Goal: Task Accomplishment & Management: Manage account settings

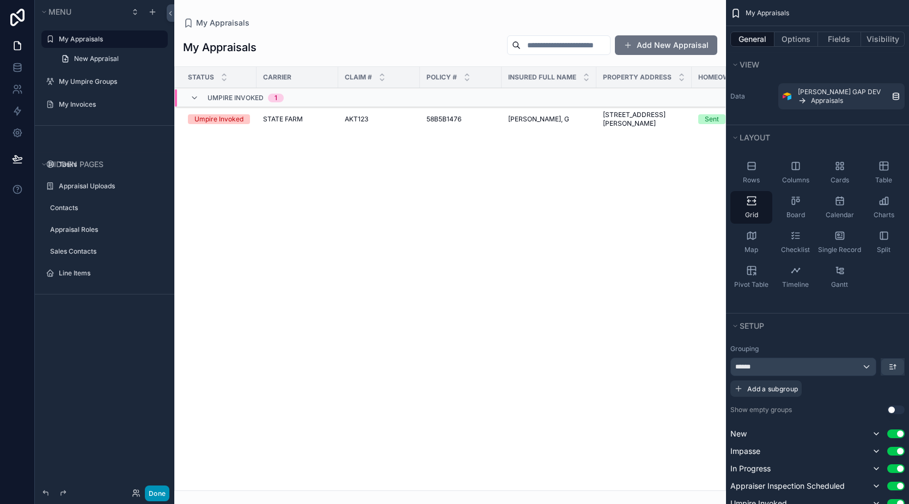
click at [153, 494] on button "Done" at bounding box center [157, 494] width 25 height 16
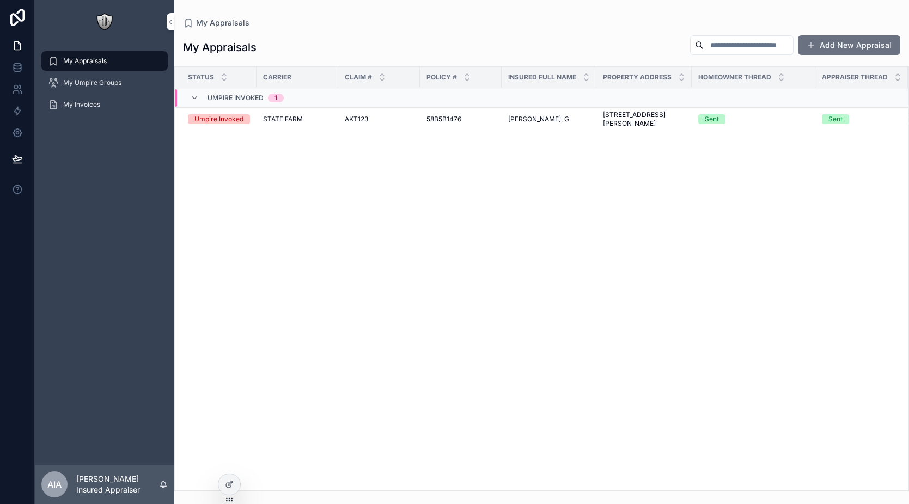
click at [283, 119] on span "STATE FARM" at bounding box center [283, 119] width 40 height 9
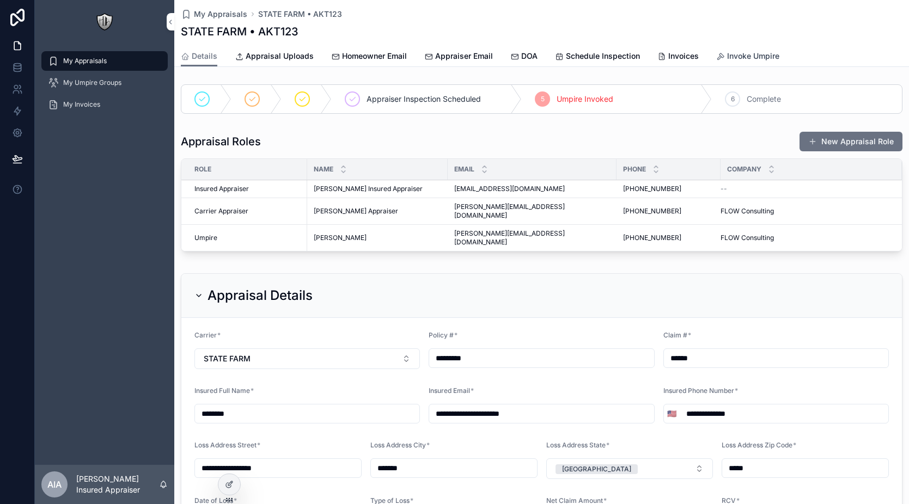
click at [744, 55] on span "Invoke Umpire" at bounding box center [753, 56] width 52 height 11
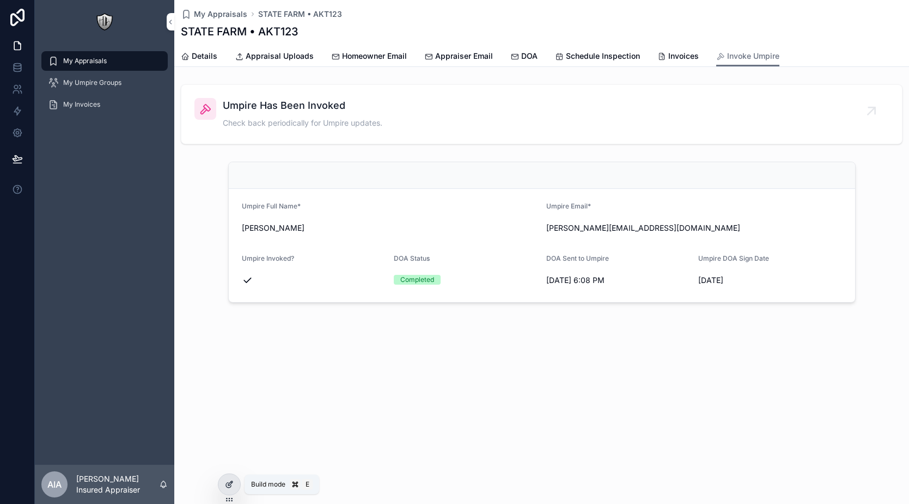
click at [233, 487] on icon at bounding box center [229, 484] width 9 height 9
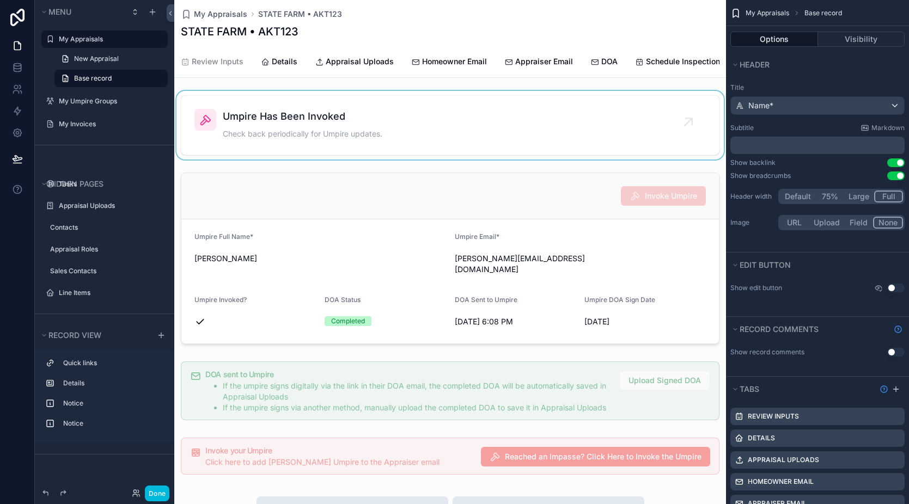
click at [682, 132] on div "scrollable content" at bounding box center [450, 125] width 552 height 69
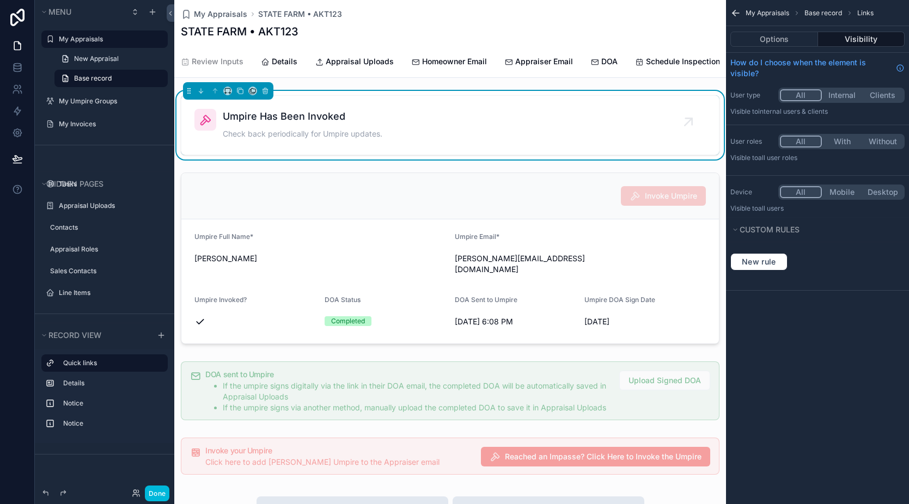
click at [687, 123] on icon "scrollable content" at bounding box center [688, 121] width 7 height 7
click at [240, 95] on icon "scrollable content" at bounding box center [240, 91] width 8 height 8
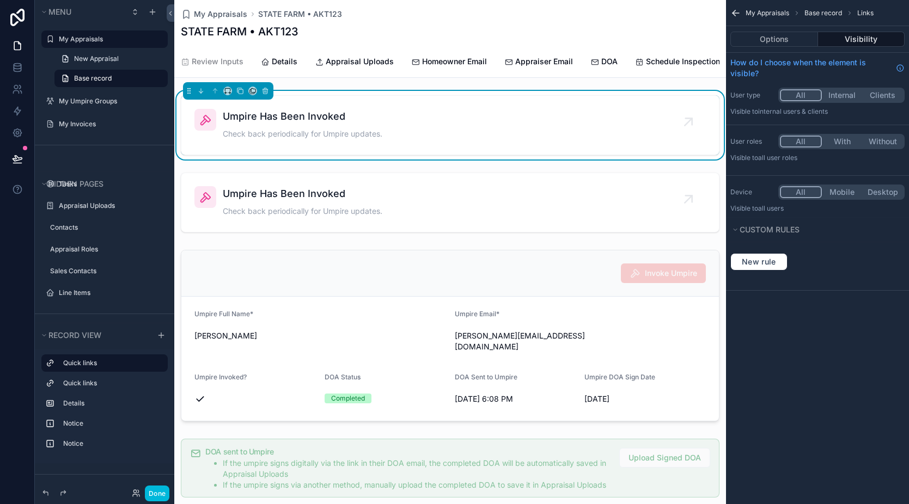
click at [297, 124] on span "Umpire Has Been Invoked" at bounding box center [303, 116] width 160 height 15
click at [794, 39] on button "Options" at bounding box center [774, 39] width 88 height 15
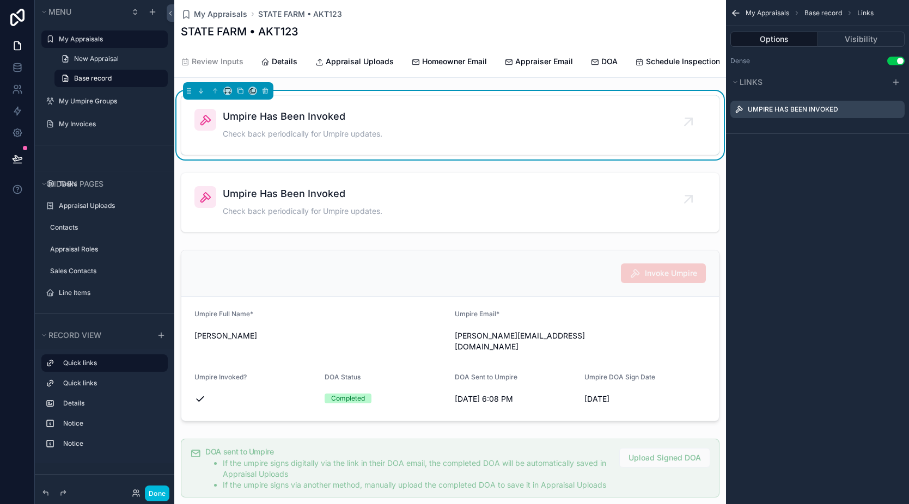
click at [822, 110] on label "Umpire Has Been Invoked" at bounding box center [793, 109] width 90 height 9
click at [0, 0] on icon "scrollable content" at bounding box center [0, 0] width 0 height 0
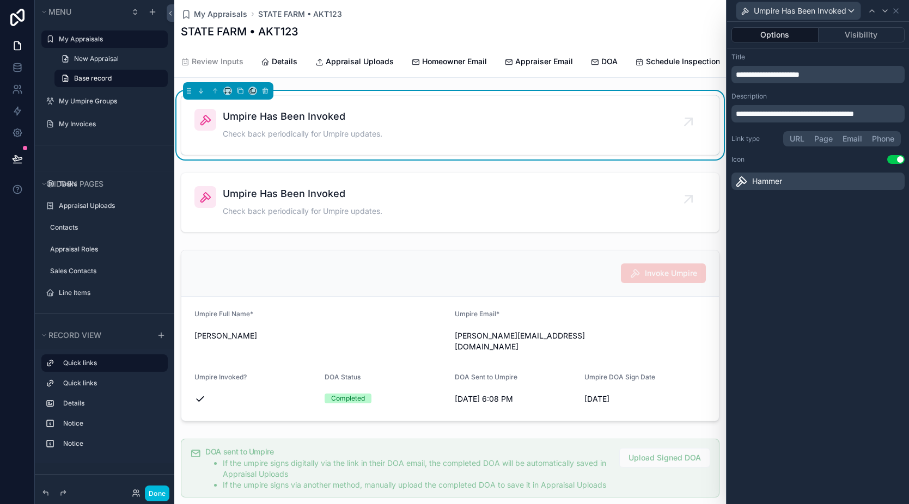
click at [792, 77] on span "**********" at bounding box center [768, 75] width 64 height 8
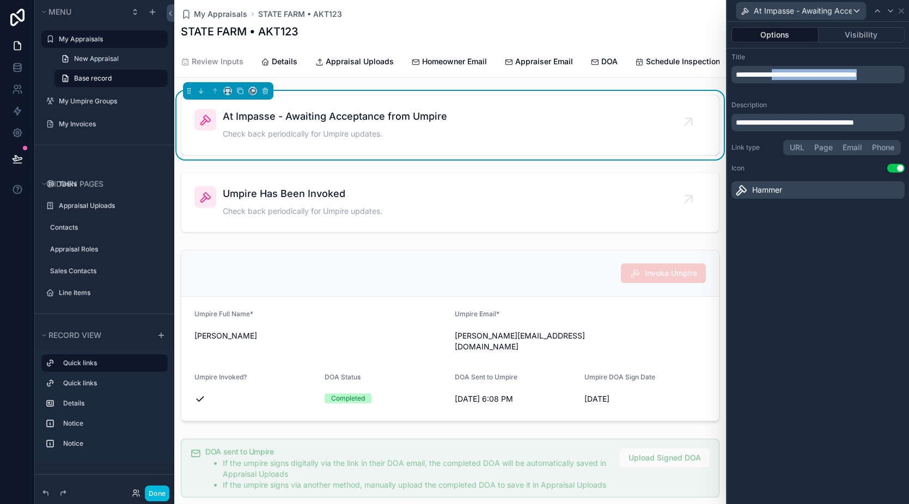
drag, startPoint x: 796, startPoint y: 86, endPoint x: 785, endPoint y: 74, distance: 16.2
click at [785, 74] on p "**********" at bounding box center [819, 74] width 167 height 11
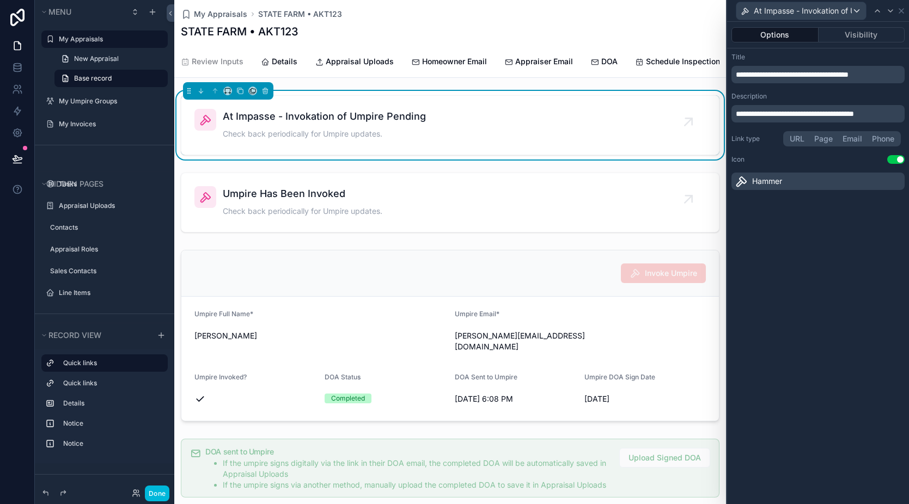
click at [796, 77] on span "**********" at bounding box center [792, 75] width 113 height 8
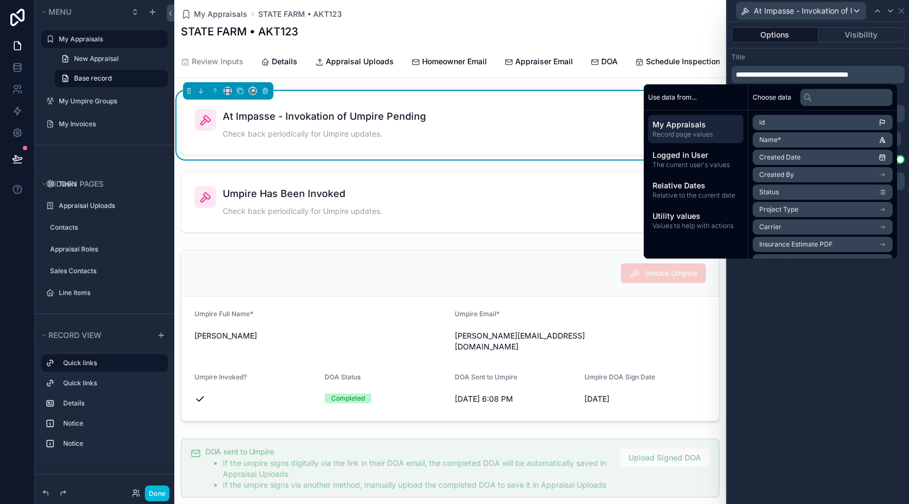
click at [801, 76] on span "**********" at bounding box center [792, 75] width 113 height 8
click at [889, 58] on div "Title" at bounding box center [818, 57] width 173 height 9
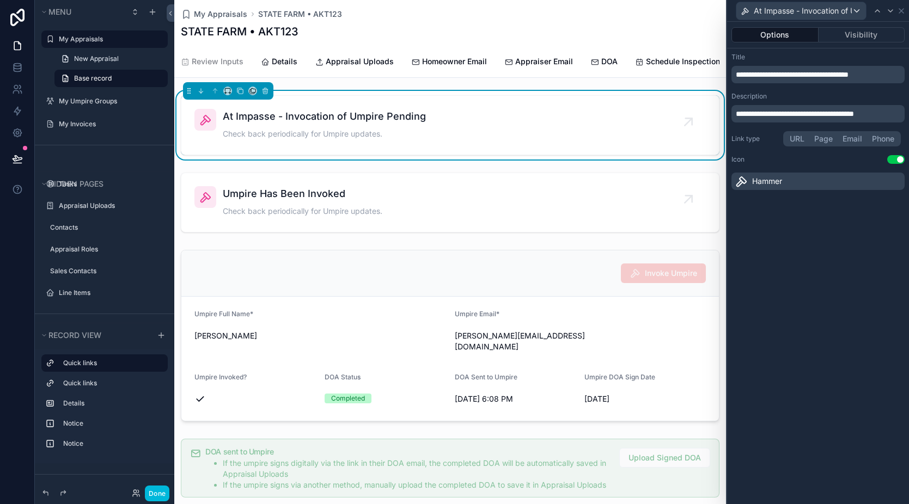
click at [816, 78] on span "**********" at bounding box center [792, 75] width 113 height 8
click at [803, 74] on span "**********" at bounding box center [792, 75] width 113 height 8
drag, startPoint x: 892, startPoint y: 74, endPoint x: 784, endPoint y: 77, distance: 107.3
click at [784, 77] on p "**********" at bounding box center [819, 74] width 167 height 11
click at [850, 317] on div "**********" at bounding box center [818, 263] width 182 height 483
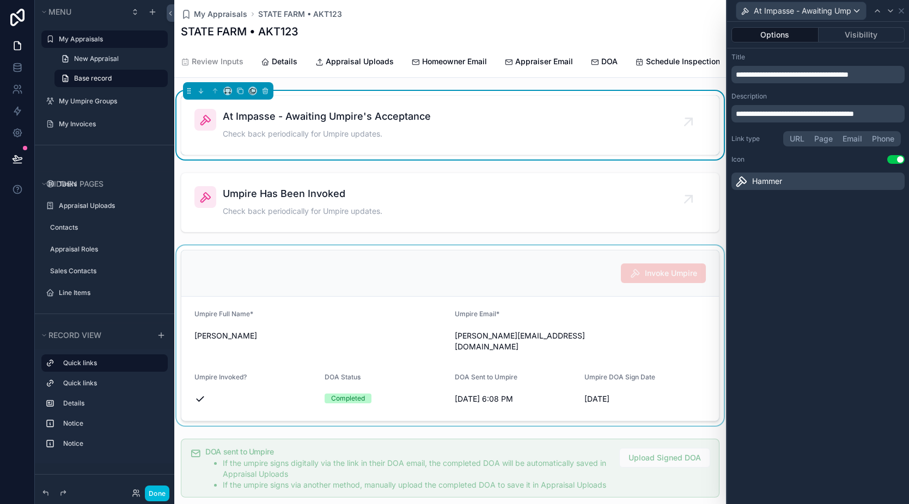
click at [508, 267] on div "scrollable content" at bounding box center [450, 336] width 552 height 180
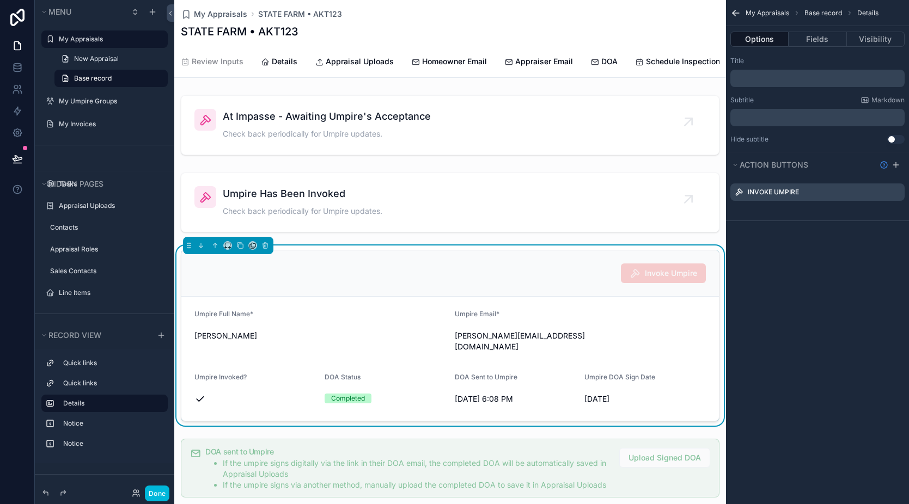
click at [0, 0] on icon "scrollable content" at bounding box center [0, 0] width 0 height 0
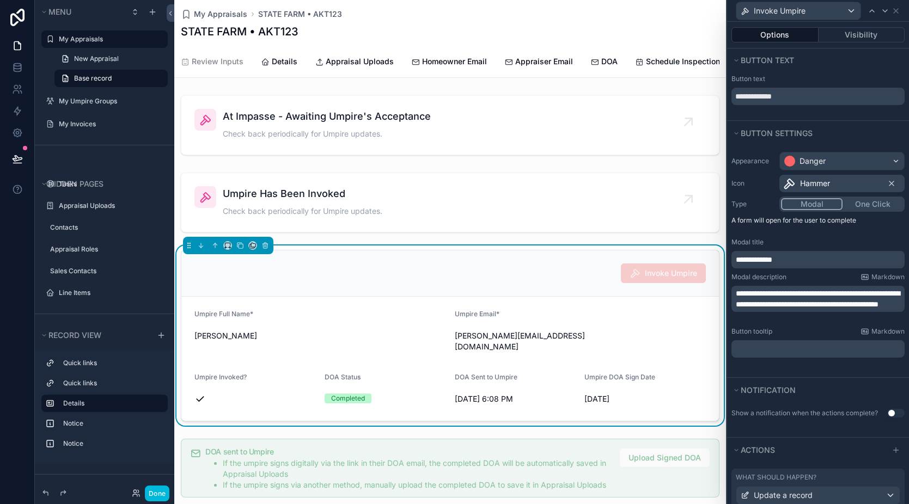
scroll to position [89, 0]
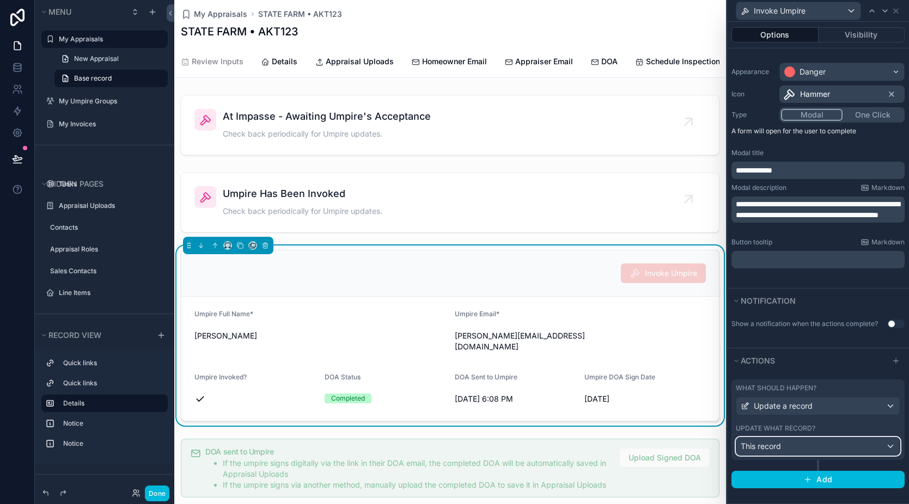
click at [843, 444] on div "This record" at bounding box center [817, 446] width 163 height 17
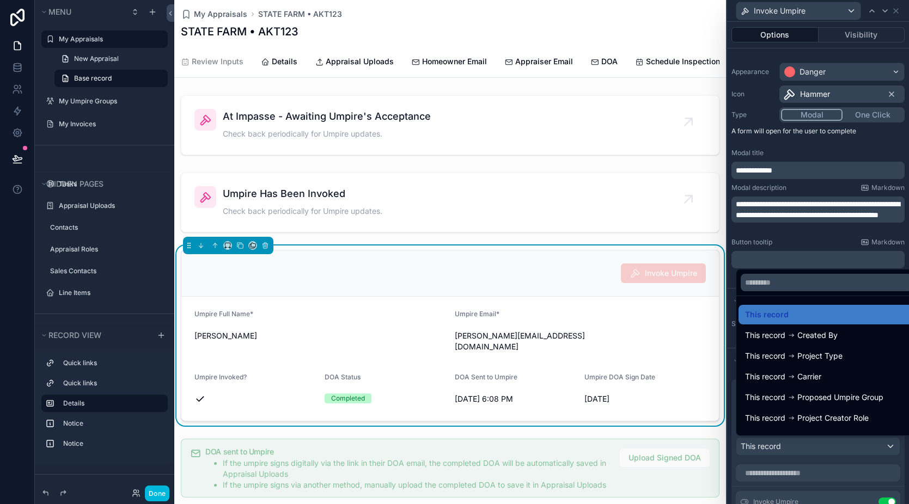
click at [827, 461] on div at bounding box center [818, 252] width 182 height 504
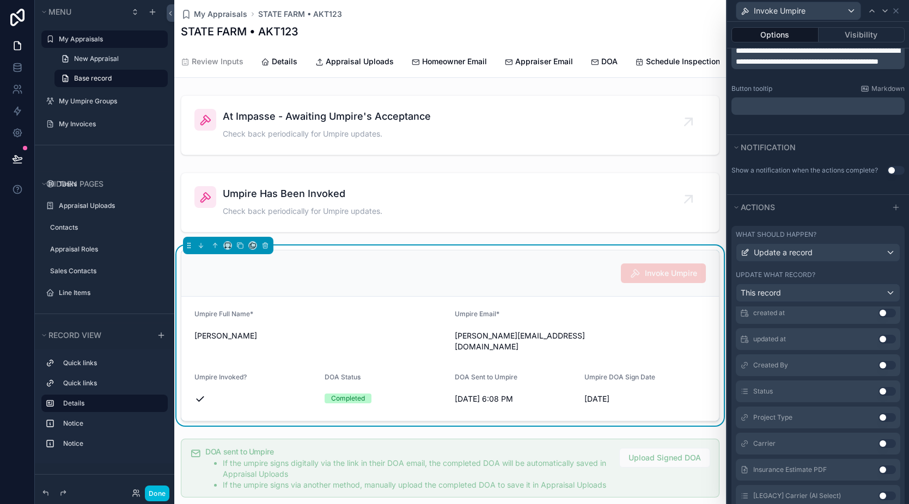
scroll to position [131, 0]
click at [879, 419] on button "Use setting" at bounding box center [887, 416] width 17 height 9
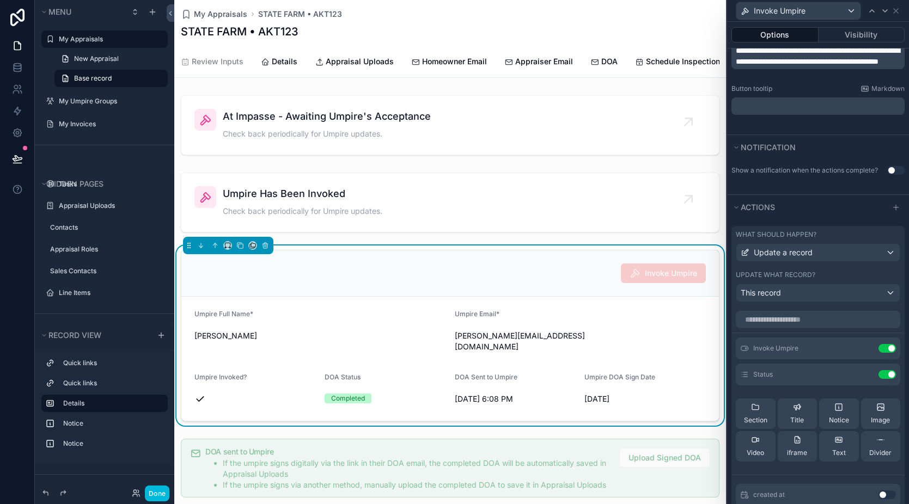
click at [0, 0] on icon at bounding box center [0, 0] width 0 height 0
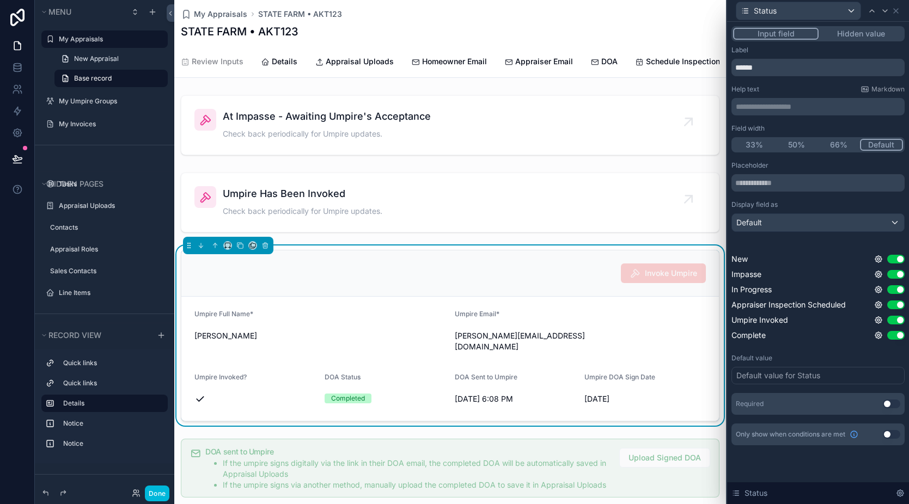
click at [852, 32] on button "Hidden value" at bounding box center [861, 34] width 84 height 12
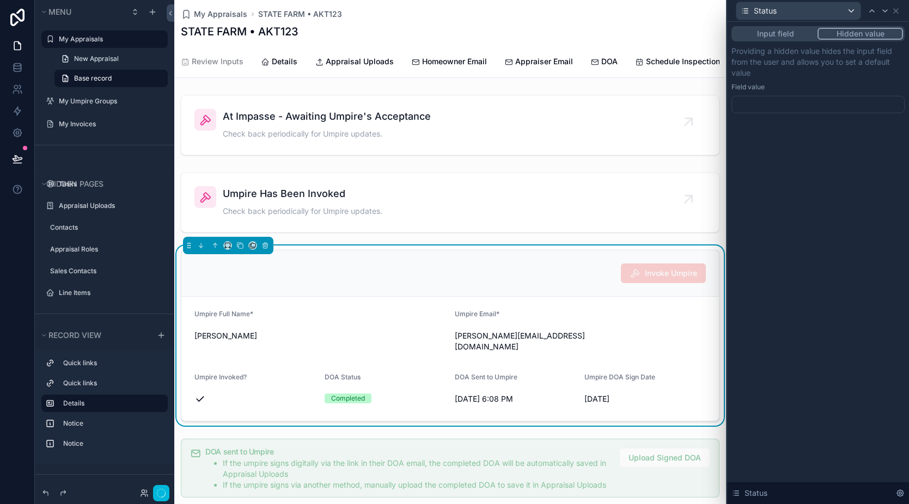
click at [789, 109] on div at bounding box center [818, 104] width 173 height 17
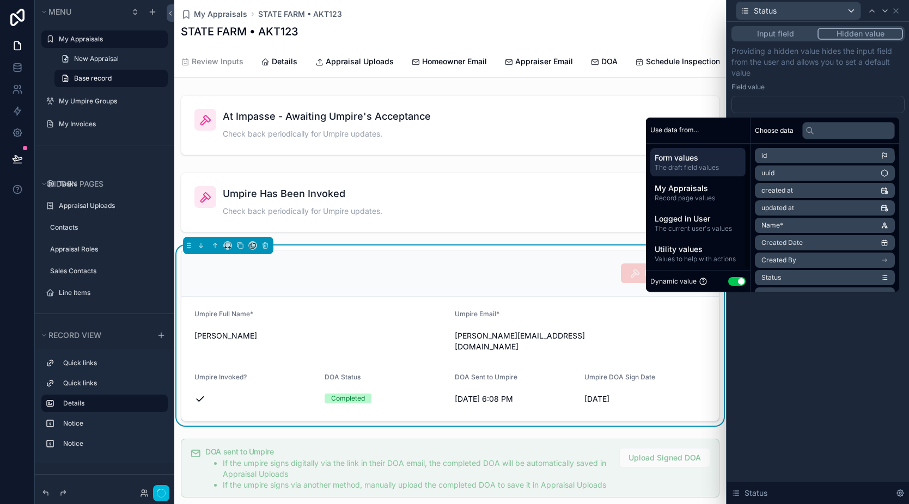
click at [729, 285] on button "Use setting" at bounding box center [736, 281] width 17 height 9
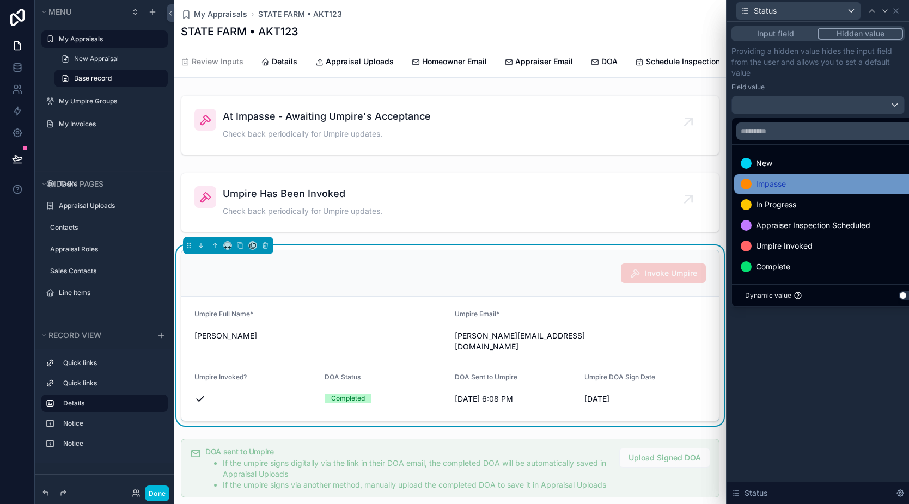
click at [791, 185] on div "Impasse" at bounding box center [831, 184] width 180 height 13
click at [836, 365] on div "Input field Hidden value Providing a hidden value hides the input field from th…" at bounding box center [818, 263] width 182 height 483
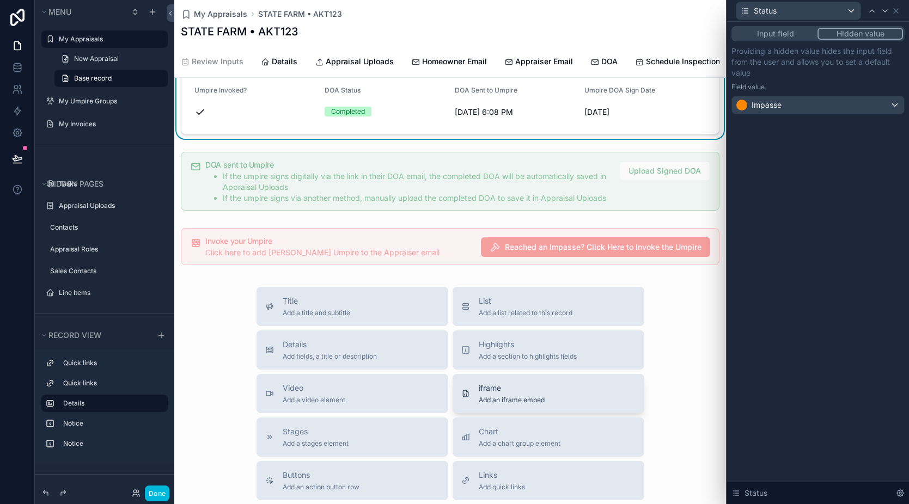
scroll to position [327, 0]
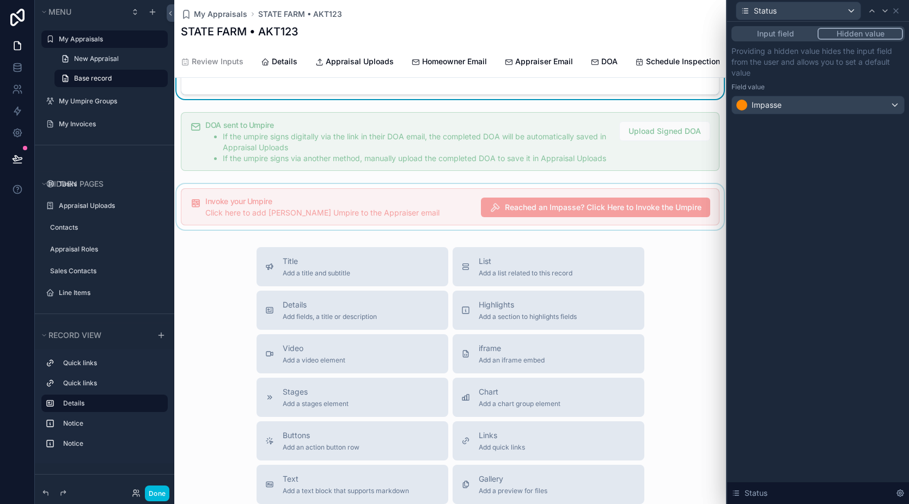
click at [417, 221] on div "scrollable content" at bounding box center [450, 207] width 552 height 46
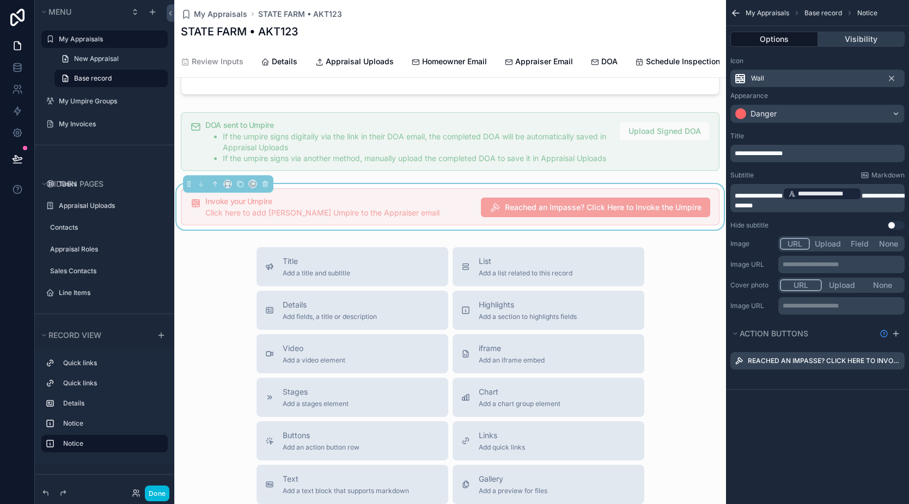
click at [862, 36] on button "Visibility" at bounding box center [861, 39] width 87 height 15
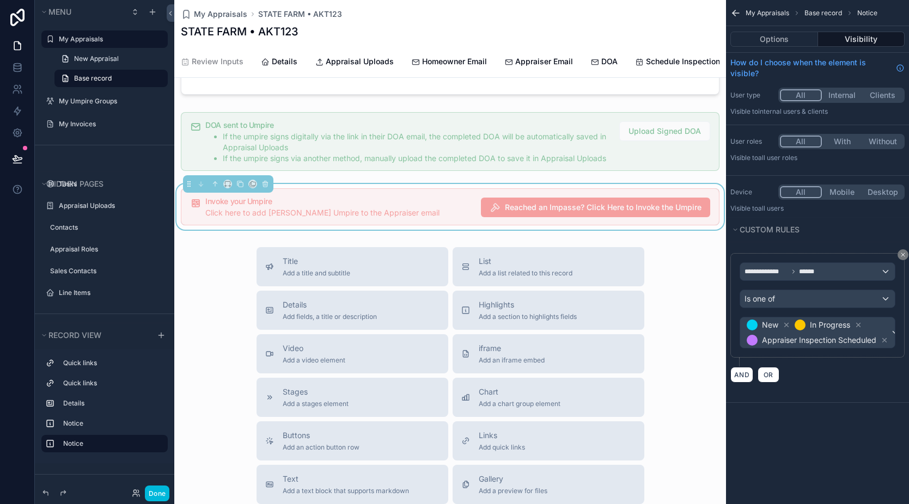
click at [839, 145] on button "With" at bounding box center [842, 142] width 41 height 12
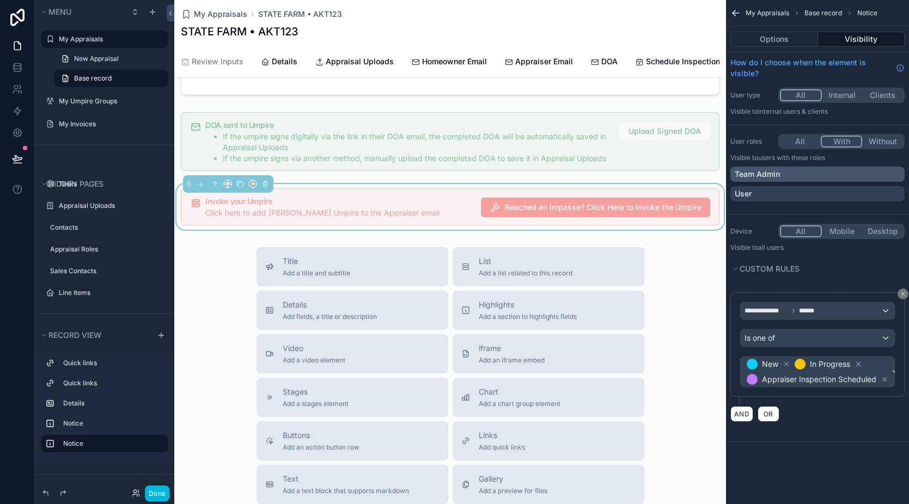
click at [860, 174] on div "Team Admin" at bounding box center [818, 174] width 166 height 11
click at [895, 173] on icon "scrollable content" at bounding box center [895, 174] width 7 height 7
click at [852, 175] on div "Team Admin" at bounding box center [818, 174] width 166 height 11
click at [849, 190] on div "User" at bounding box center [818, 193] width 166 height 11
click at [850, 188] on div "User" at bounding box center [811, 193] width 153 height 11
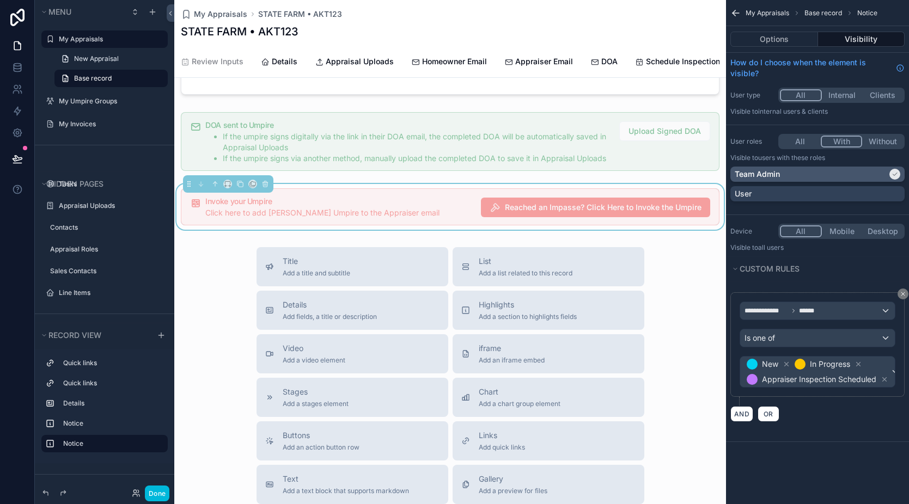
click at [851, 170] on div "Team Admin" at bounding box center [811, 174] width 153 height 11
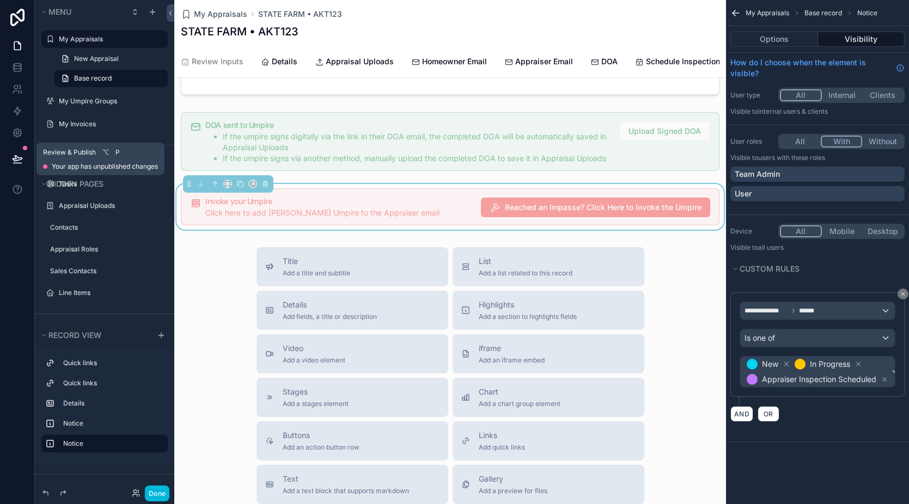
click at [14, 161] on icon at bounding box center [17, 158] width 9 height 5
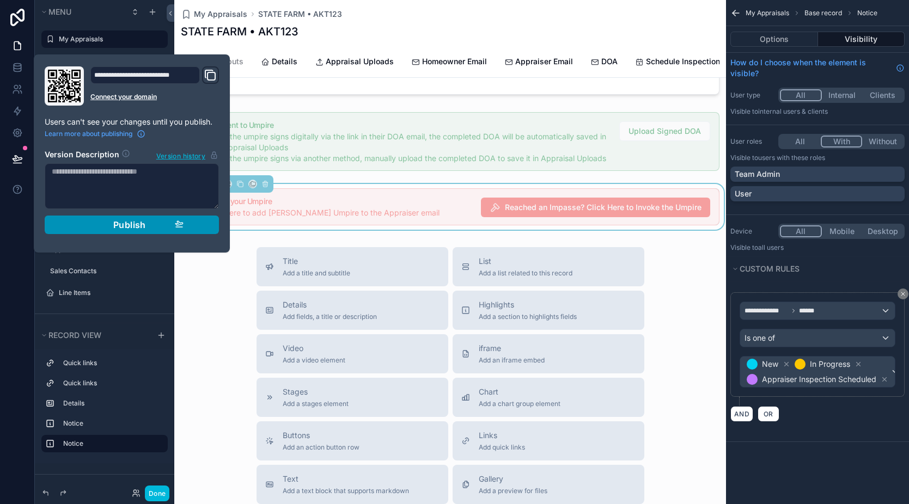
click at [121, 228] on span "Publish" at bounding box center [129, 225] width 33 height 11
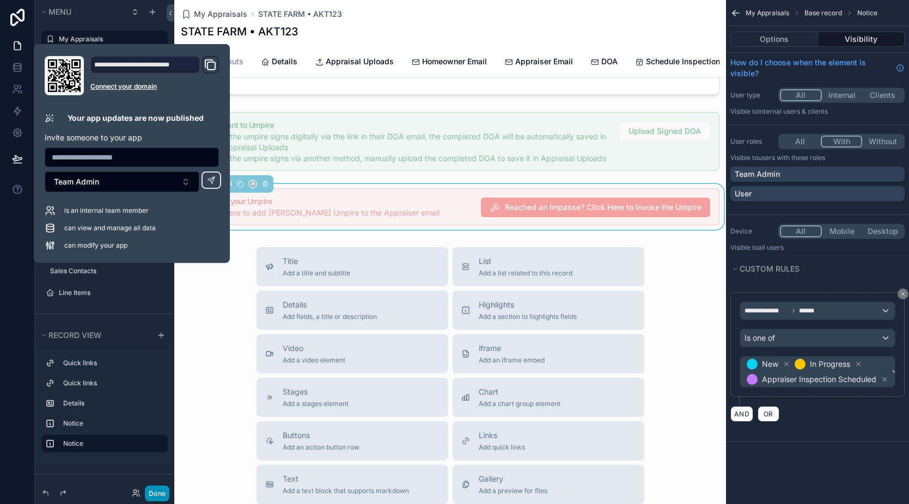
click at [153, 495] on button "Done" at bounding box center [157, 494] width 25 height 16
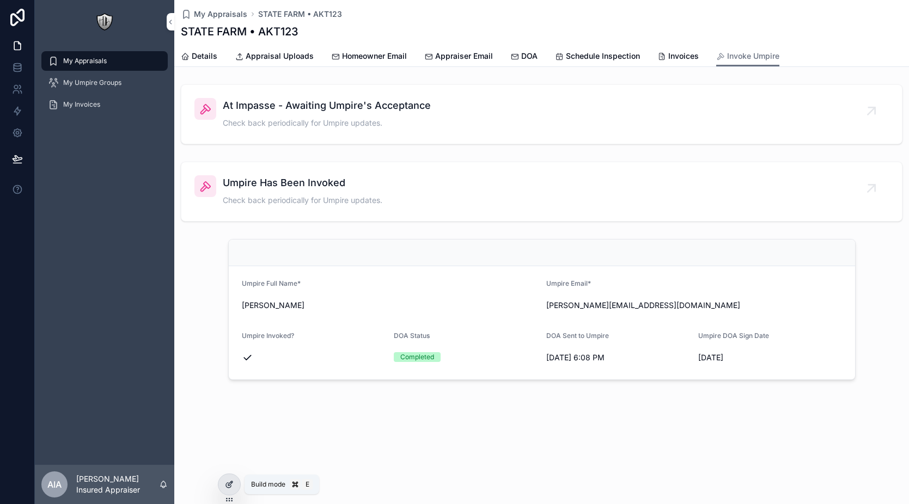
click at [233, 488] on icon at bounding box center [229, 484] width 9 height 9
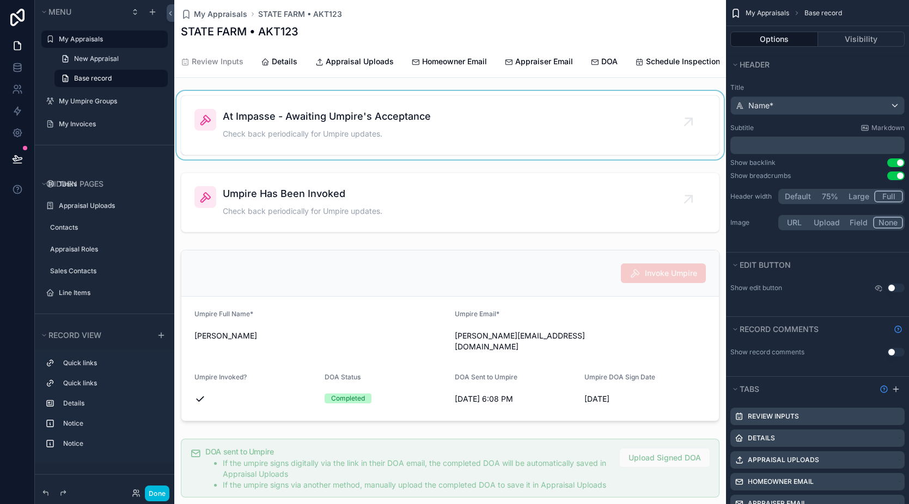
click at [446, 157] on div "scrollable content" at bounding box center [450, 125] width 552 height 69
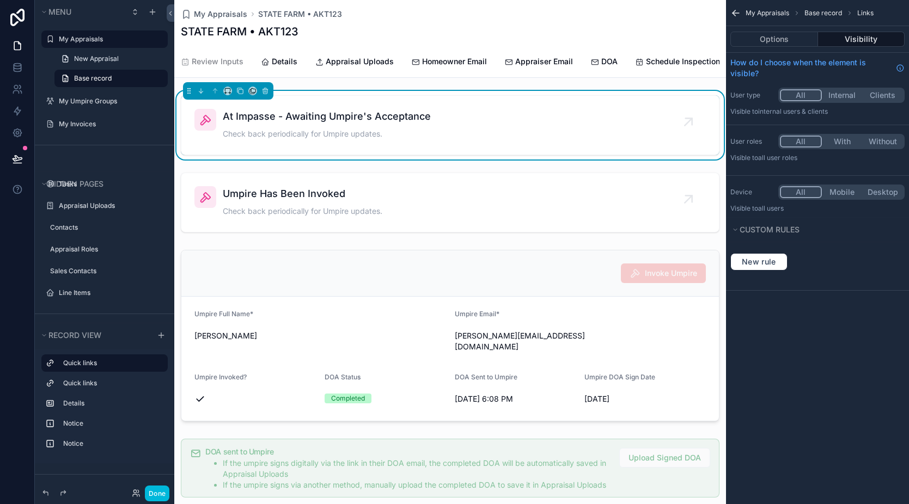
click at [864, 35] on button "Visibility" at bounding box center [861, 39] width 87 height 15
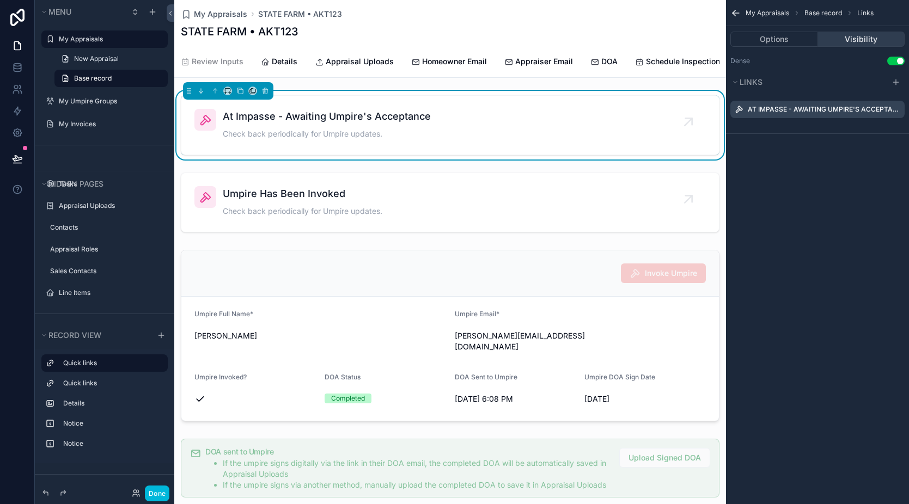
click at [853, 41] on button "Visibility" at bounding box center [861, 39] width 87 height 15
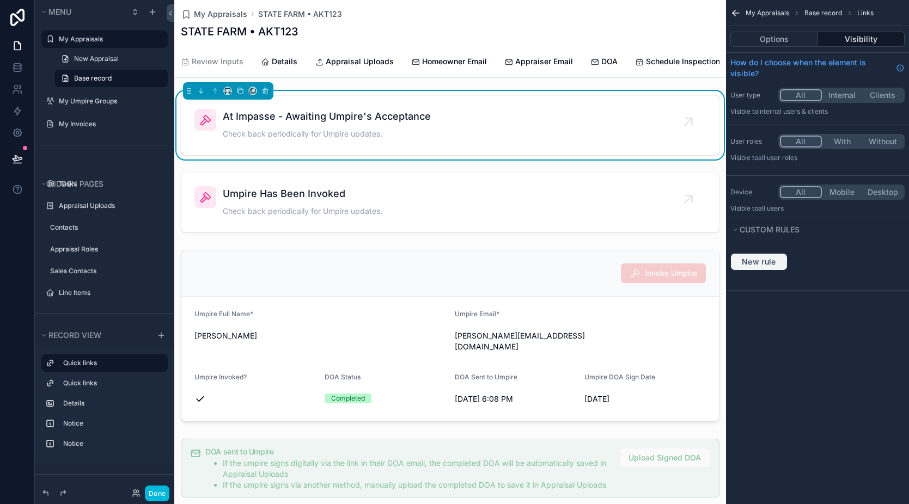
click at [773, 269] on button "New rule" at bounding box center [758, 261] width 57 height 17
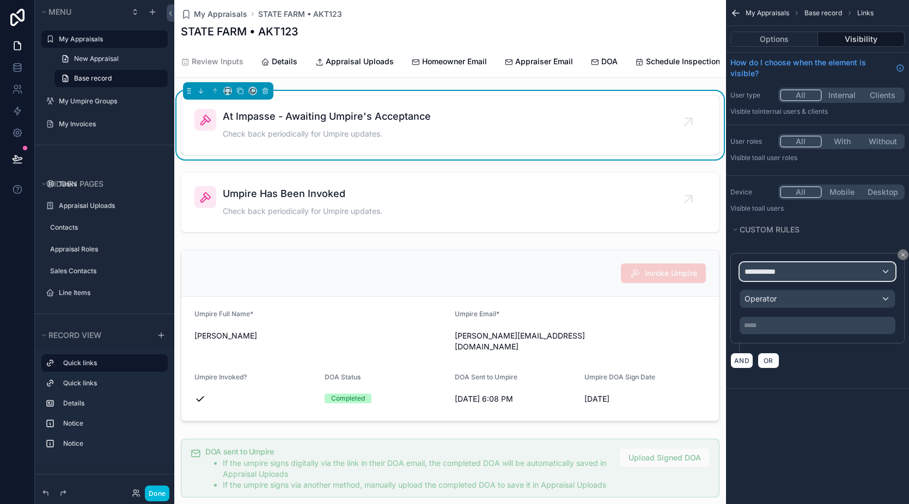
click at [770, 273] on span "**********" at bounding box center [765, 271] width 40 height 11
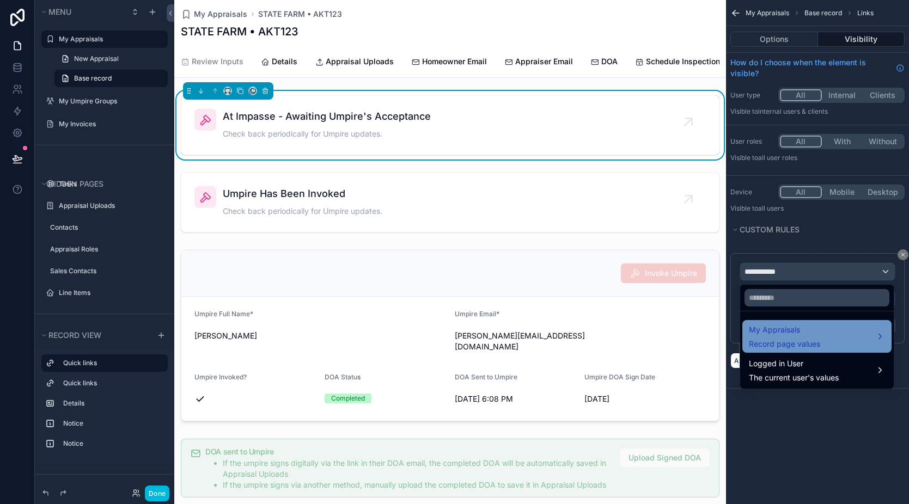
click at [805, 336] on span "My Appraisals" at bounding box center [784, 330] width 71 height 13
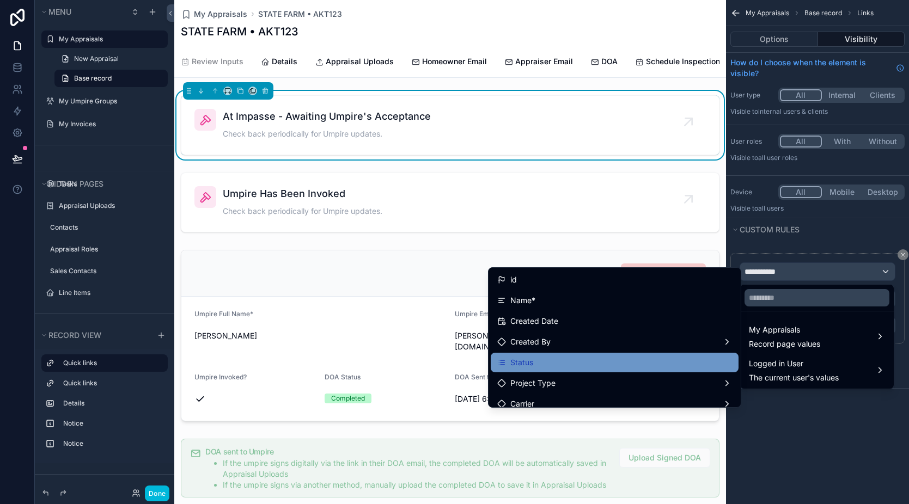
click at [578, 366] on div "Status" at bounding box center [614, 362] width 235 height 13
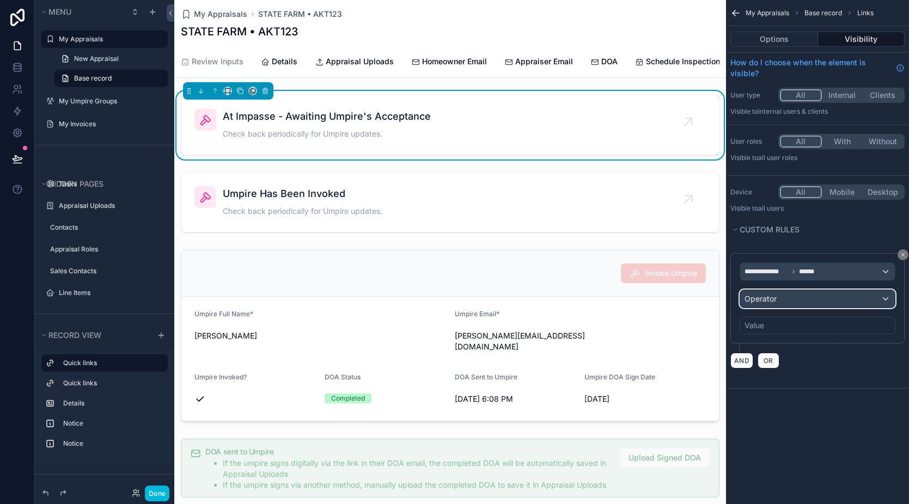
click at [772, 298] on span "Operator" at bounding box center [761, 298] width 32 height 9
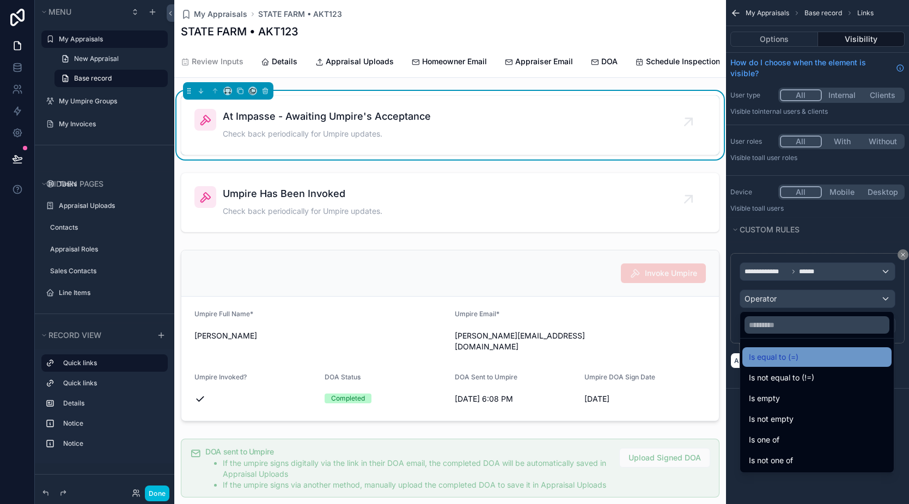
click at [778, 359] on span "Is equal to (=)" at bounding box center [774, 357] width 50 height 13
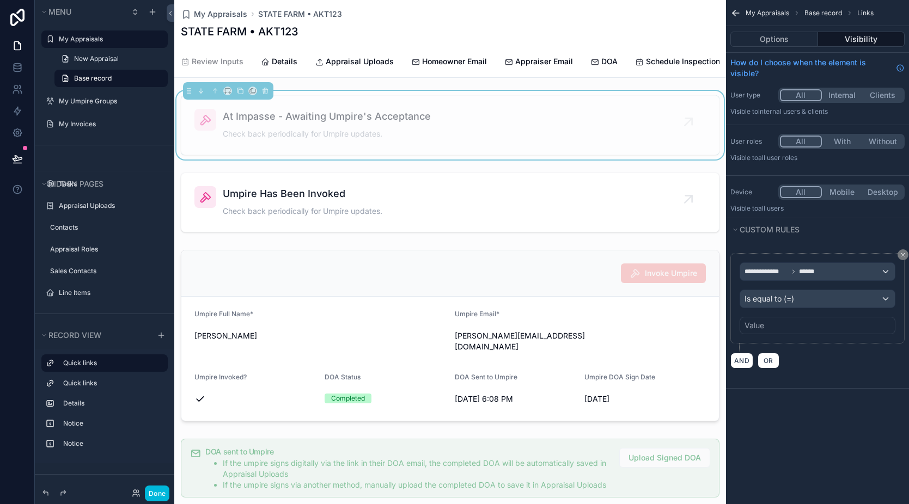
click at [777, 328] on div "Value" at bounding box center [818, 325] width 156 height 17
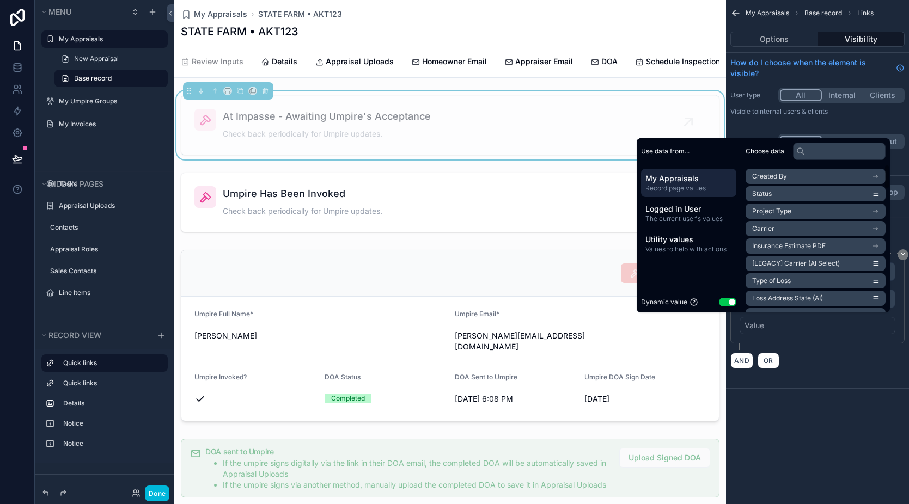
click at [719, 302] on button "Use setting" at bounding box center [727, 302] width 17 height 9
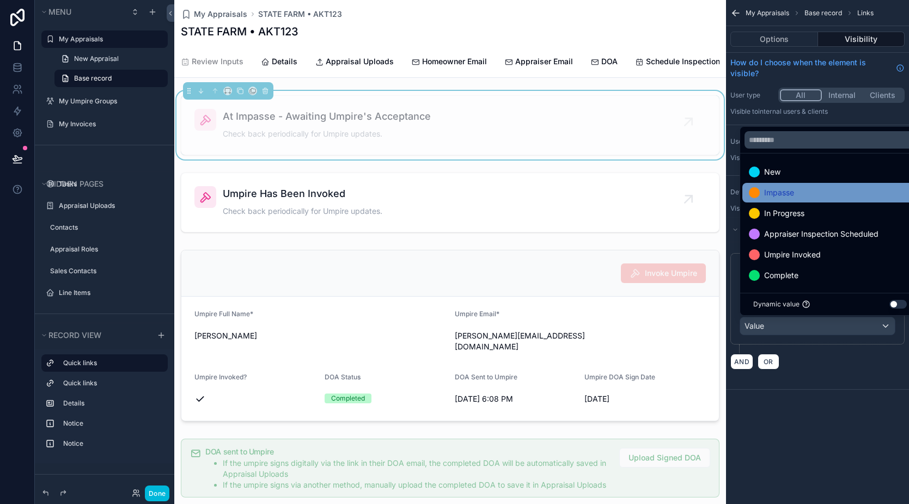
click at [781, 198] on span "Impasse" at bounding box center [779, 192] width 30 height 13
click at [825, 430] on div "**********" at bounding box center [817, 252] width 183 height 504
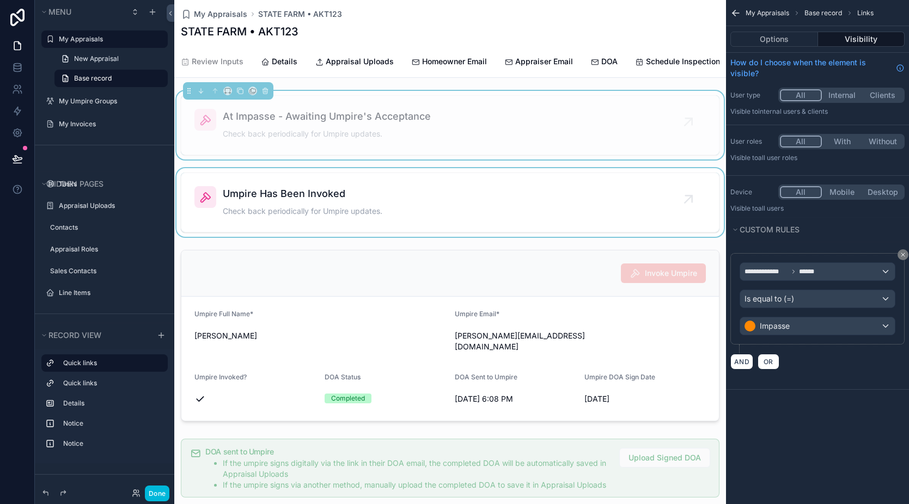
click at [492, 231] on div "scrollable content" at bounding box center [450, 202] width 552 height 69
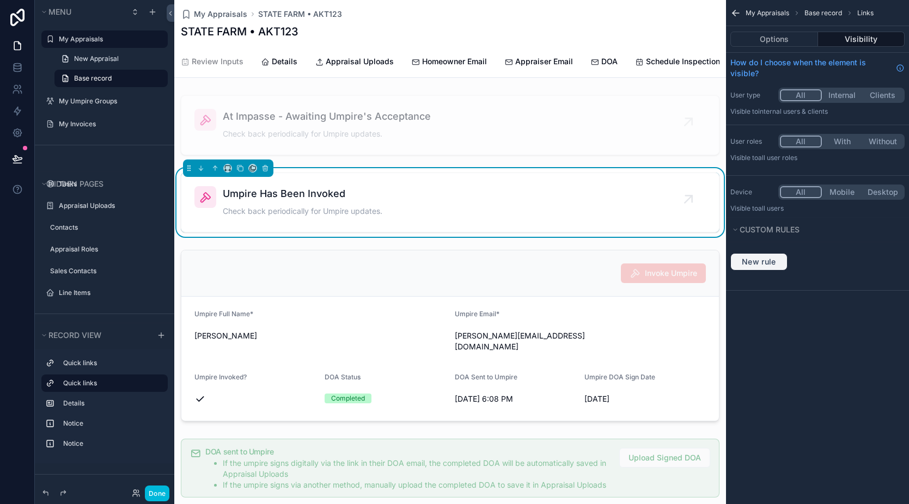
click at [772, 262] on span "New rule" at bounding box center [759, 262] width 43 height 10
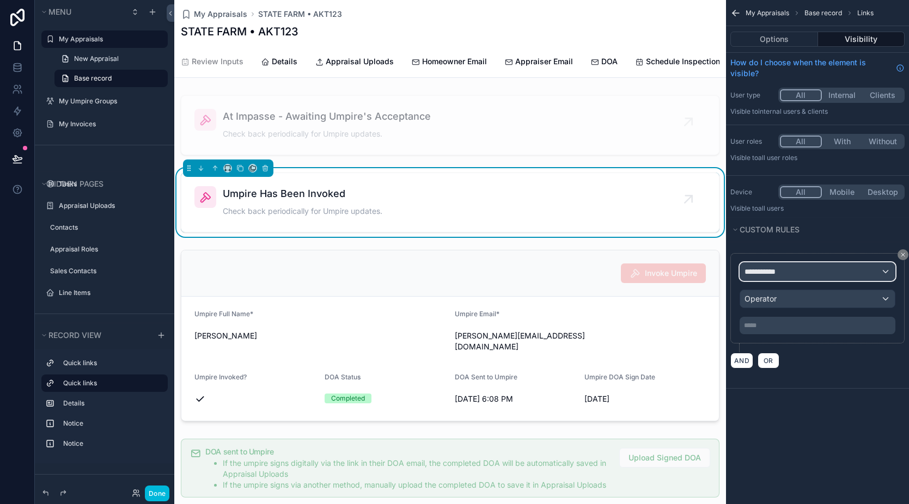
click at [774, 279] on div "**********" at bounding box center [817, 271] width 155 height 17
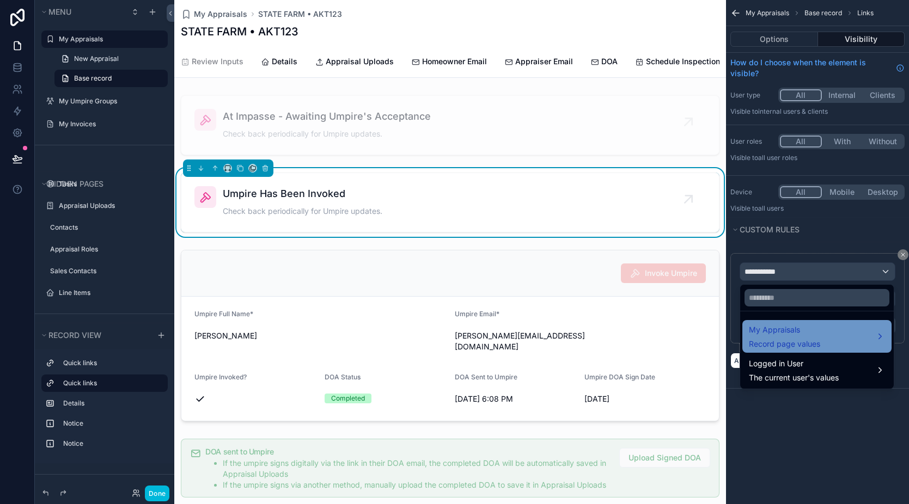
click at [797, 349] on span "Record page values" at bounding box center [784, 344] width 71 height 11
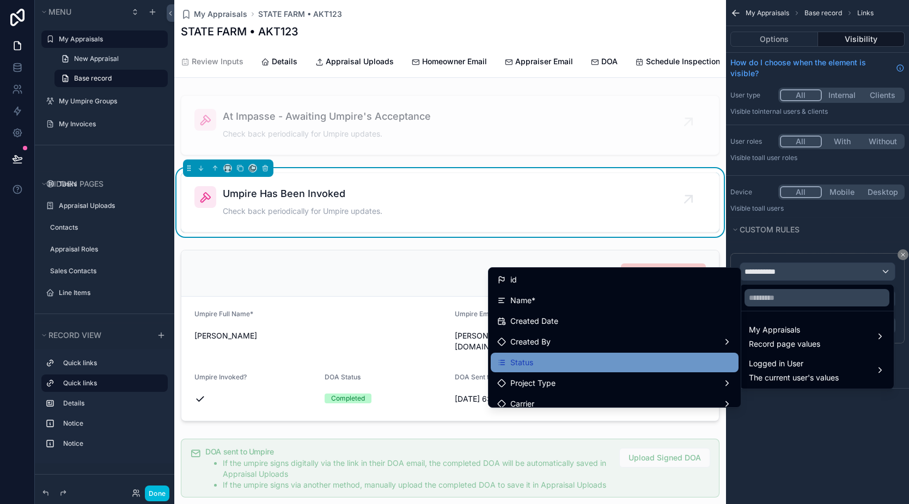
click at [592, 361] on div "Status" at bounding box center [614, 362] width 235 height 13
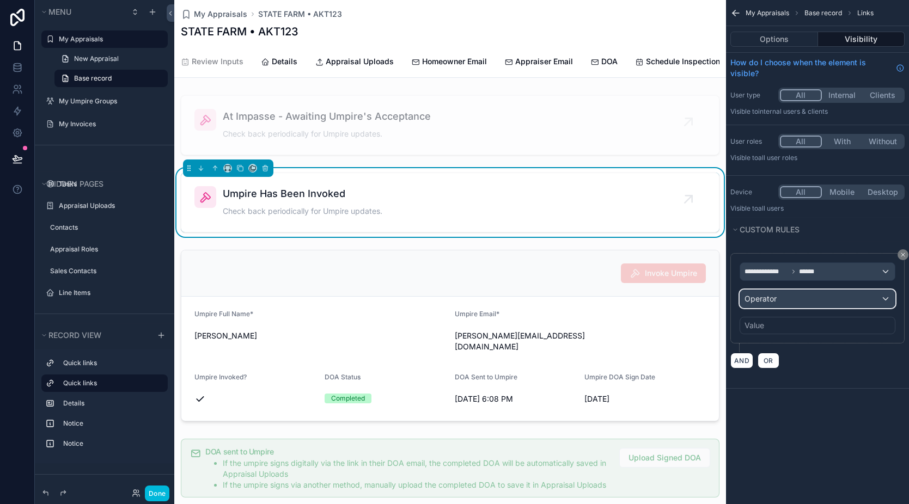
click at [767, 299] on span "Operator" at bounding box center [761, 298] width 32 height 9
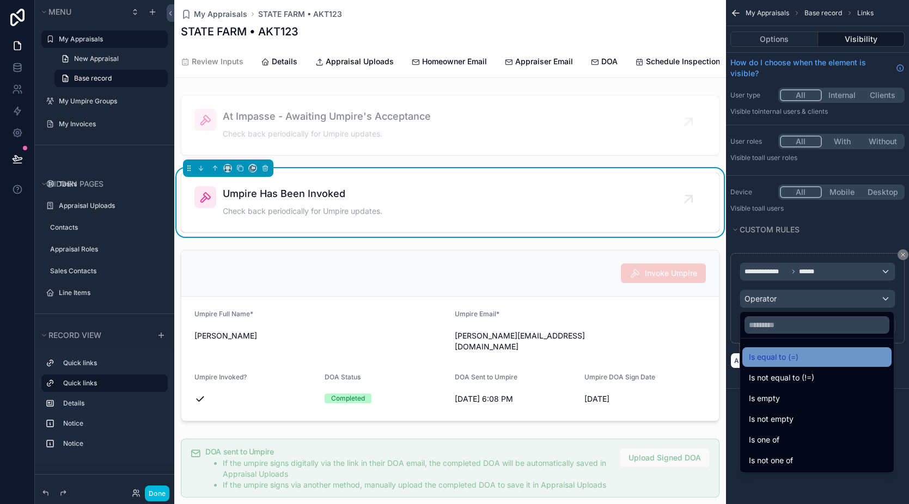
click at [782, 355] on span "Is equal to (=)" at bounding box center [774, 357] width 50 height 13
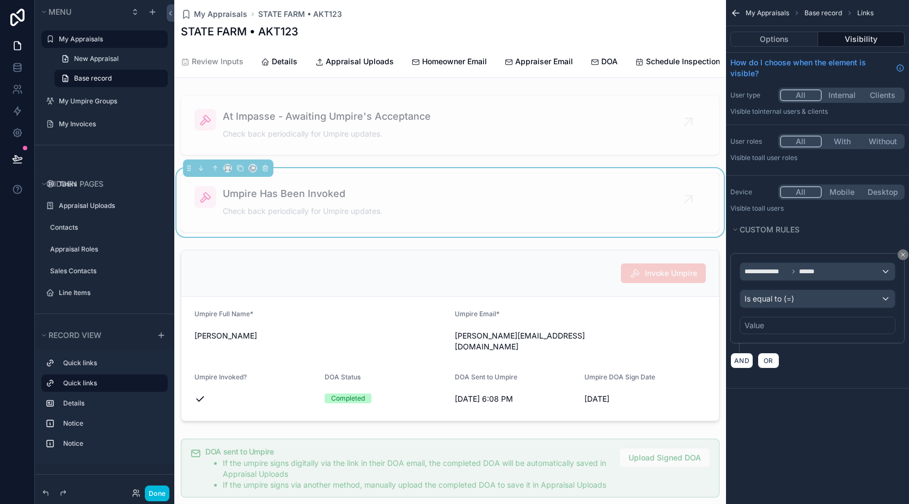
click at [770, 329] on div "Value" at bounding box center [818, 325] width 156 height 17
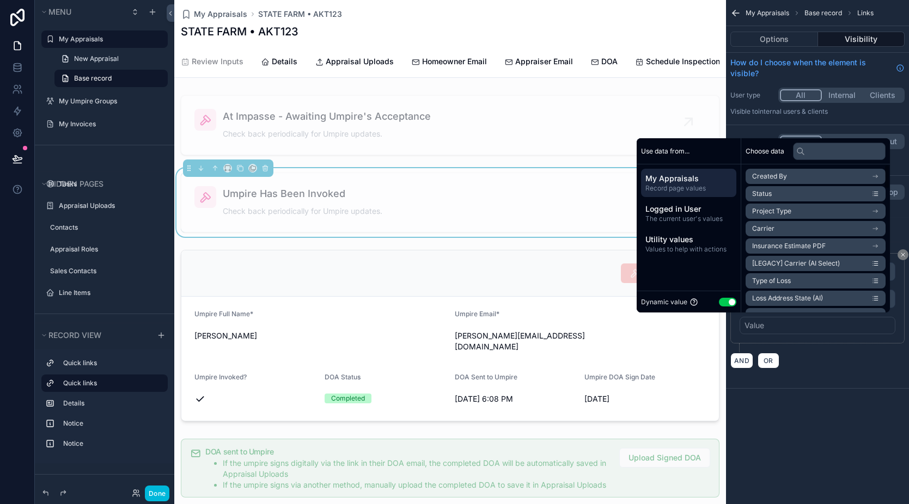
click at [719, 303] on button "Use setting" at bounding box center [727, 302] width 17 height 9
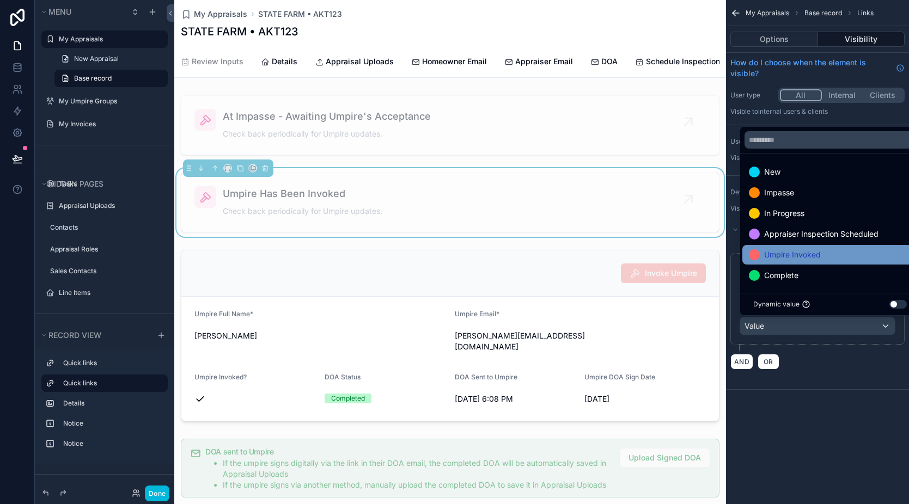
click at [790, 251] on span "Umpire Invoked" at bounding box center [792, 254] width 57 height 13
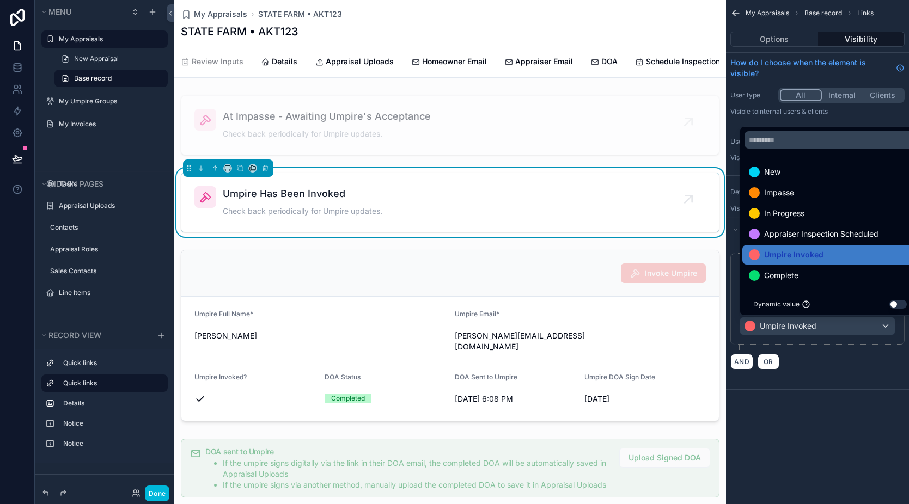
click at [828, 430] on div "**********" at bounding box center [817, 252] width 183 height 504
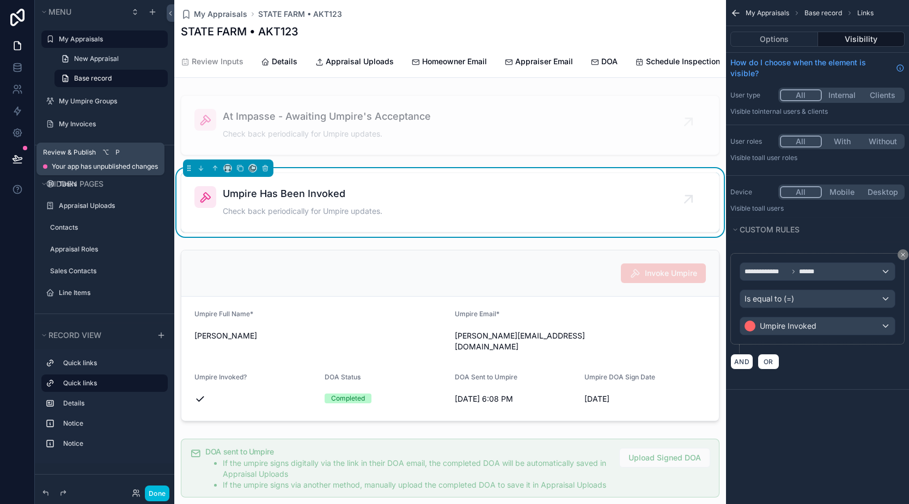
click at [21, 163] on icon at bounding box center [17, 163] width 8 height 0
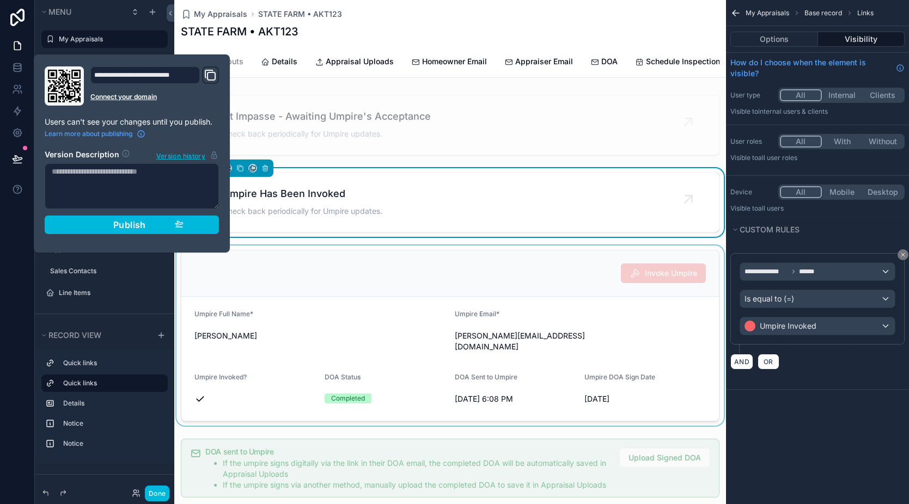
click at [340, 268] on div "scrollable content" at bounding box center [450, 336] width 552 height 180
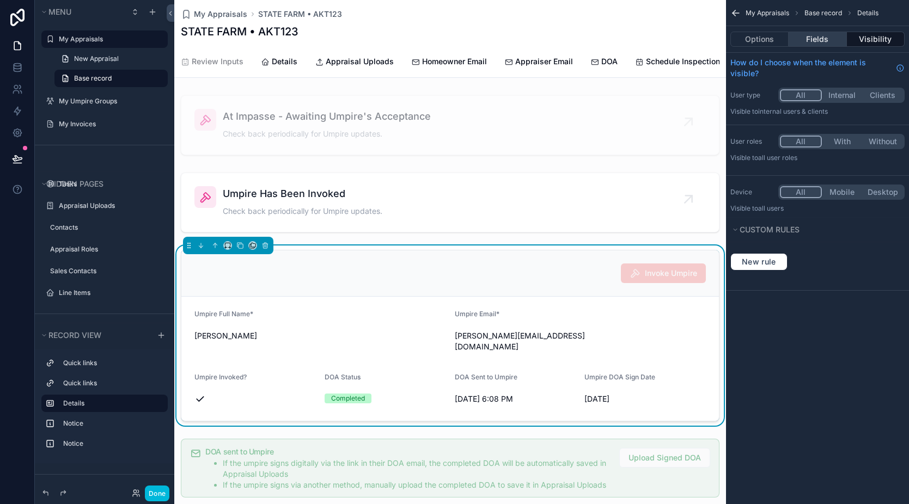
click at [818, 38] on button "Fields" at bounding box center [818, 39] width 58 height 15
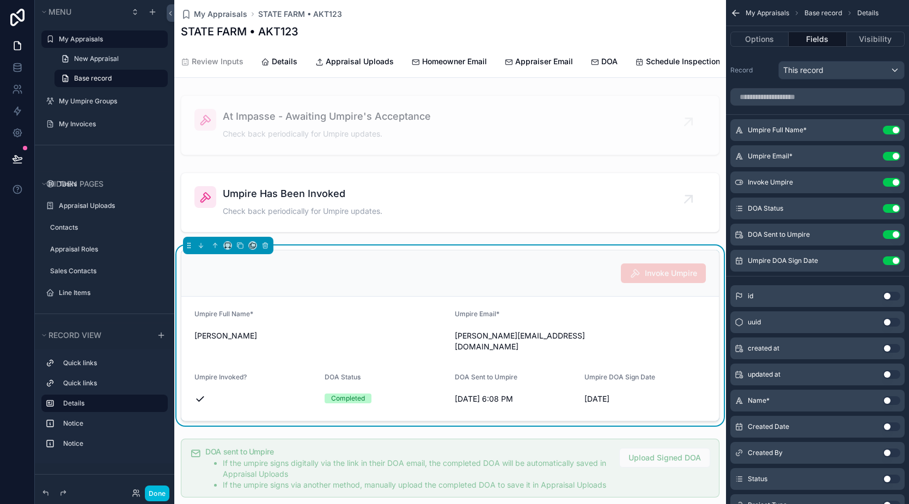
click at [0, 0] on icon "scrollable content" at bounding box center [0, 0] width 0 height 0
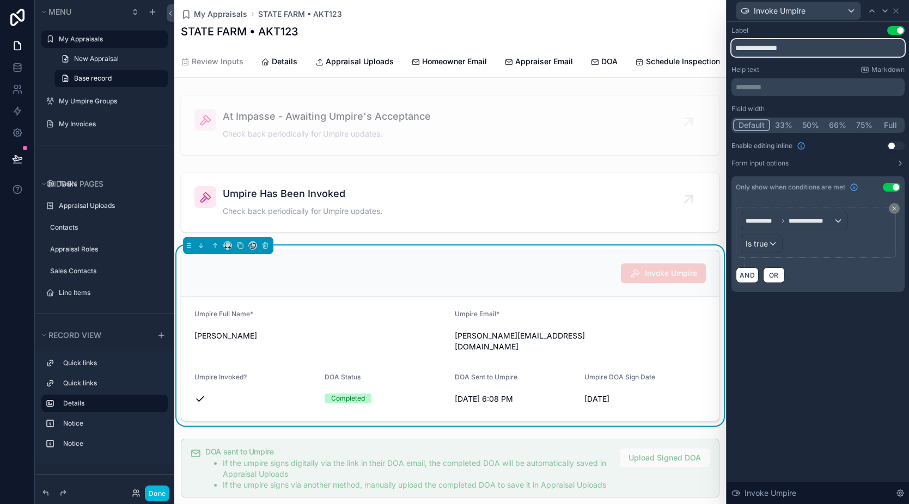
click at [777, 51] on input "**********" at bounding box center [818, 47] width 173 height 17
type input "**********"
click at [811, 336] on div "**********" at bounding box center [818, 263] width 182 height 483
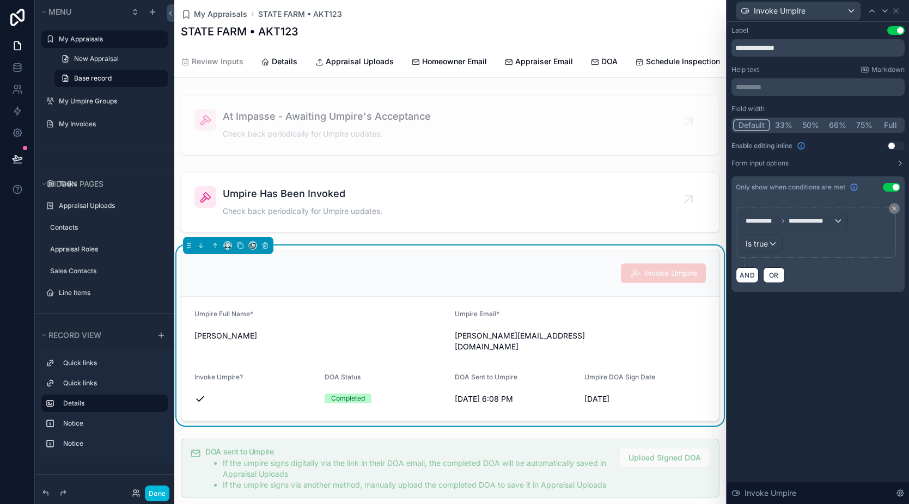
click at [671, 373] on div "Umpire DOA Sign Date" at bounding box center [644, 379] width 121 height 13
click at [899, 12] on icon at bounding box center [896, 11] width 9 height 9
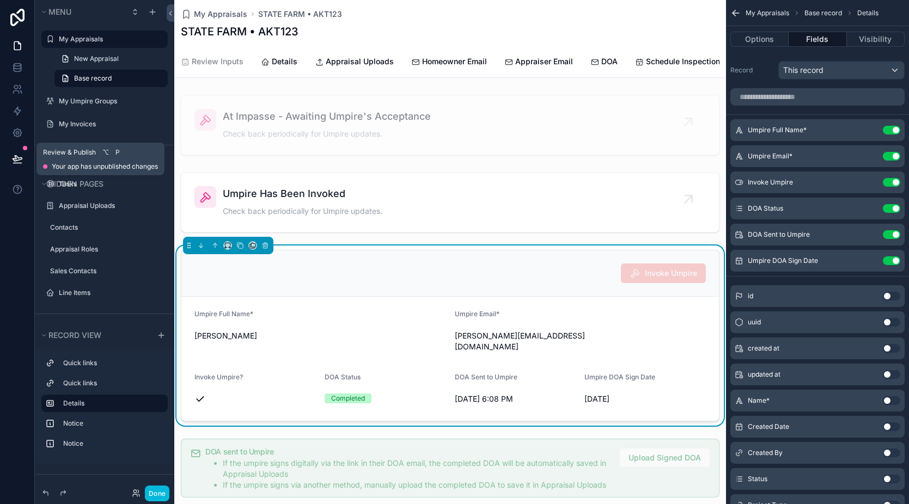
click at [14, 157] on icon at bounding box center [17, 159] width 11 height 11
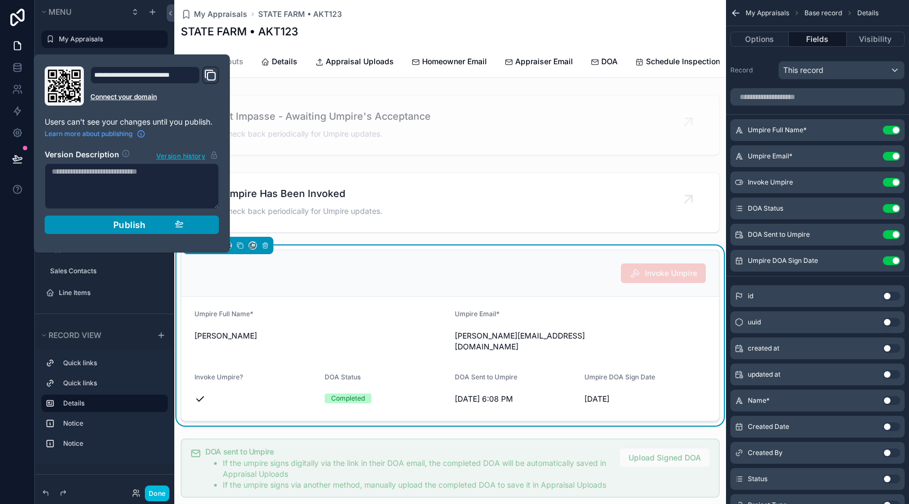
click at [124, 223] on span "Publish" at bounding box center [129, 225] width 33 height 11
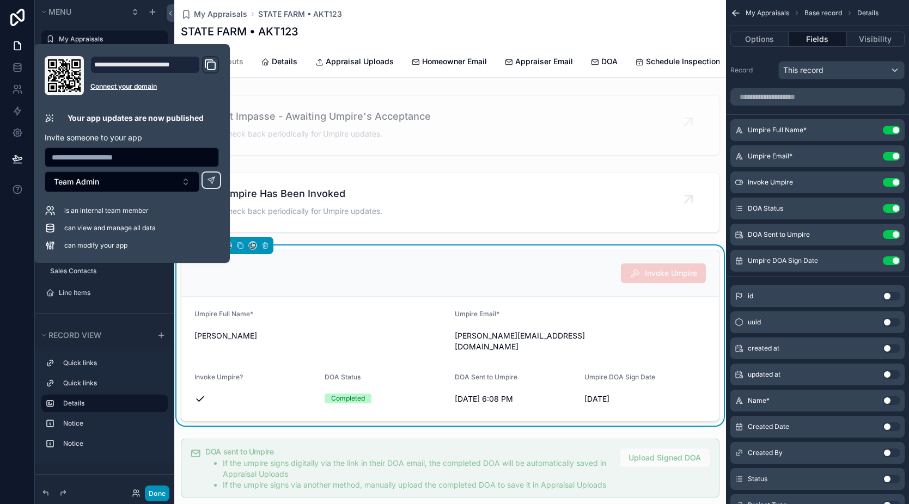
click at [165, 496] on button "Done" at bounding box center [157, 494] width 25 height 16
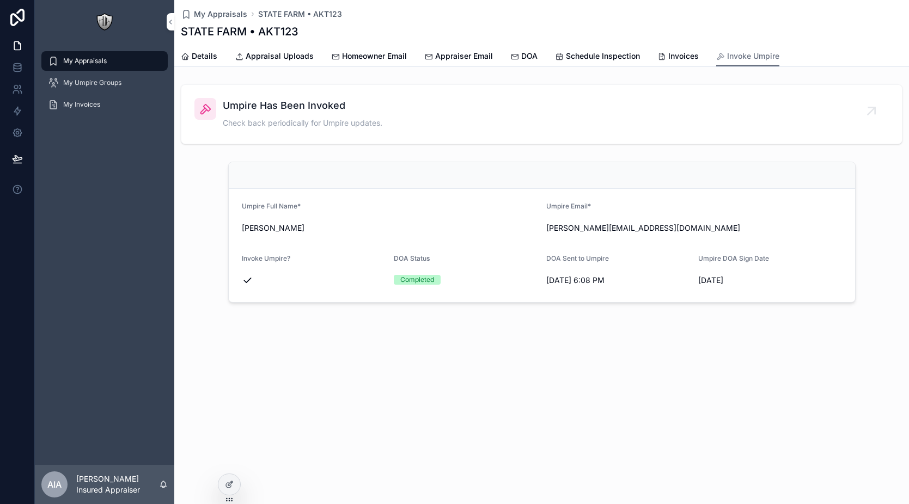
click at [94, 57] on span "My Appraisals" at bounding box center [85, 61] width 44 height 9
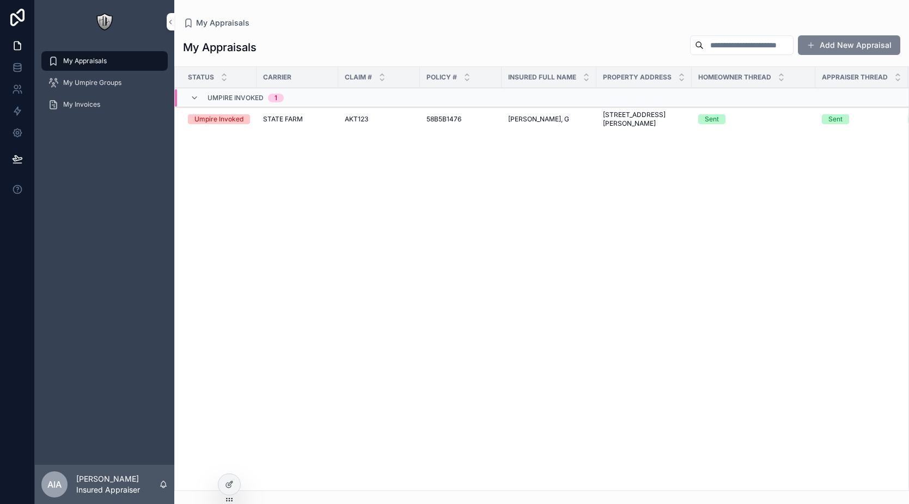
click at [844, 44] on button "Add New Appraisal" at bounding box center [849, 45] width 102 height 20
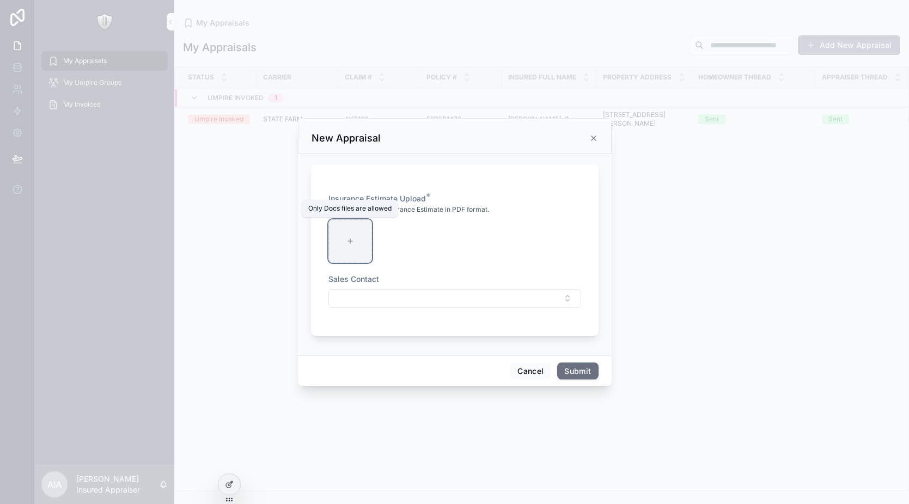
click at [363, 242] on div "scrollable content" at bounding box center [350, 242] width 44 height 44
type input "**********"
click at [495, 291] on button "Select Button" at bounding box center [454, 298] width 253 height 19
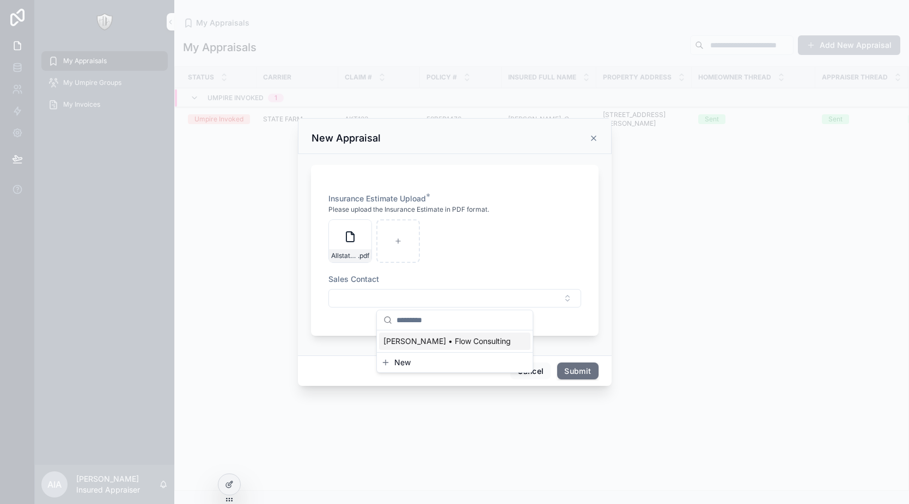
click at [430, 345] on span "[PERSON_NAME] • Flow Consulting" at bounding box center [446, 341] width 127 height 11
click at [570, 378] on button "Submit" at bounding box center [577, 372] width 41 height 17
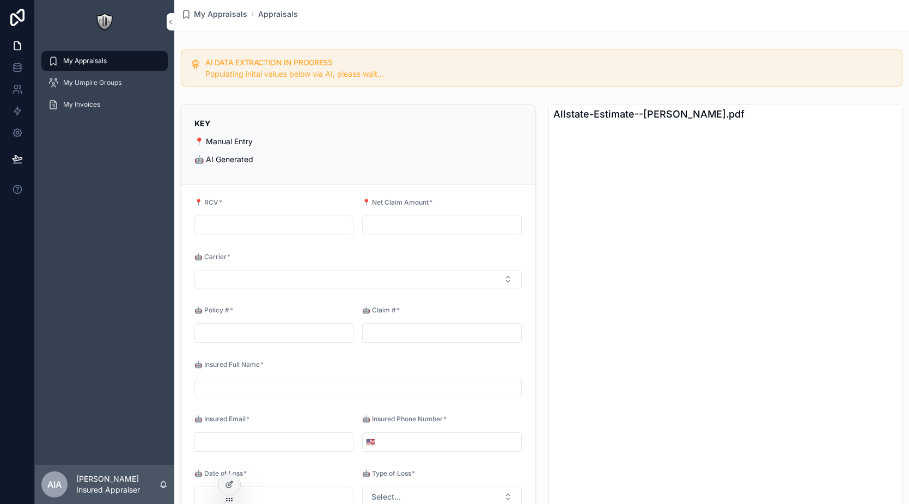
click at [261, 230] on input "scrollable content" at bounding box center [274, 225] width 158 height 15
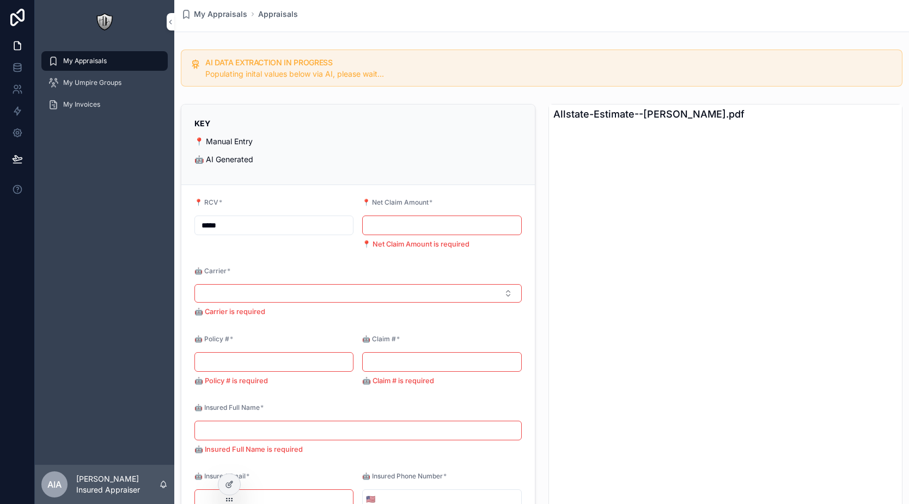
type input "*****"
click at [421, 230] on input "scrollable content" at bounding box center [442, 225] width 158 height 15
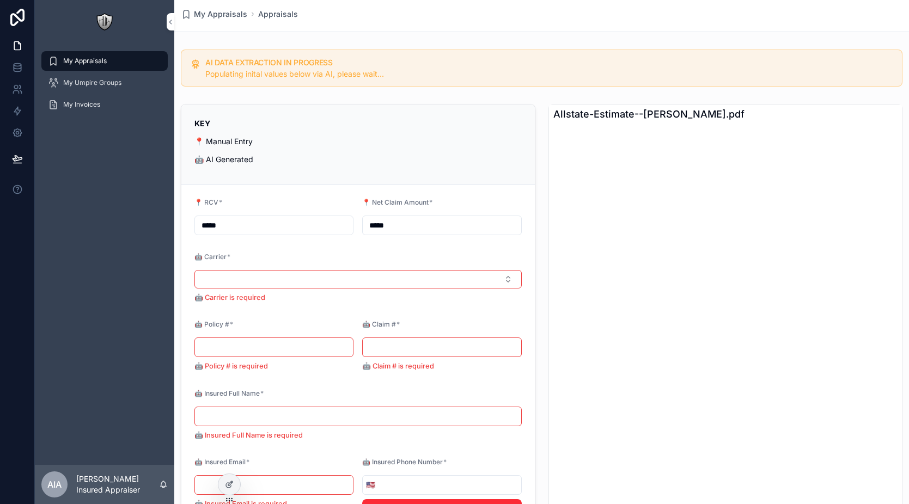
type input "*****"
click at [454, 90] on div "AI DATA EXTRACTION IN PROGRESS Populating inital values below via AI, please wa…" at bounding box center [541, 68] width 735 height 46
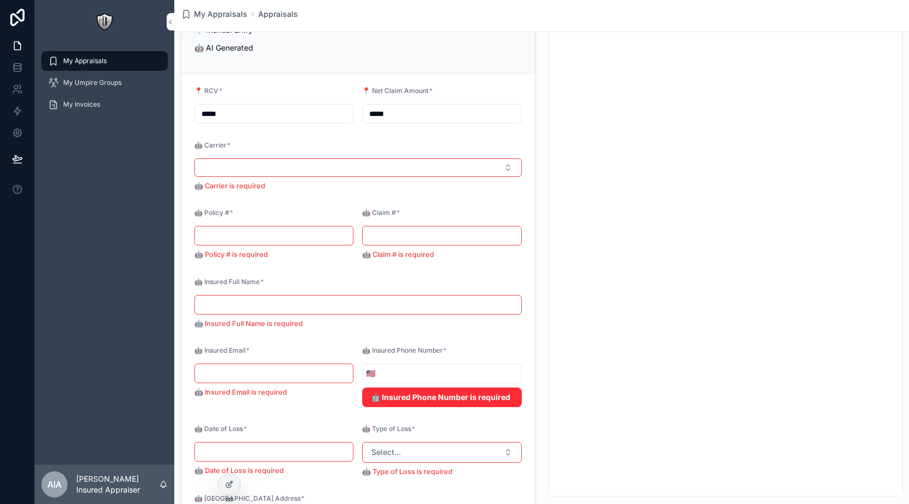
scroll to position [153, 0]
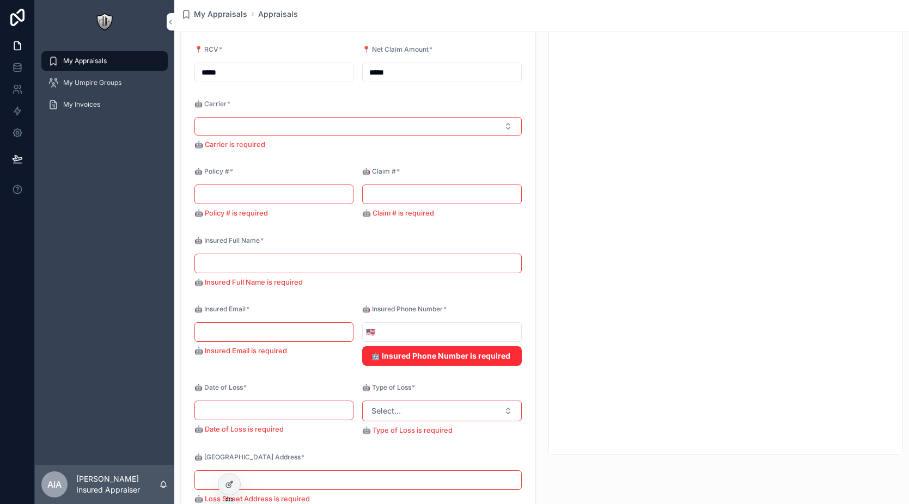
click at [288, 332] on input "scrollable content" at bounding box center [274, 332] width 158 height 15
type input "**********"
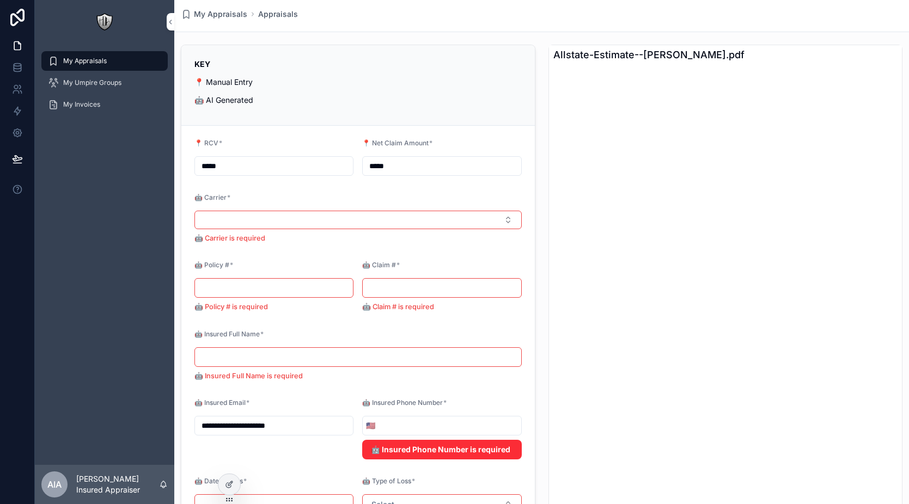
scroll to position [0, 0]
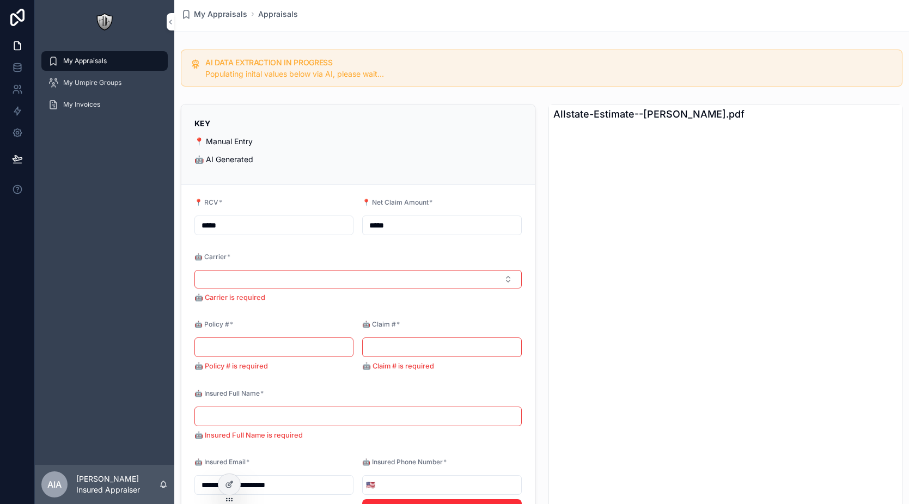
click at [330, 95] on div "**********" at bounding box center [541, 399] width 735 height 709
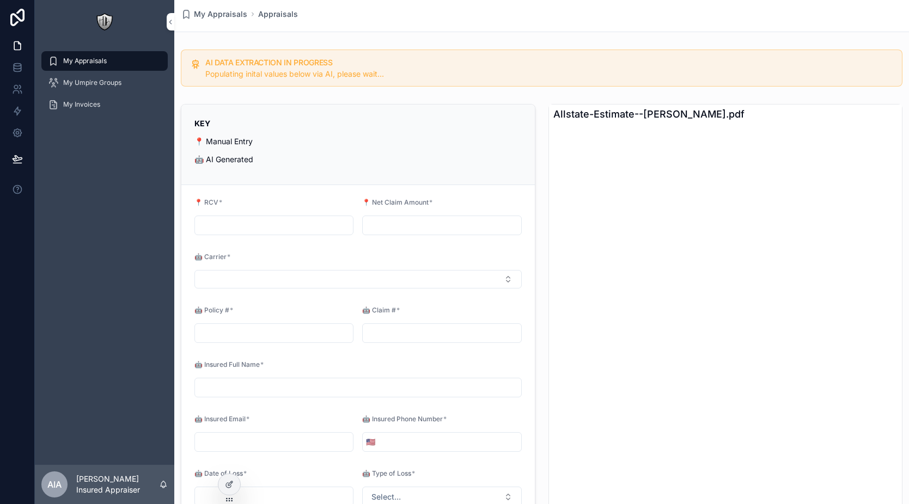
type input "**********"
type input "********"
type input "**********"
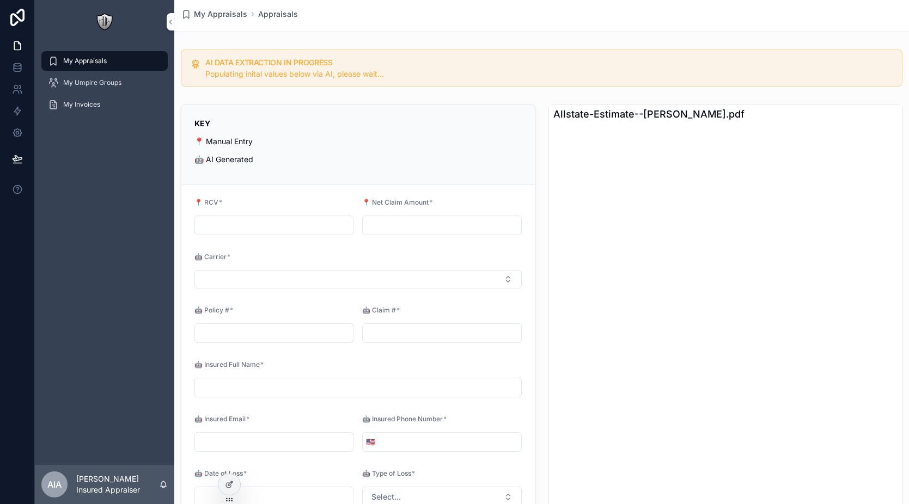
type input "**********"
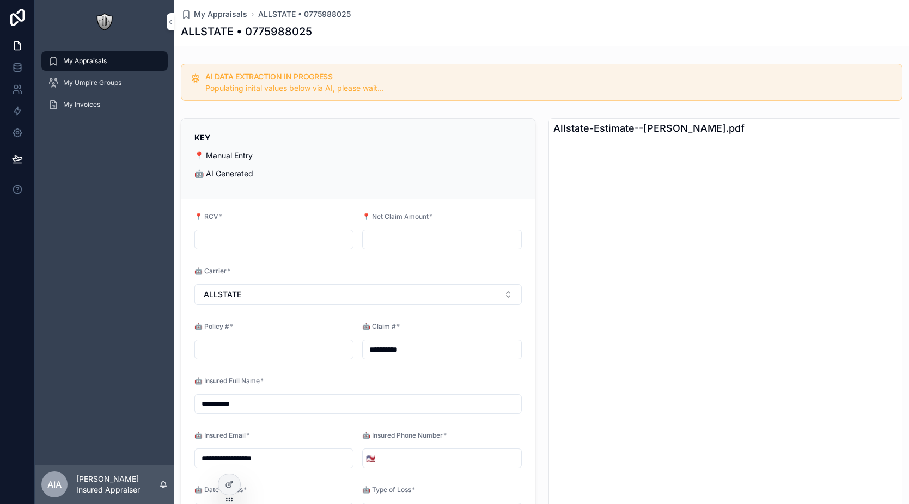
click at [242, 236] on input "scrollable content" at bounding box center [274, 239] width 158 height 15
type input "*****"
click at [410, 236] on input "scrollable content" at bounding box center [442, 239] width 158 height 15
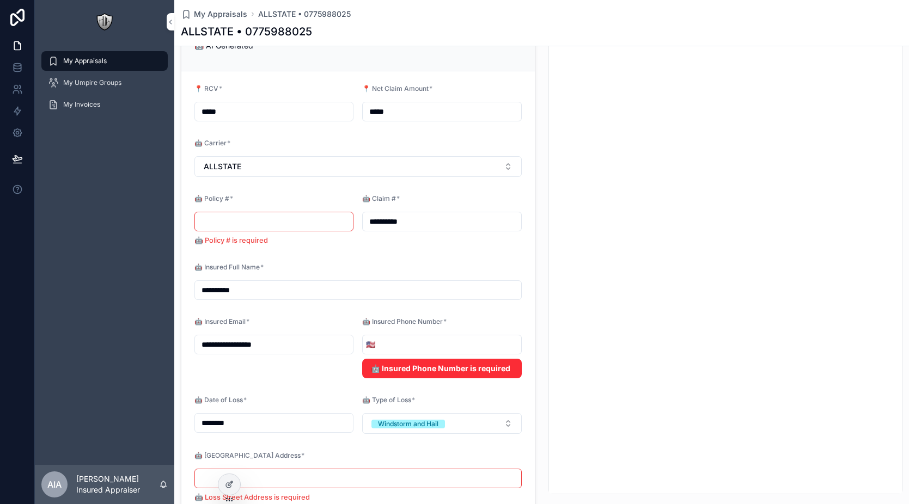
scroll to position [121, 0]
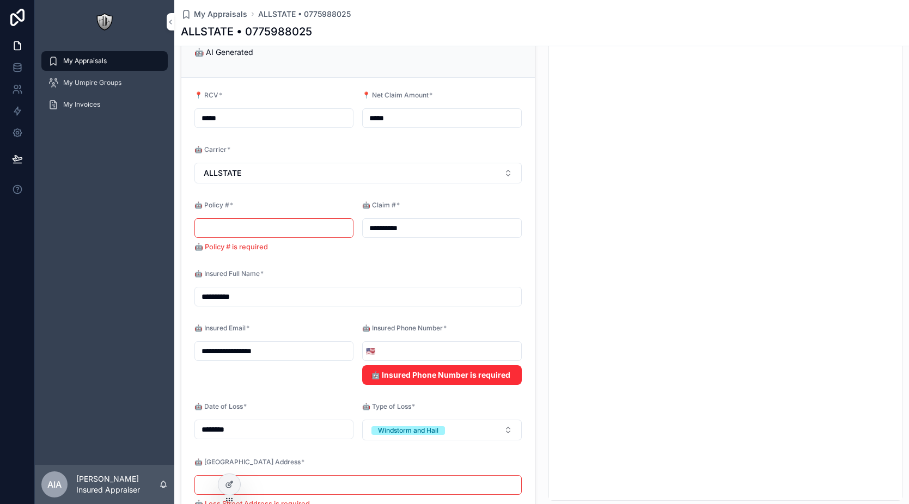
type input "*****"
click at [327, 266] on form "**********" at bounding box center [358, 328] width 354 height 501
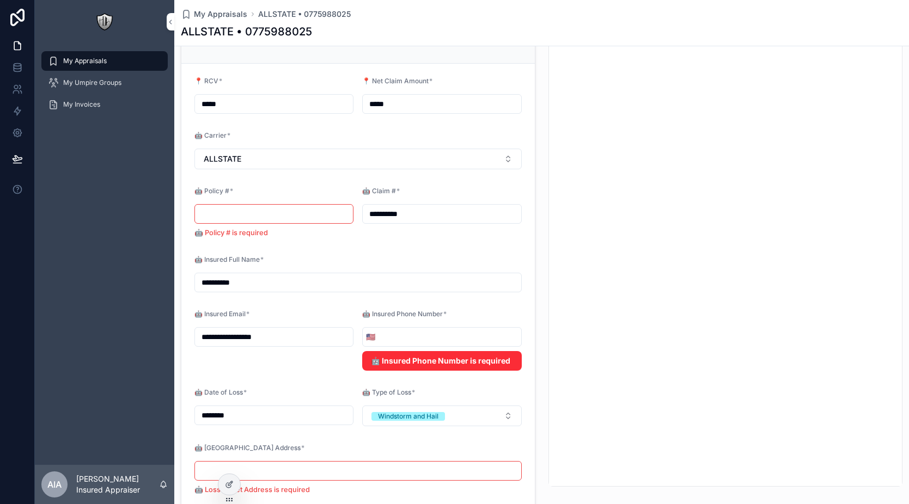
scroll to position [135, 0]
click at [260, 332] on input "**********" at bounding box center [274, 338] width 158 height 15
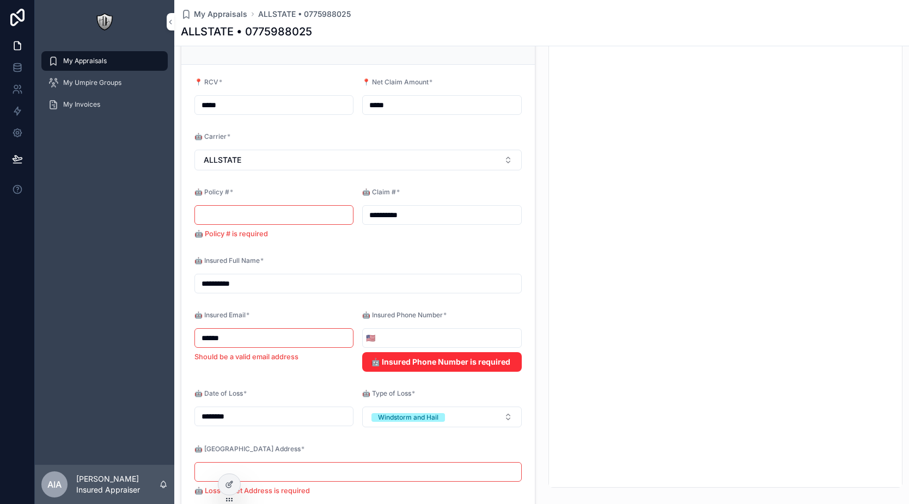
type input "**********"
click at [393, 340] on input "scrollable content" at bounding box center [450, 338] width 142 height 15
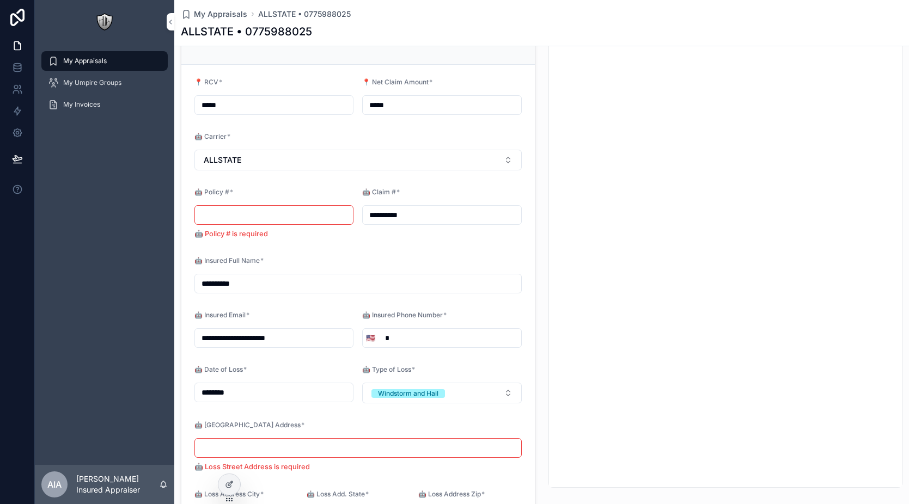
type input "**"
type input "**********"
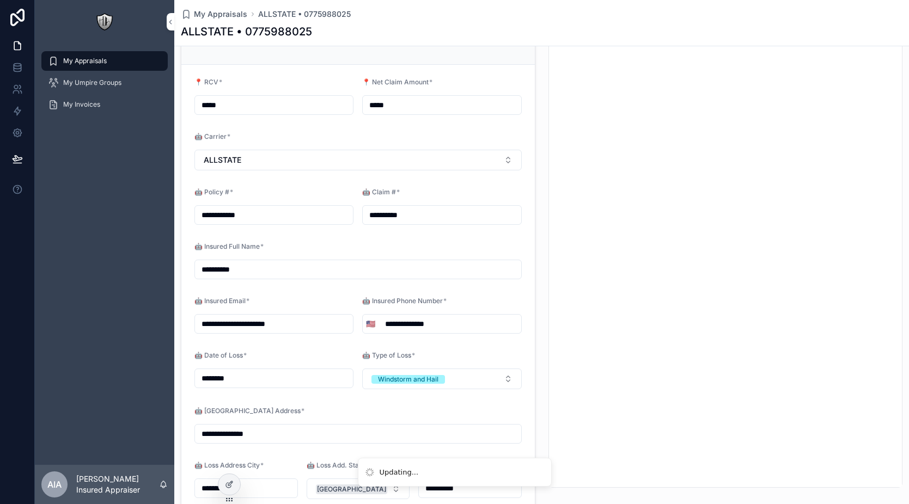
type input "**********"
click at [430, 137] on div "🤖 Carrier *" at bounding box center [357, 138] width 327 height 13
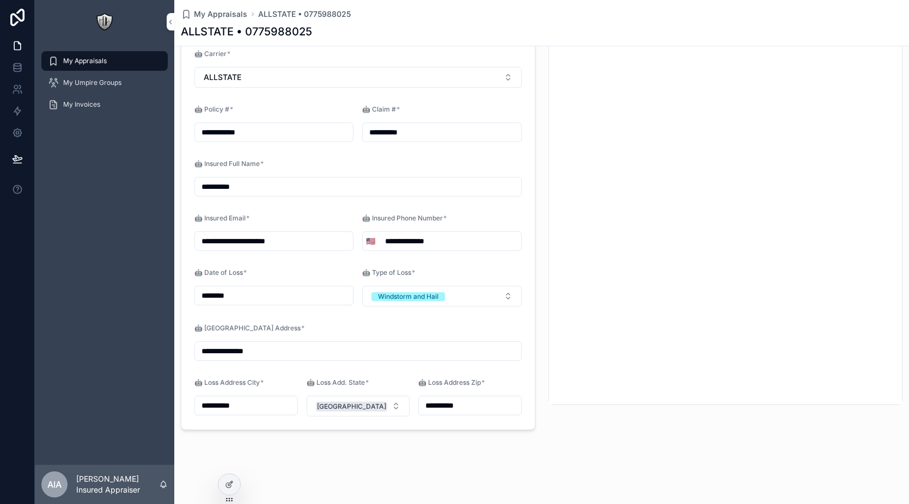
scroll to position [0, 0]
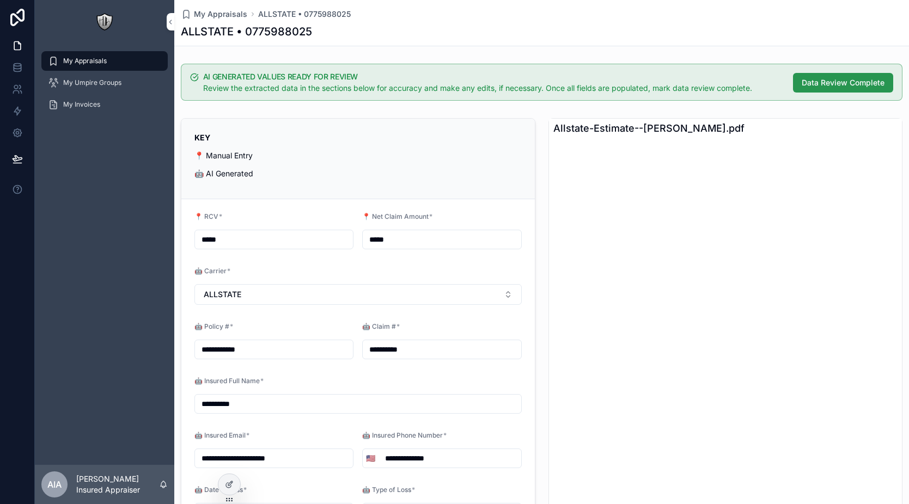
click at [816, 84] on span "Data Review Complete" at bounding box center [843, 82] width 83 height 11
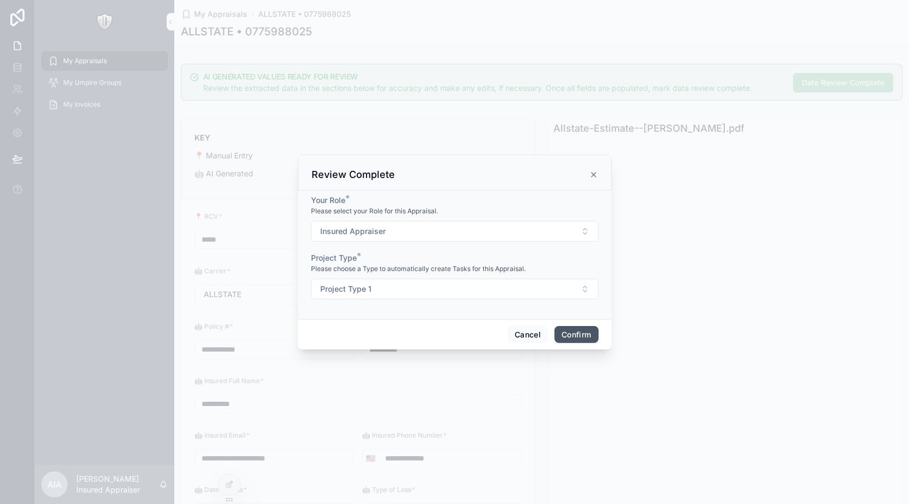
click at [576, 331] on button "Confirm" at bounding box center [576, 334] width 44 height 17
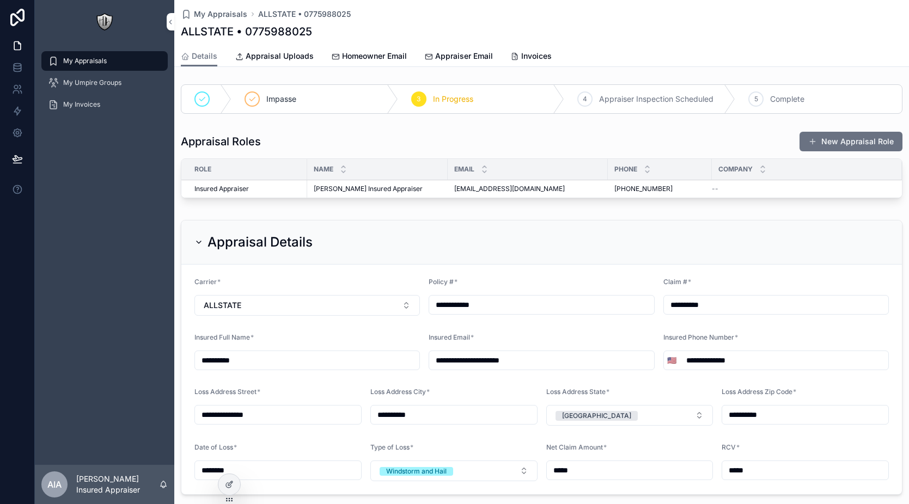
click at [272, 99] on span "Impasse" at bounding box center [281, 99] width 30 height 11
click at [845, 138] on button "New Appraisal Role" at bounding box center [851, 142] width 103 height 20
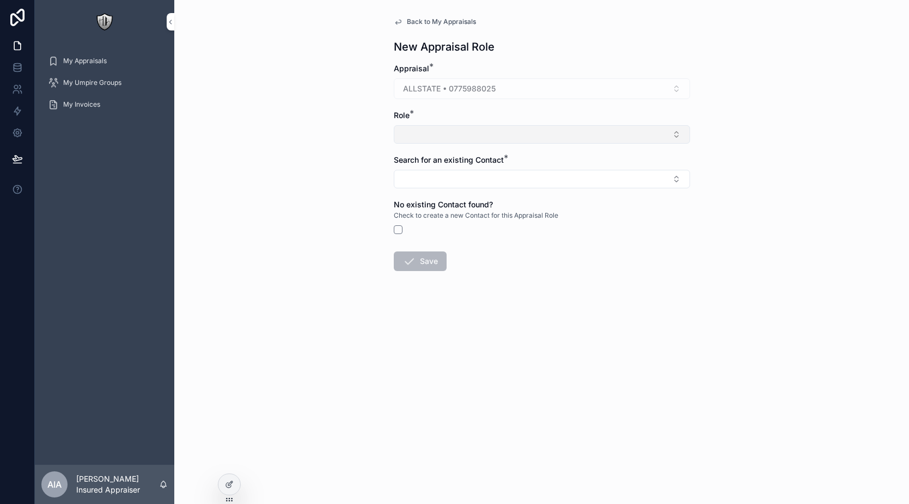
click at [478, 138] on button "Select Button" at bounding box center [542, 134] width 296 height 19
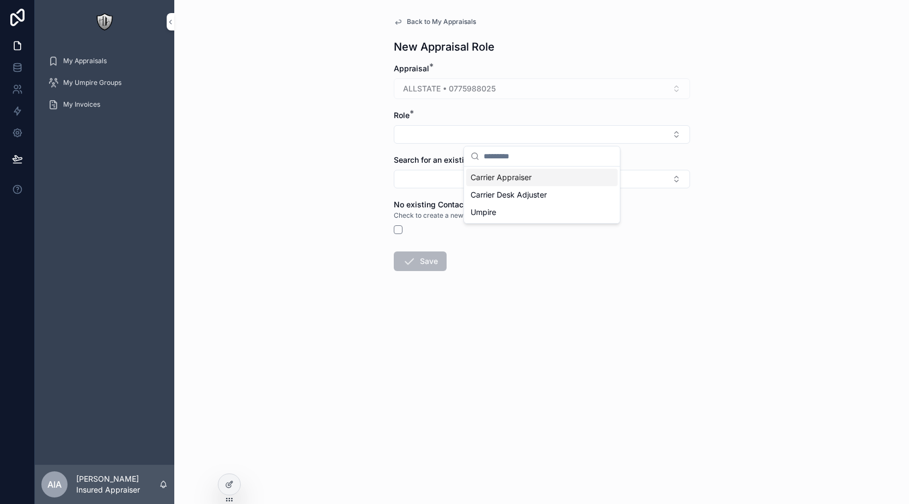
click at [487, 182] on span "Carrier Appraiser" at bounding box center [501, 177] width 61 height 11
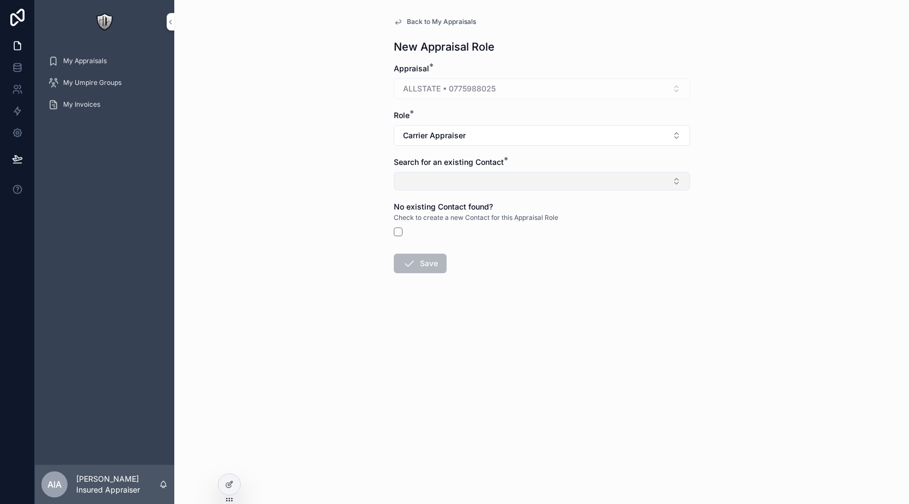
click at [486, 180] on button "Select Button" at bounding box center [542, 181] width 296 height 19
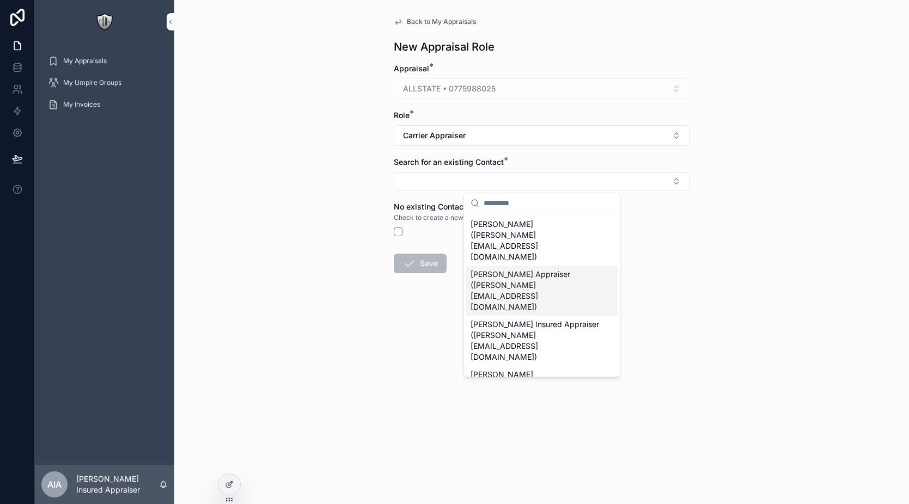
click at [508, 269] on span "[PERSON_NAME] Appraiser ([PERSON_NAME][EMAIL_ADDRESS][DOMAIN_NAME])" at bounding box center [536, 291] width 130 height 44
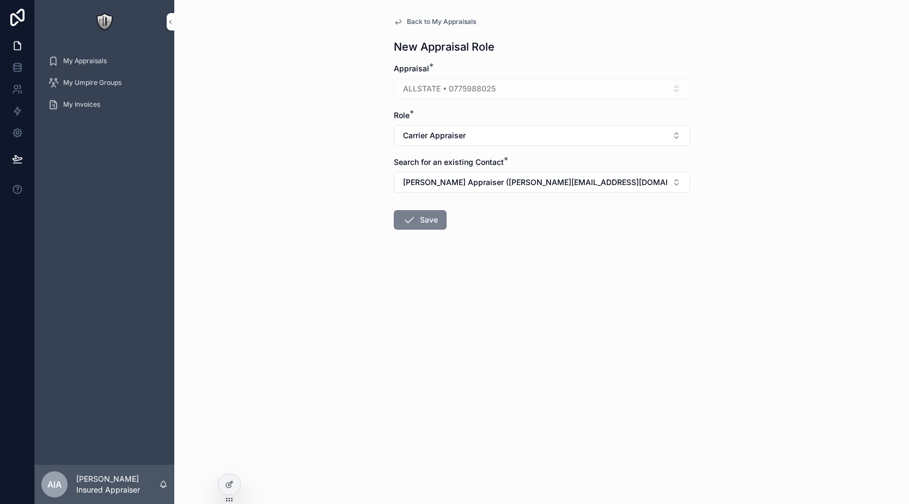
click at [424, 219] on button "Save" at bounding box center [420, 220] width 53 height 20
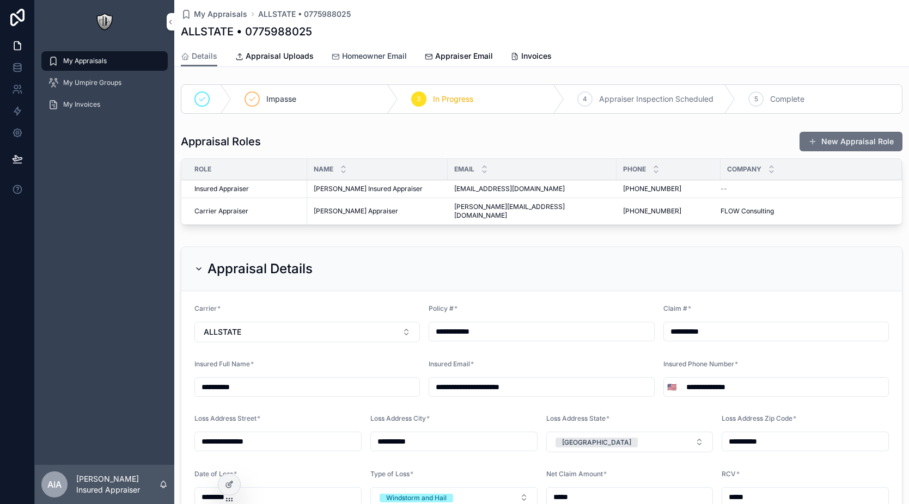
click at [363, 60] on span "Homeowner Email" at bounding box center [374, 56] width 65 height 11
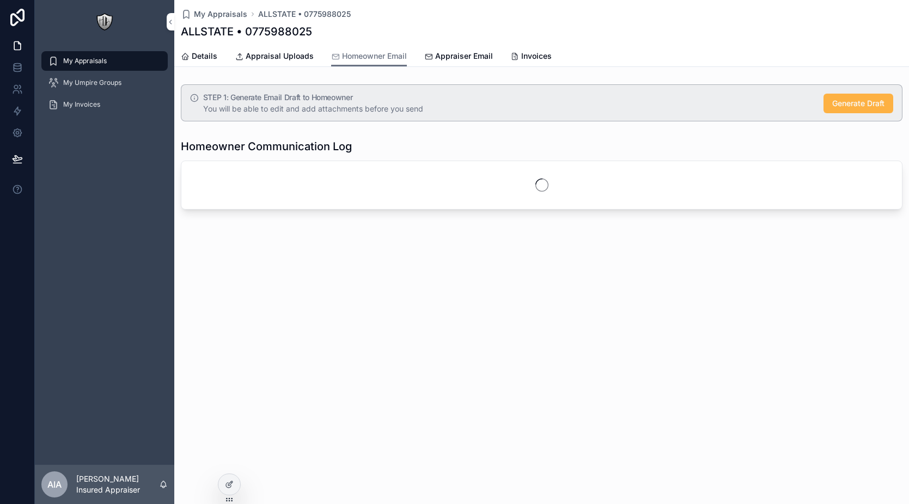
click at [844, 107] on span "Generate Draft" at bounding box center [858, 103] width 52 height 11
click at [461, 57] on span "Appraiser Email" at bounding box center [464, 56] width 58 height 11
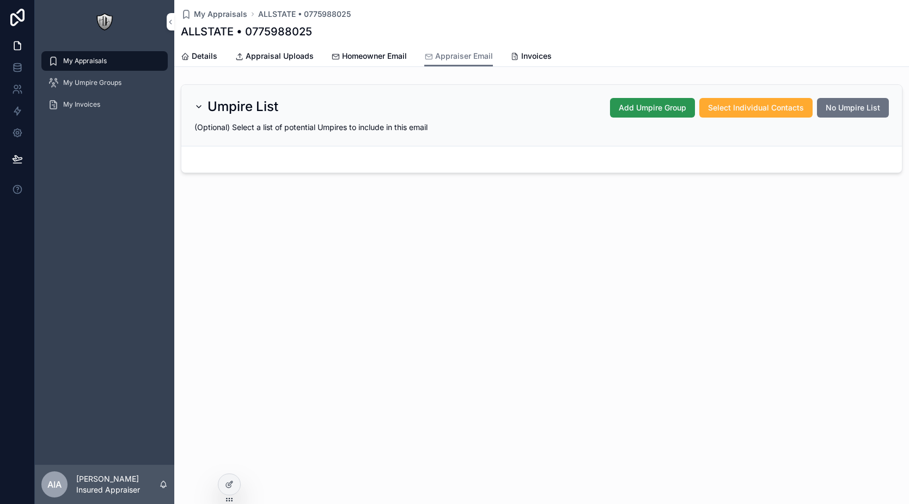
click at [643, 110] on span "Add Umpire Group" at bounding box center [653, 107] width 68 height 11
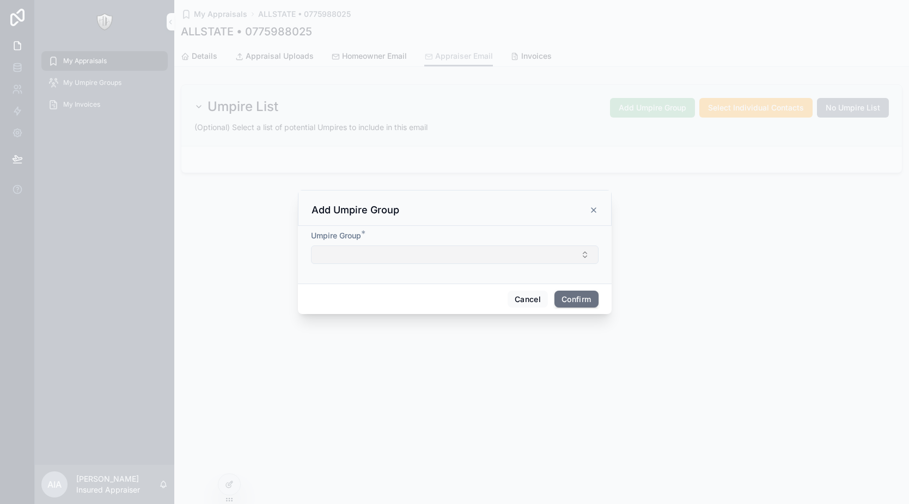
click at [377, 255] on button "Select Button" at bounding box center [455, 255] width 288 height 19
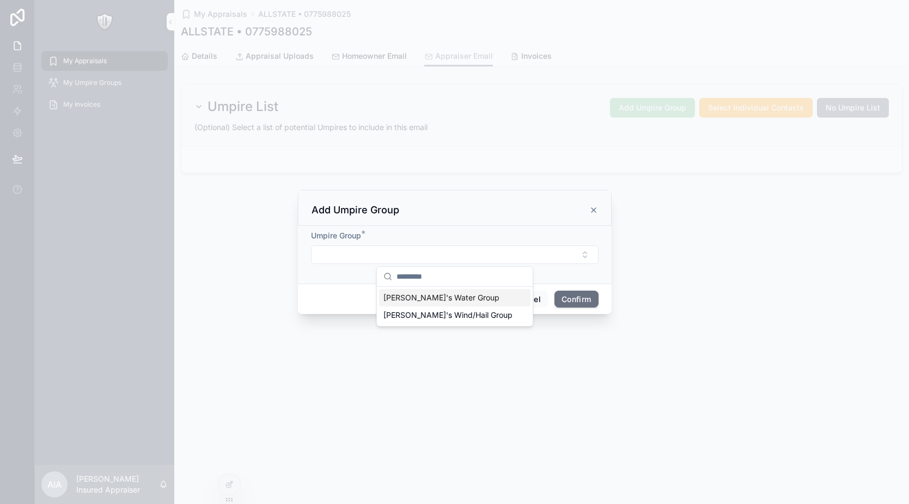
click at [418, 302] on span "[PERSON_NAME]'s Water Group" at bounding box center [441, 297] width 116 height 11
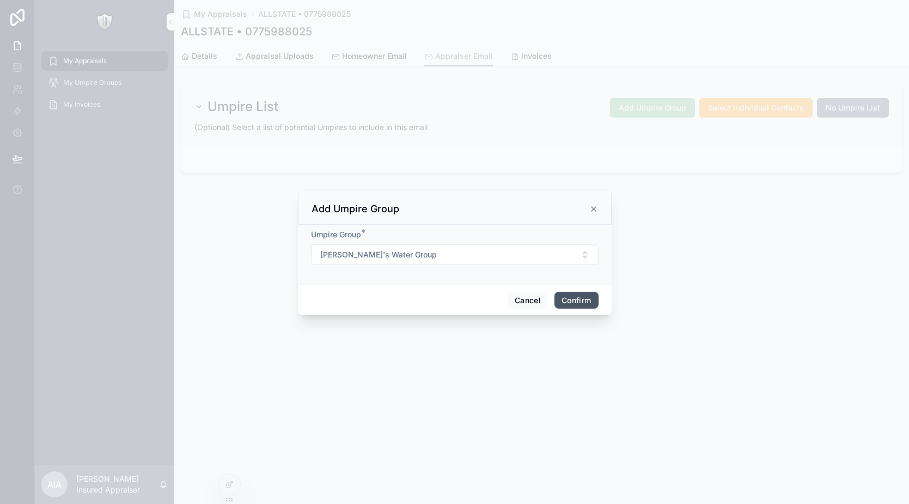
click at [561, 299] on button "Confirm" at bounding box center [576, 300] width 44 height 17
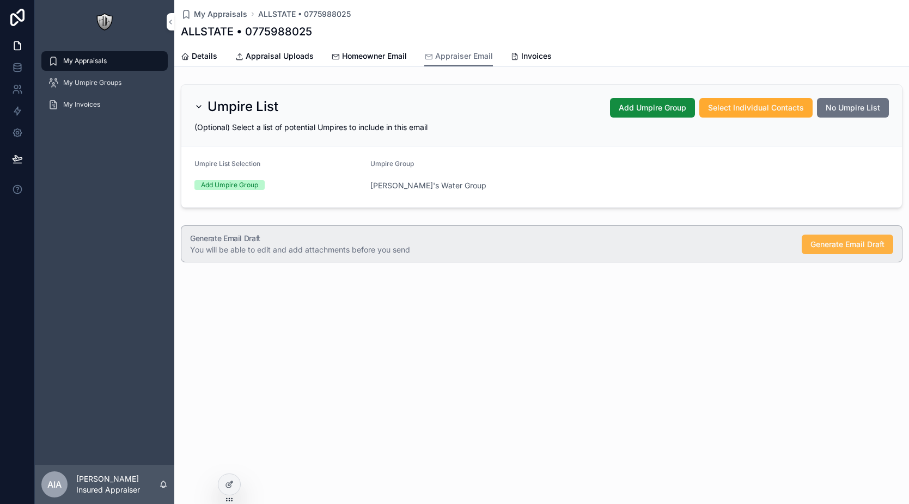
click at [825, 245] on span "Generate Email Draft" at bounding box center [848, 244] width 74 height 11
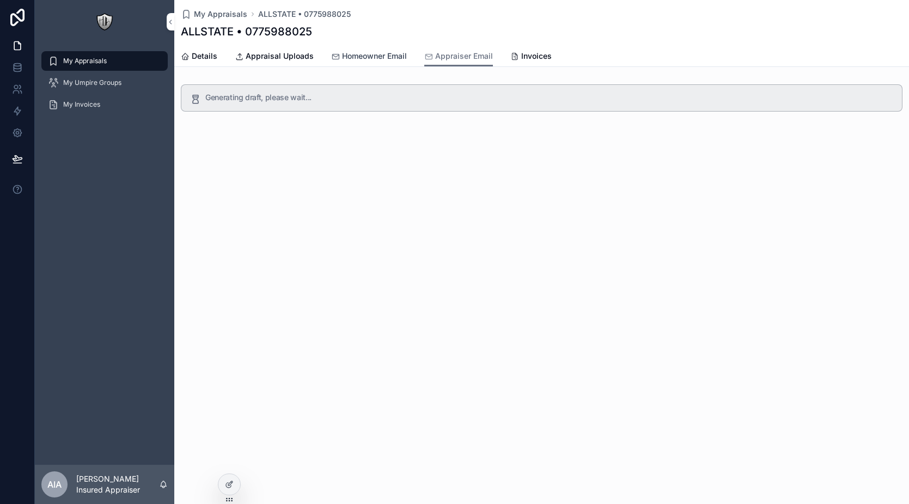
click at [351, 52] on span "Homeowner Email" at bounding box center [374, 56] width 65 height 11
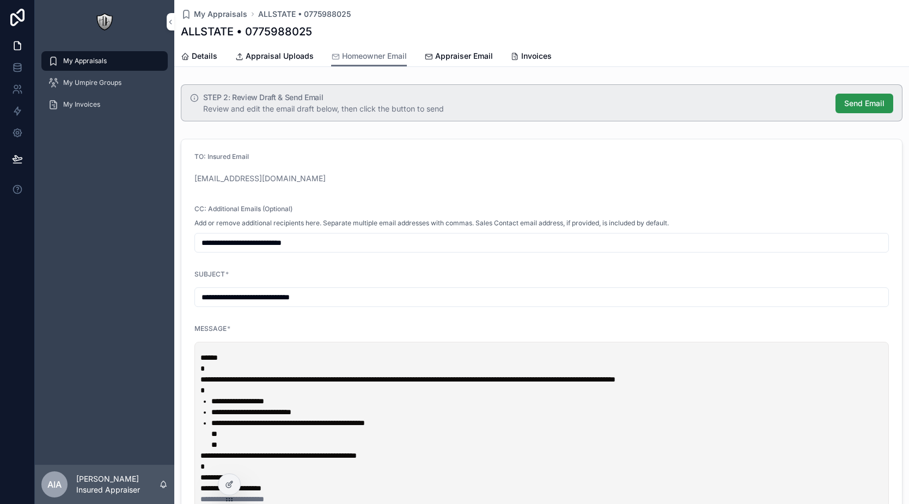
click at [848, 103] on span "Send Email" at bounding box center [864, 103] width 40 height 11
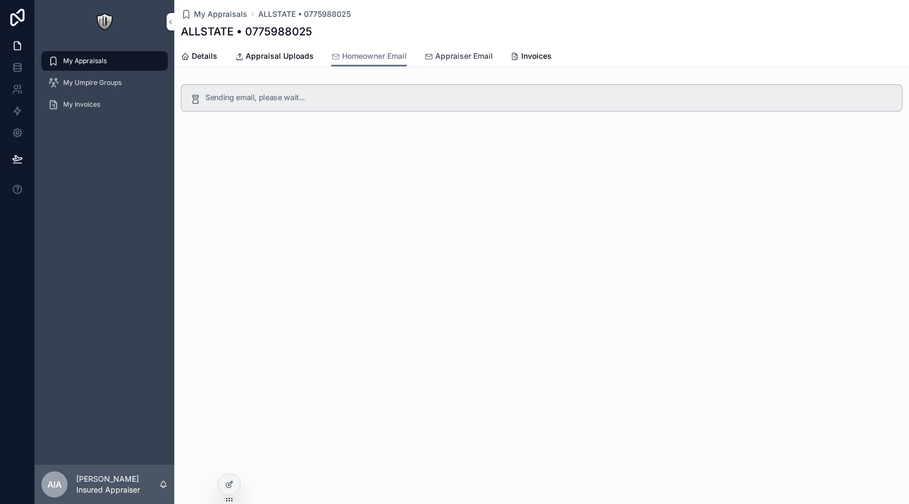
click at [450, 59] on span "Appraiser Email" at bounding box center [464, 56] width 58 height 11
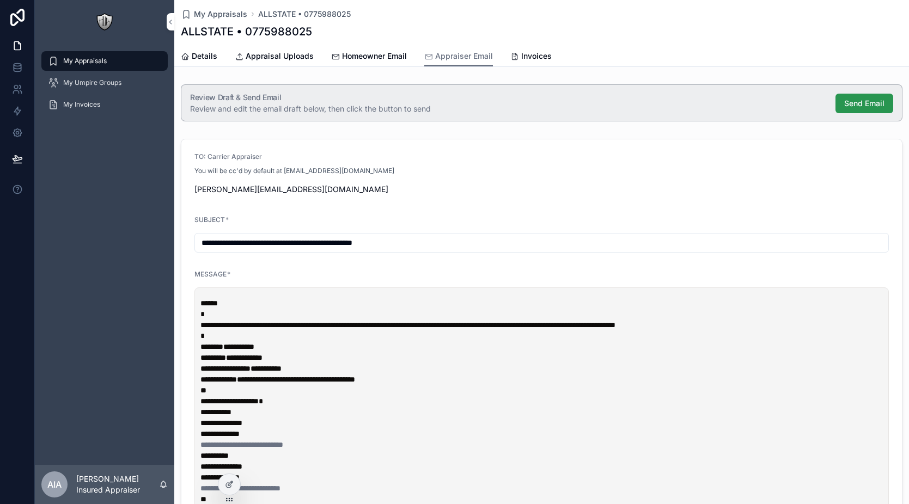
click at [862, 103] on span "Send Email" at bounding box center [864, 103] width 40 height 11
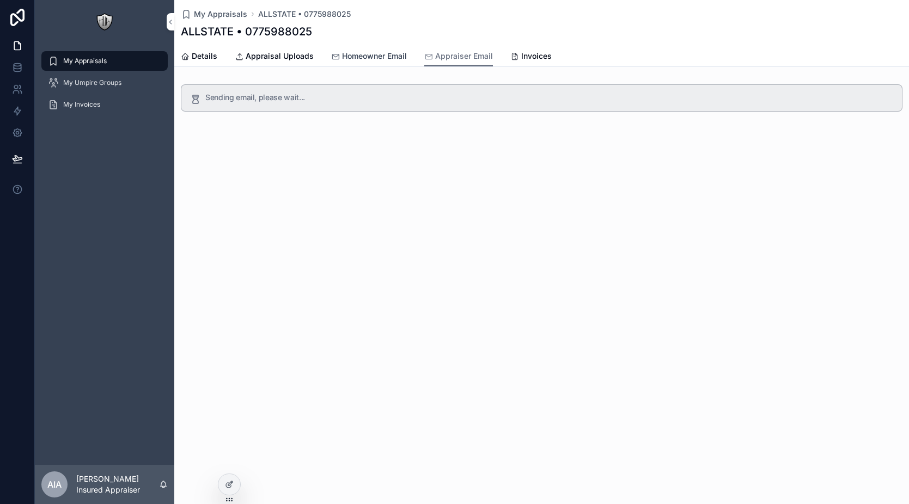
click at [358, 52] on span "Homeowner Email" at bounding box center [374, 56] width 65 height 11
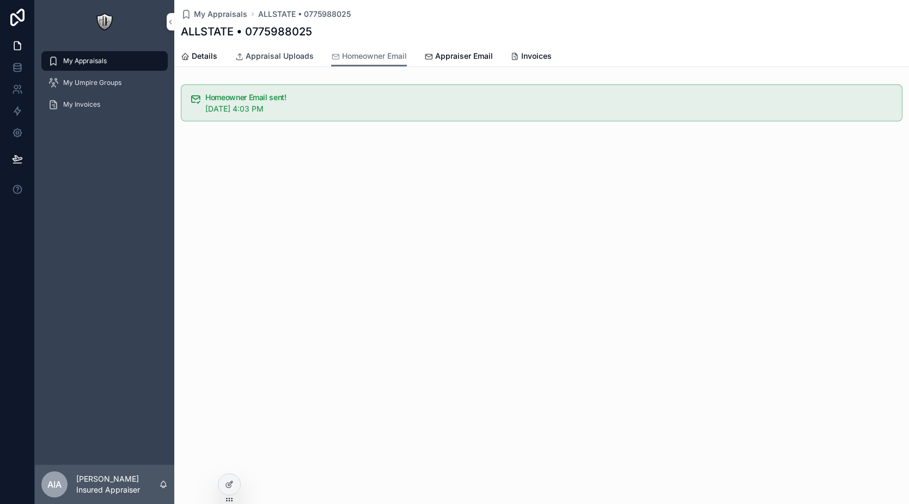
click at [271, 59] on span "Appraisal Uploads" at bounding box center [280, 56] width 68 height 11
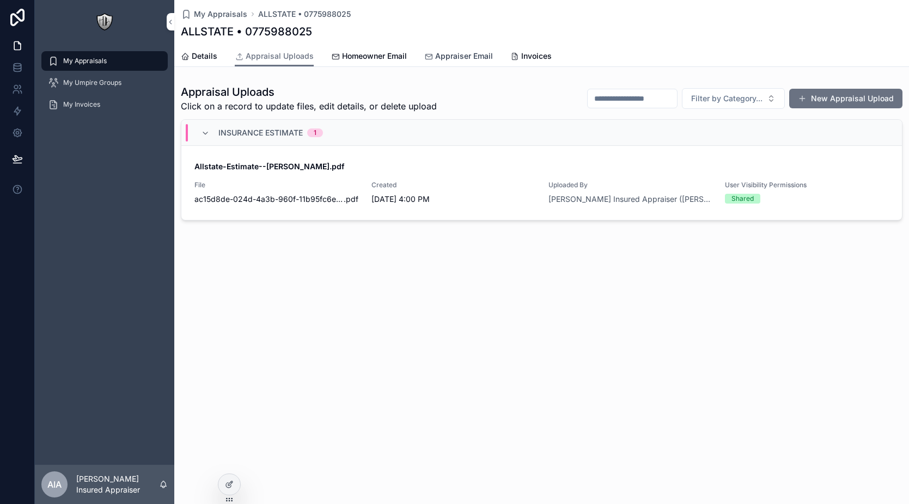
click at [463, 54] on span "Appraiser Email" at bounding box center [464, 56] width 58 height 11
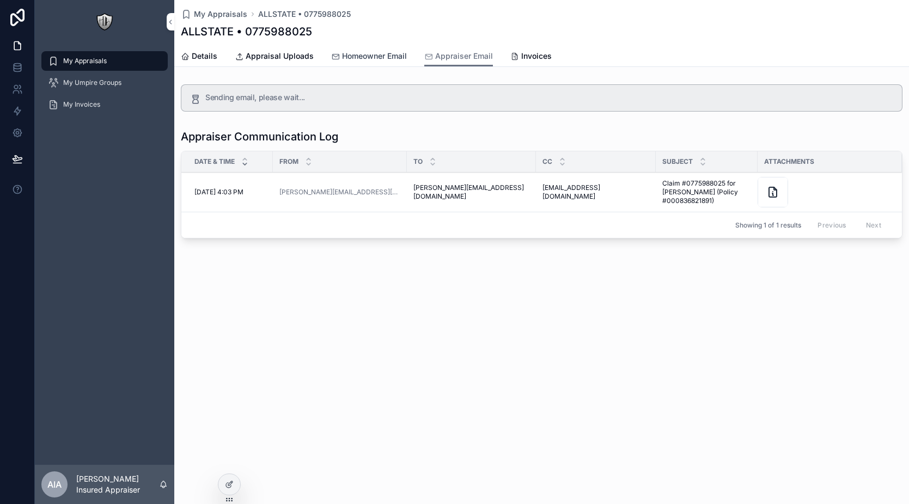
click at [349, 56] on span "Homeowner Email" at bounding box center [374, 56] width 65 height 11
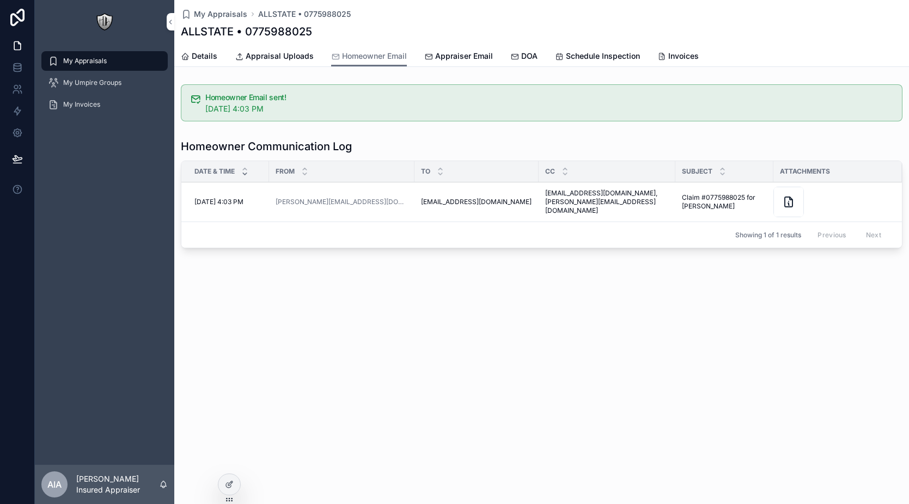
click at [407, 57] on div "Details Appraisal Uploads Homeowner Email Appraiser Email DOA Schedule Inspecti…" at bounding box center [542, 56] width 722 height 21
click at [460, 57] on span "Appraiser Email" at bounding box center [464, 56] width 58 height 11
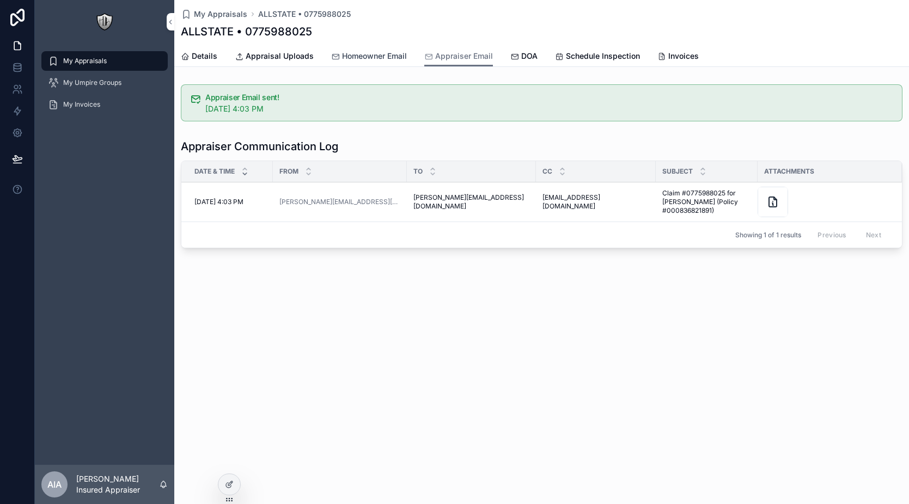
click at [331, 59] on icon "scrollable content" at bounding box center [335, 56] width 9 height 9
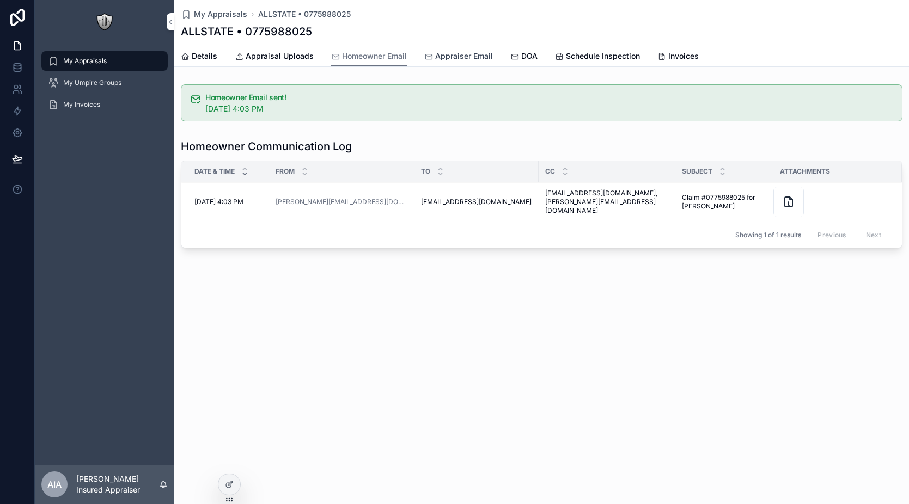
click at [439, 57] on span "Appraiser Email" at bounding box center [464, 56] width 58 height 11
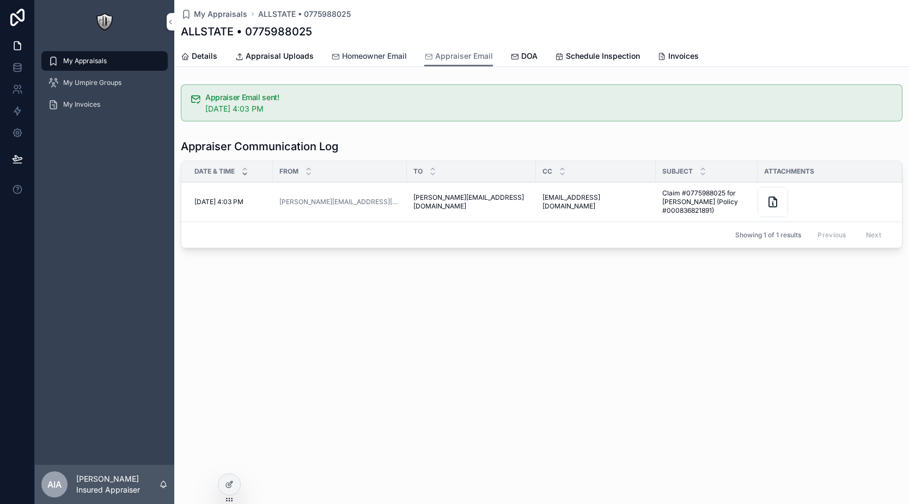
click at [363, 59] on span "Homeowner Email" at bounding box center [374, 56] width 65 height 11
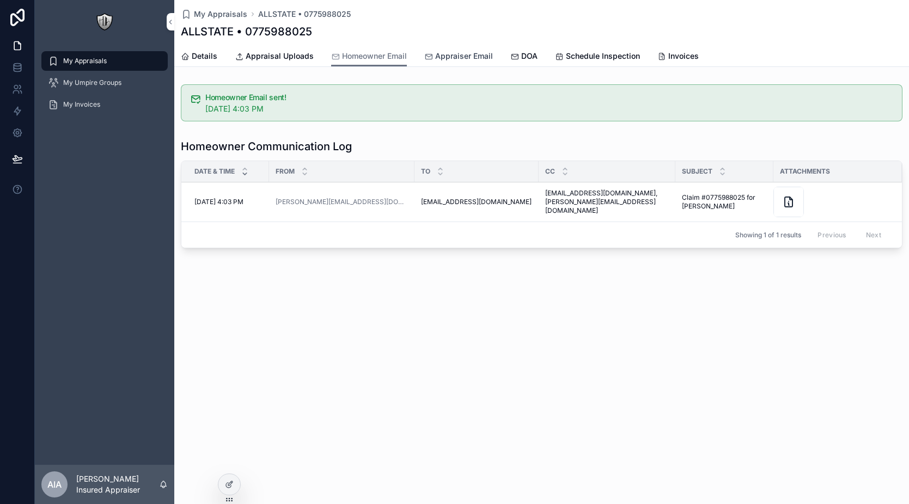
click at [436, 58] on span "Appraiser Email" at bounding box center [464, 56] width 58 height 11
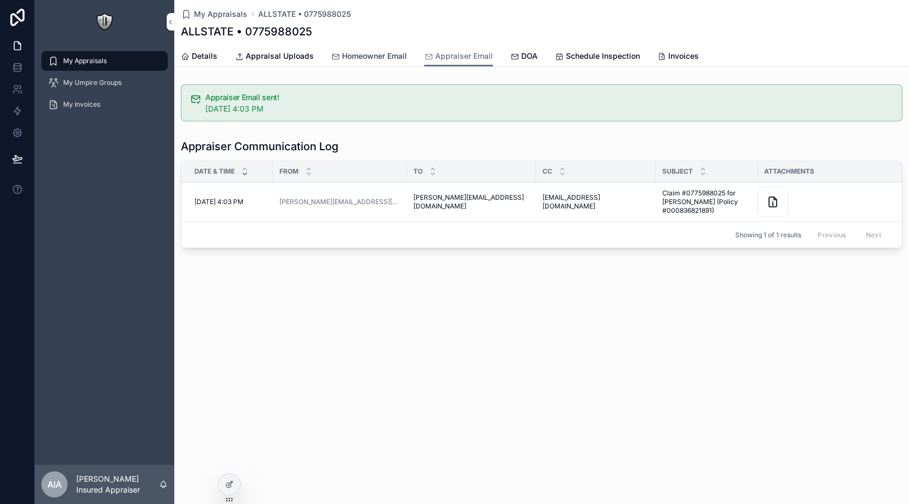
click at [382, 60] on span "Homeowner Email" at bounding box center [374, 56] width 65 height 11
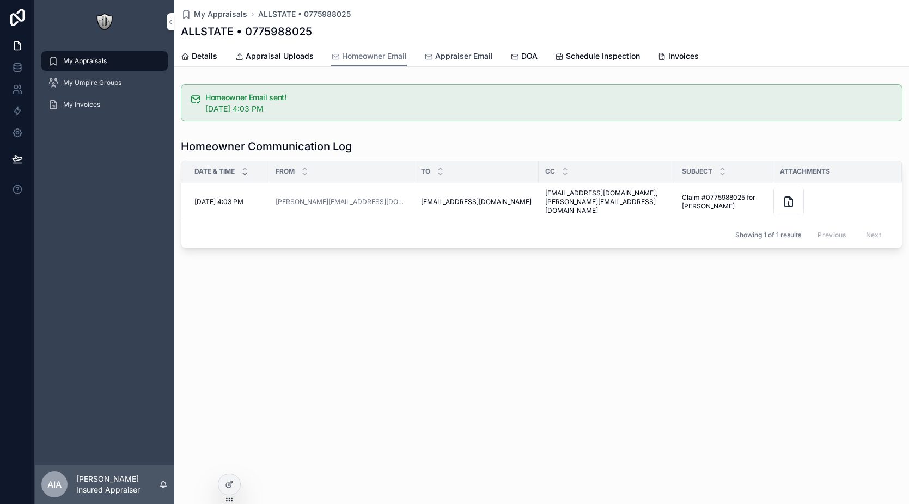
click at [432, 60] on div "Appraiser Email" at bounding box center [458, 56] width 69 height 11
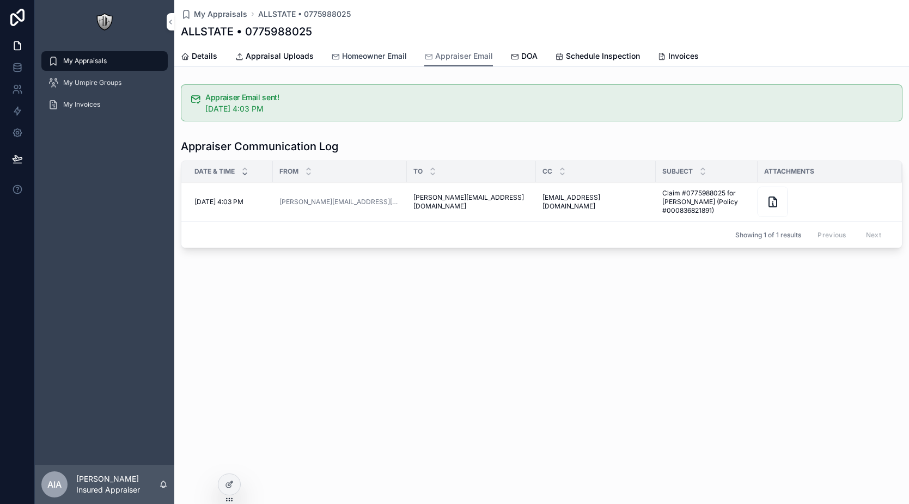
click at [369, 61] on span "Homeowner Email" at bounding box center [374, 56] width 65 height 11
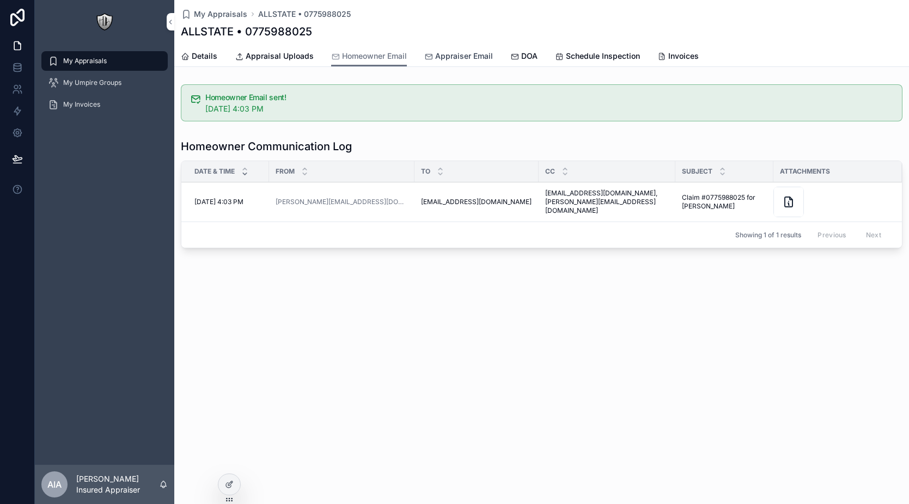
click at [428, 58] on icon "scrollable content" at bounding box center [428, 56] width 9 height 9
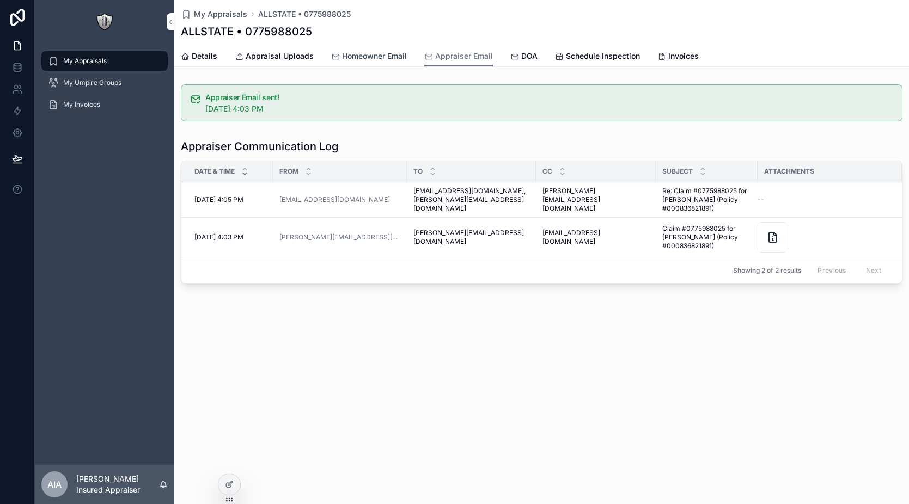
click at [379, 58] on span "Homeowner Email" at bounding box center [374, 56] width 65 height 11
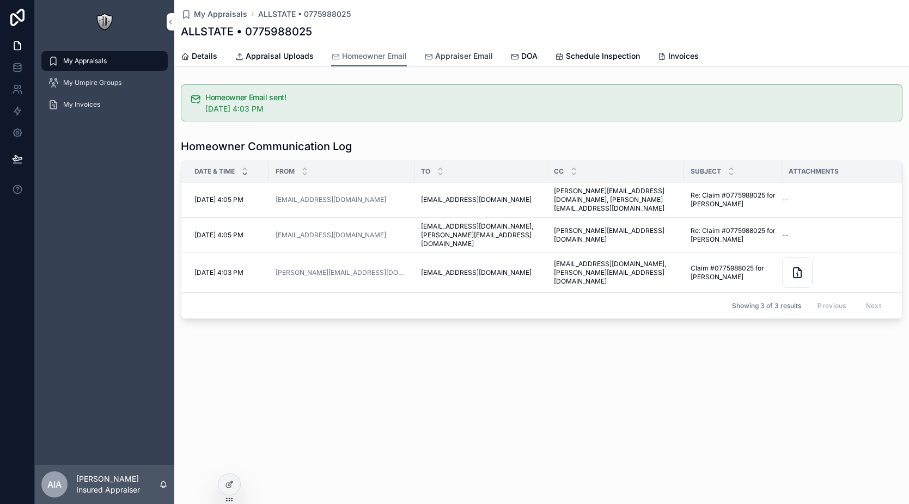
click at [452, 56] on span "Appraiser Email" at bounding box center [464, 56] width 58 height 11
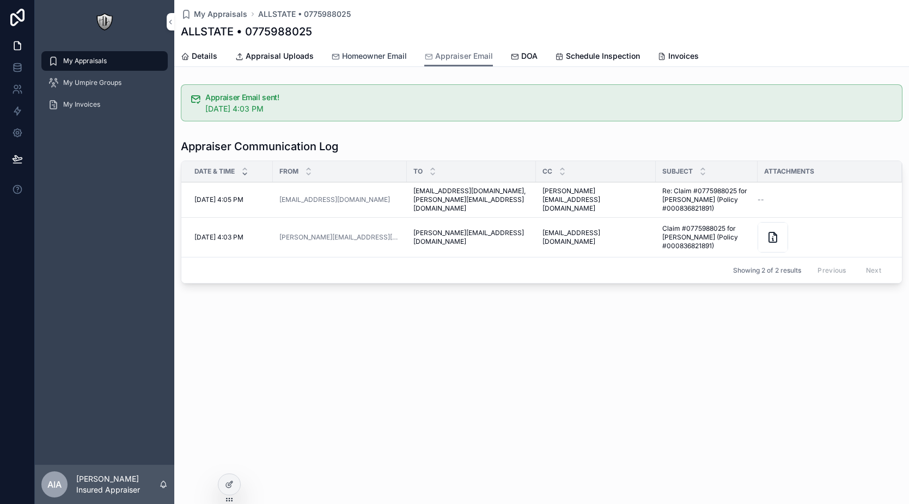
click at [363, 59] on span "Homeowner Email" at bounding box center [374, 56] width 65 height 11
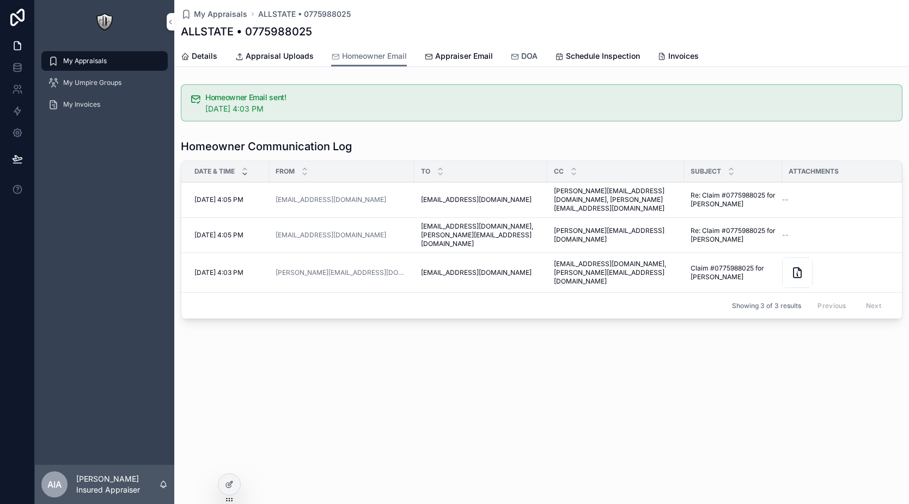
click at [514, 55] on icon "scrollable content" at bounding box center [514, 56] width 9 height 9
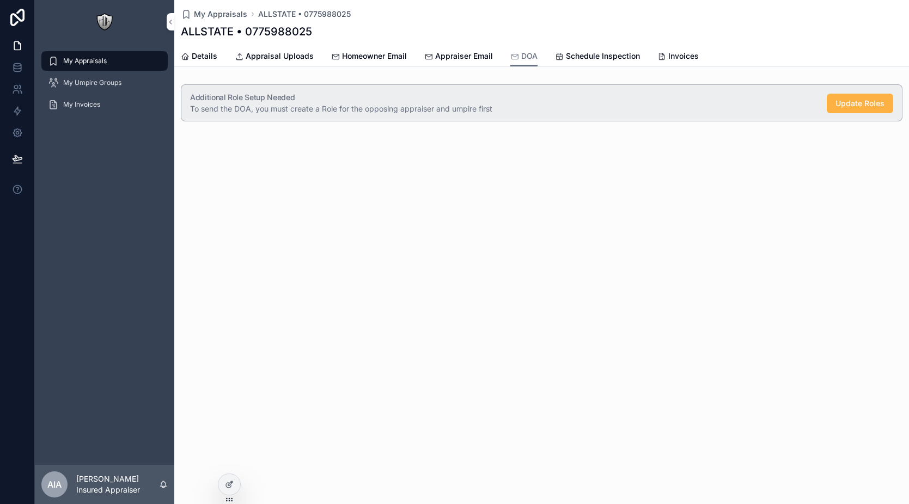
click at [856, 100] on span "Update Roles" at bounding box center [860, 103] width 49 height 11
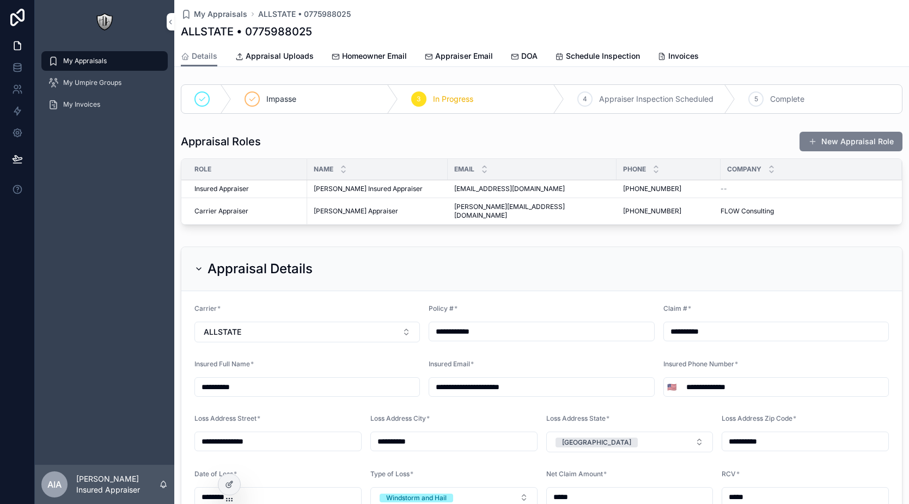
click at [840, 138] on button "New Appraisal Role" at bounding box center [851, 142] width 103 height 20
click at [531, 57] on span "DOA" at bounding box center [529, 56] width 16 height 11
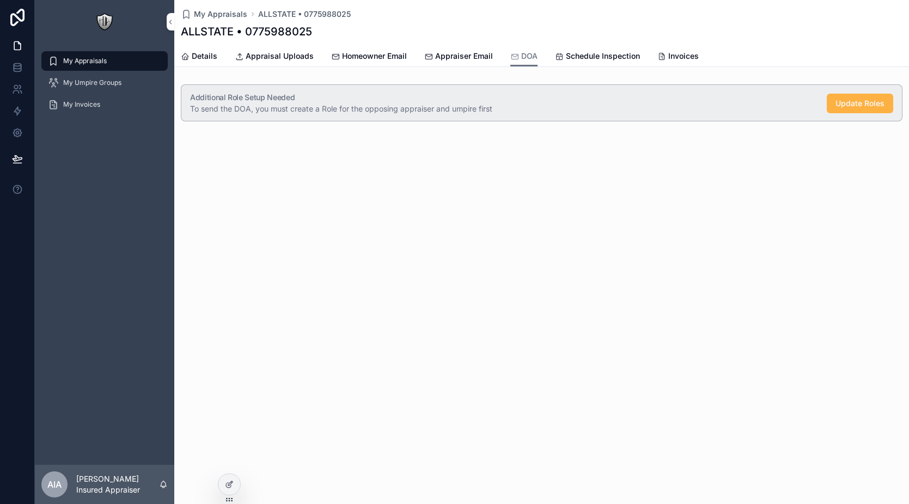
click at [844, 112] on button "Update Roles" at bounding box center [860, 104] width 66 height 20
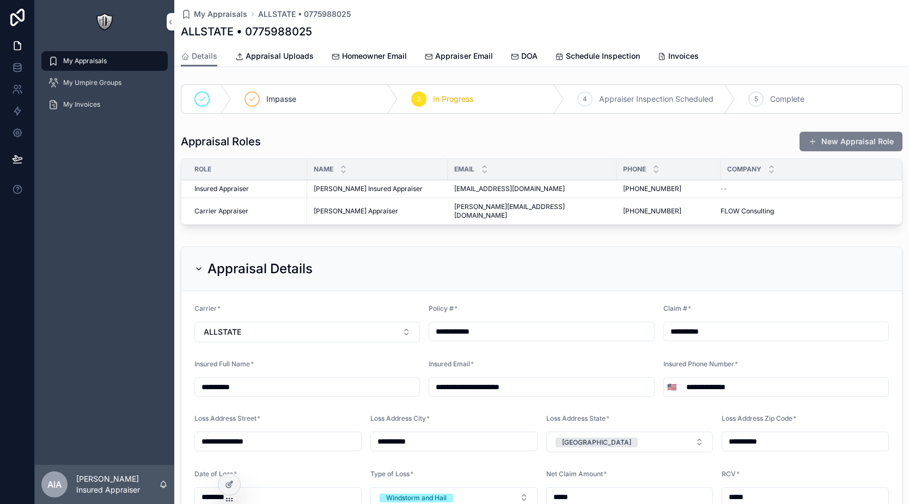
click at [829, 139] on button "New Appraisal Role" at bounding box center [851, 142] width 103 height 20
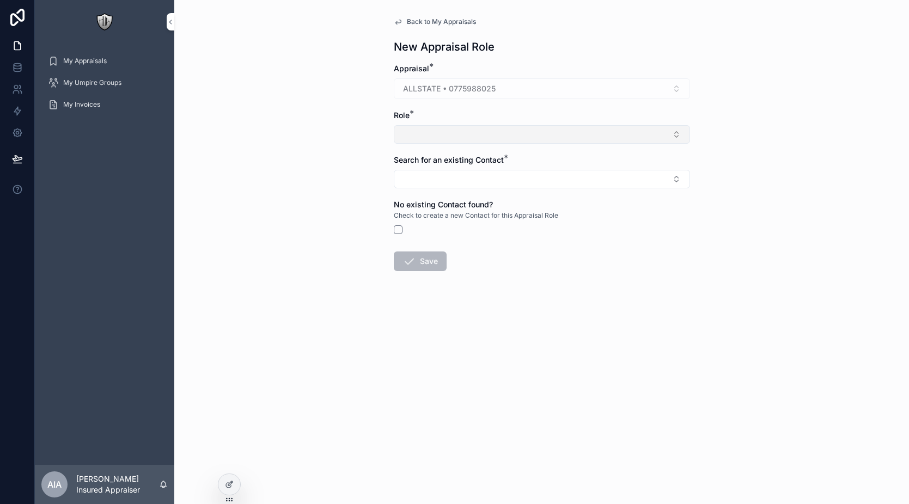
click at [444, 136] on button "Select Button" at bounding box center [542, 134] width 296 height 19
click at [499, 198] on div "Umpire" at bounding box center [541, 194] width 151 height 17
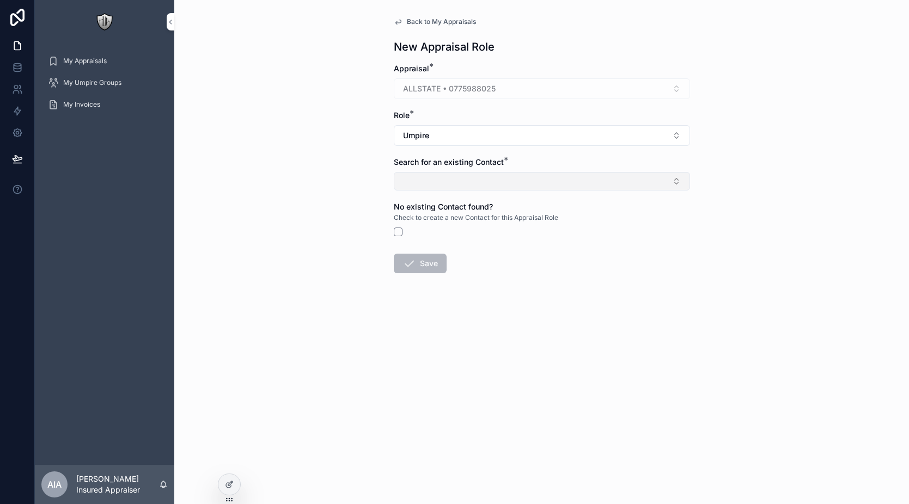
click at [486, 182] on button "Select Button" at bounding box center [542, 181] width 296 height 19
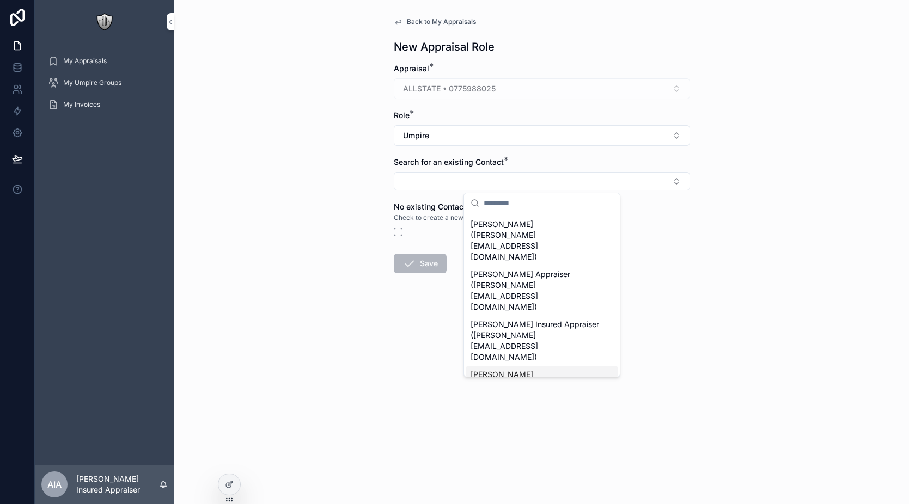
click at [535, 369] on span "[PERSON_NAME] ([PERSON_NAME][EMAIL_ADDRESS][DOMAIN_NAME])" at bounding box center [536, 391] width 130 height 44
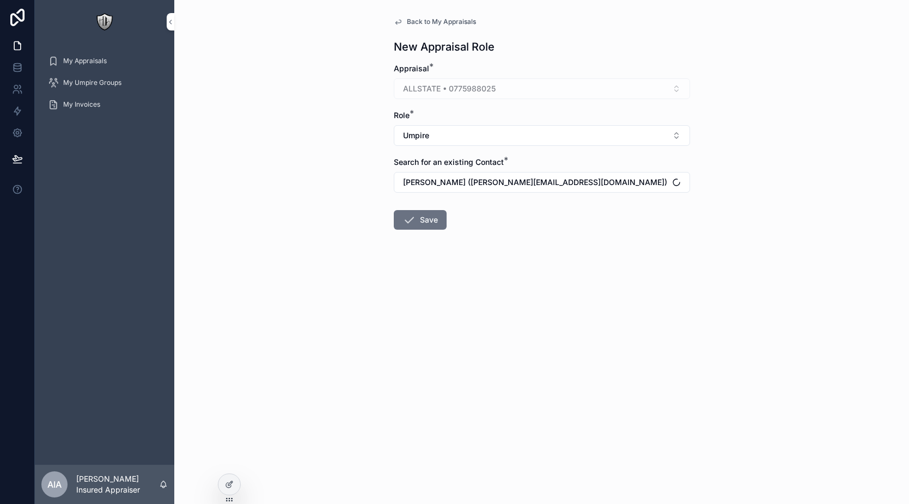
click at [413, 208] on form "Appraisal * ALLSTATE • 0775988025 Role * Umpire Search for an existing Contact …" at bounding box center [542, 181] width 296 height 236
click at [416, 220] on button "Save" at bounding box center [420, 220] width 53 height 20
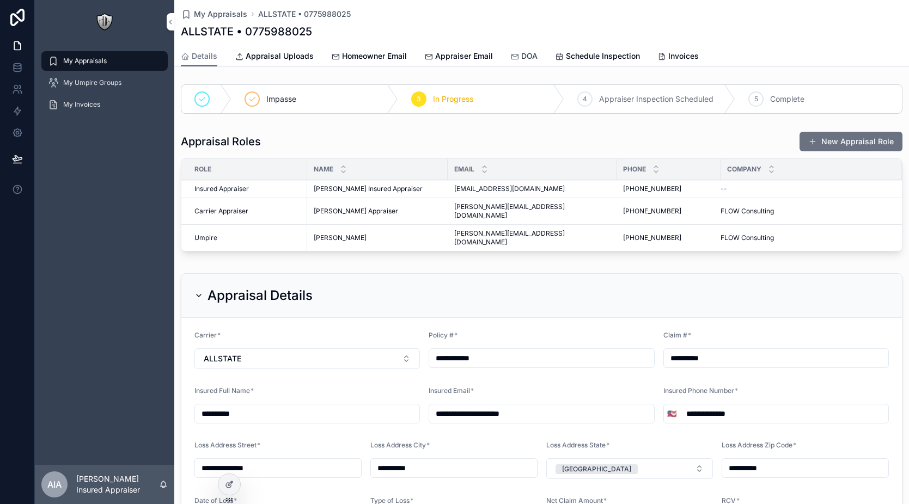
click at [518, 56] on div "DOA" at bounding box center [523, 56] width 27 height 11
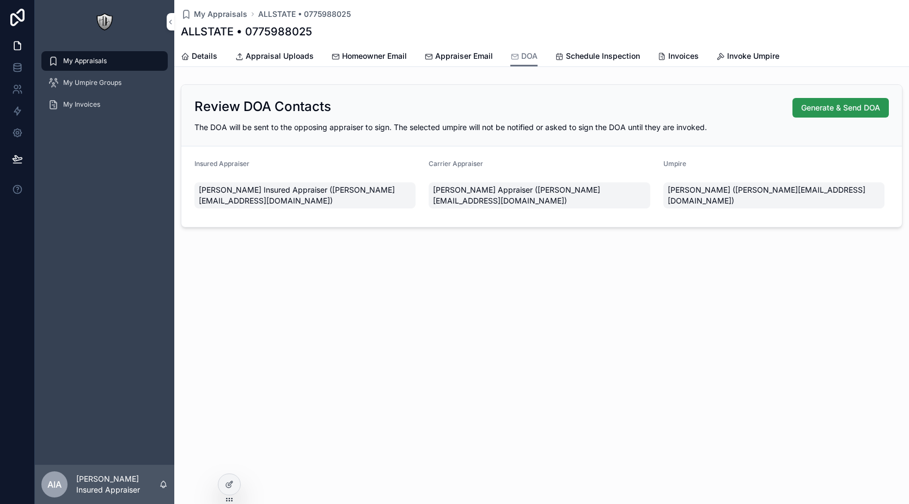
click at [815, 112] on span "Generate & Send DOA" at bounding box center [840, 107] width 79 height 11
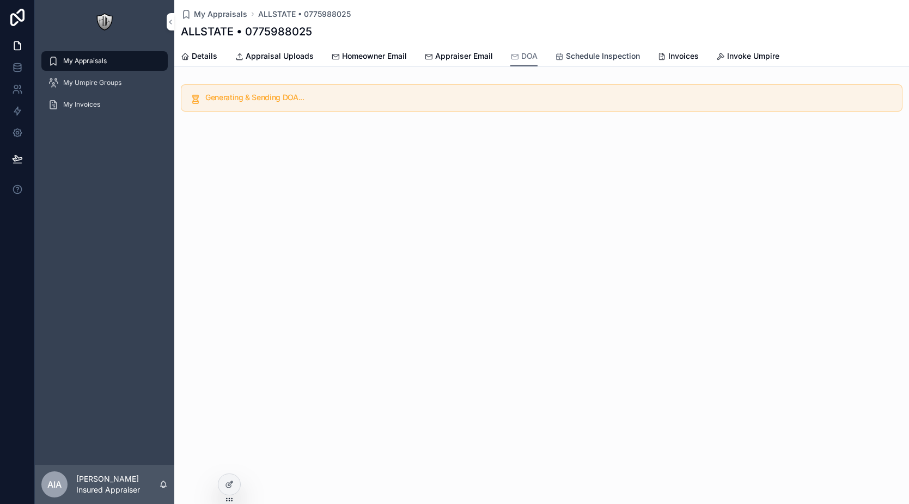
click at [592, 60] on span "Schedule Inspection" at bounding box center [603, 56] width 74 height 11
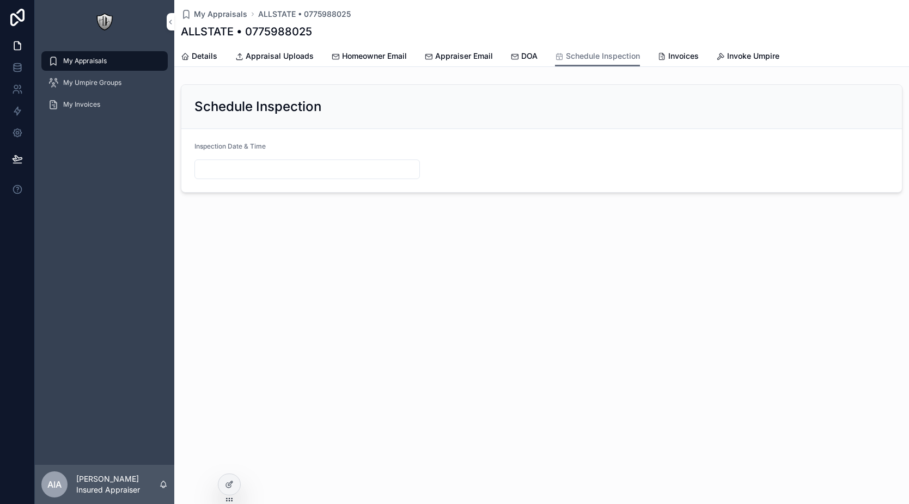
click at [307, 167] on input "scrollable content" at bounding box center [307, 169] width 224 height 15
click at [350, 312] on button "17" at bounding box center [347, 307] width 20 height 20
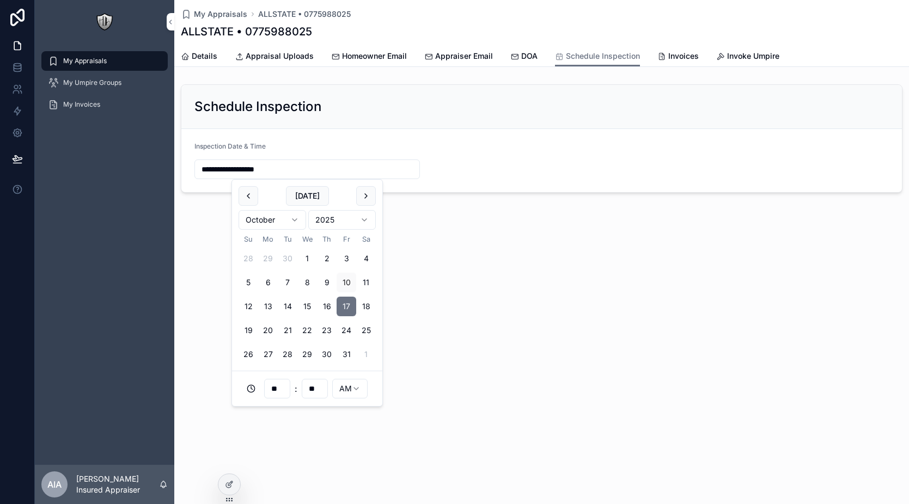
type input "**********"
click at [477, 327] on div "**********" at bounding box center [541, 252] width 735 height 504
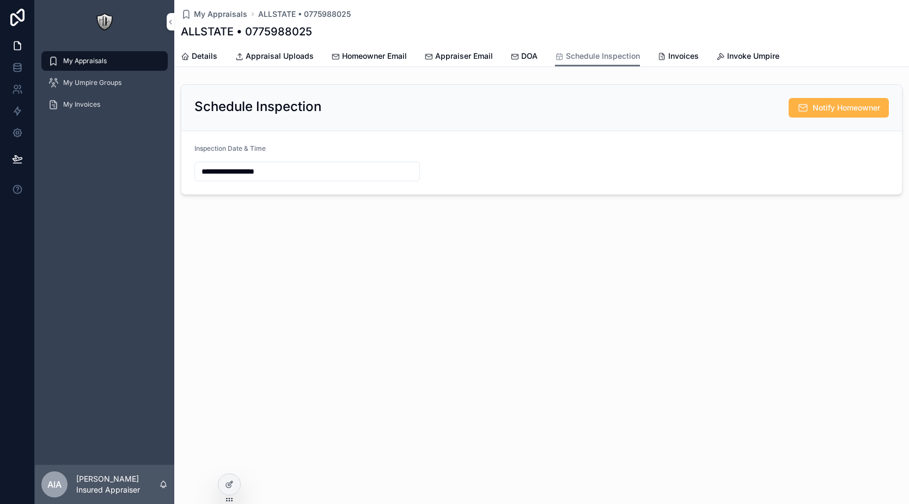
click at [826, 112] on span "Notify Homeowner" at bounding box center [847, 107] width 68 height 11
click at [516, 57] on icon "scrollable content" at bounding box center [514, 56] width 9 height 9
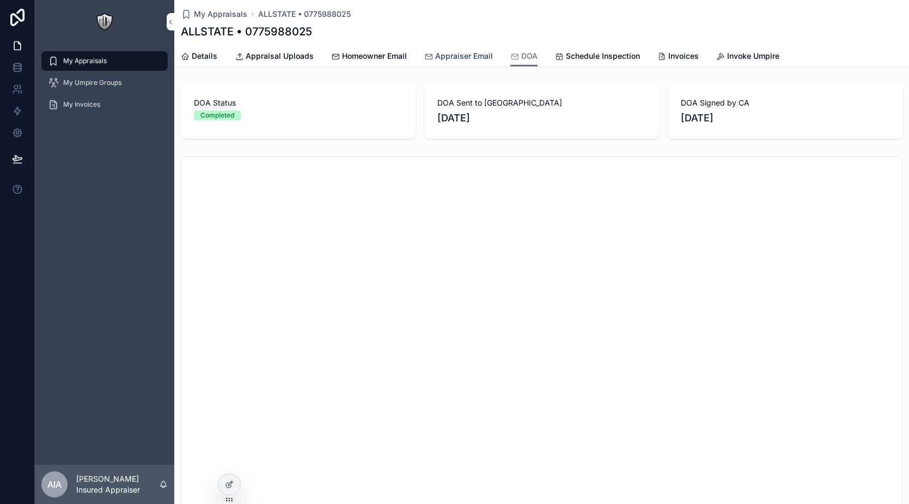
click at [467, 52] on span "Appraiser Email" at bounding box center [464, 56] width 58 height 11
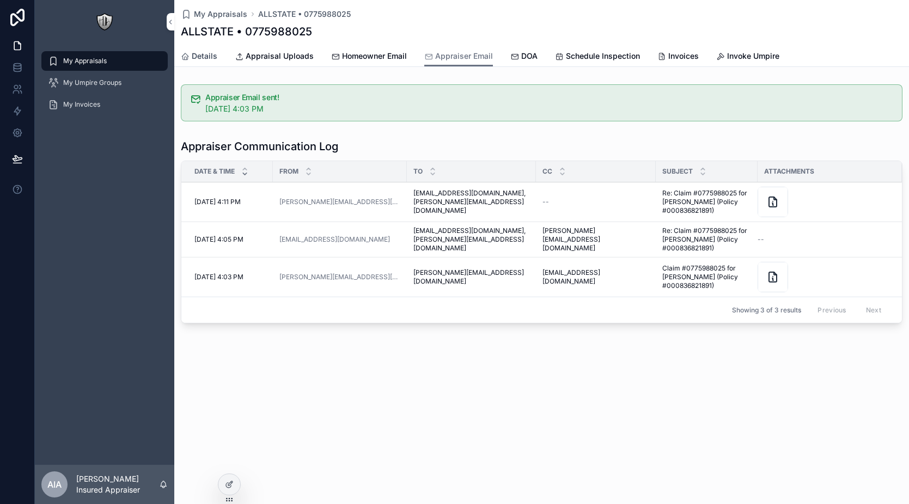
click at [204, 58] on span "Details" at bounding box center [205, 56] width 26 height 11
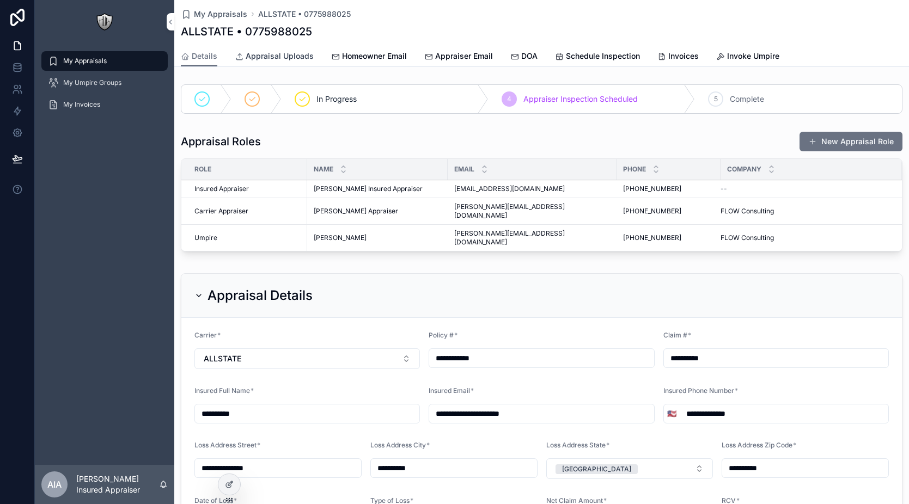
click at [279, 58] on span "Appraisal Uploads" at bounding box center [280, 56] width 68 height 11
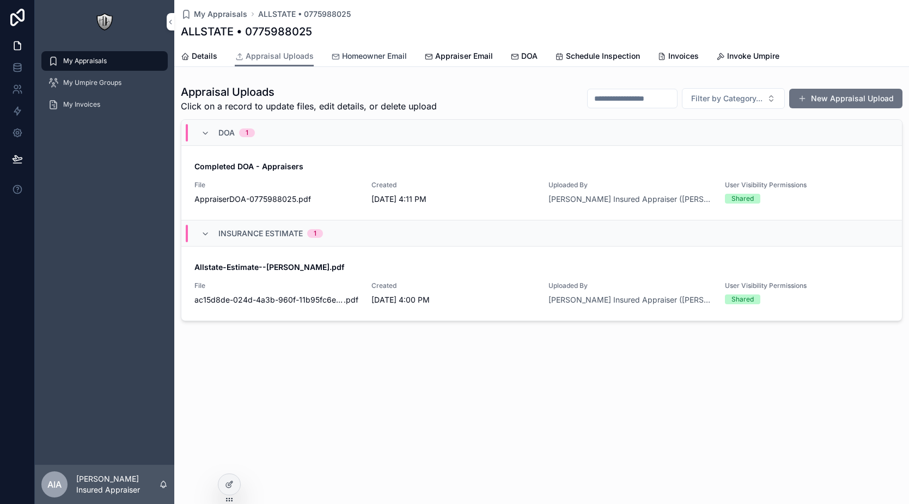
click at [385, 61] on span "Homeowner Email" at bounding box center [374, 56] width 65 height 11
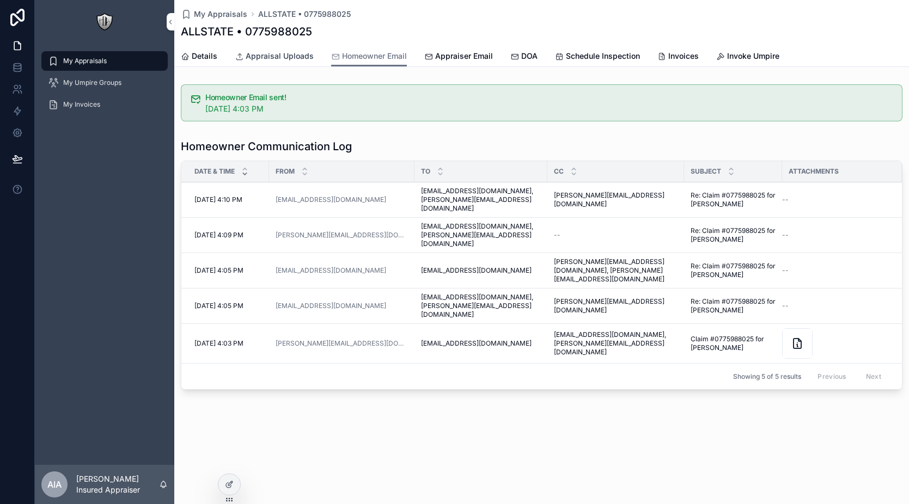
click at [276, 56] on span "Appraisal Uploads" at bounding box center [280, 56] width 68 height 11
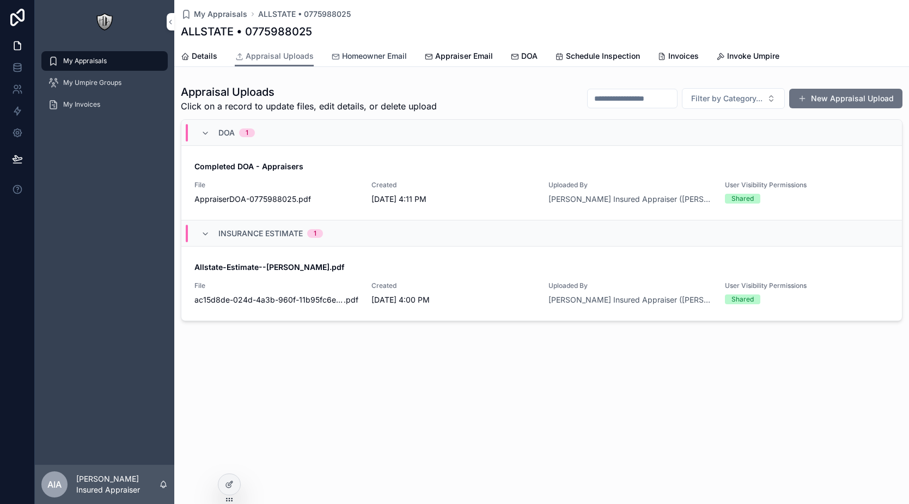
click at [383, 56] on span "Homeowner Email" at bounding box center [374, 56] width 65 height 11
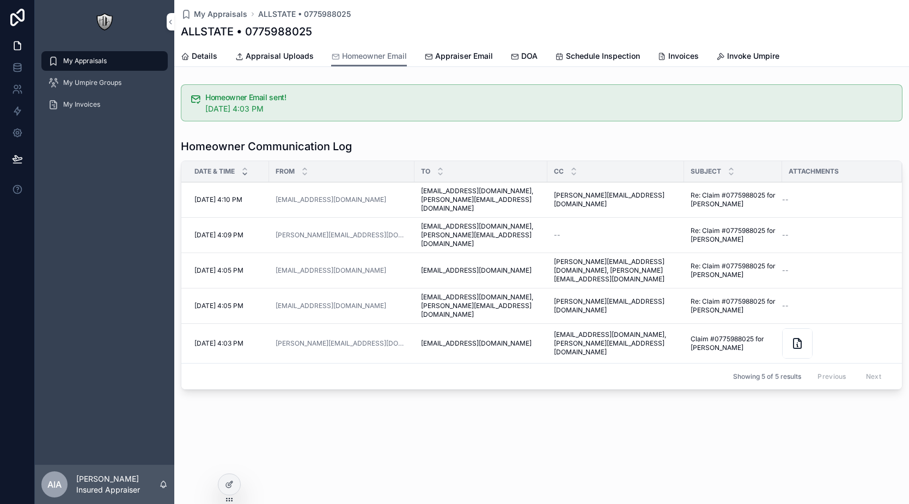
click at [0, 0] on button "View Details" at bounding box center [0, 0] width 0 height 0
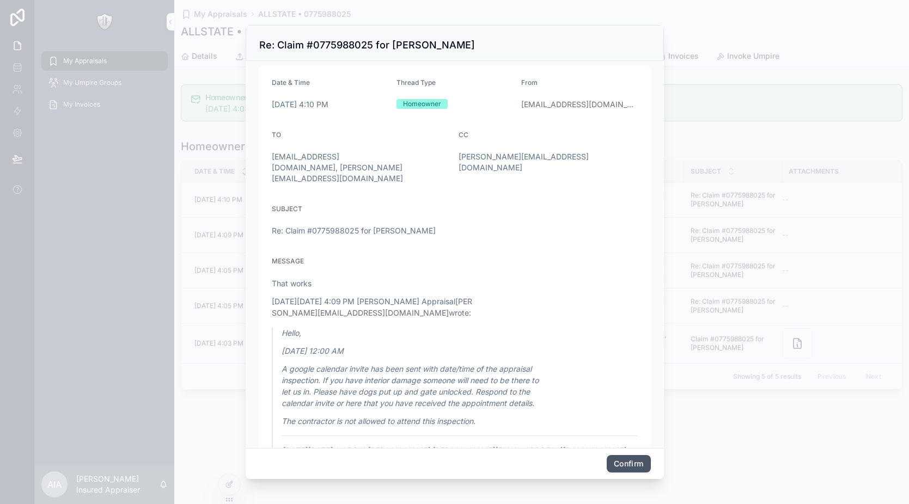
click at [636, 462] on button "Confirm" at bounding box center [629, 463] width 44 height 17
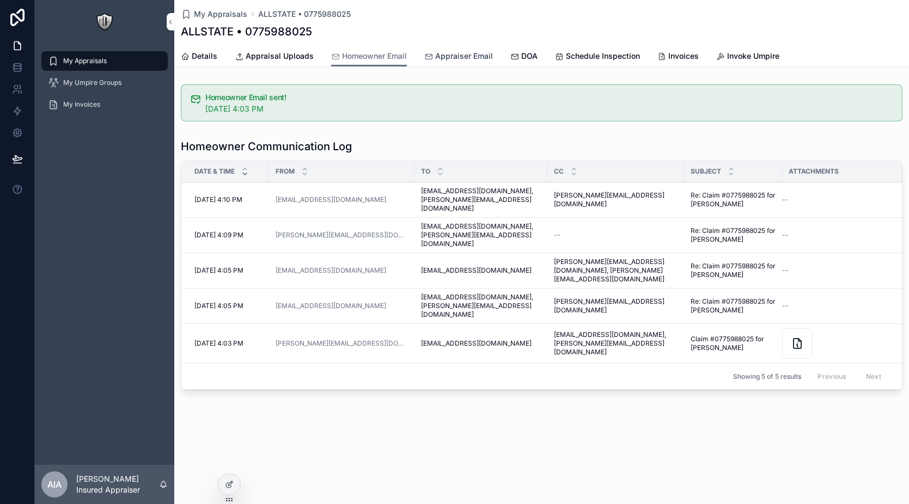
click at [471, 63] on link "Appraiser Email" at bounding box center [458, 57] width 69 height 22
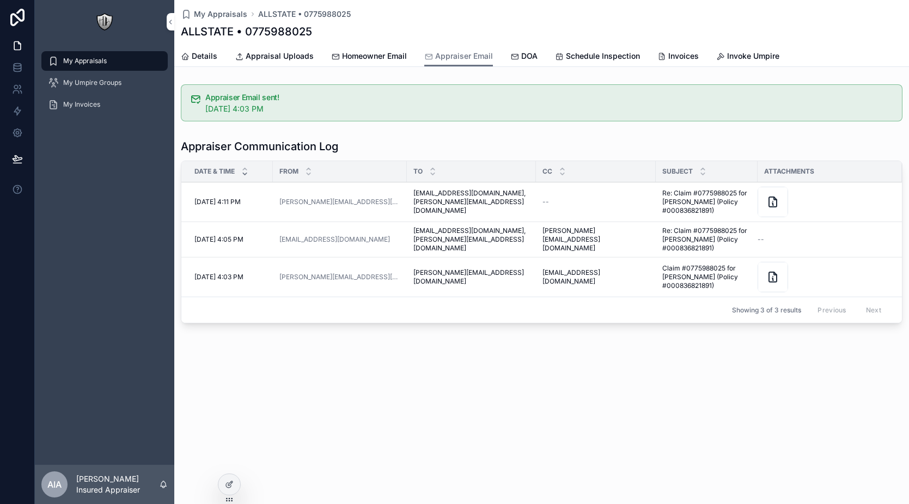
click at [0, 0] on button "View Details" at bounding box center [0, 0] width 0 height 0
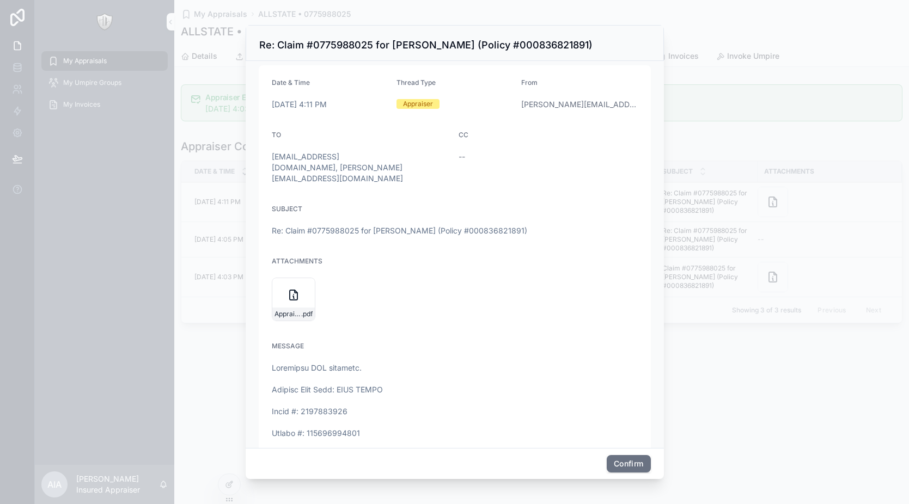
click at [776, 132] on div at bounding box center [454, 252] width 909 height 504
click at [636, 471] on button "Confirm" at bounding box center [629, 463] width 44 height 17
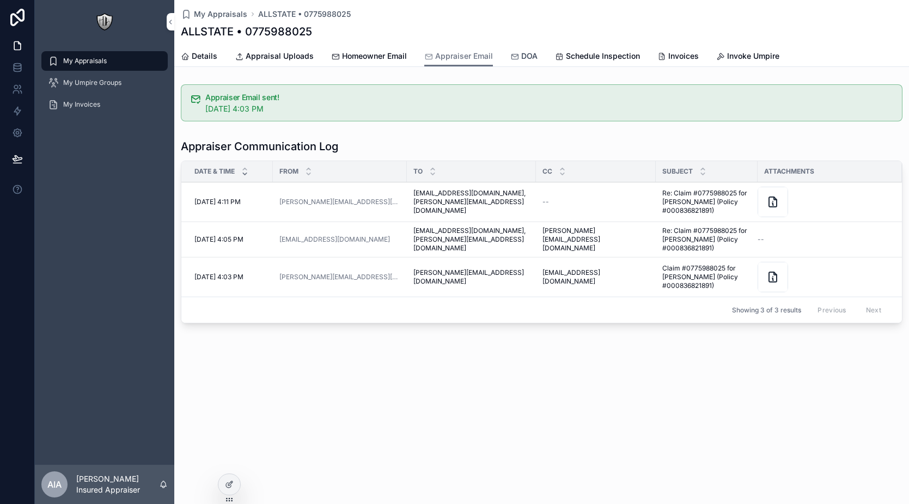
click at [534, 59] on span "DOA" at bounding box center [529, 56] width 16 height 11
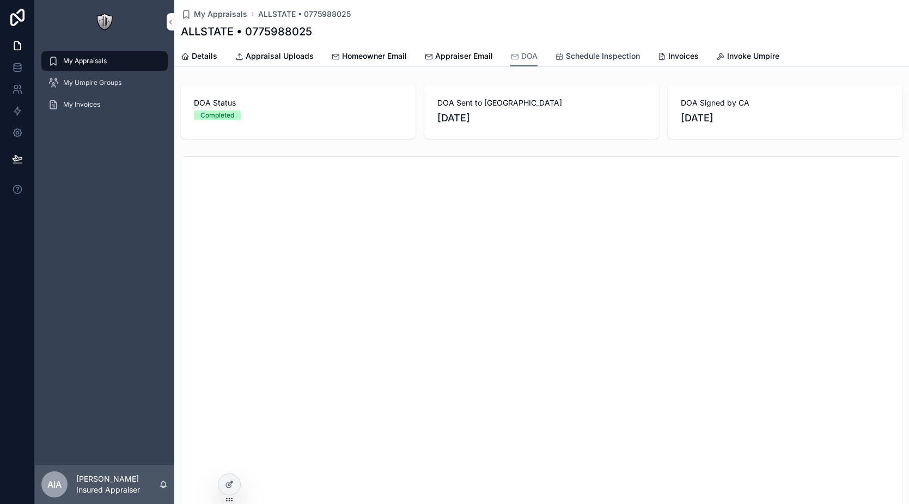
click at [573, 62] on link "Schedule Inspection" at bounding box center [597, 57] width 85 height 22
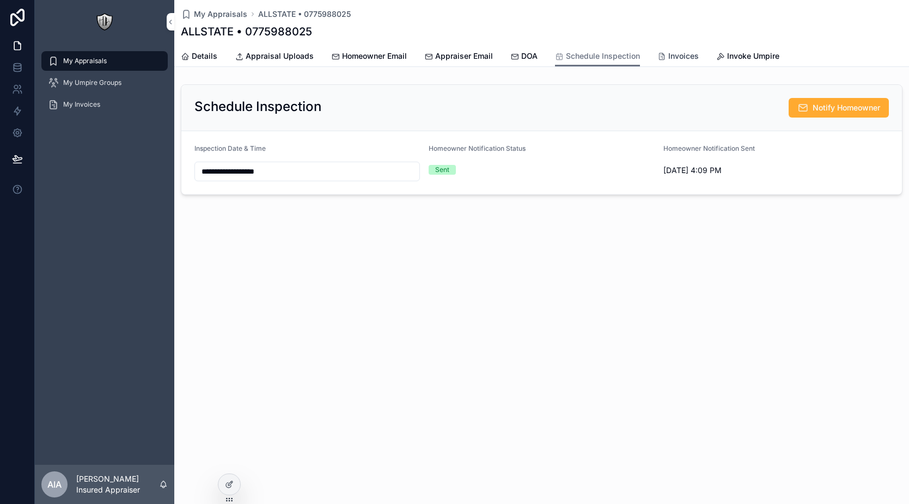
click at [675, 60] on span "Invoices" at bounding box center [683, 56] width 31 height 11
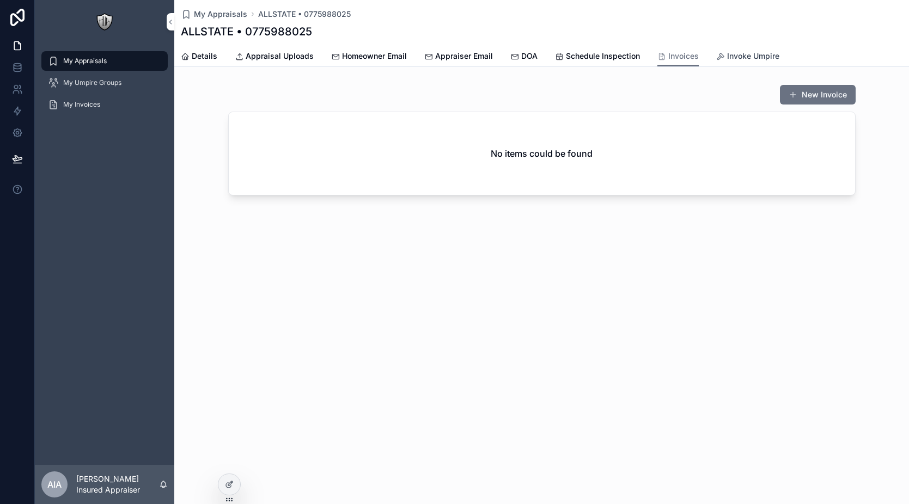
click at [729, 59] on span "Invoke Umpire" at bounding box center [753, 56] width 52 height 11
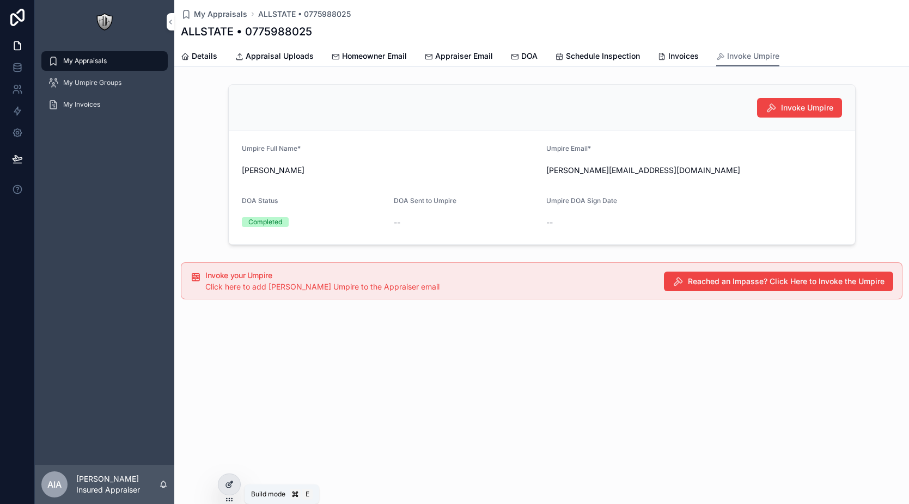
click at [236, 485] on div at bounding box center [229, 484] width 22 height 21
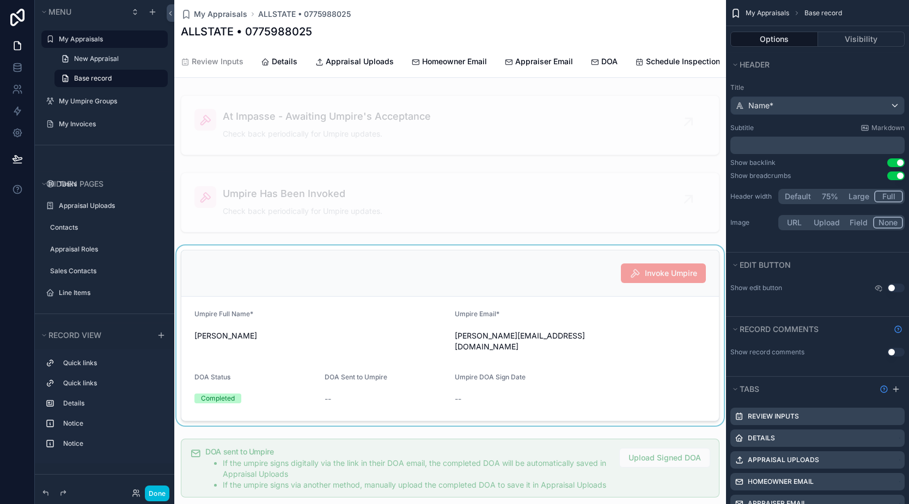
click at [465, 306] on div "scrollable content" at bounding box center [450, 336] width 552 height 180
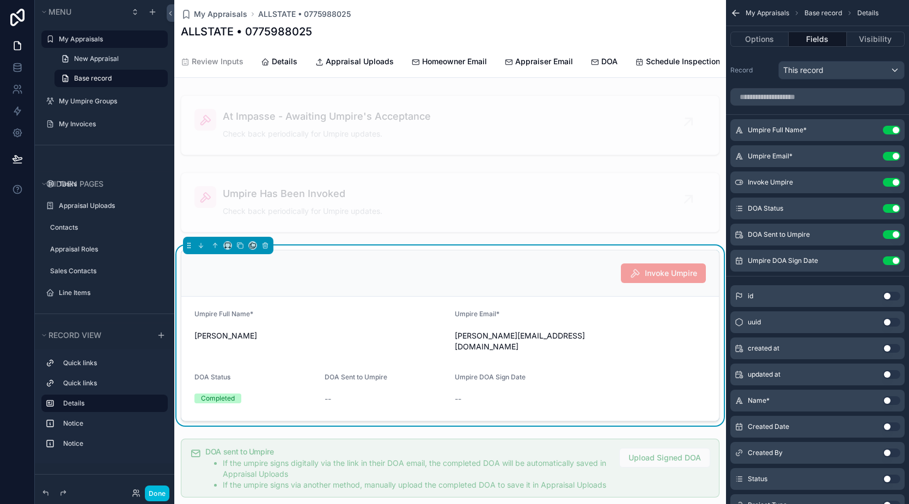
click at [0, 0] on icon "scrollable content" at bounding box center [0, 0] width 0 height 0
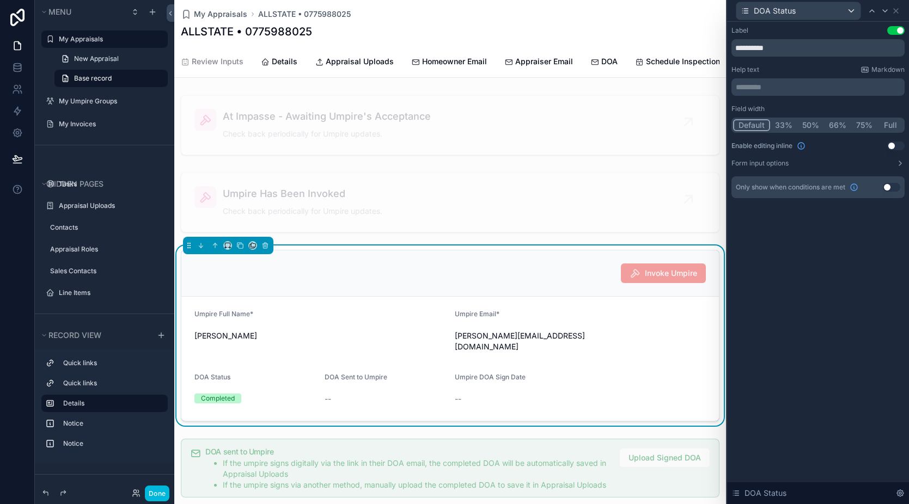
click at [892, 188] on button "Use setting" at bounding box center [891, 187] width 17 height 9
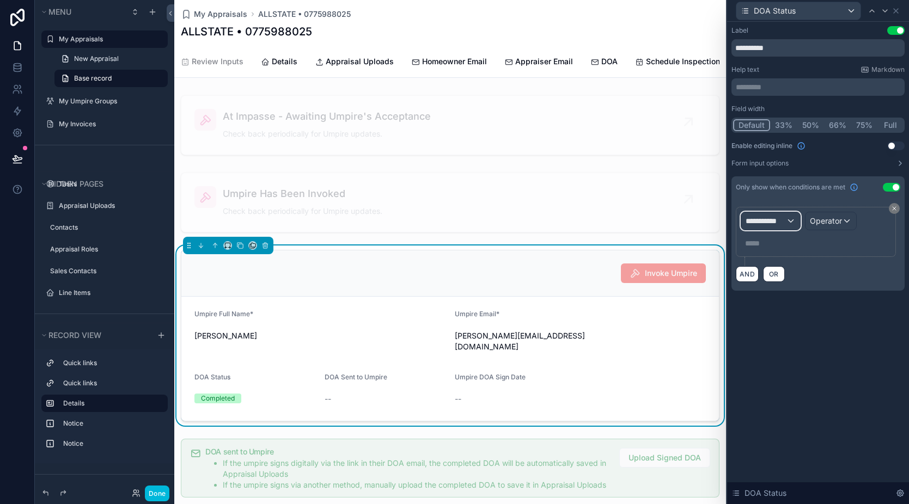
click at [771, 225] on span "**********" at bounding box center [766, 221] width 40 height 11
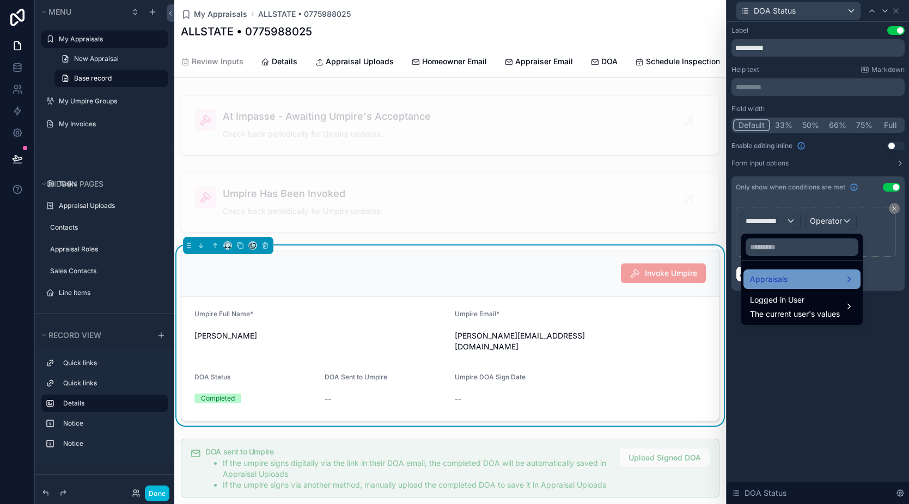
click at [795, 279] on div "Appraisals" at bounding box center [802, 279] width 104 height 13
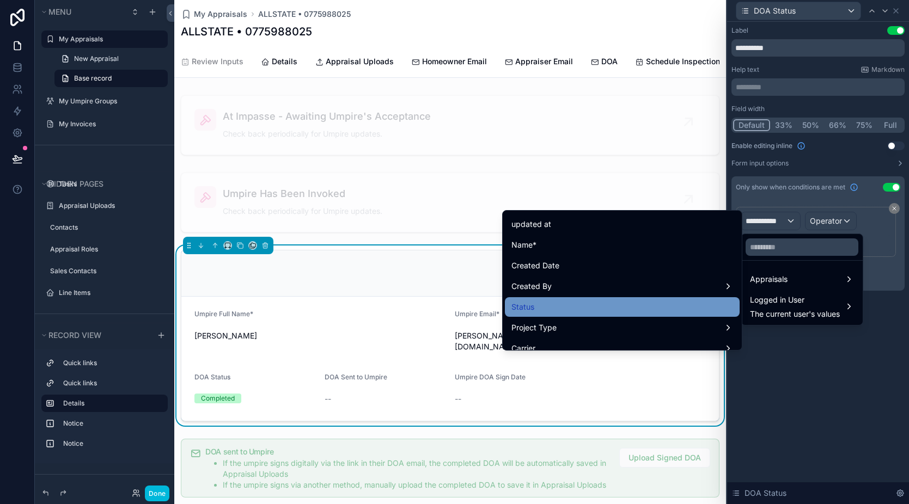
scroll to position [80, 0]
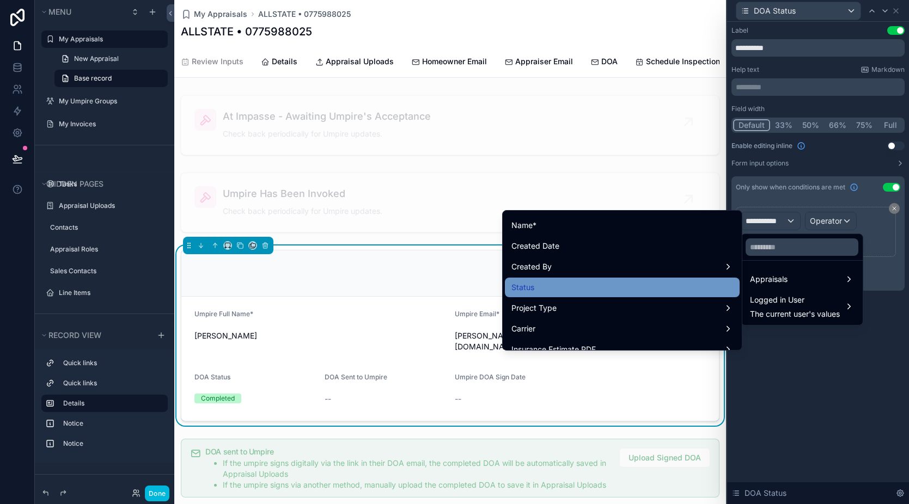
click at [618, 293] on div "Status" at bounding box center [622, 287] width 222 height 13
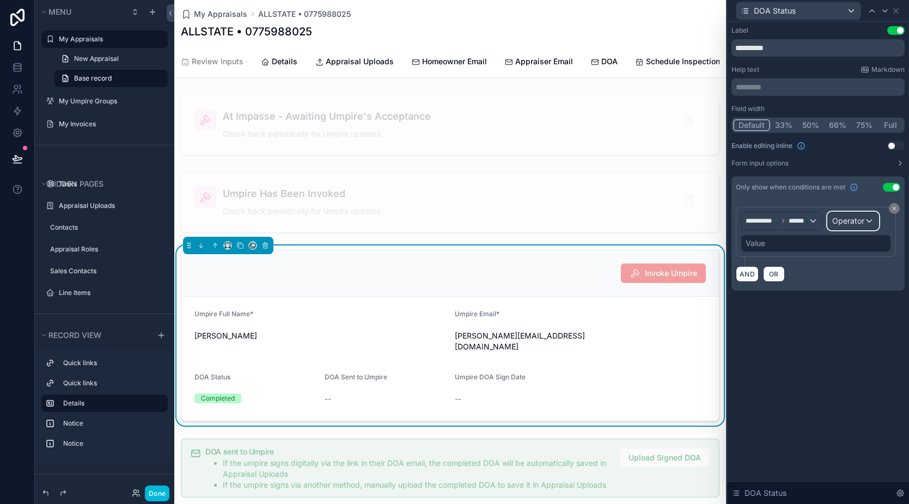
click at [854, 221] on span "Operator" at bounding box center [848, 220] width 32 height 9
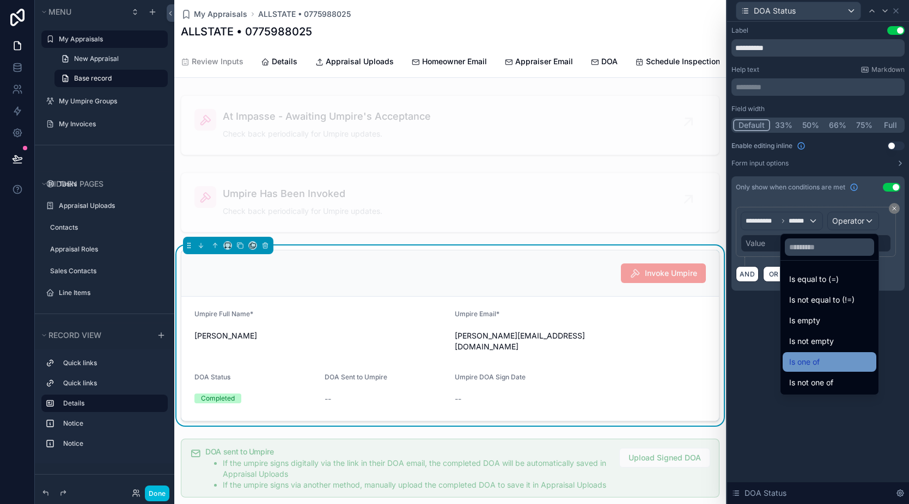
click at [814, 359] on div "Is one of" at bounding box center [829, 362] width 81 height 13
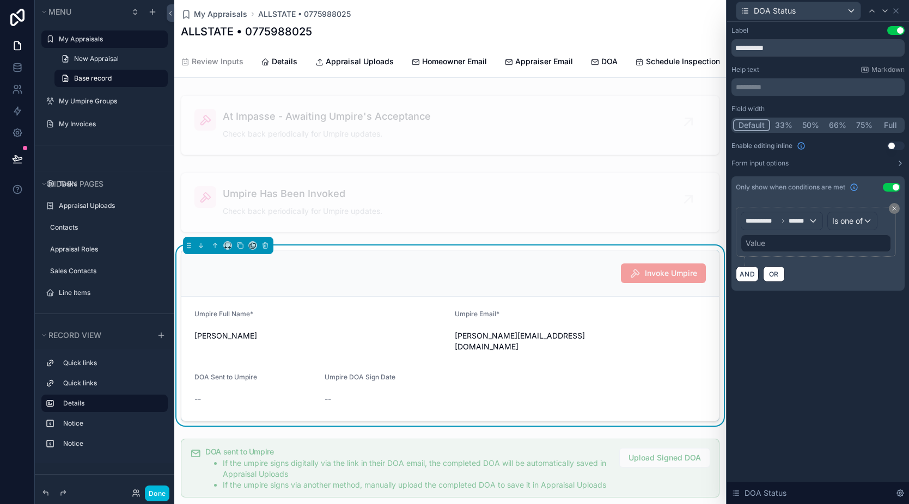
click at [793, 242] on div "Value" at bounding box center [816, 243] width 150 height 17
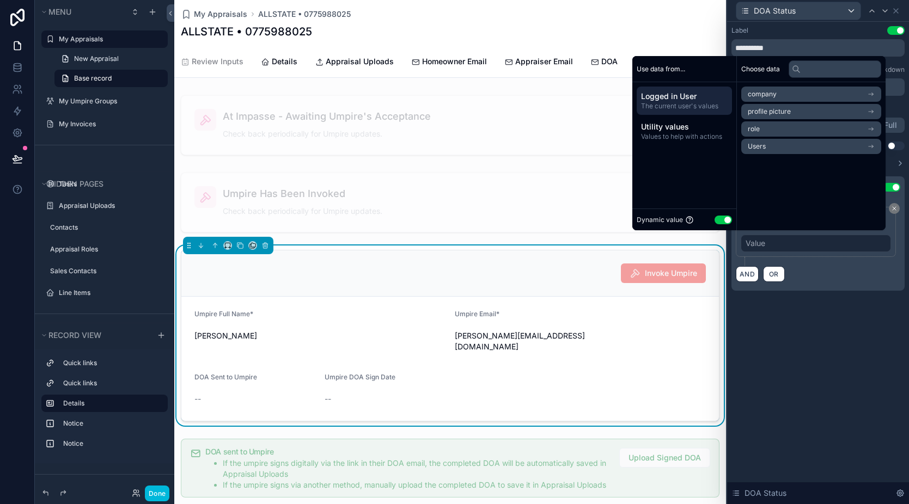
click at [715, 224] on button "Use setting" at bounding box center [723, 220] width 17 height 9
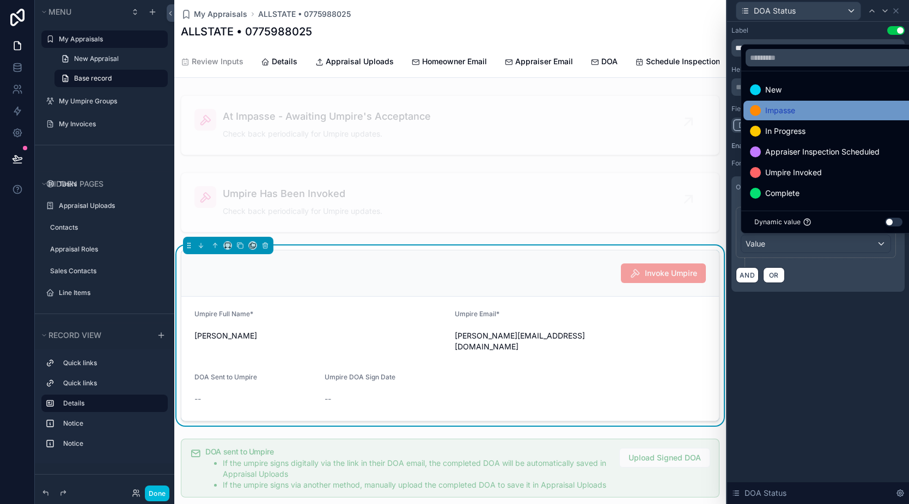
click at [833, 119] on div "Impasse" at bounding box center [829, 111] width 170 height 20
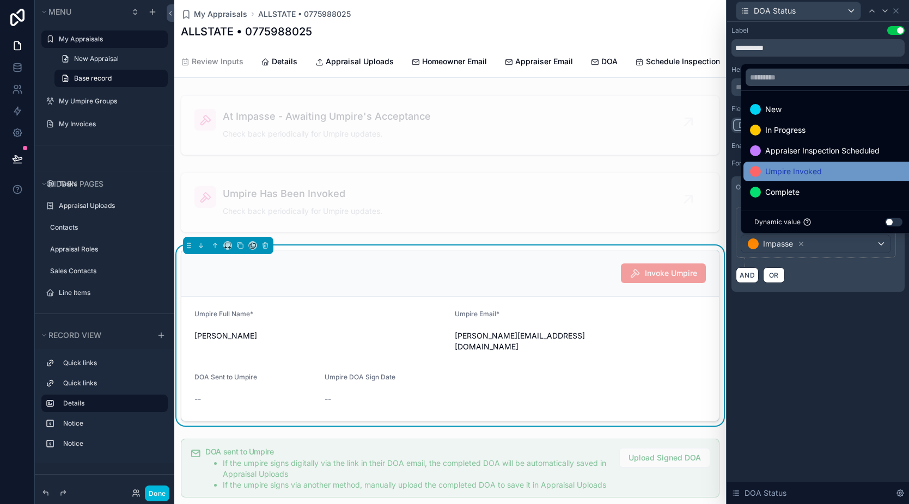
click at [840, 175] on div "Umpire Invoked" at bounding box center [828, 171] width 157 height 13
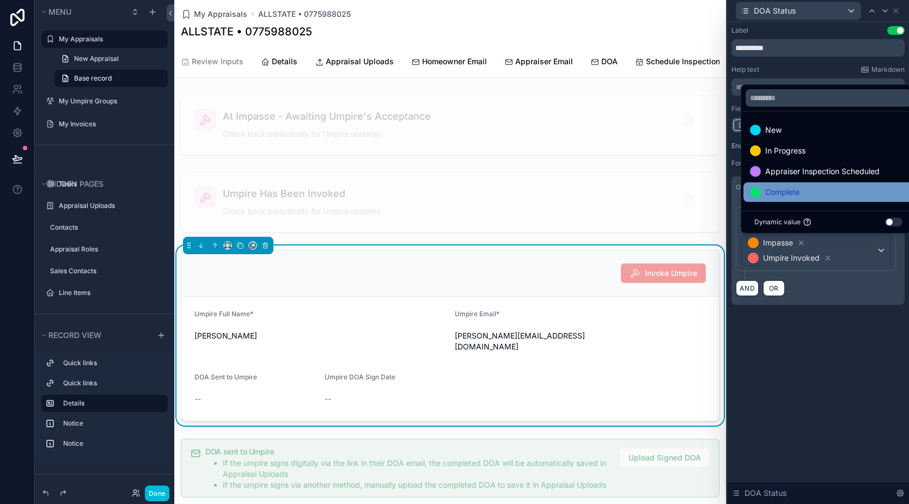
click at [834, 197] on div "Complete" at bounding box center [828, 192] width 157 height 13
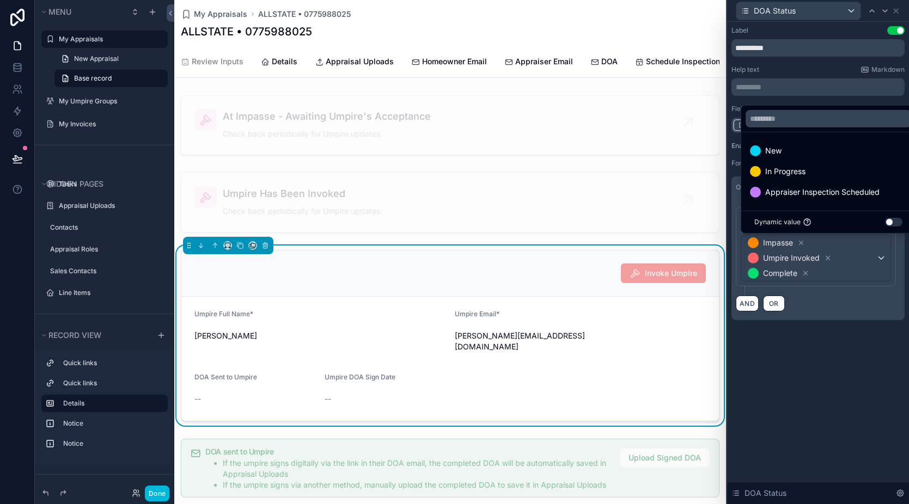
click at [813, 336] on div "**********" at bounding box center [818, 184] width 182 height 325
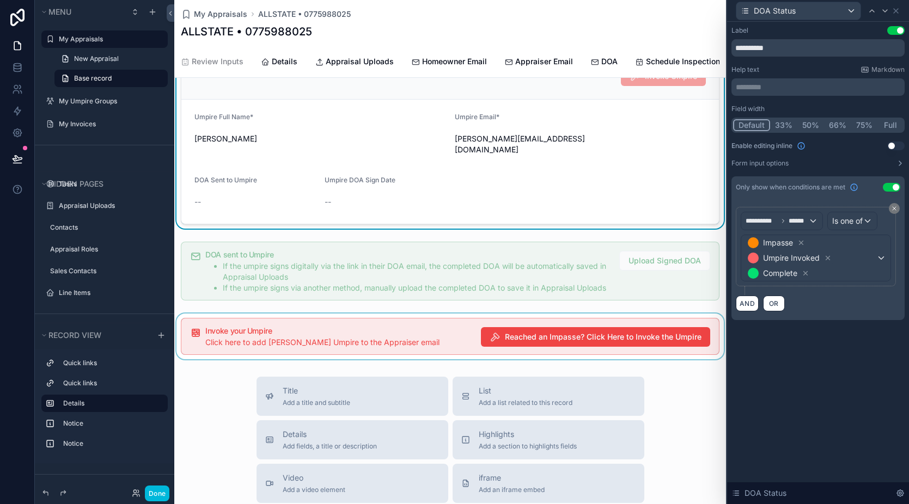
scroll to position [160, 0]
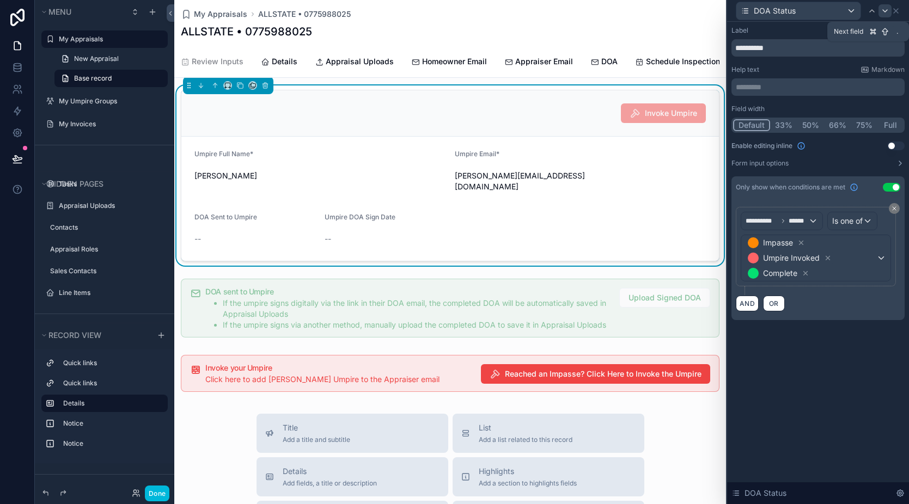
click at [887, 13] on icon at bounding box center [885, 11] width 9 height 9
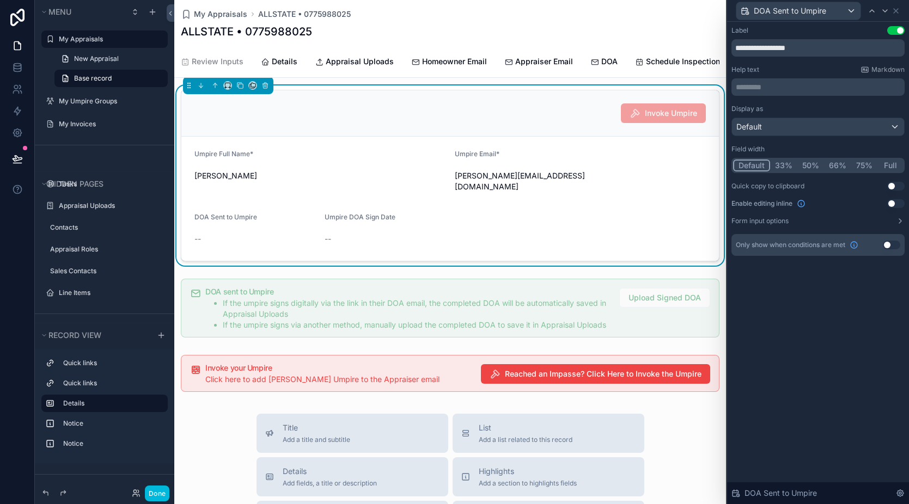
click at [889, 245] on button "Use setting" at bounding box center [891, 245] width 17 height 9
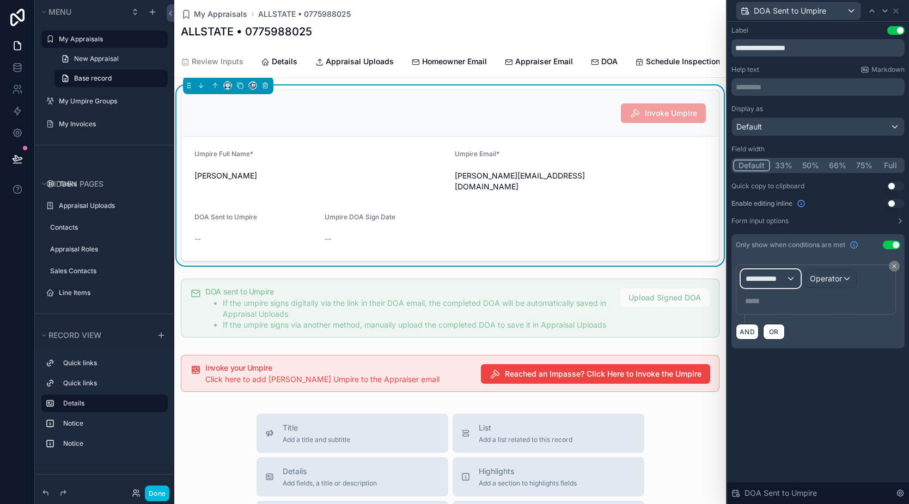
click at [782, 283] on span "**********" at bounding box center [766, 278] width 40 height 11
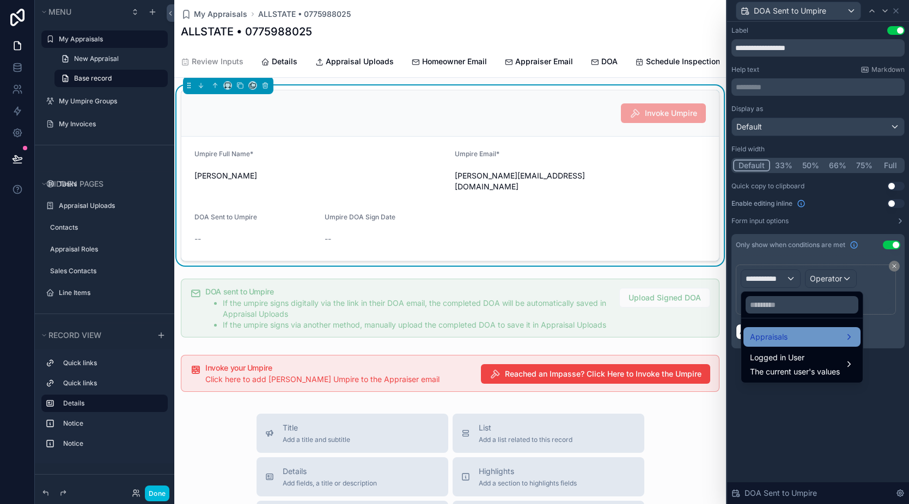
click at [791, 331] on div "Appraisals" at bounding box center [802, 337] width 104 height 13
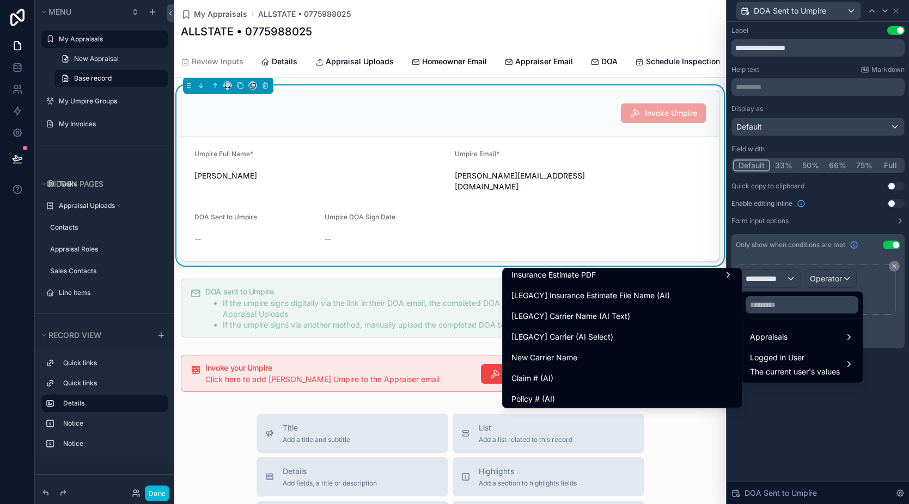
scroll to position [0, 0]
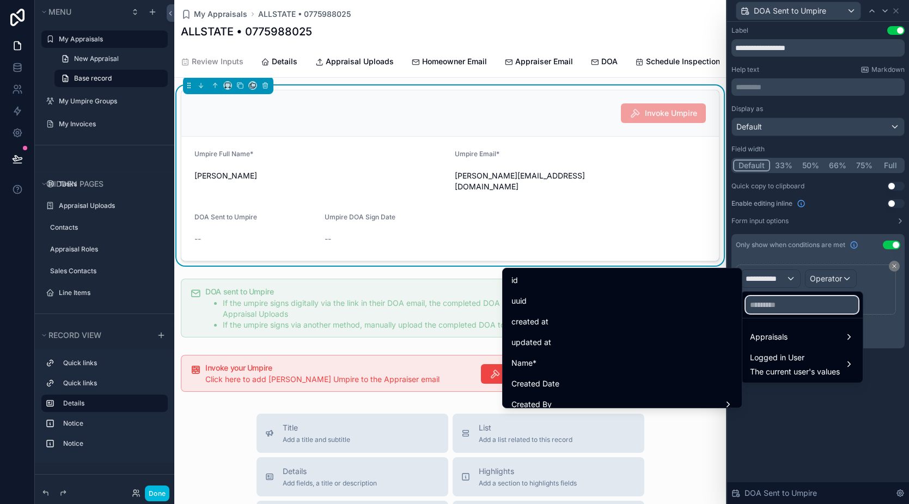
click at [784, 307] on input "text" at bounding box center [802, 304] width 113 height 17
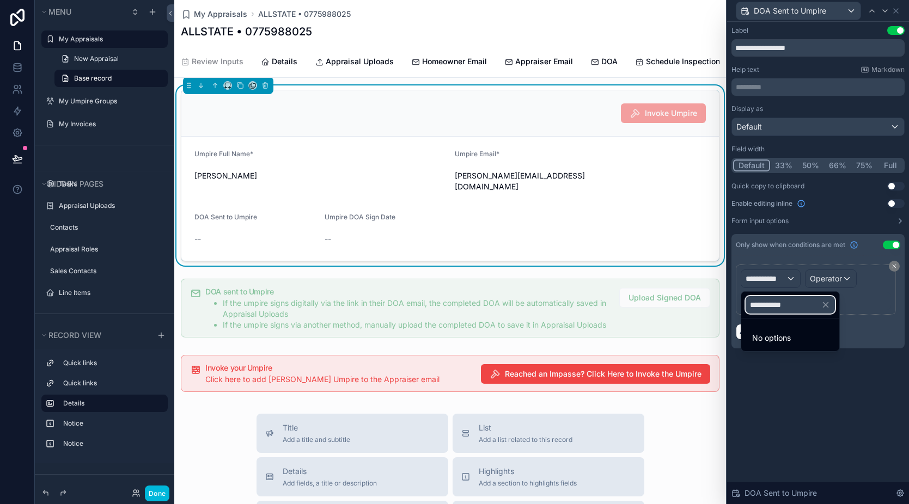
click at [787, 306] on input "**********" at bounding box center [790, 304] width 89 height 17
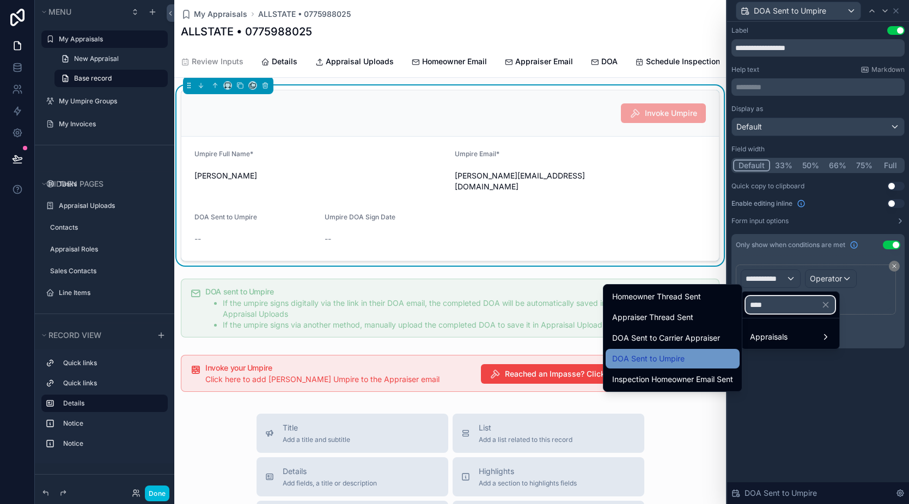
type input "****"
click at [682, 361] on div "DOA Sent to Umpire" at bounding box center [672, 358] width 121 height 13
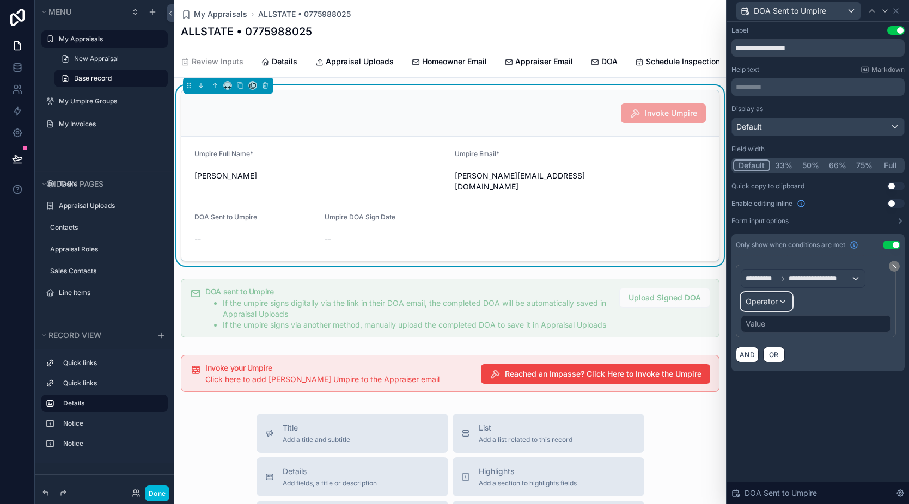
click at [777, 303] on span "Operator" at bounding box center [762, 301] width 32 height 9
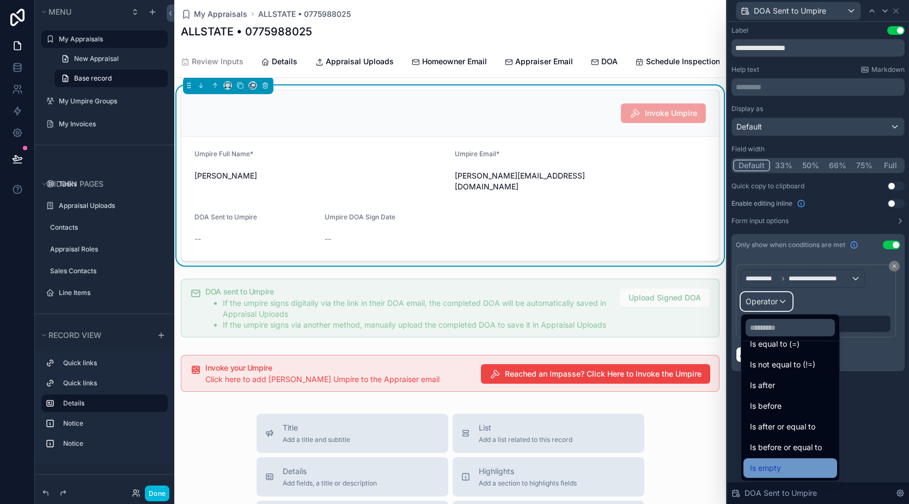
scroll to position [36, 0]
click at [791, 465] on span "Is not empty" at bounding box center [772, 468] width 45 height 13
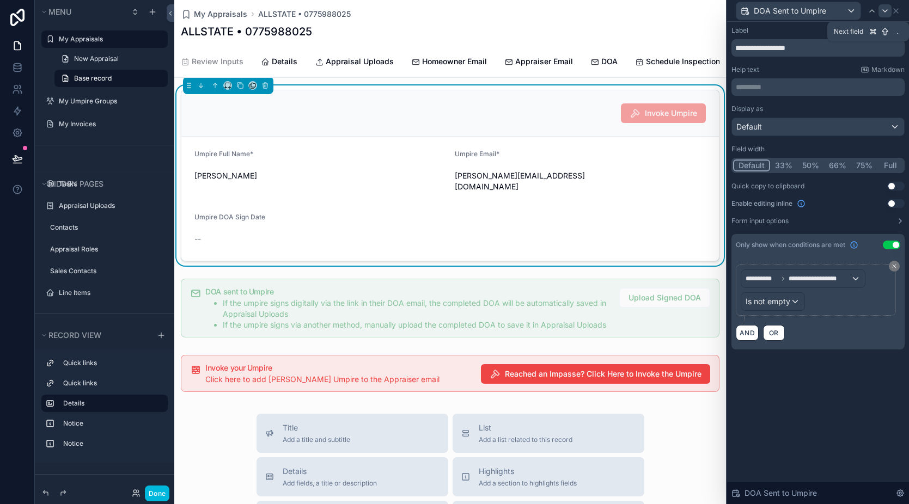
click at [888, 9] on icon at bounding box center [885, 11] width 9 height 9
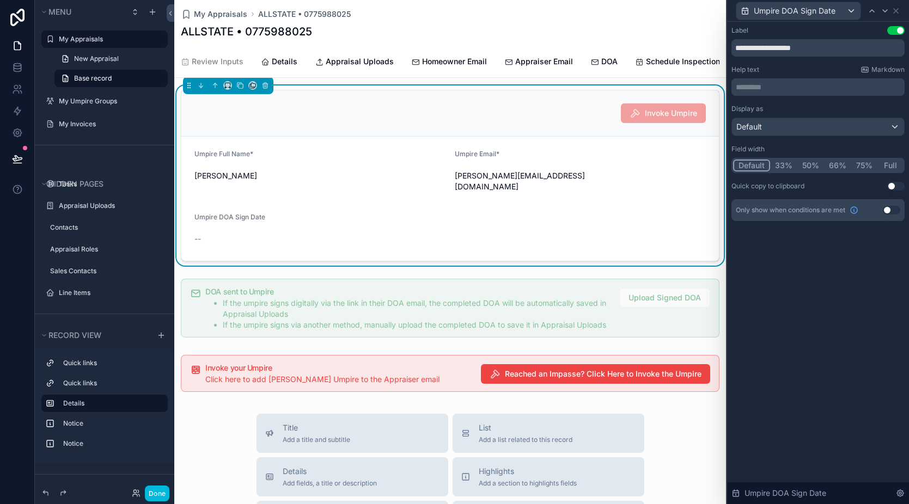
click at [887, 211] on button "Use setting" at bounding box center [891, 210] width 17 height 9
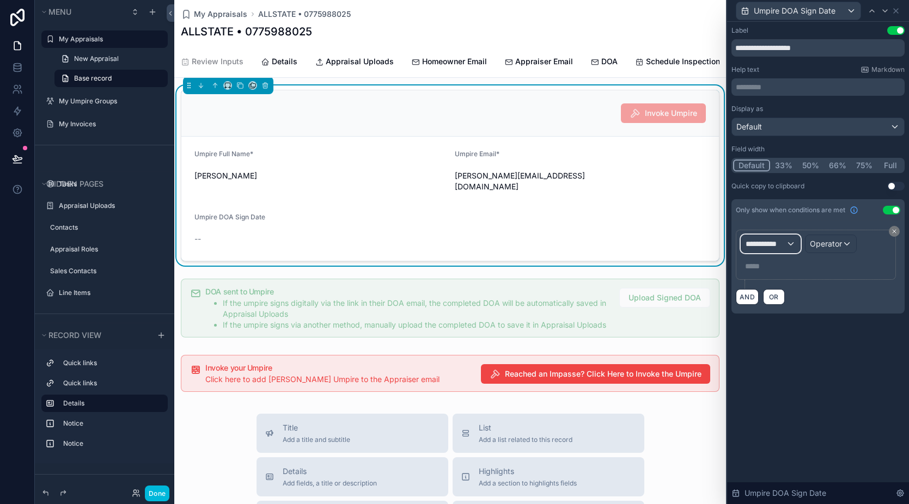
click at [772, 242] on span "**********" at bounding box center [766, 244] width 40 height 11
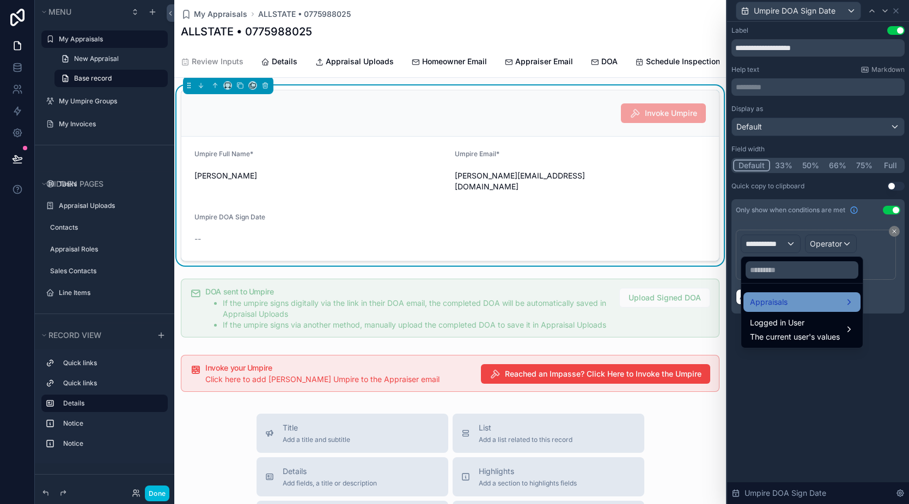
click at [779, 302] on span "Appraisals" at bounding box center [769, 302] width 38 height 13
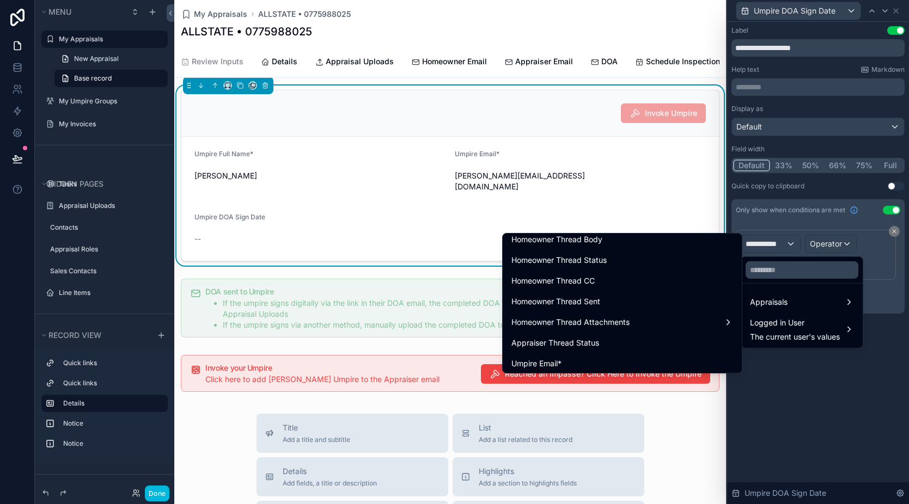
scroll to position [1076, 0]
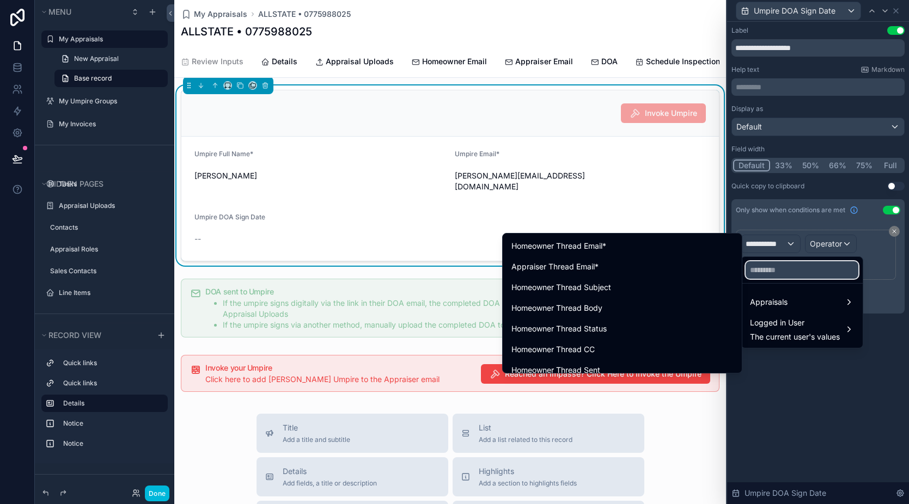
click at [801, 270] on input "text" at bounding box center [802, 269] width 113 height 17
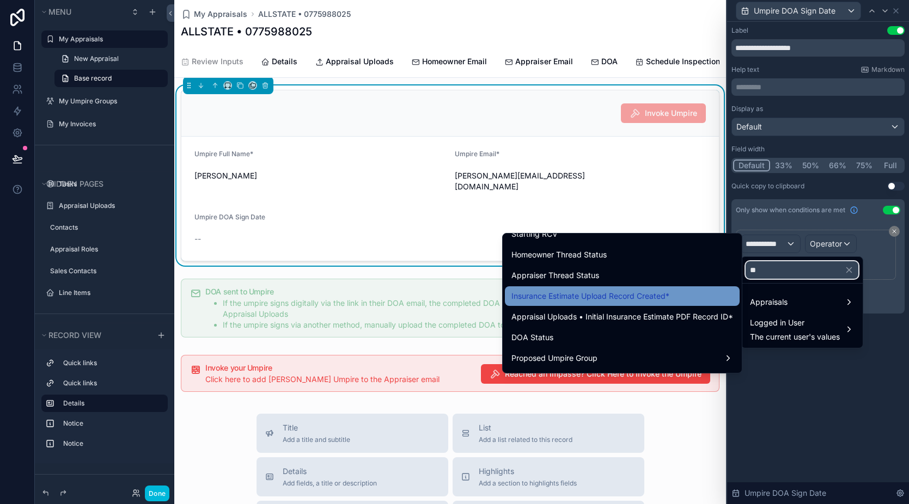
scroll to position [0, 0]
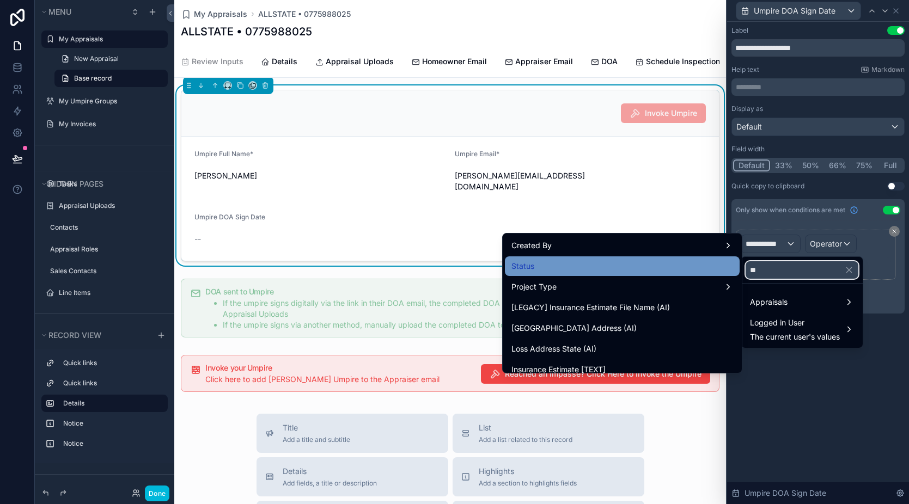
type input "**"
click at [611, 269] on div "Status" at bounding box center [622, 266] width 222 height 13
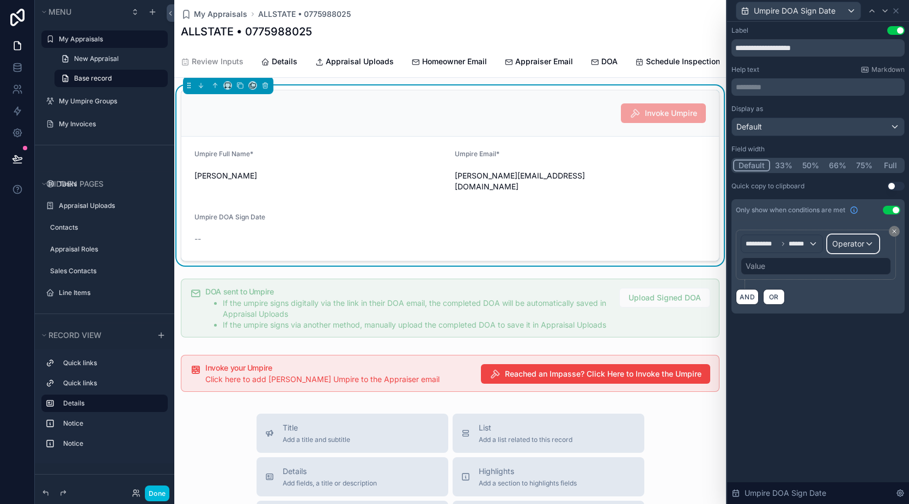
click at [845, 248] on span "Operator" at bounding box center [848, 244] width 32 height 11
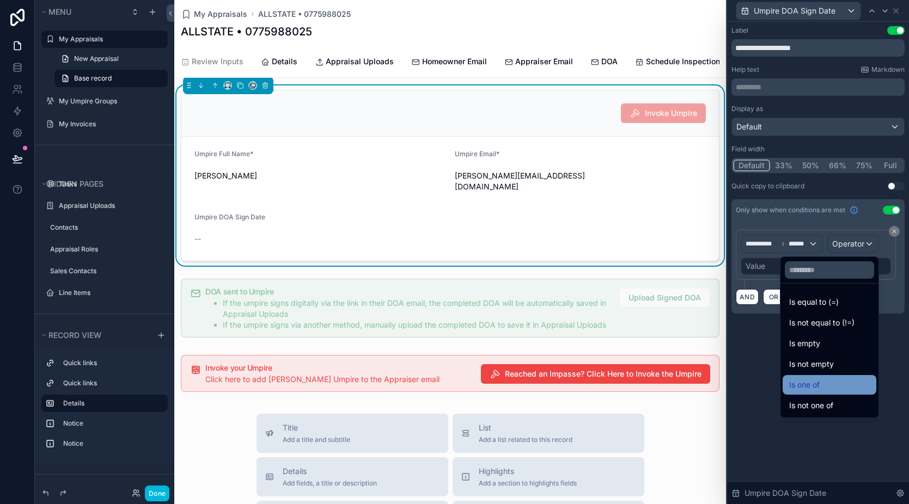
click at [815, 377] on div "Is one of" at bounding box center [830, 385] width 94 height 20
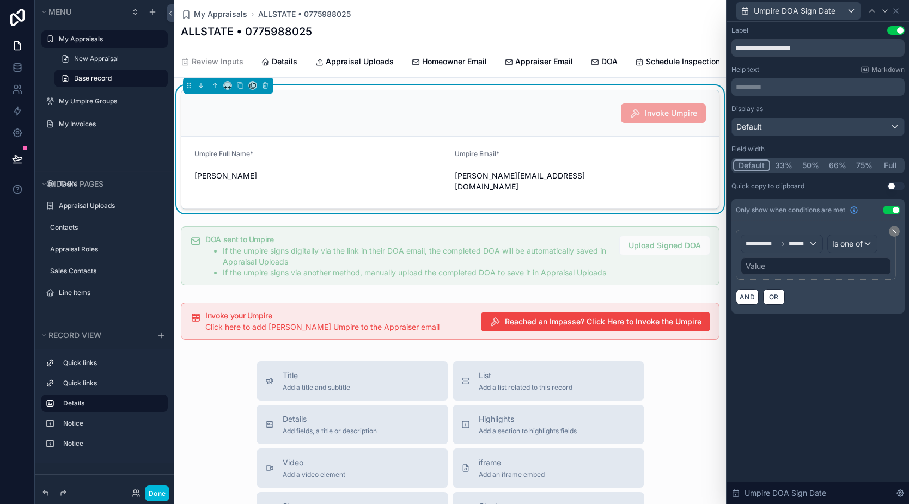
click at [783, 265] on div "Value" at bounding box center [816, 266] width 150 height 17
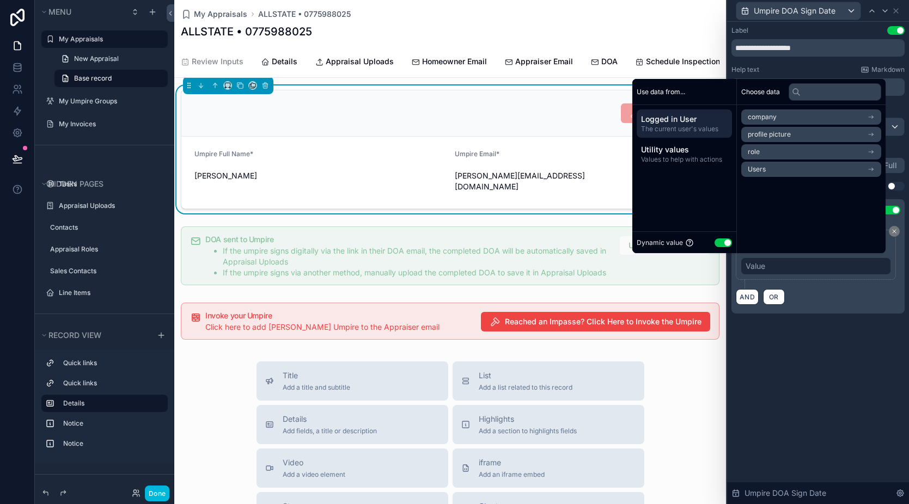
click at [716, 246] on button "Use setting" at bounding box center [723, 243] width 17 height 9
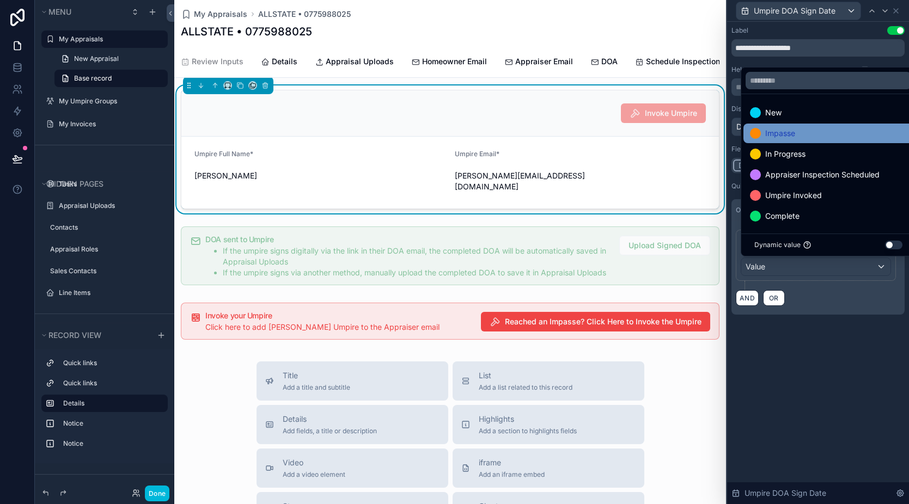
click at [797, 135] on div "Impasse" at bounding box center [828, 133] width 157 height 13
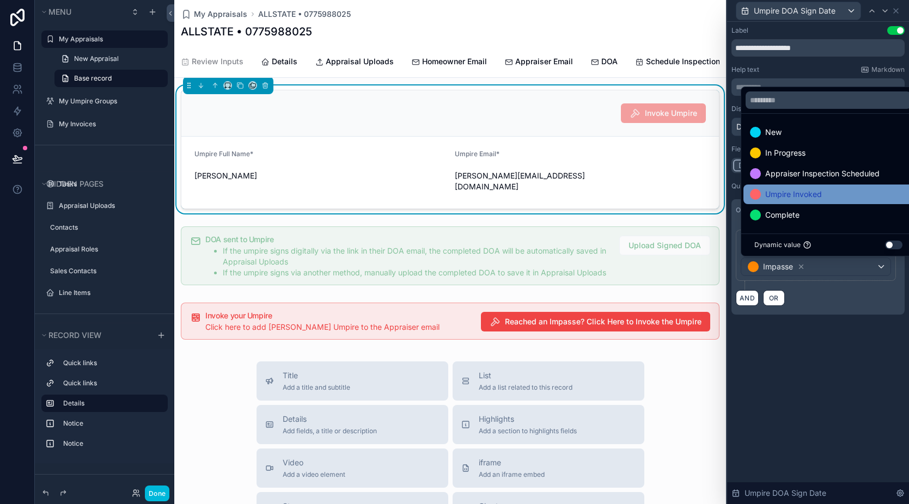
click at [807, 196] on span "Umpire Invoked" at bounding box center [793, 194] width 57 height 13
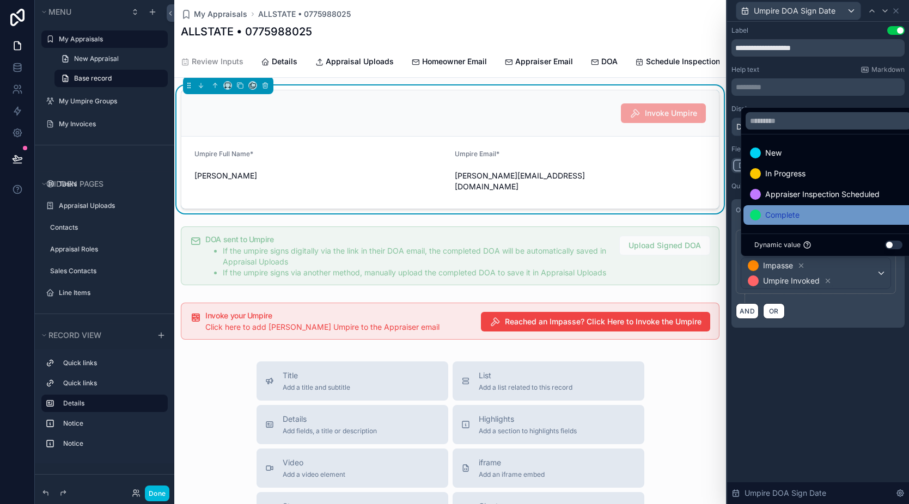
click at [801, 209] on div "Complete" at bounding box center [828, 215] width 157 height 13
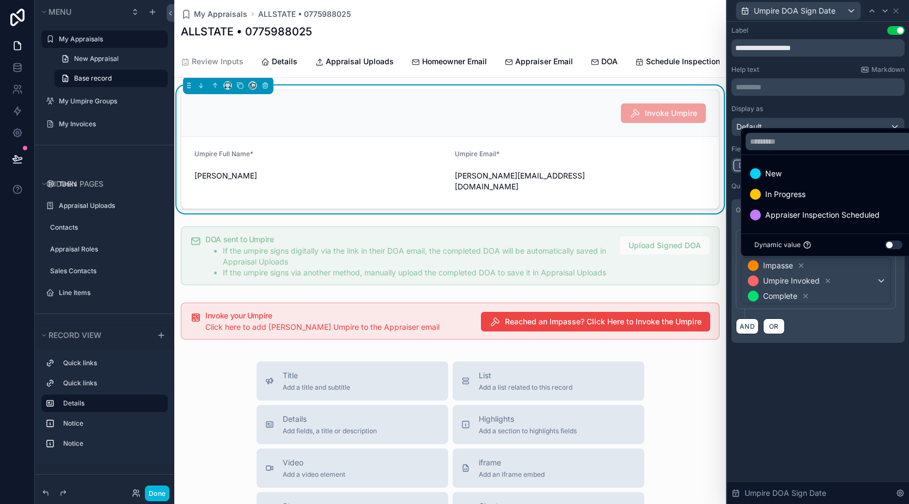
click at [821, 408] on div "**********" at bounding box center [818, 263] width 182 height 483
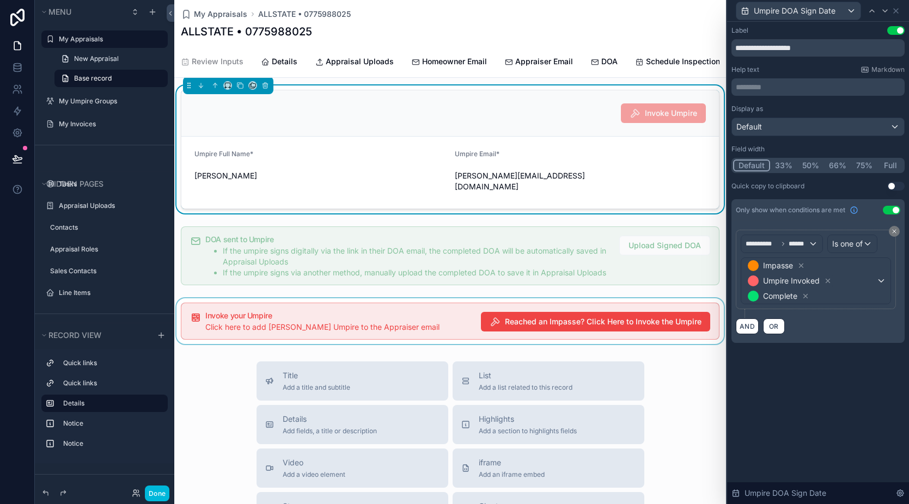
click at [376, 322] on div "scrollable content" at bounding box center [450, 321] width 552 height 46
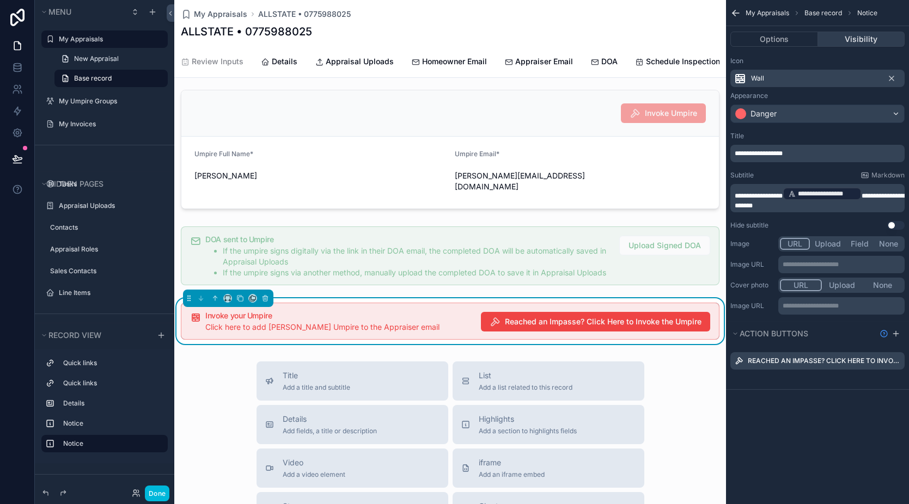
click at [853, 34] on button "Visibility" at bounding box center [861, 39] width 87 height 15
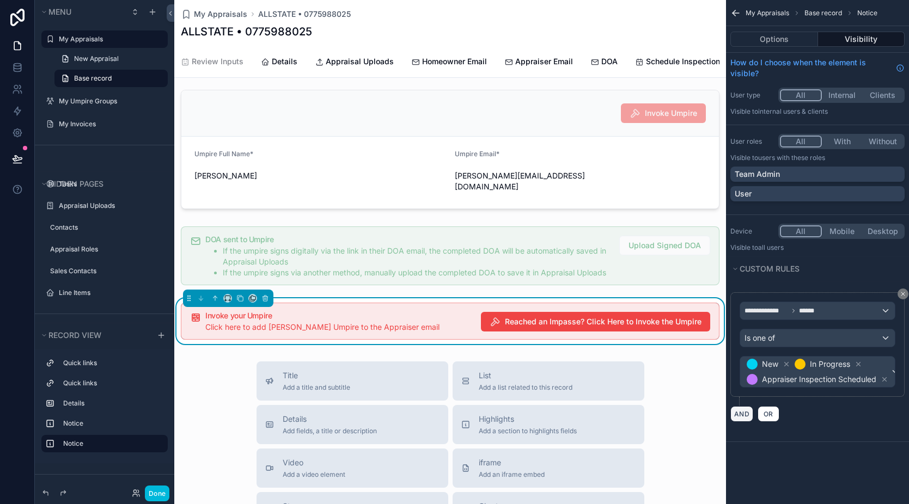
click at [744, 420] on button "AND" at bounding box center [741, 414] width 23 height 16
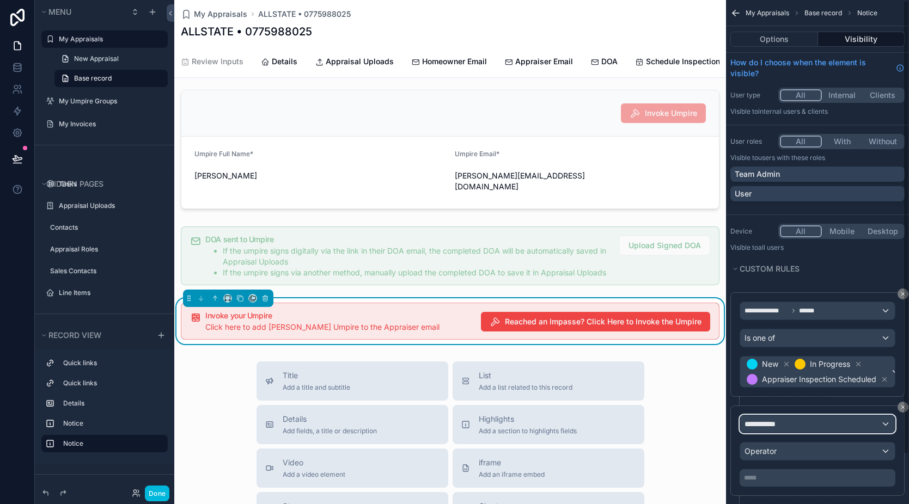
click at [779, 424] on span "**********" at bounding box center [765, 424] width 40 height 11
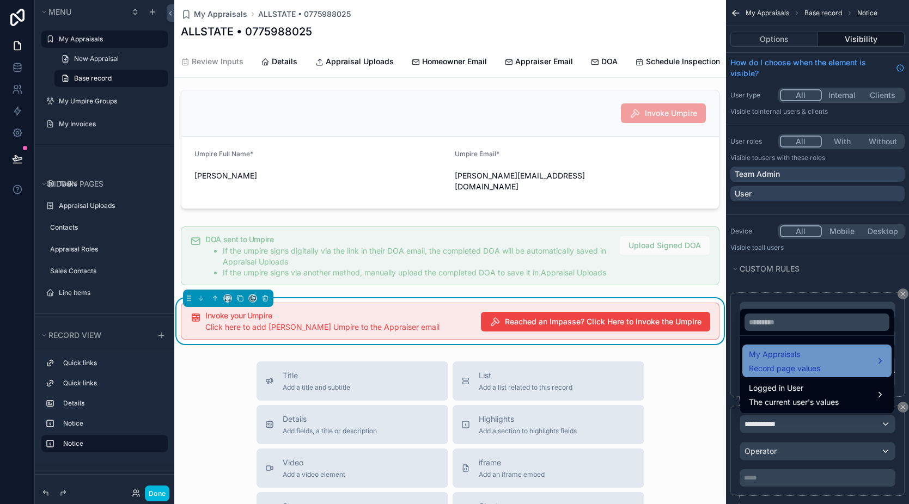
click at [798, 356] on span "My Appraisals" at bounding box center [784, 354] width 71 height 13
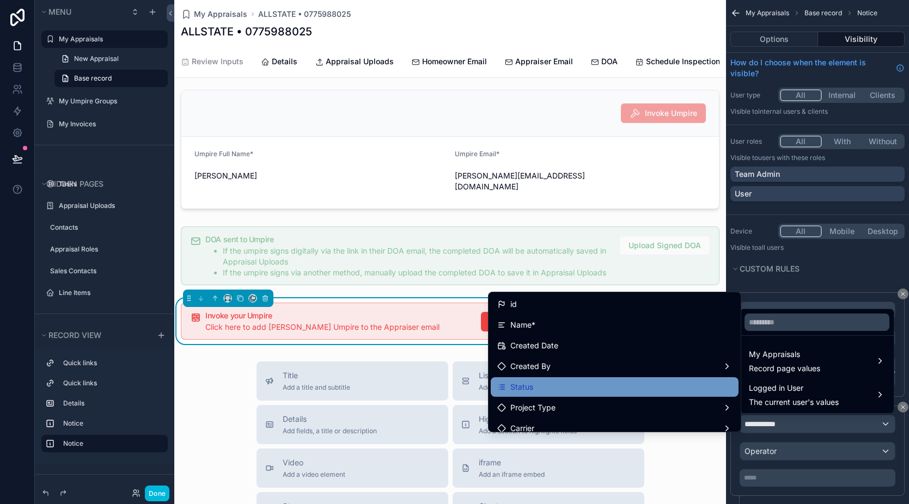
click at [617, 392] on div "Status" at bounding box center [614, 387] width 235 height 13
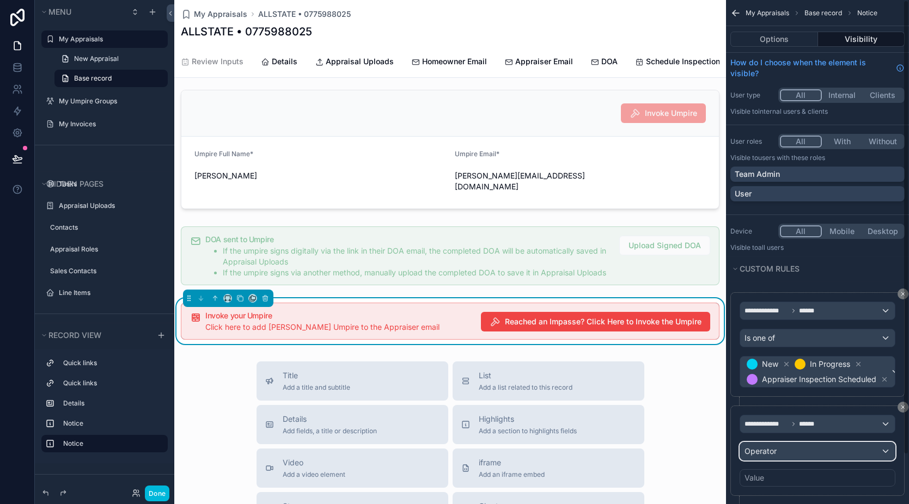
click at [803, 453] on div "Operator" at bounding box center [817, 451] width 155 height 17
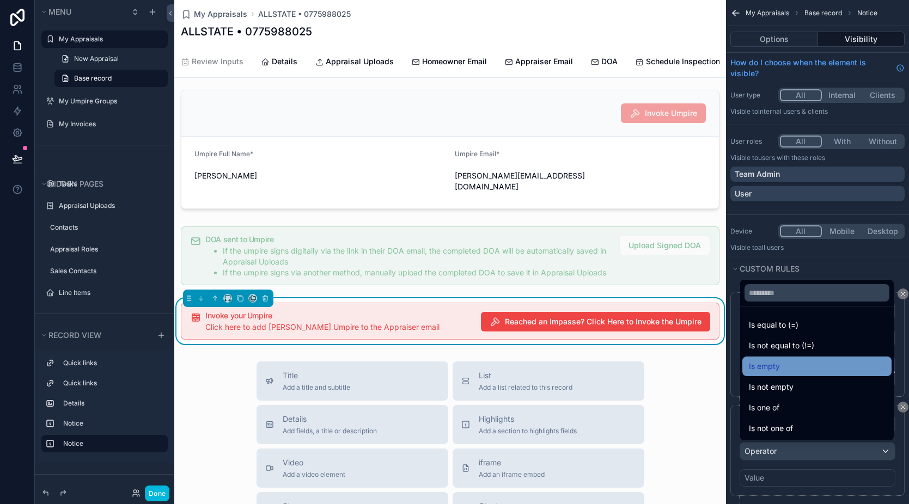
click at [778, 373] on span "Is empty" at bounding box center [764, 366] width 31 height 13
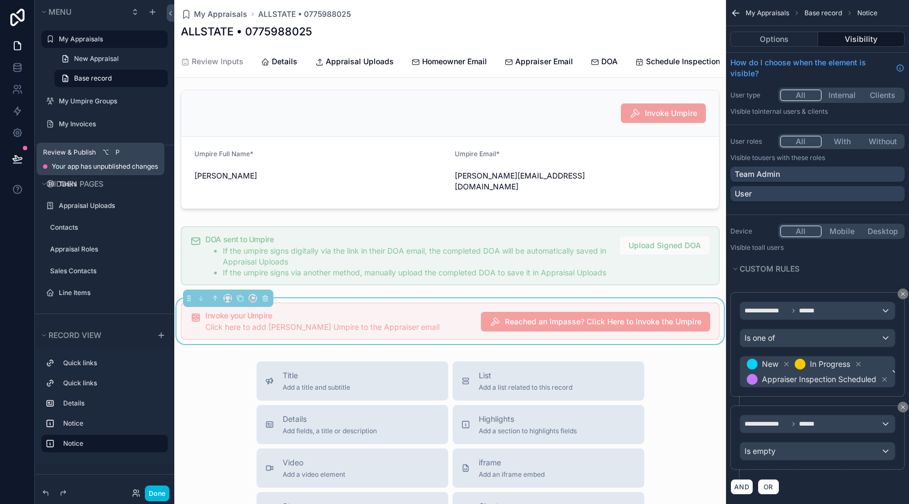
click at [13, 160] on icon at bounding box center [17, 158] width 9 height 5
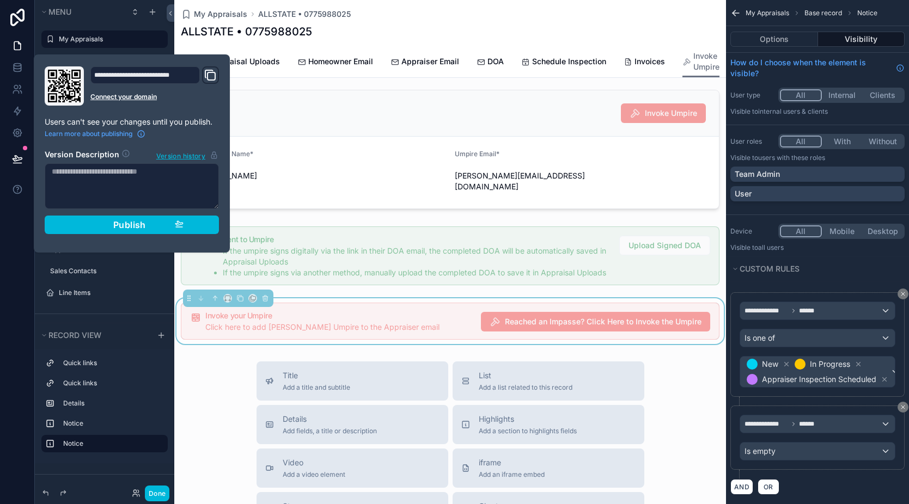
scroll to position [0, 119]
click at [635, 60] on span "Invoices" at bounding box center [650, 61] width 31 height 11
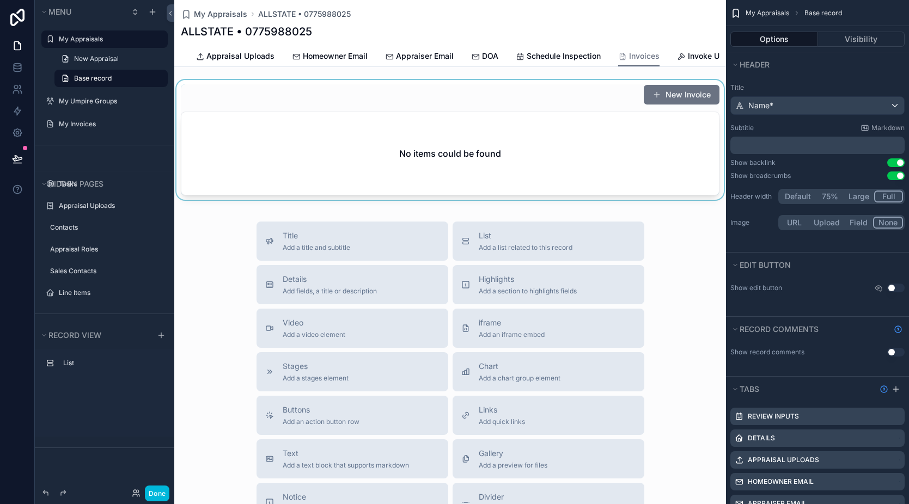
click at [668, 105] on div "scrollable content" at bounding box center [450, 142] width 552 height 124
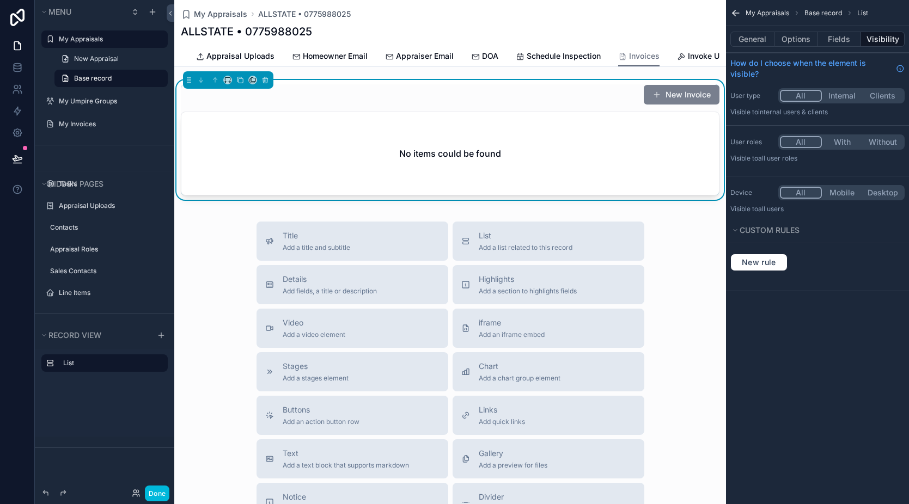
click at [653, 99] on span "scrollable content" at bounding box center [657, 94] width 9 height 9
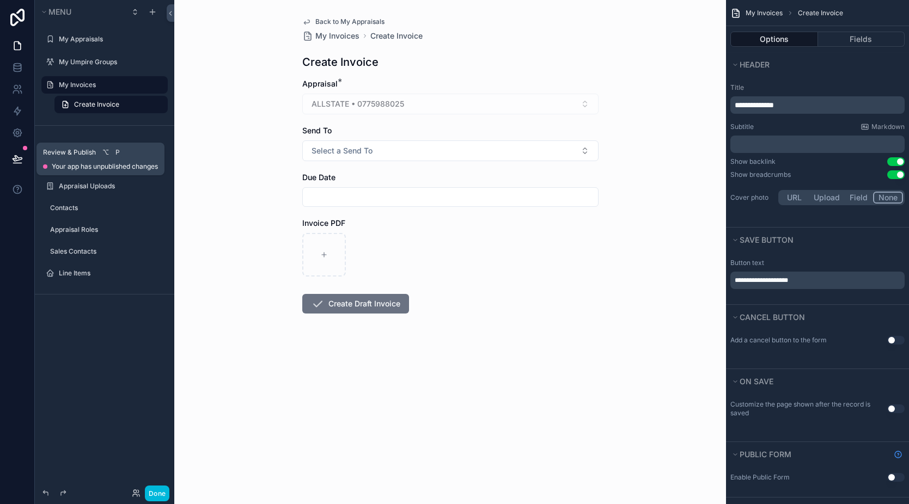
click at [21, 160] on icon at bounding box center [17, 159] width 11 height 11
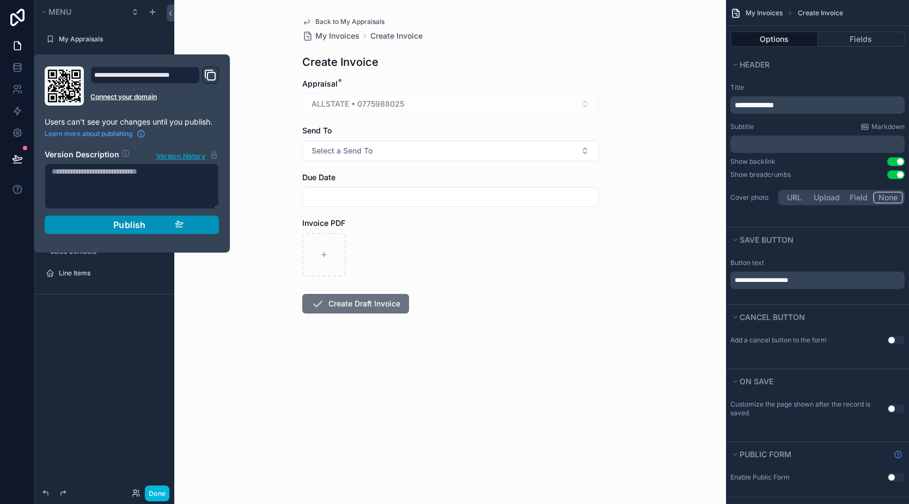
click at [103, 223] on div "Publish" at bounding box center [131, 225] width 103 height 11
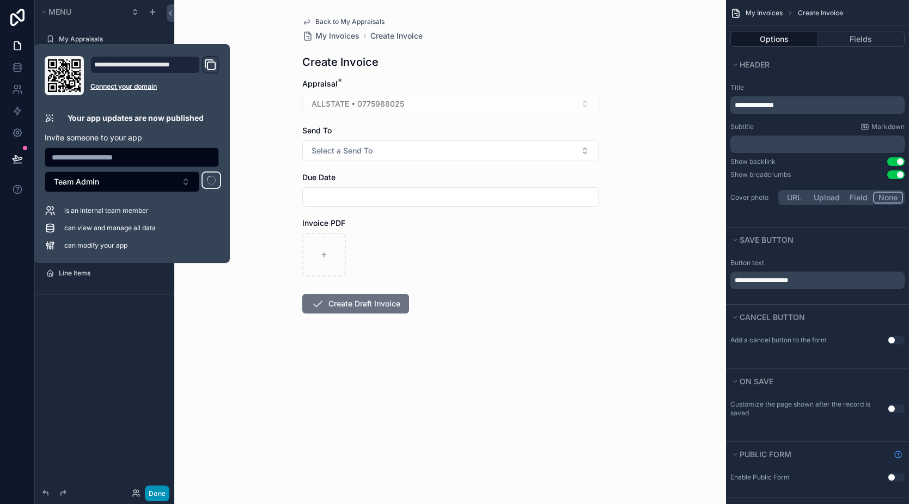
click at [158, 493] on button "Done" at bounding box center [157, 494] width 25 height 16
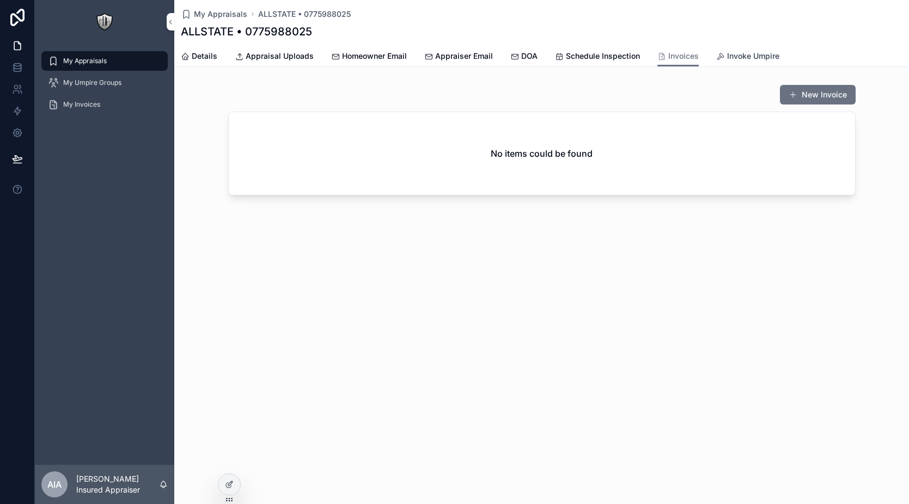
click at [730, 53] on span "Invoke Umpire" at bounding box center [753, 56] width 52 height 11
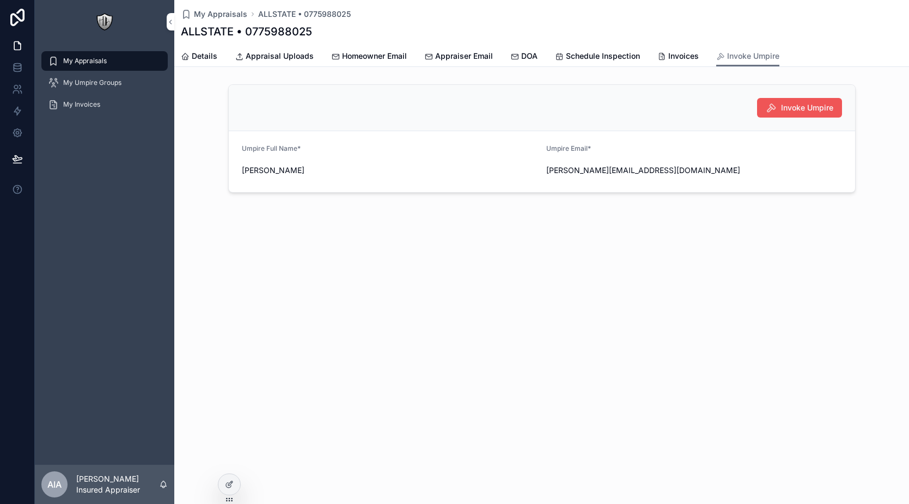
click at [787, 111] on span "Invoke Umpire" at bounding box center [807, 107] width 52 height 11
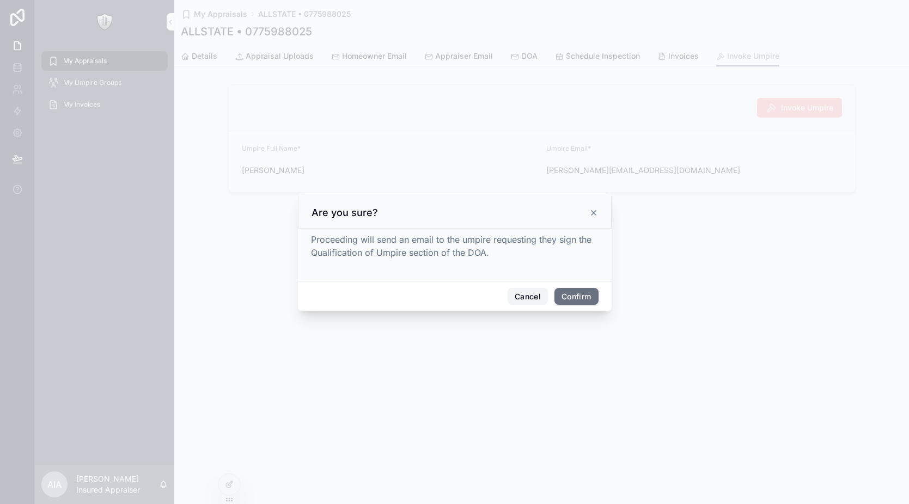
click at [529, 297] on button "Cancel" at bounding box center [528, 296] width 40 height 17
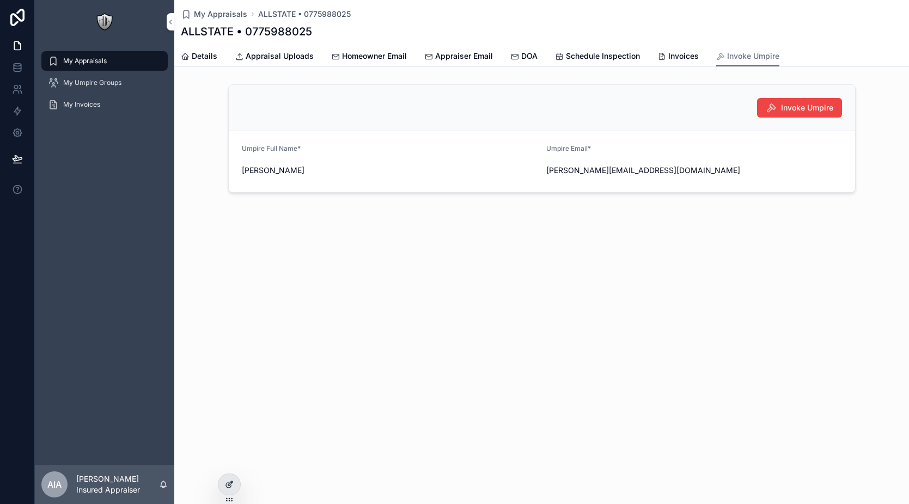
click at [225, 487] on icon at bounding box center [229, 484] width 9 height 9
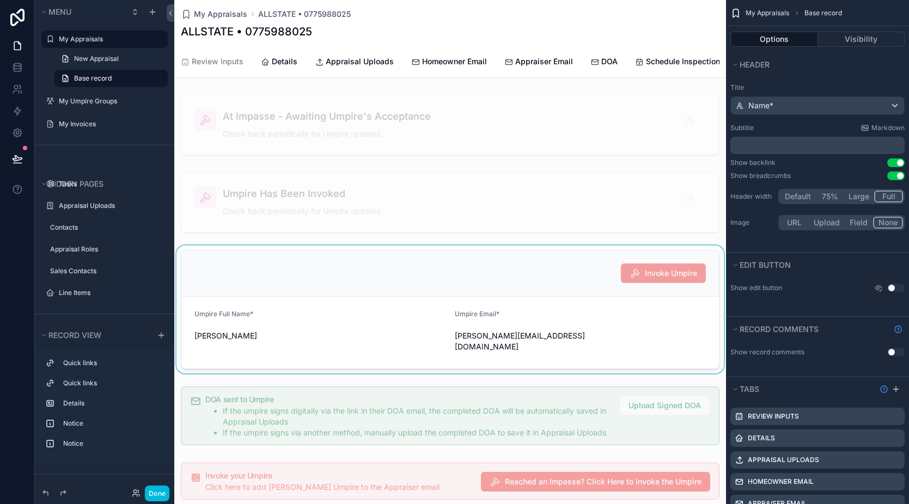
click at [659, 267] on div "scrollable content" at bounding box center [450, 310] width 552 height 128
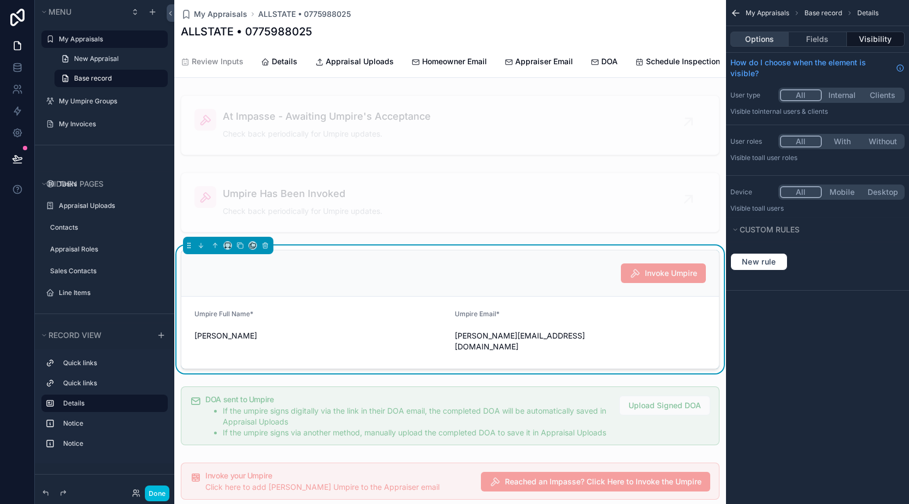
click at [763, 34] on button "Options" at bounding box center [759, 39] width 58 height 15
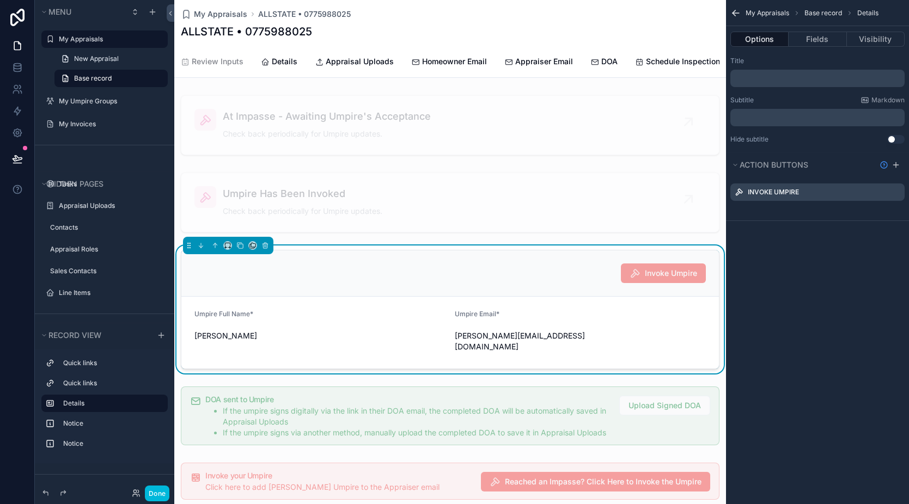
click at [0, 0] on icon "scrollable content" at bounding box center [0, 0] width 0 height 0
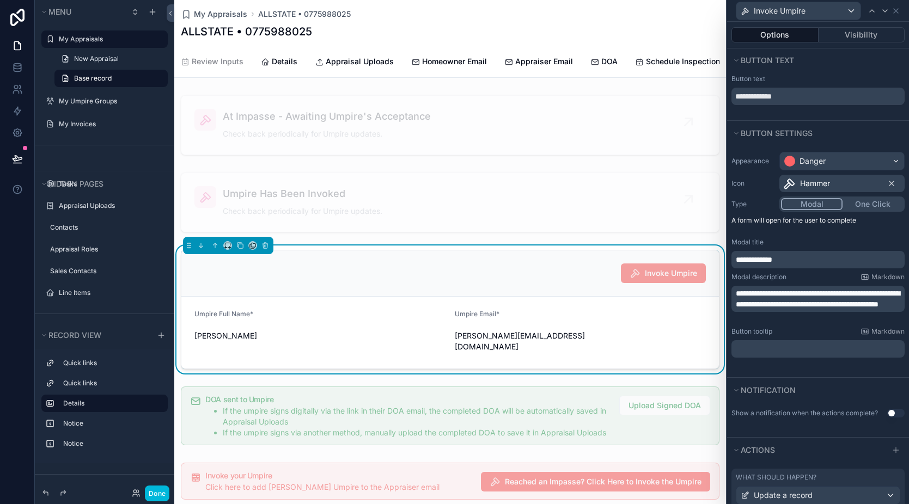
click at [795, 294] on span "**********" at bounding box center [818, 299] width 164 height 19
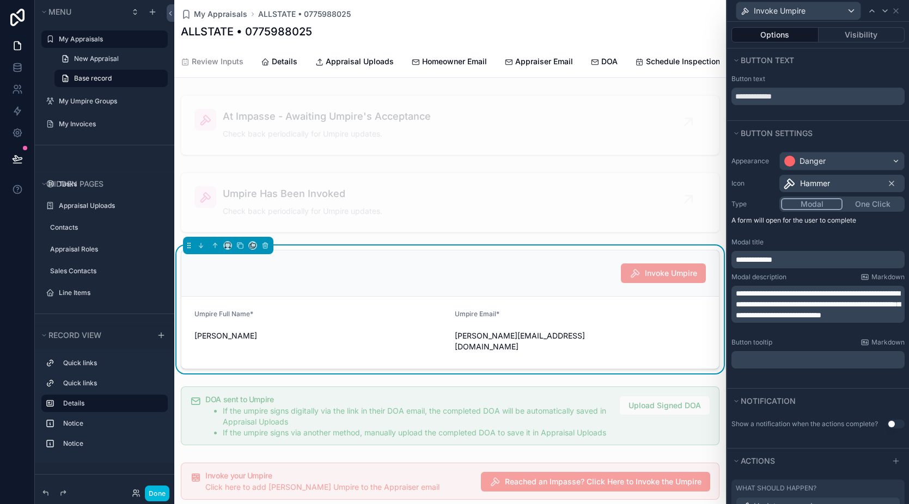
click at [851, 321] on p "**********" at bounding box center [819, 304] width 167 height 33
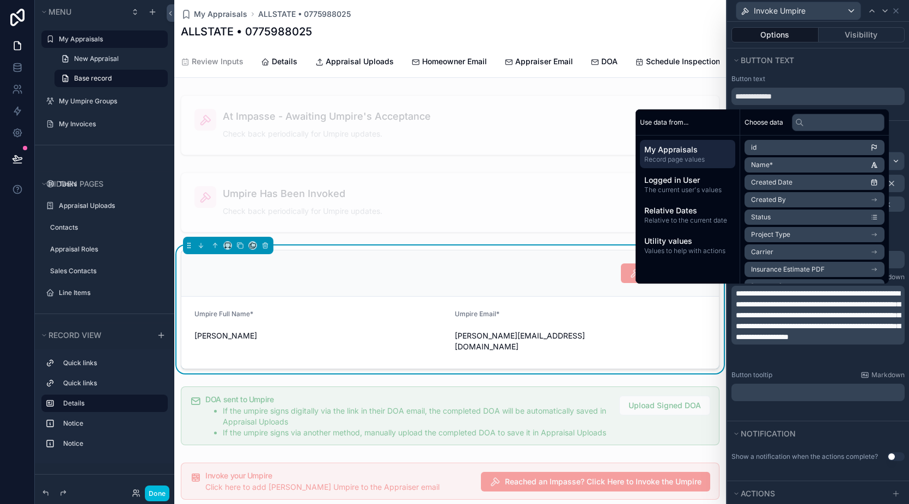
click at [816, 419] on div "**********" at bounding box center [818, 283] width 182 height 276
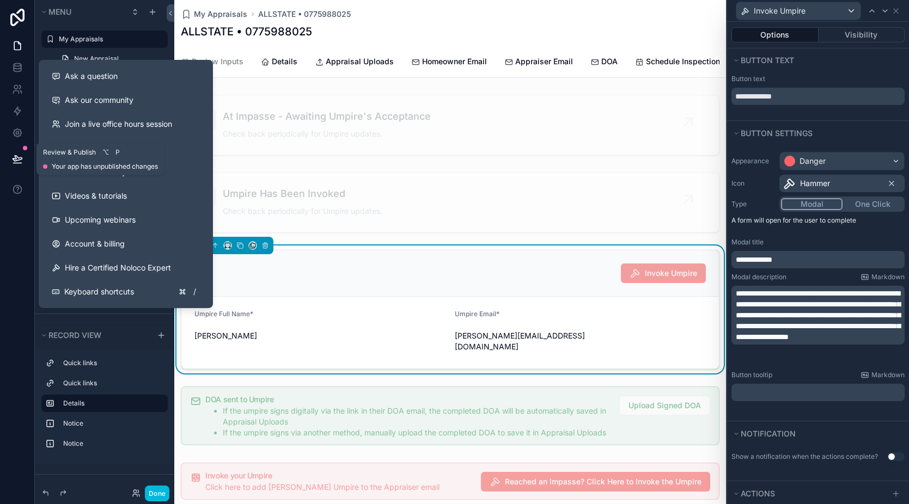
click at [24, 154] on button at bounding box center [17, 159] width 24 height 31
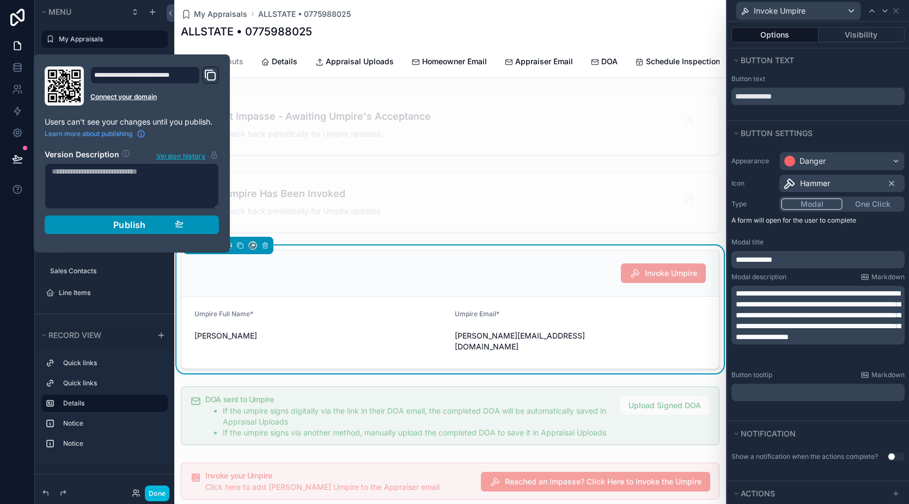
click at [112, 221] on div "Publish" at bounding box center [131, 225] width 103 height 11
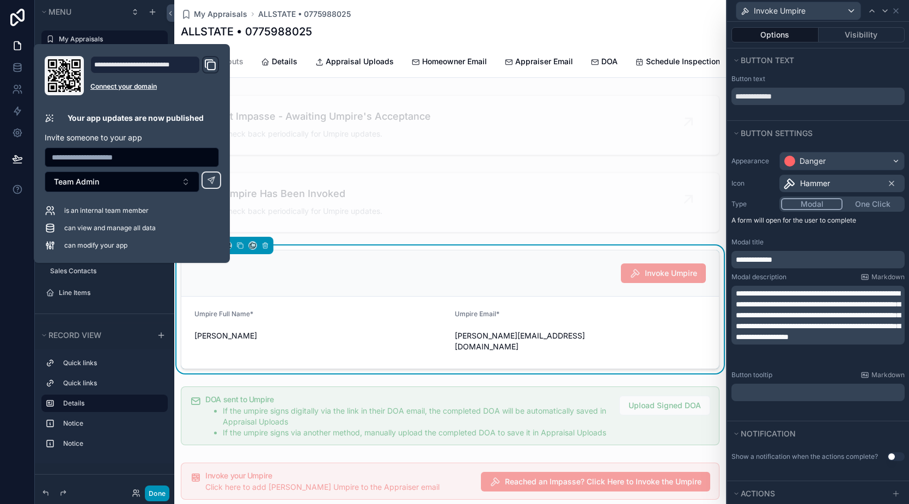
click at [155, 492] on button "Done" at bounding box center [157, 494] width 25 height 16
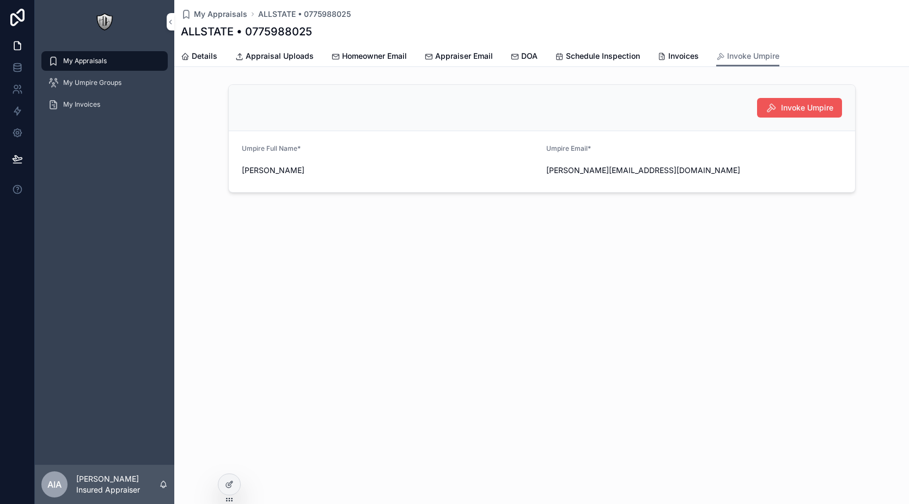
click at [774, 112] on icon "scrollable content" at bounding box center [771, 107] width 11 height 11
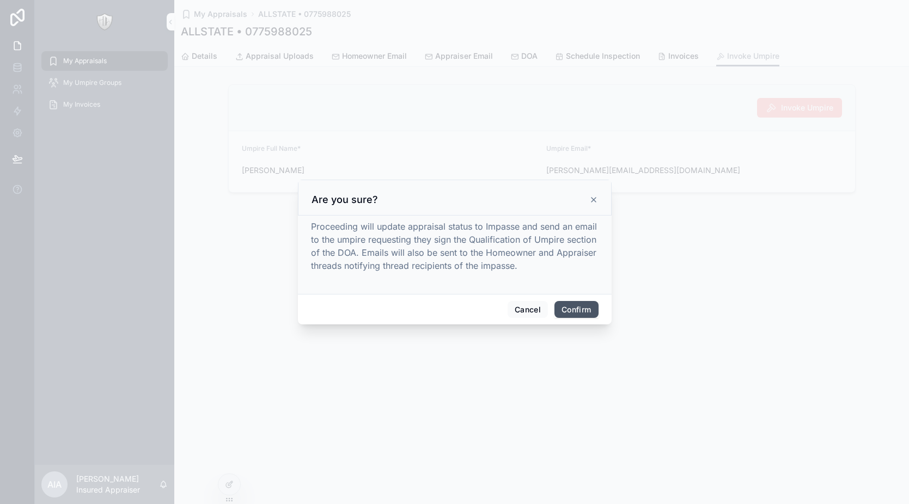
click at [580, 312] on button "Confirm" at bounding box center [576, 309] width 44 height 17
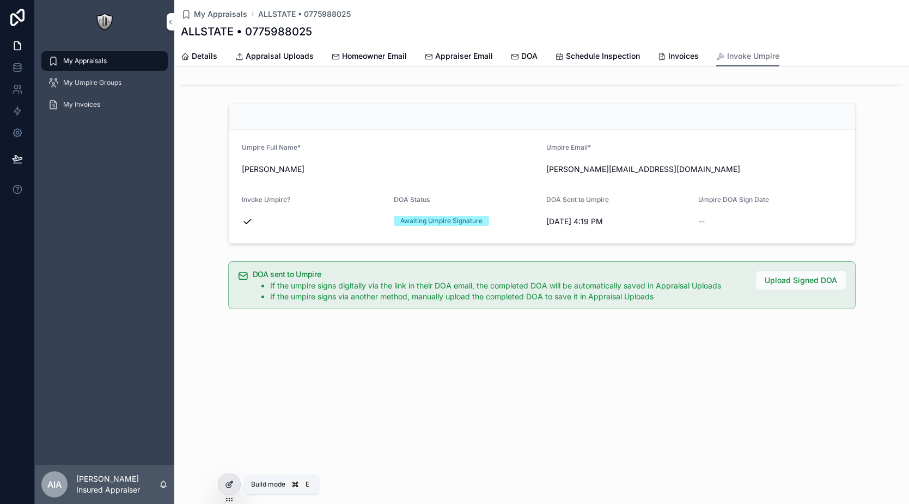
click at [234, 487] on div at bounding box center [229, 484] width 22 height 21
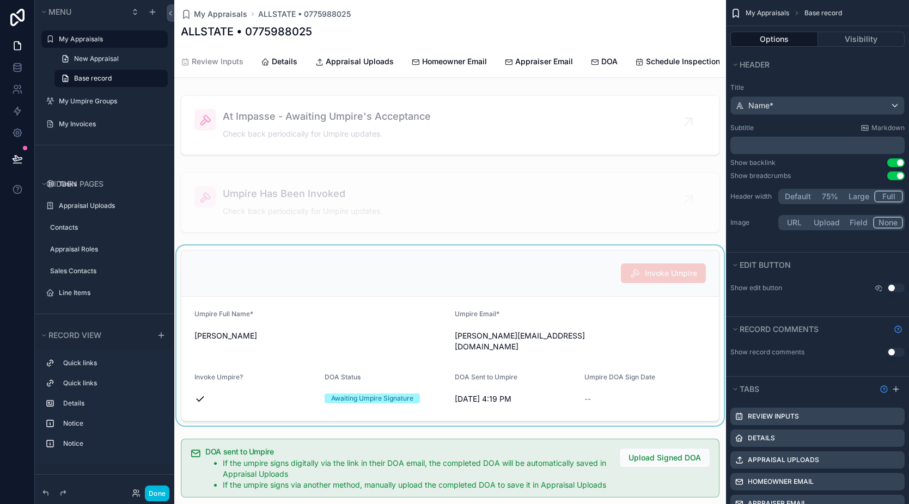
click at [434, 318] on div "scrollable content" at bounding box center [450, 336] width 552 height 180
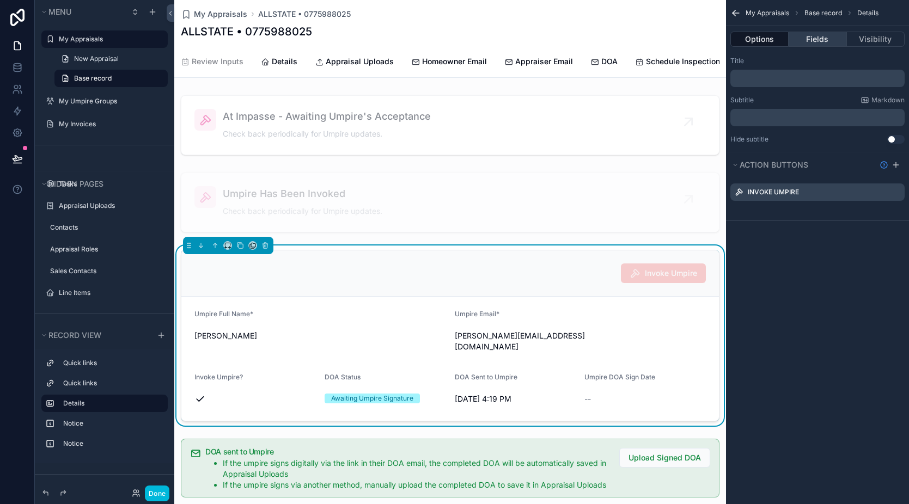
click at [825, 42] on button "Fields" at bounding box center [818, 39] width 58 height 15
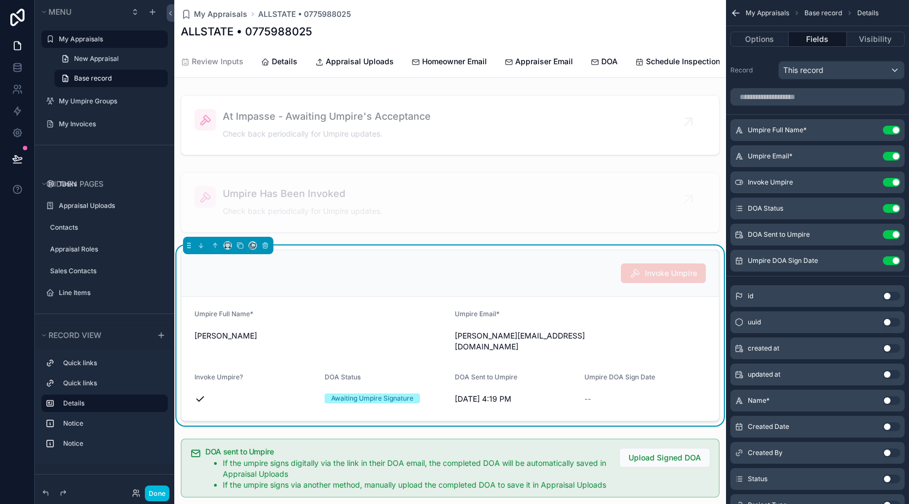
click at [0, 0] on icon "scrollable content" at bounding box center [0, 0] width 0 height 0
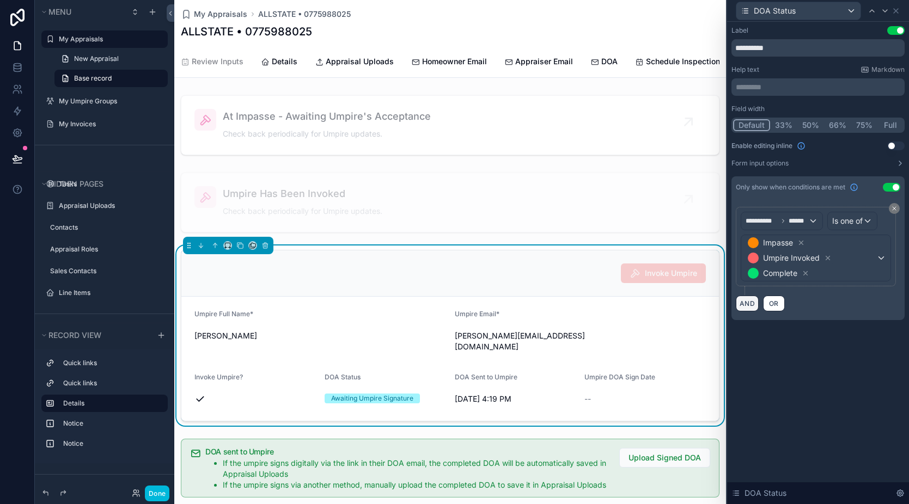
click at [744, 307] on button "AND" at bounding box center [747, 304] width 23 height 16
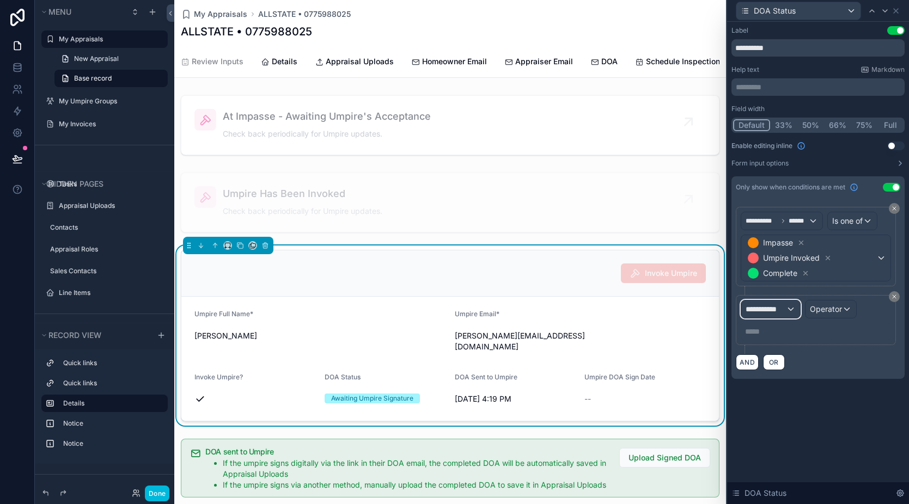
click at [763, 308] on span "**********" at bounding box center [766, 309] width 40 height 11
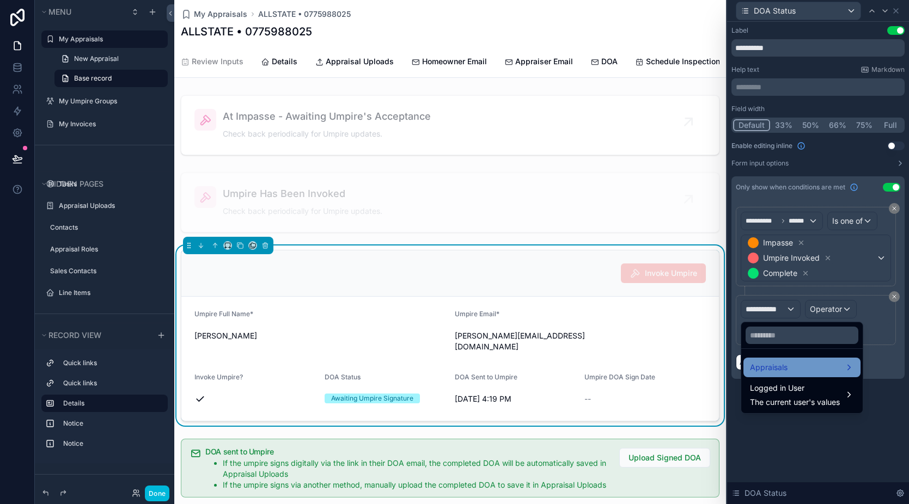
click at [792, 363] on div "Appraisals" at bounding box center [802, 367] width 104 height 13
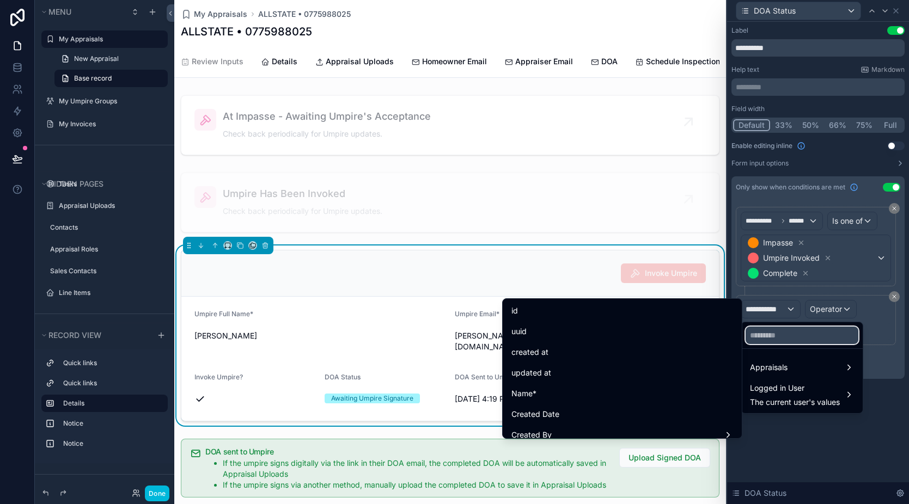
click at [785, 333] on input "text" at bounding box center [802, 335] width 113 height 17
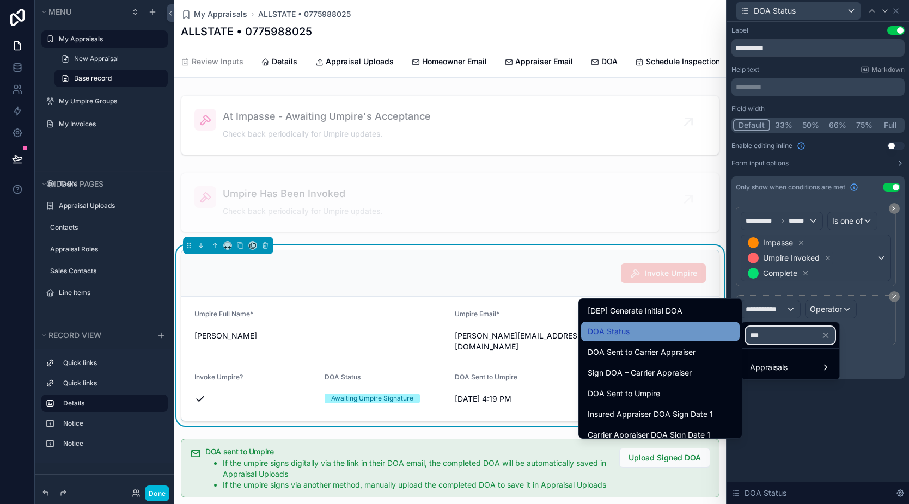
type input "***"
click at [684, 335] on div "DOA Status" at bounding box center [660, 331] width 145 height 13
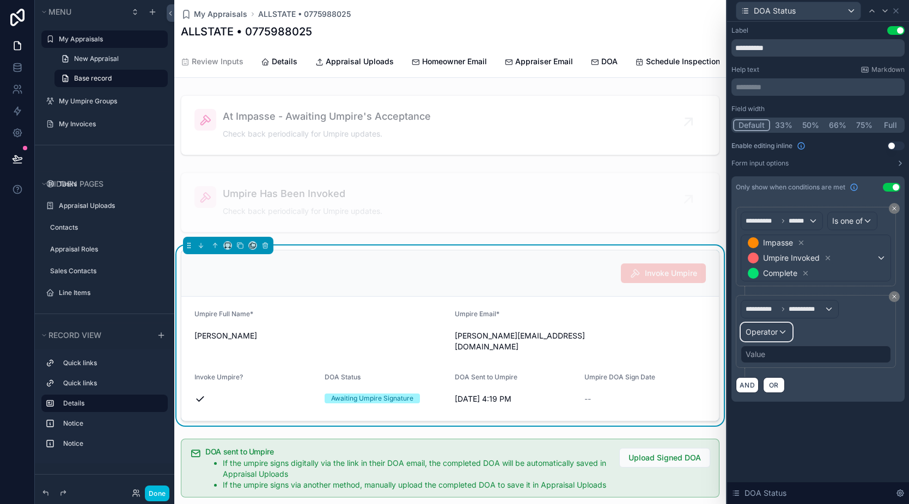
click at [770, 330] on span "Operator" at bounding box center [762, 331] width 32 height 9
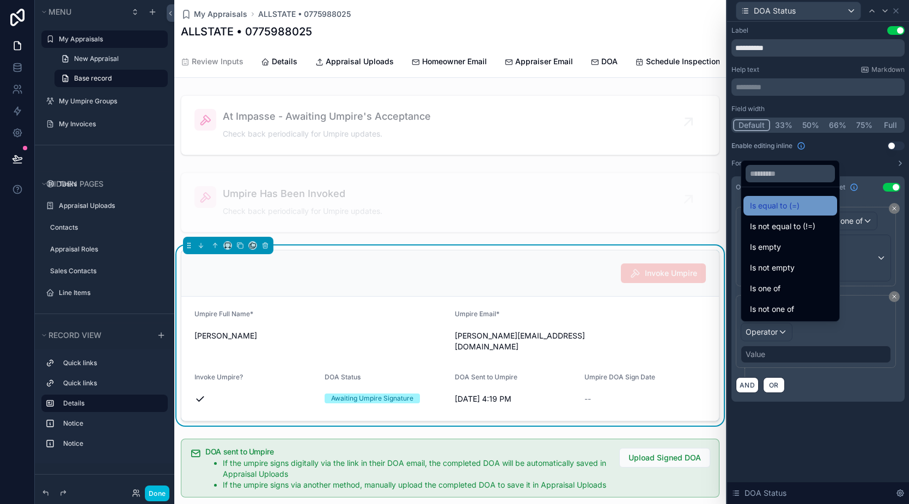
click at [774, 205] on span "Is equal to (=)" at bounding box center [775, 205] width 50 height 13
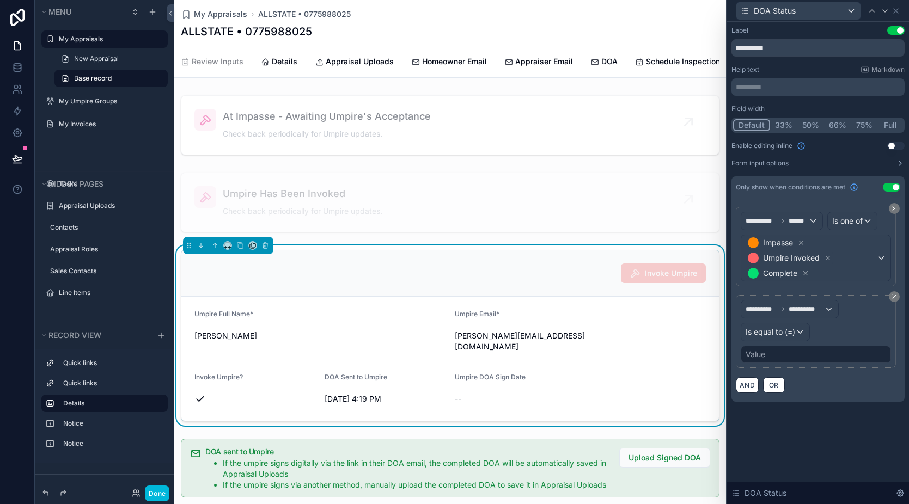
click at [781, 353] on div "Value" at bounding box center [816, 354] width 150 height 17
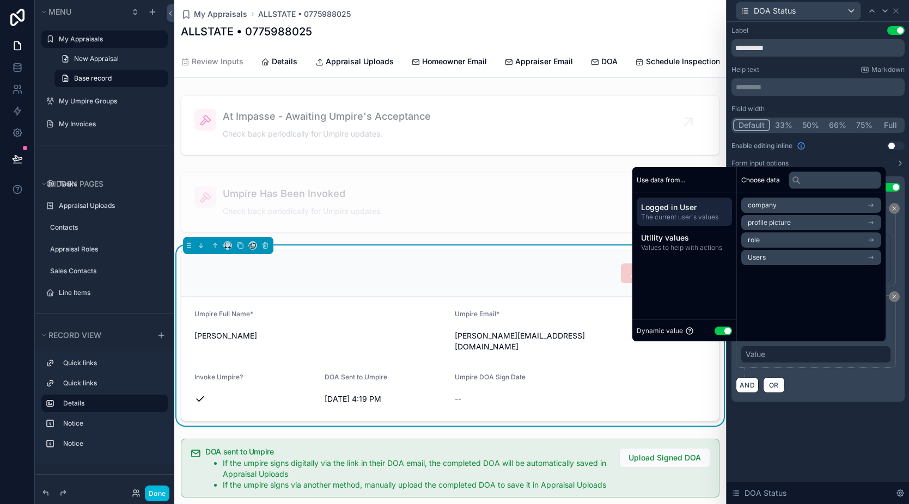
click at [715, 330] on button "Use setting" at bounding box center [723, 331] width 17 height 9
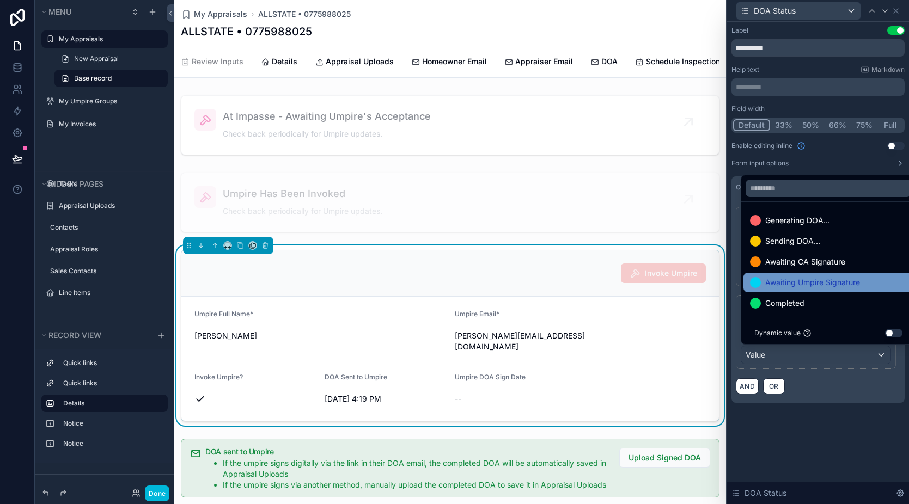
click at [783, 283] on span "Awaiting Umpire Signature" at bounding box center [812, 282] width 95 height 13
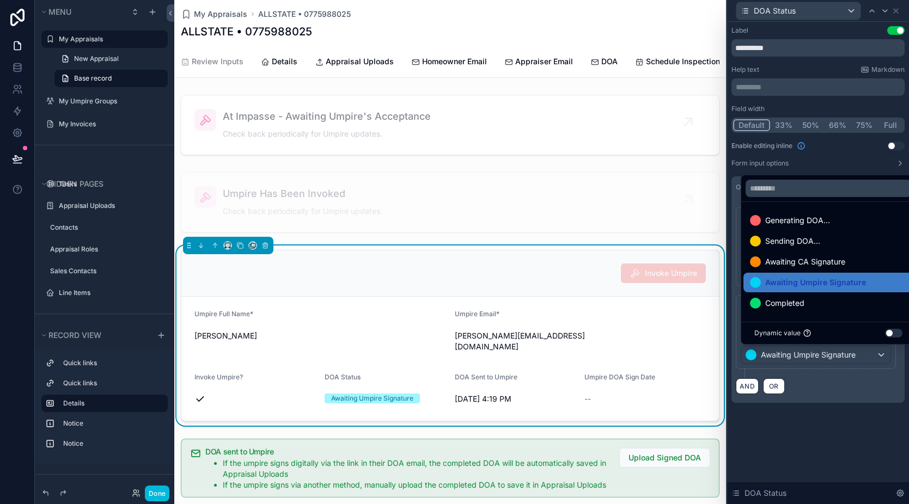
click at [837, 441] on div "**********" at bounding box center [818, 263] width 182 height 483
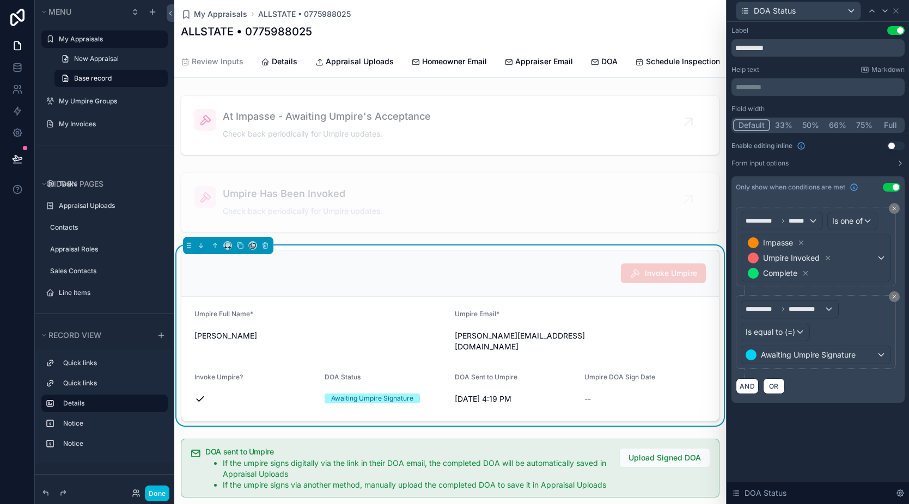
click at [782, 424] on div "**********" at bounding box center [818, 225] width 182 height 407
click at [772, 389] on span "OR" at bounding box center [774, 386] width 14 height 8
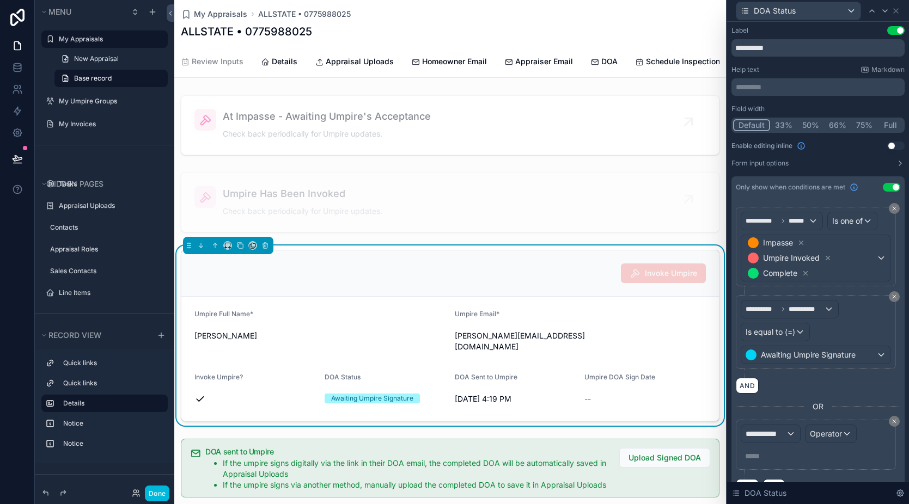
scroll to position [26, 0]
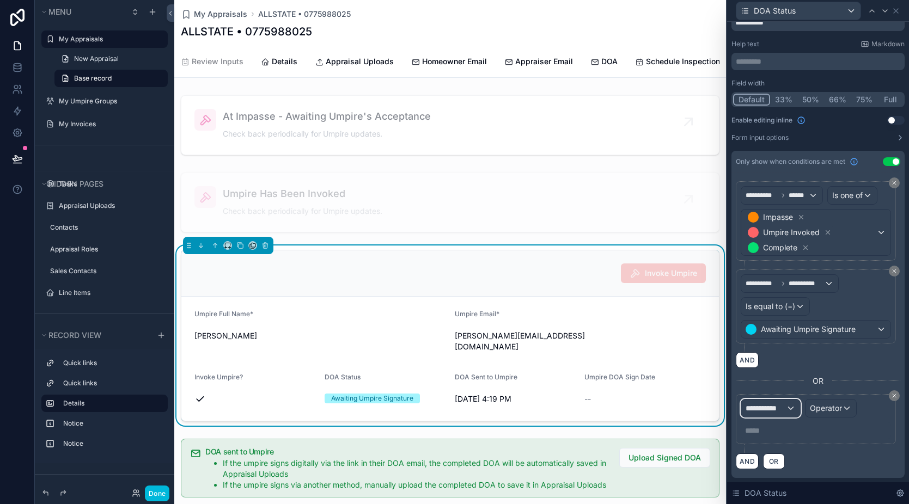
click at [762, 413] on span "**********" at bounding box center [766, 408] width 40 height 11
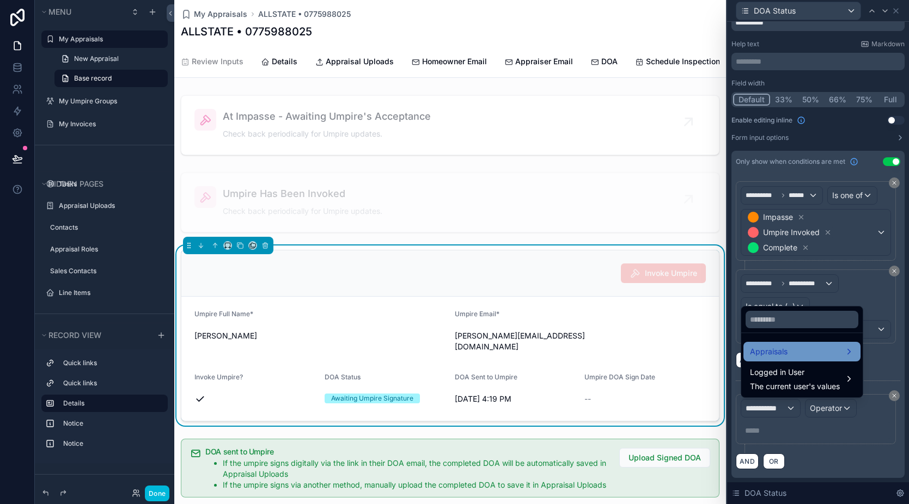
click at [775, 352] on span "Appraisals" at bounding box center [769, 351] width 38 height 13
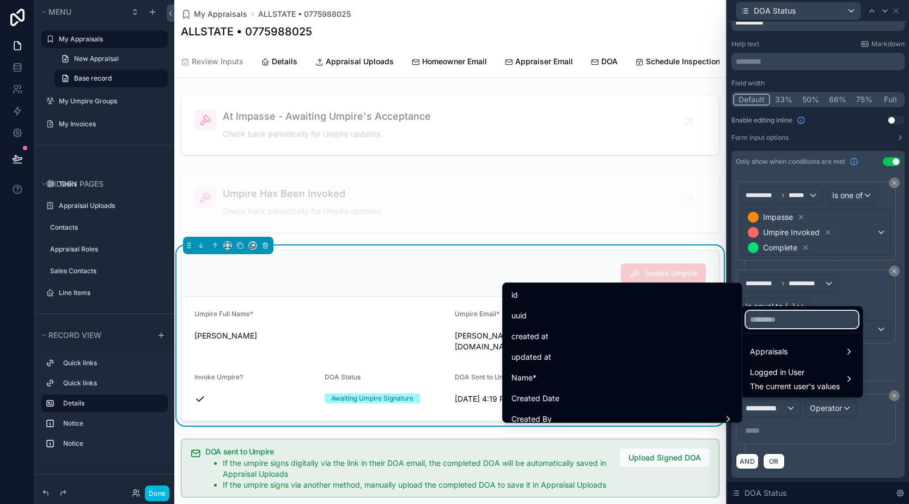
click at [776, 318] on input "text" at bounding box center [802, 319] width 113 height 17
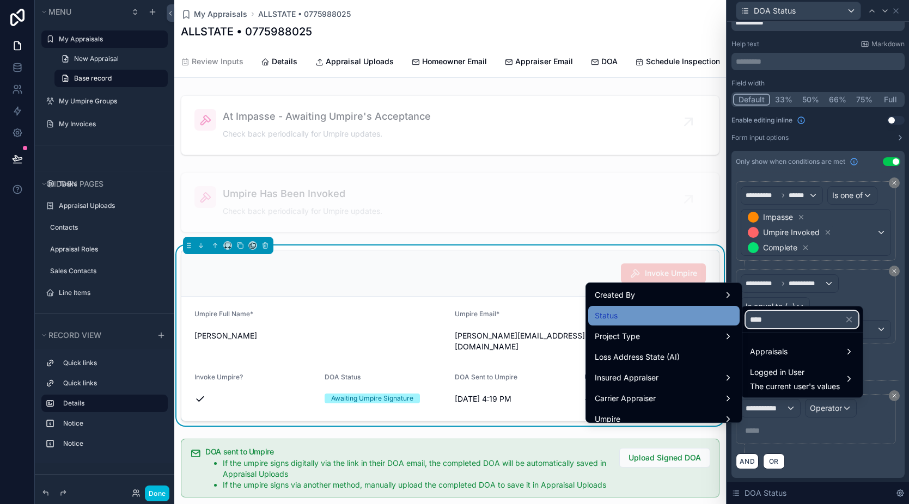
type input "****"
click at [684, 315] on div "Status" at bounding box center [664, 315] width 138 height 13
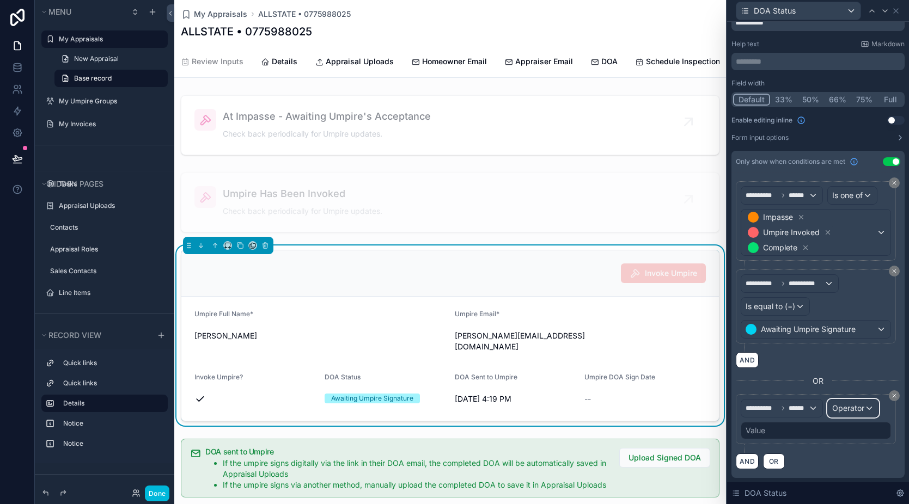
click at [846, 411] on span "Operator" at bounding box center [848, 408] width 32 height 9
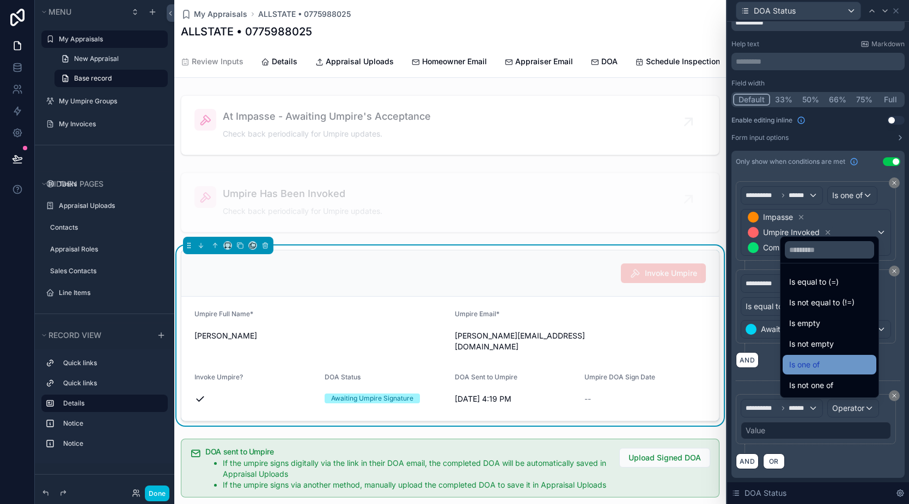
click at [809, 362] on div "Is one of" at bounding box center [829, 364] width 81 height 13
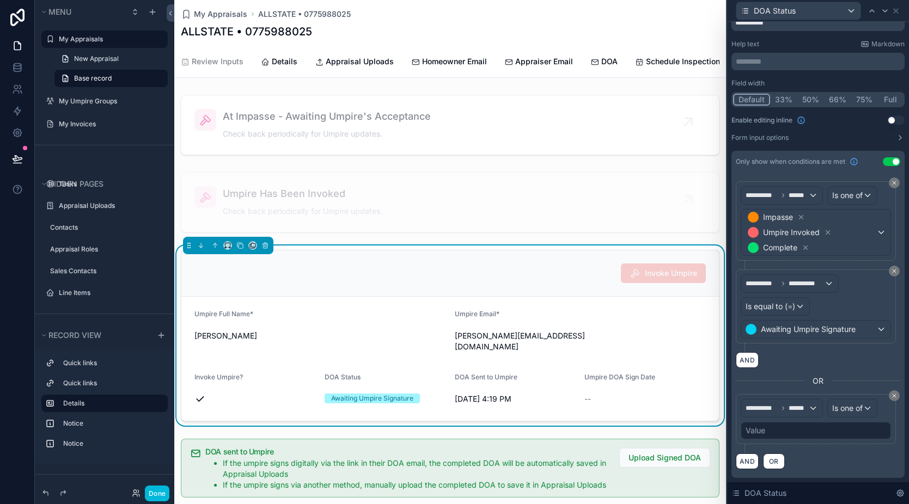
click at [782, 437] on div "Value" at bounding box center [816, 430] width 150 height 17
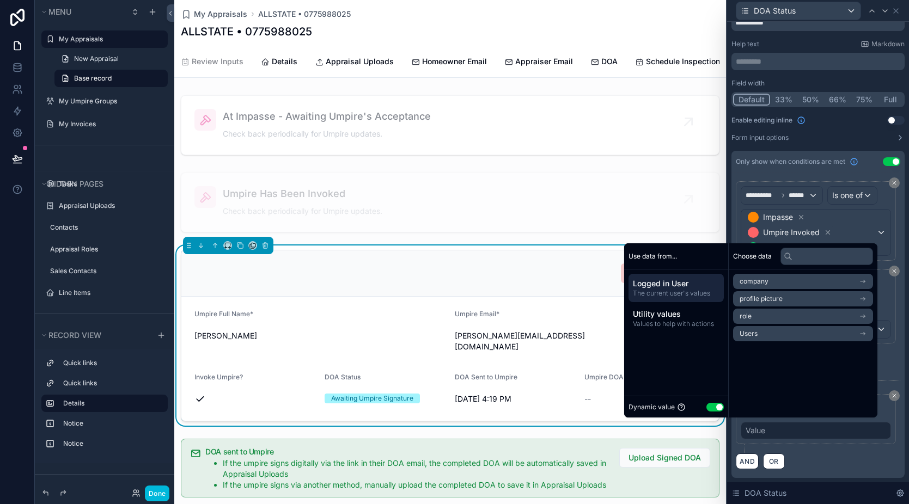
click at [706, 409] on button "Use setting" at bounding box center [714, 407] width 17 height 9
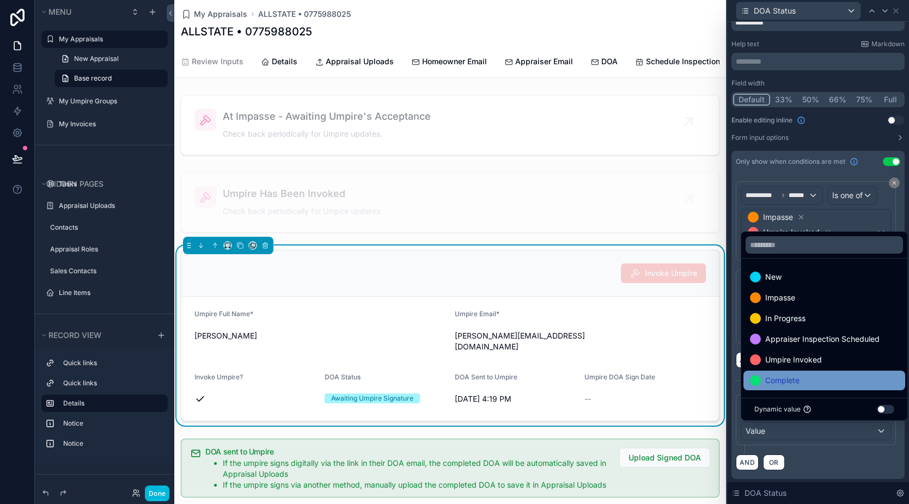
click at [793, 374] on span "Complete" at bounding box center [782, 380] width 34 height 13
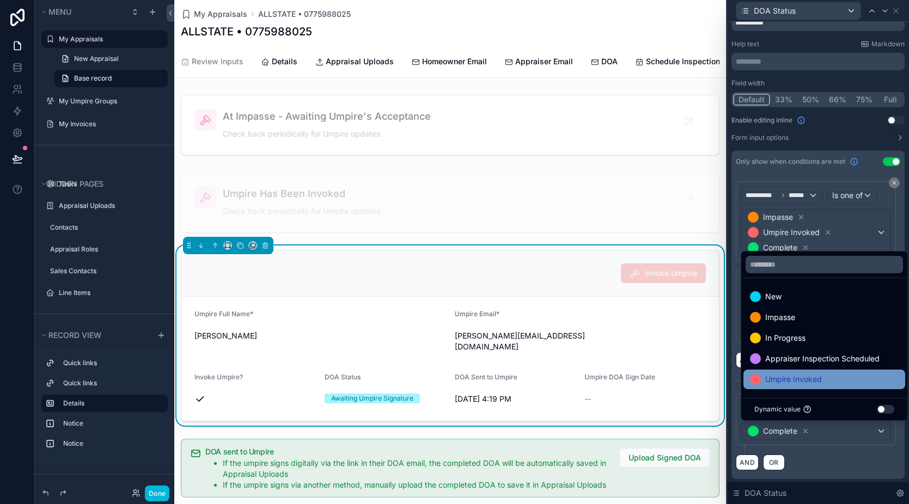
click at [790, 385] on span "Umpire Invoked" at bounding box center [793, 379] width 57 height 13
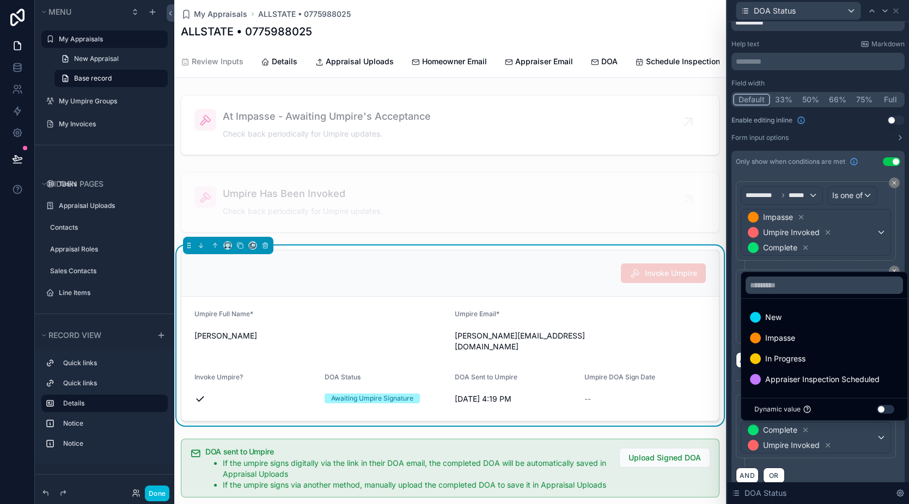
click at [806, 432] on icon at bounding box center [806, 430] width 8 height 8
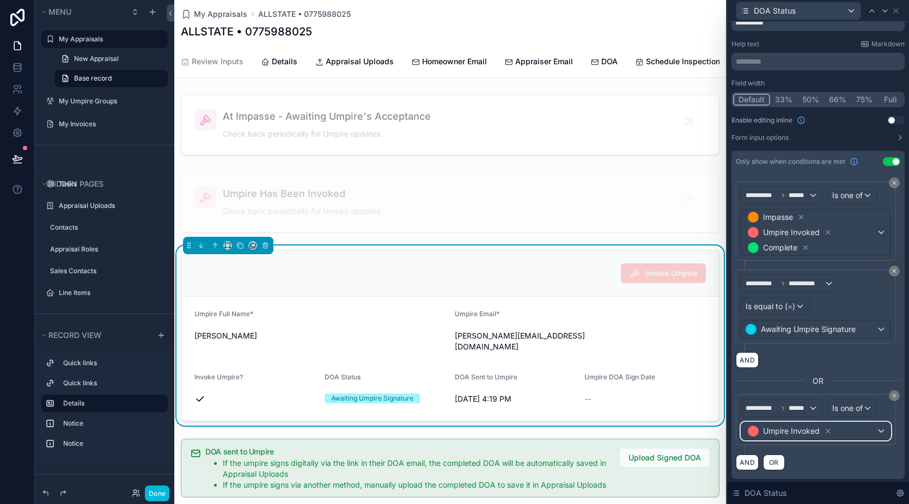
click at [853, 431] on div "Umpire Invoked" at bounding box center [815, 431] width 149 height 17
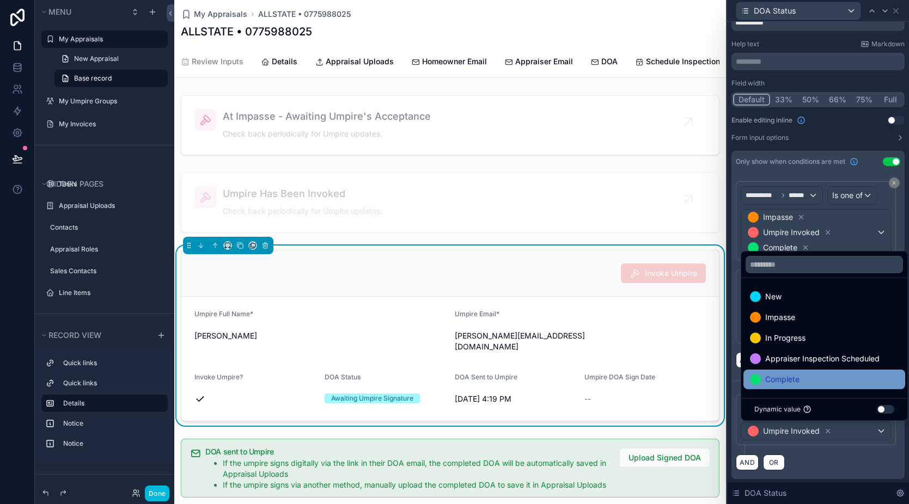
click at [784, 384] on span "Complete" at bounding box center [782, 379] width 34 height 13
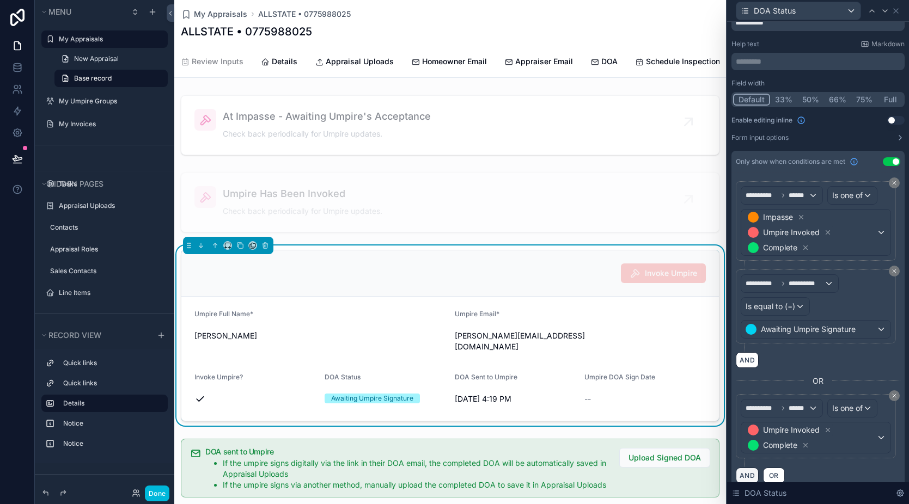
click at [749, 476] on button "AND" at bounding box center [747, 476] width 23 height 16
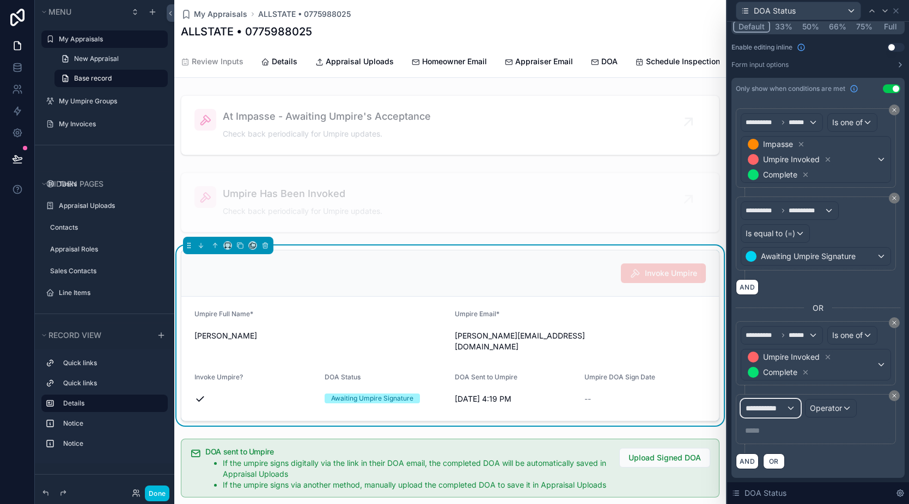
click at [781, 413] on span "**********" at bounding box center [766, 408] width 40 height 11
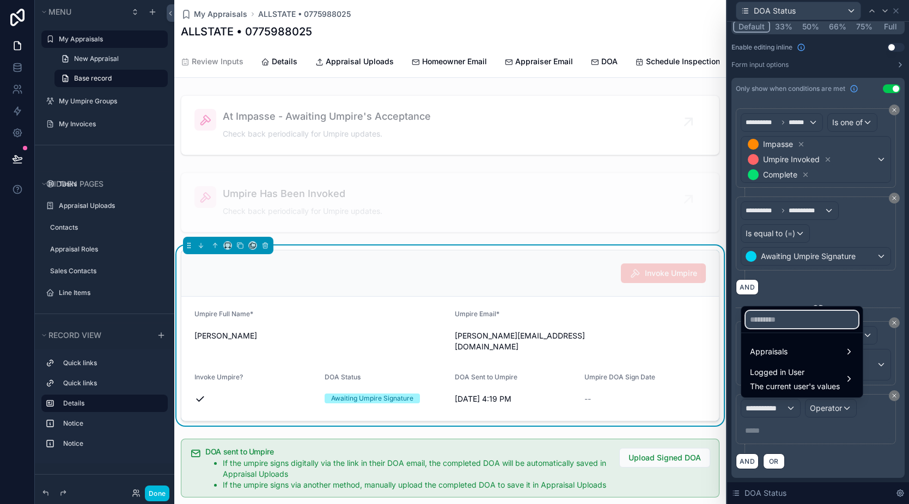
click at [785, 321] on input "text" at bounding box center [802, 319] width 113 height 17
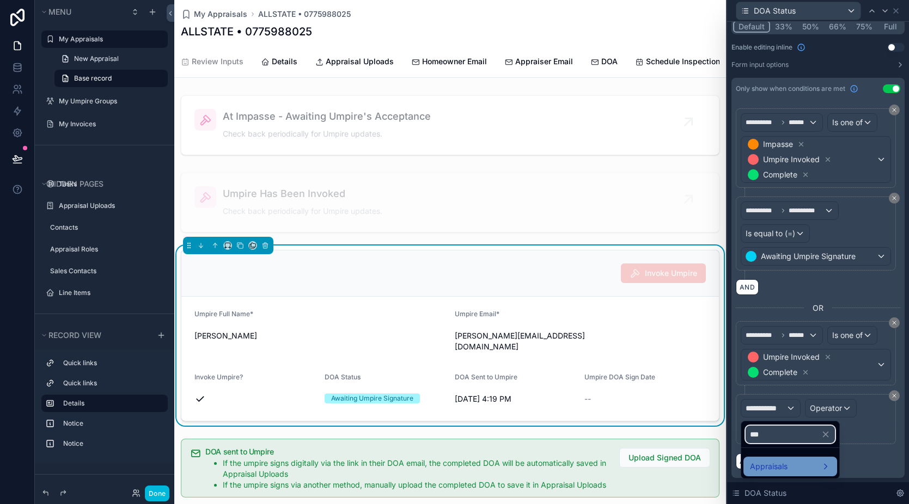
type input "***"
click at [796, 467] on div "Appraisals" at bounding box center [790, 466] width 81 height 13
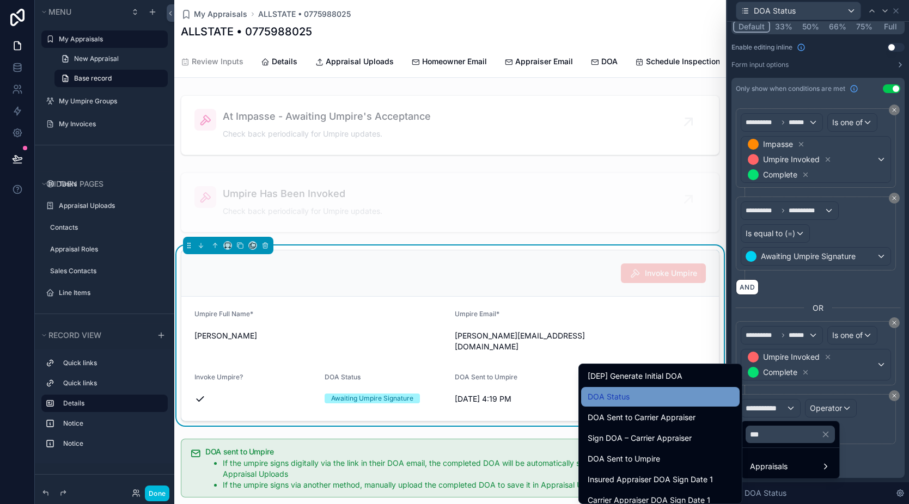
click at [633, 398] on div "DOA Status" at bounding box center [660, 397] width 145 height 13
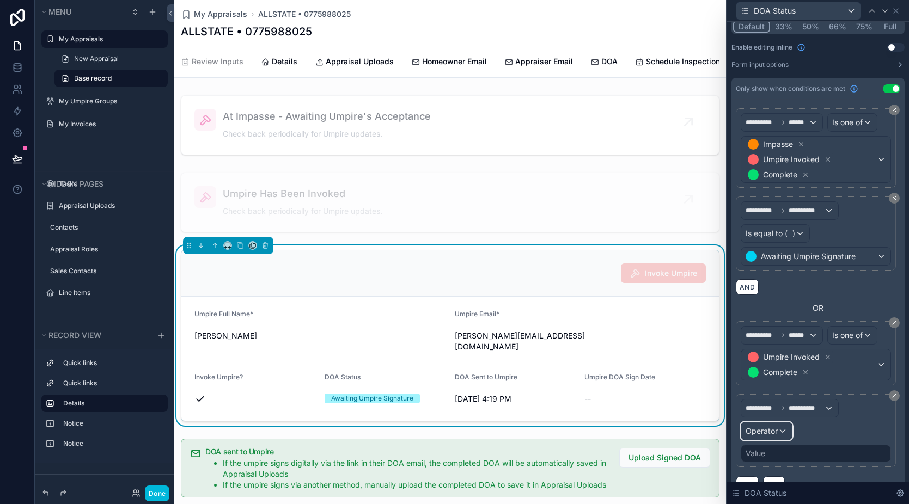
click at [766, 430] on span "Operator" at bounding box center [762, 430] width 32 height 9
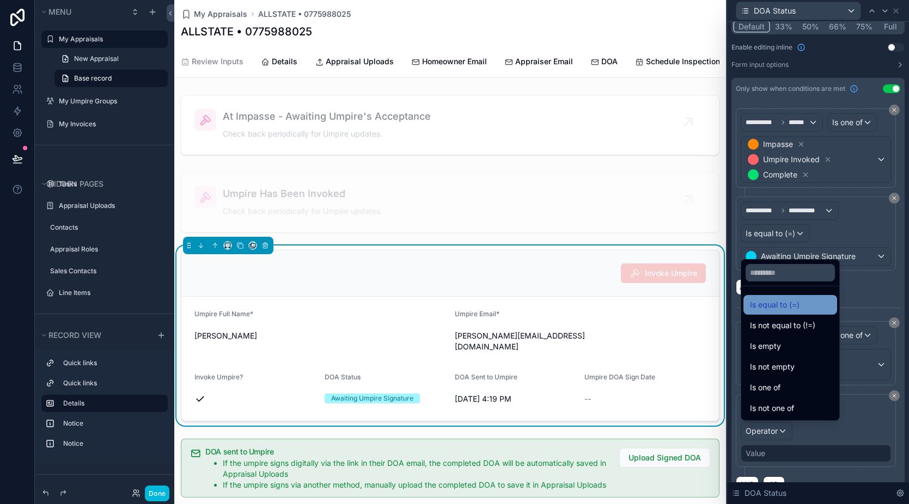
click at [780, 303] on span "Is equal to (=)" at bounding box center [775, 304] width 50 height 13
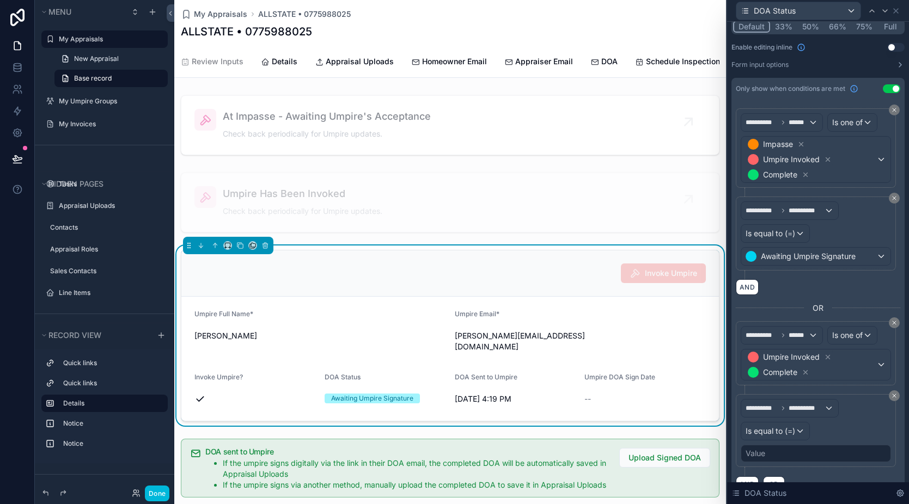
scroll to position [121, 0]
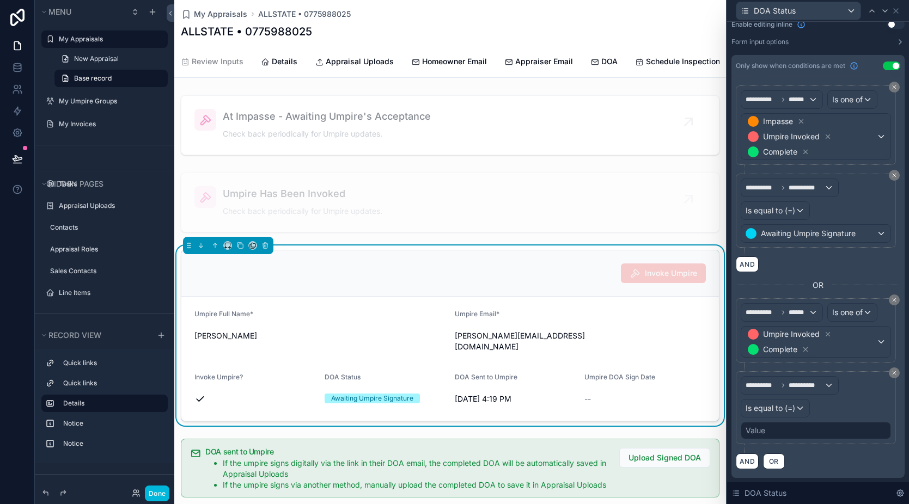
click at [757, 432] on div "Value" at bounding box center [756, 430] width 20 height 11
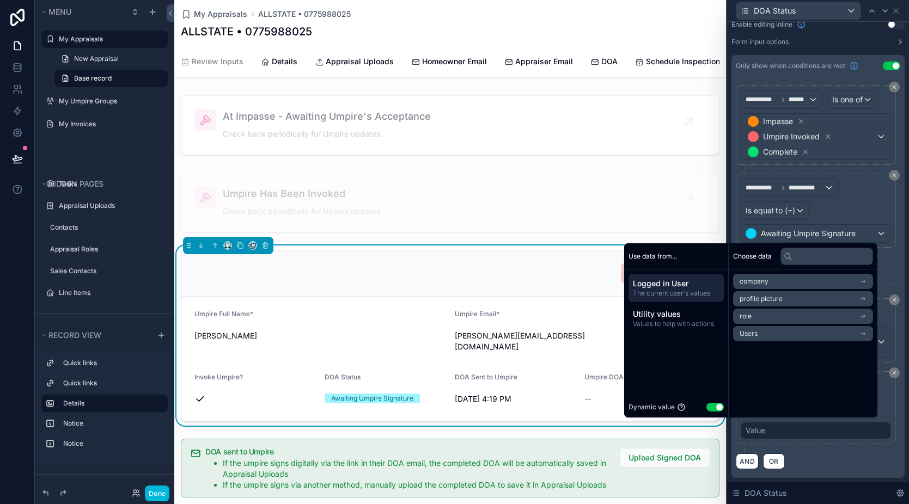
click at [708, 410] on button "Use setting" at bounding box center [714, 407] width 17 height 9
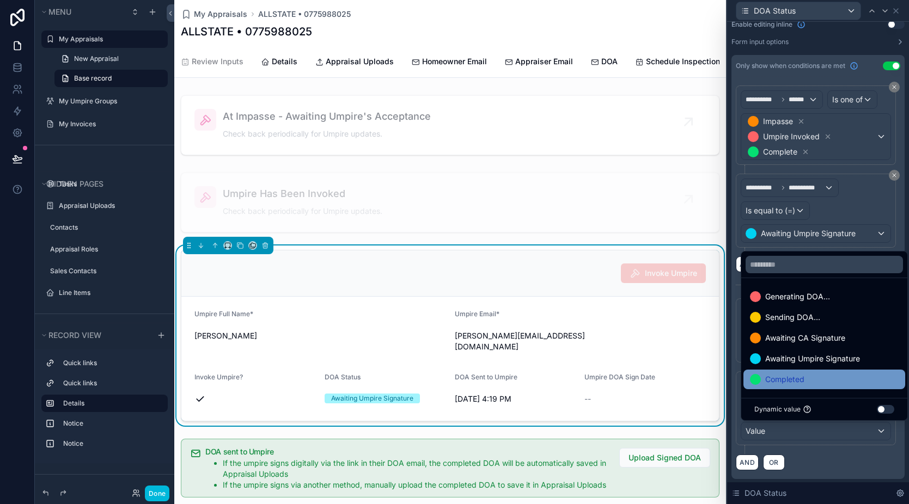
click at [797, 374] on span "Completed" at bounding box center [784, 379] width 39 height 13
click at [846, 469] on div "AND OR" at bounding box center [818, 462] width 164 height 16
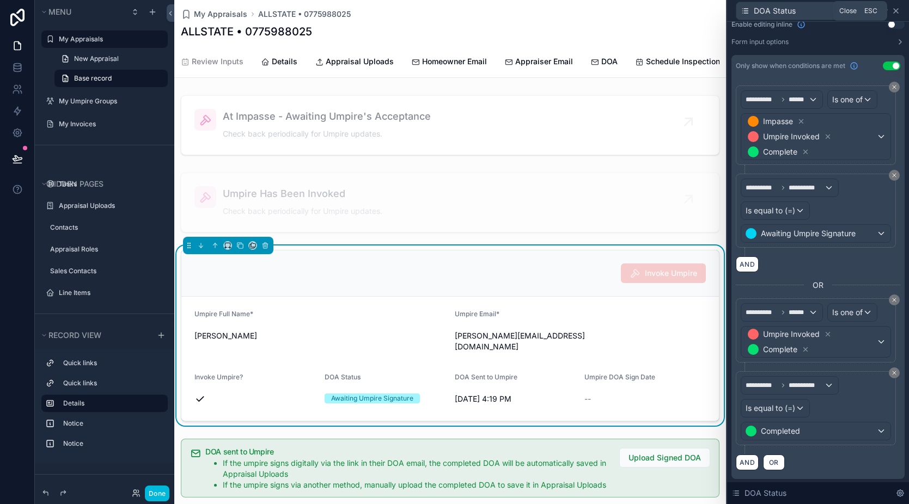
click at [895, 13] on icon at bounding box center [896, 11] width 9 height 9
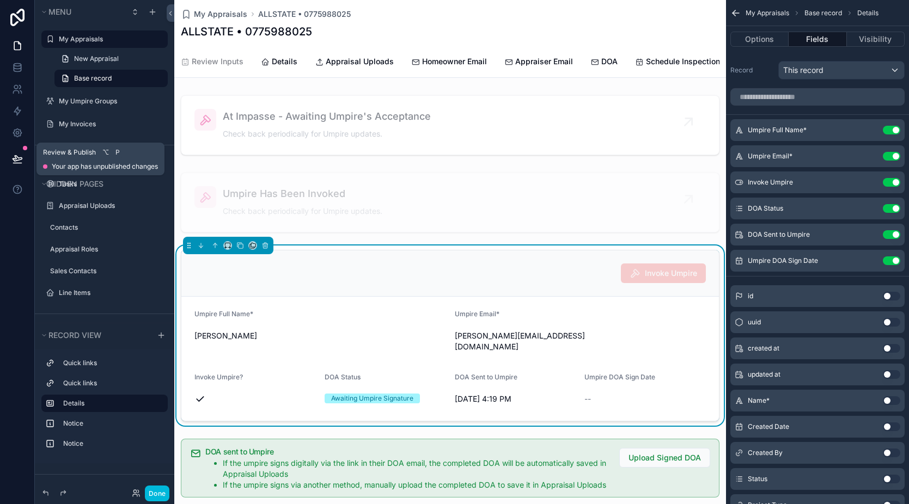
click at [19, 160] on icon at bounding box center [17, 159] width 11 height 11
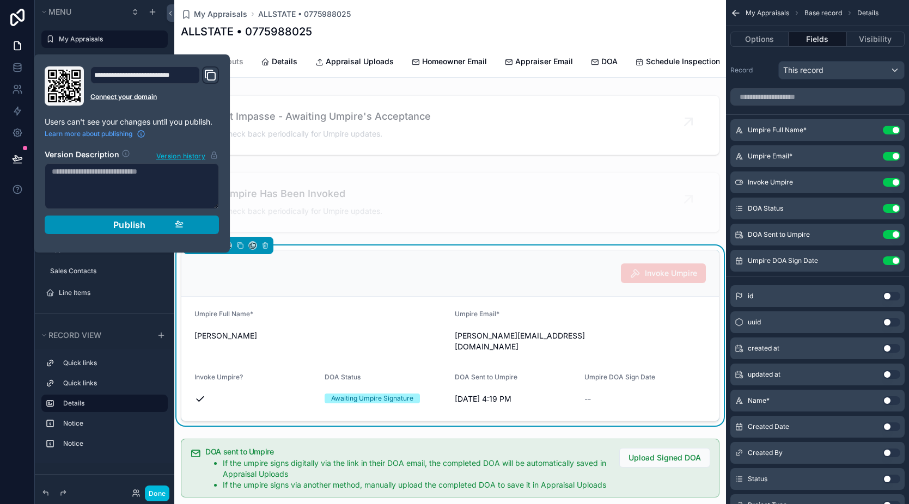
click at [125, 230] on button "Publish" at bounding box center [132, 225] width 174 height 19
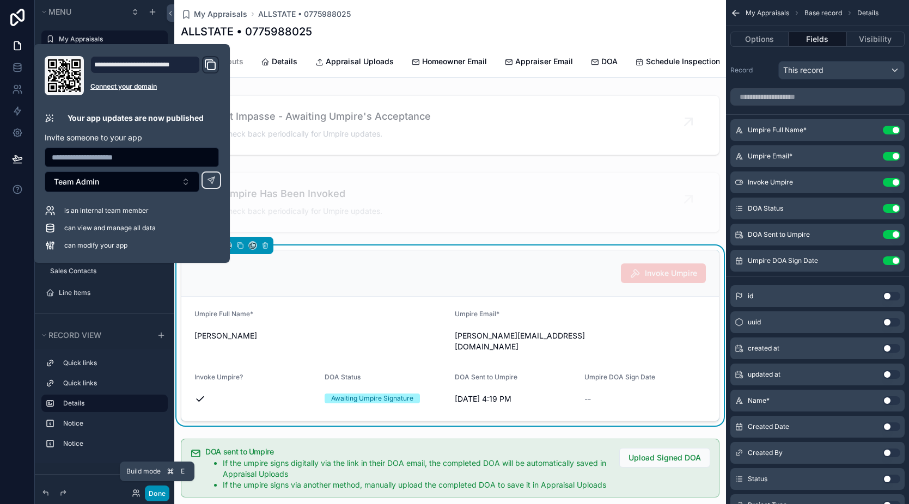
click at [157, 496] on button "Done" at bounding box center [157, 494] width 25 height 16
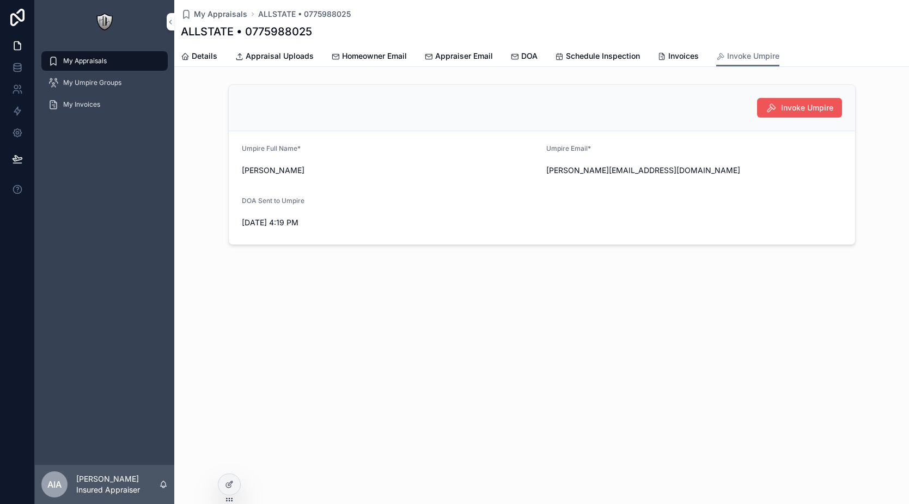
click at [789, 109] on span "Invoke Umpire" at bounding box center [807, 107] width 52 height 11
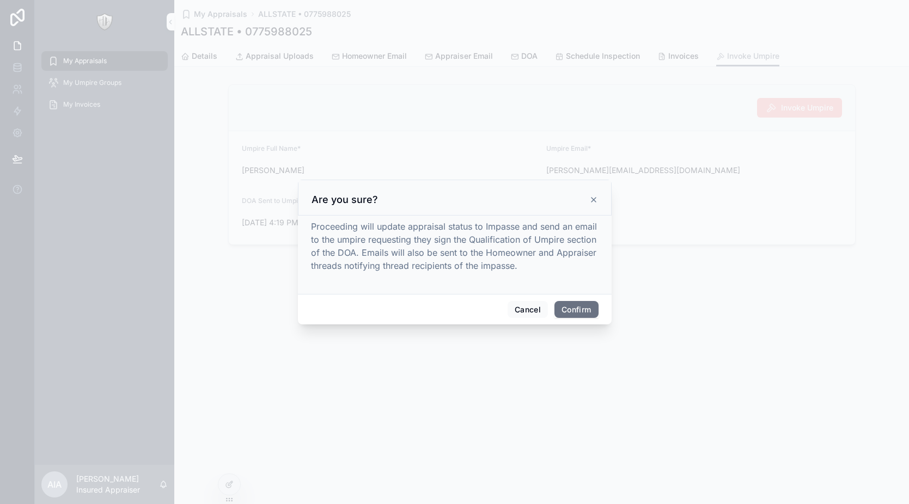
click at [574, 315] on button "Confirm" at bounding box center [576, 309] width 44 height 17
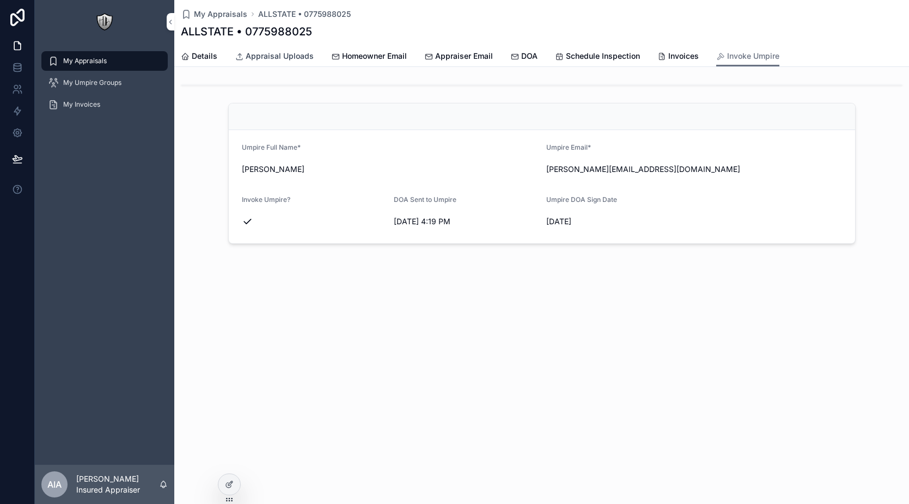
click at [302, 53] on span "Appraisal Uploads" at bounding box center [280, 56] width 68 height 11
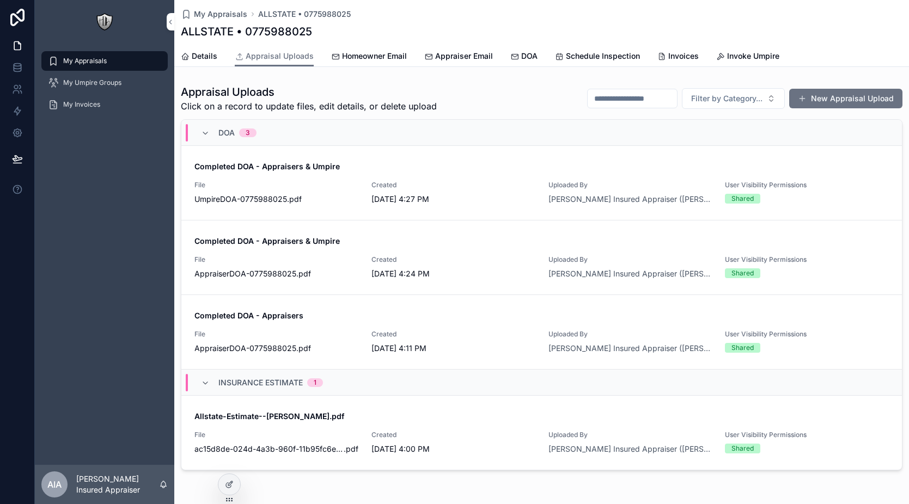
click at [447, 182] on span "Created" at bounding box center [453, 185] width 164 height 9
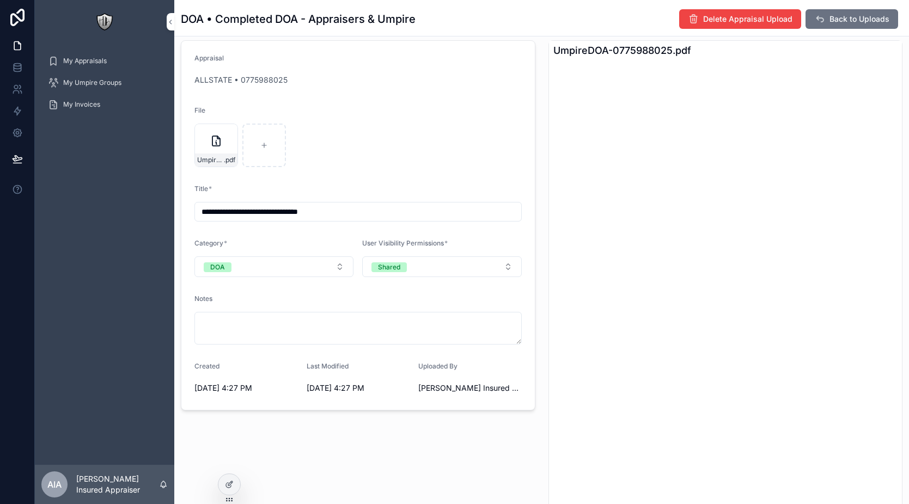
scroll to position [75, 0]
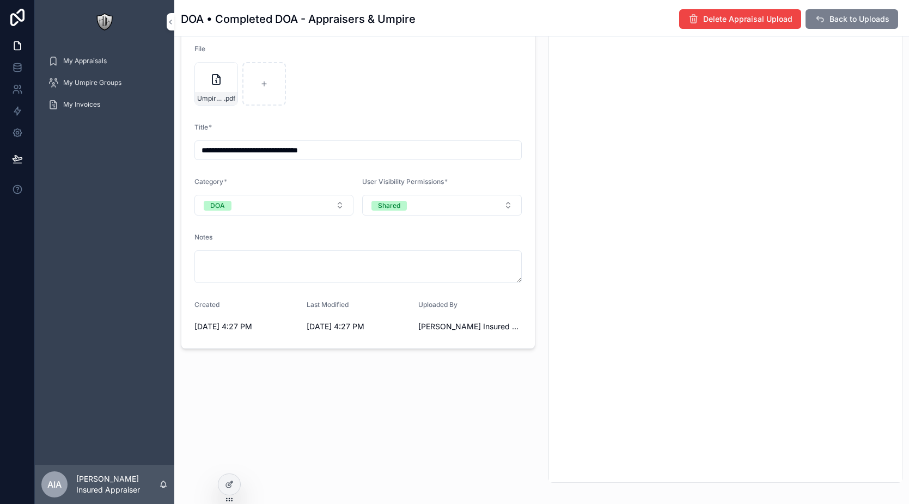
click at [814, 22] on icon "scrollable content" at bounding box center [819, 19] width 11 height 11
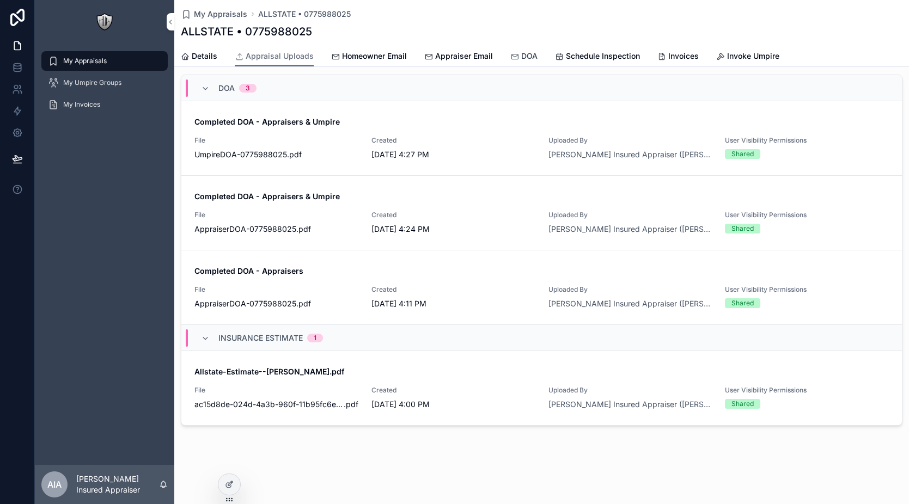
click at [528, 58] on span "DOA" at bounding box center [529, 56] width 16 height 11
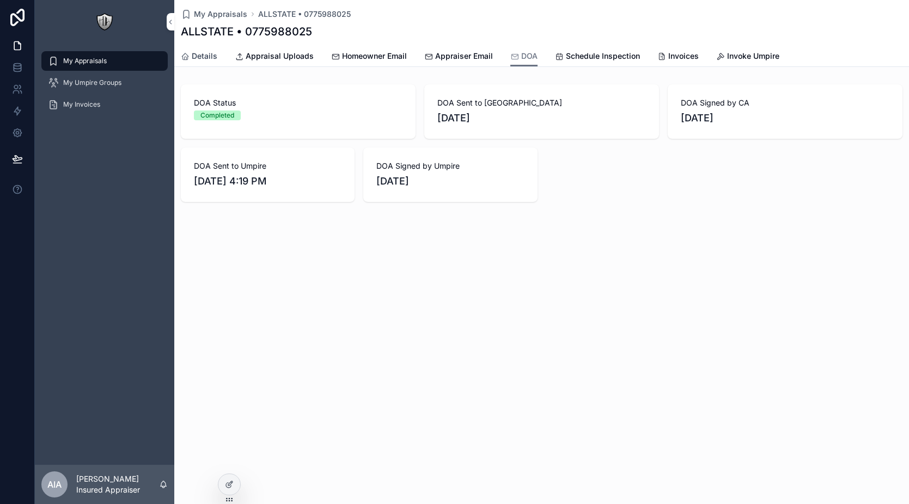
click at [197, 56] on span "Details" at bounding box center [205, 56] width 26 height 11
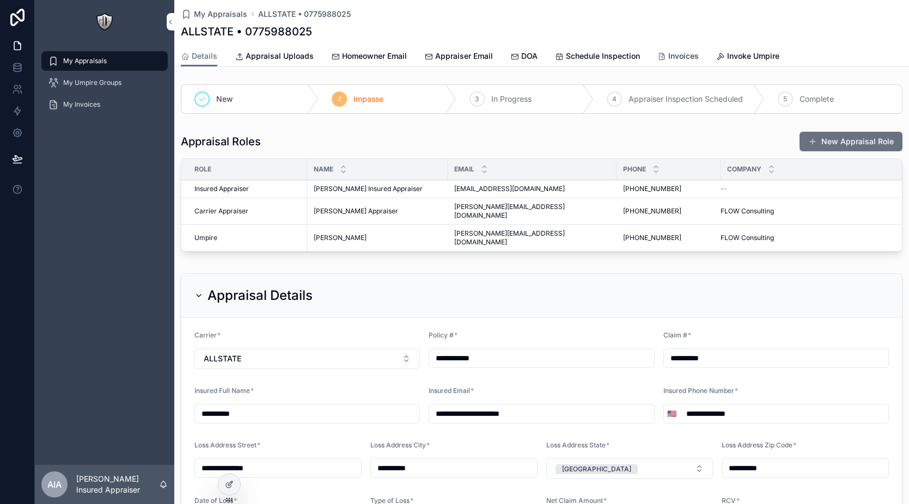
click at [679, 54] on span "Invoices" at bounding box center [683, 56] width 31 height 11
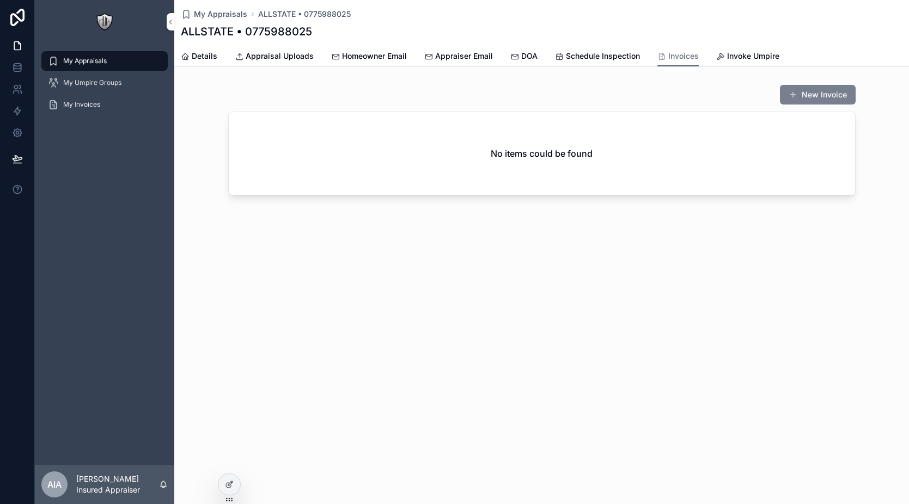
click at [827, 91] on button "New Invoice" at bounding box center [818, 95] width 76 height 20
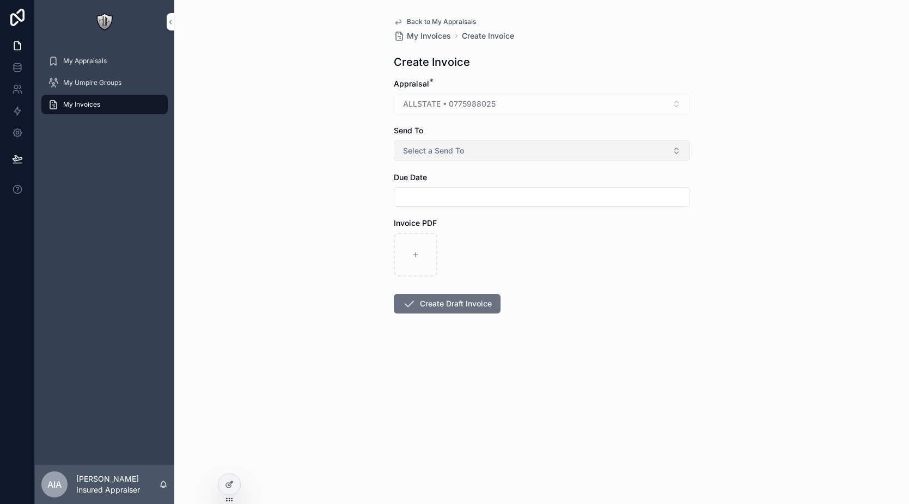
click at [442, 151] on span "Select a Send To" at bounding box center [433, 150] width 61 height 11
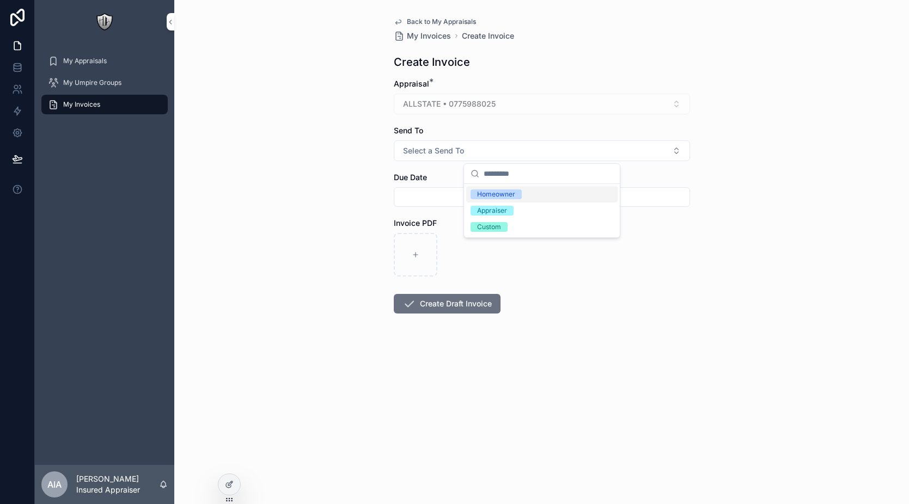
click at [490, 198] on div "Homeowner" at bounding box center [496, 195] width 38 height 10
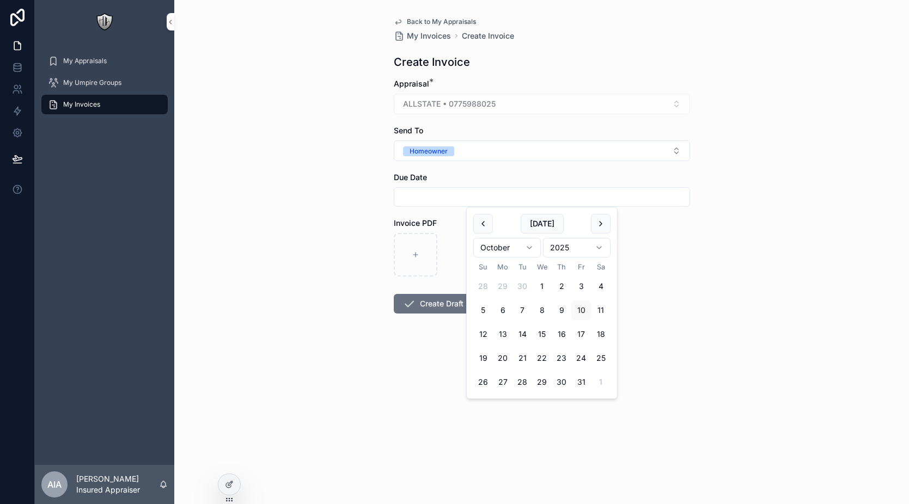
click at [459, 193] on input "scrollable content" at bounding box center [541, 197] width 295 height 15
click at [574, 365] on button "24" at bounding box center [581, 359] width 20 height 20
type input "**********"
click at [431, 309] on button "Create Draft Invoice" at bounding box center [447, 304] width 107 height 20
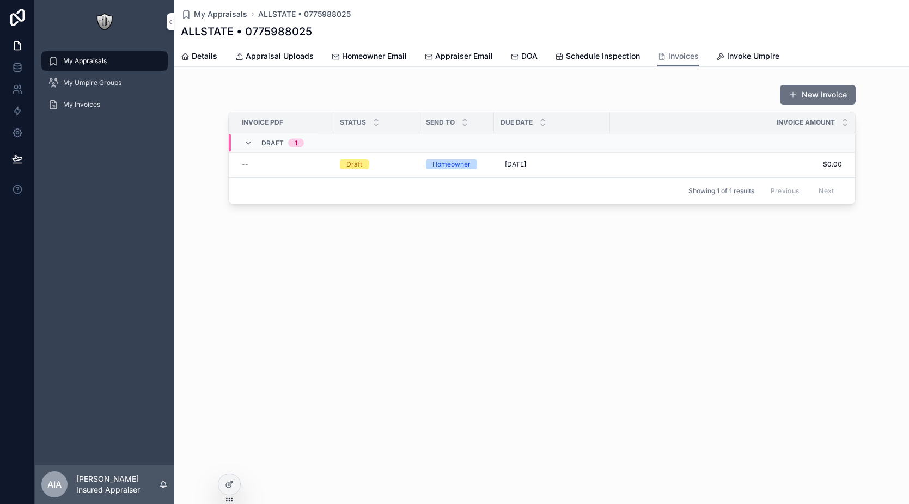
click at [656, 167] on span "$0.00" at bounding box center [726, 164] width 232 height 9
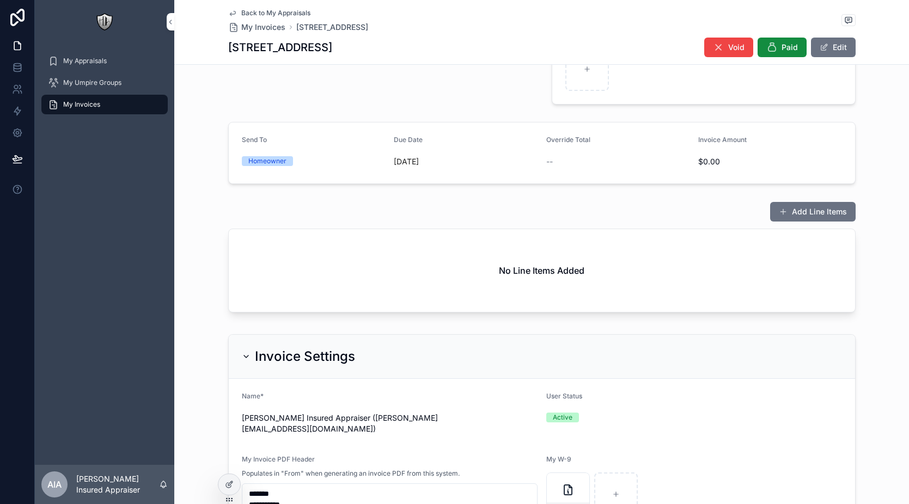
scroll to position [286, 0]
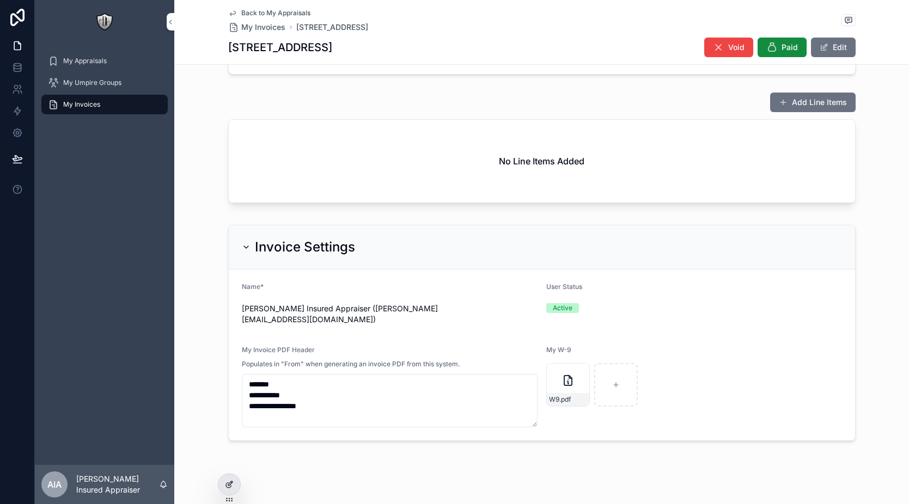
click at [231, 487] on icon at bounding box center [229, 484] width 9 height 9
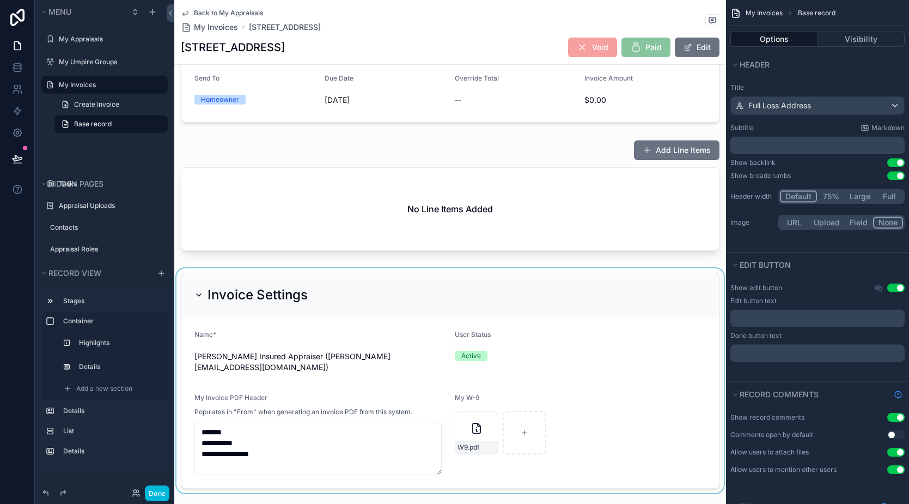
click at [381, 293] on div "scrollable content" at bounding box center [450, 381] width 552 height 225
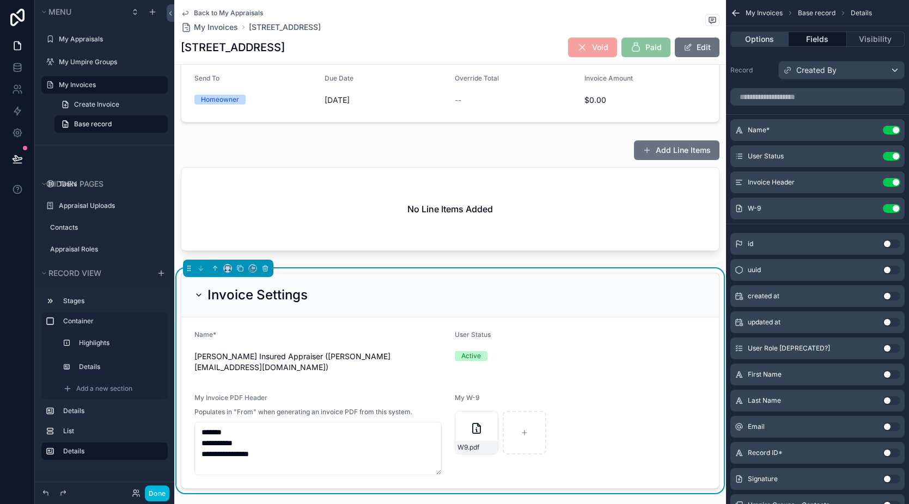
click at [772, 35] on button "Options" at bounding box center [759, 39] width 58 height 15
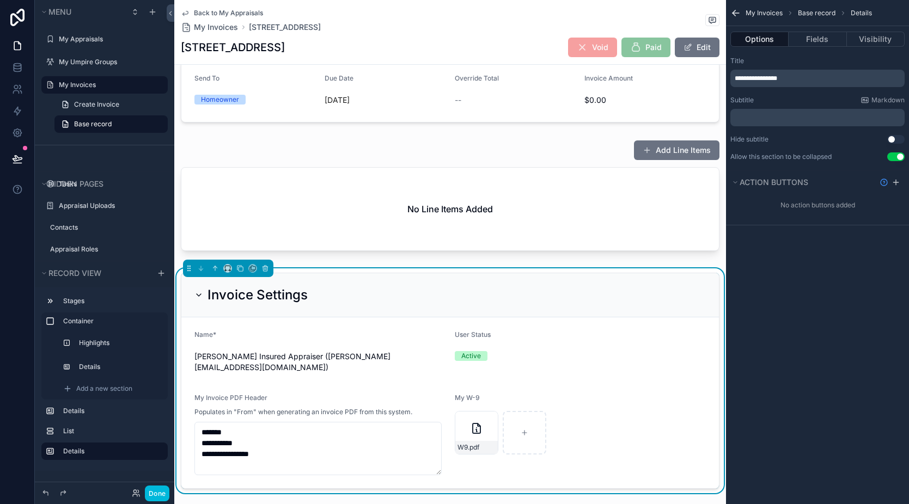
click at [735, 80] on span "**********" at bounding box center [756, 78] width 42 height 7
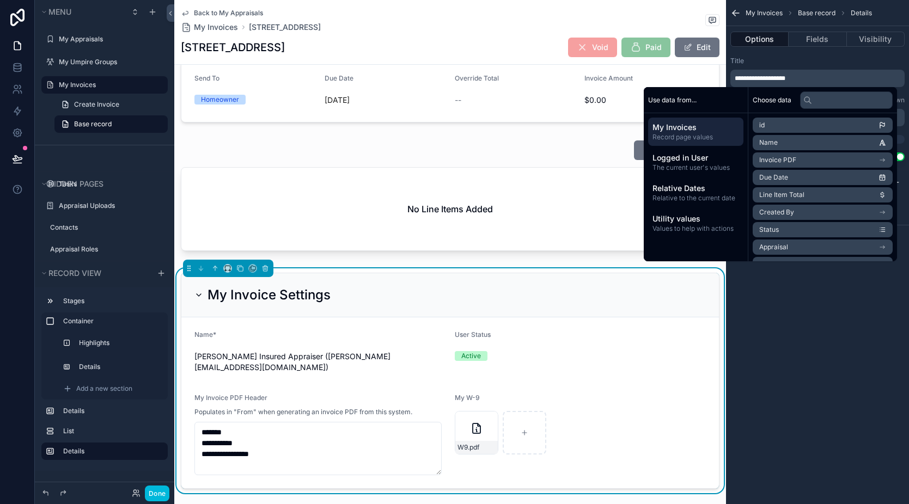
click at [808, 59] on div "Title" at bounding box center [817, 61] width 174 height 9
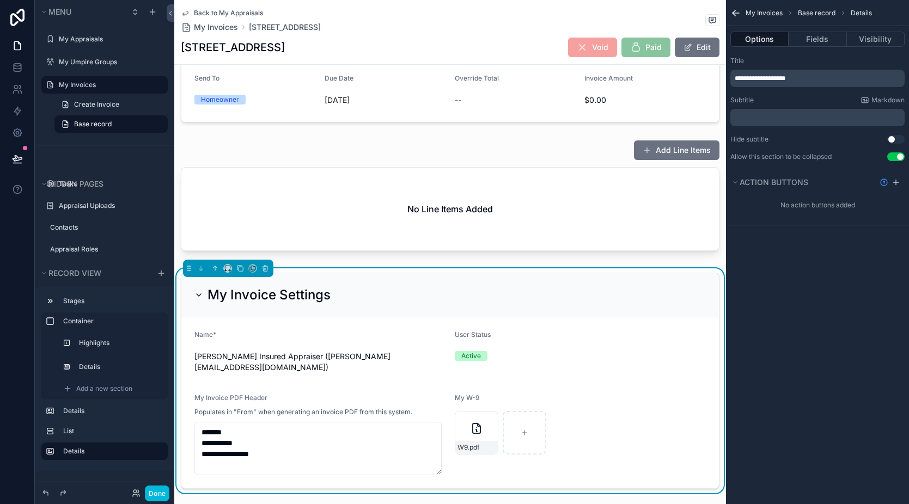
click at [662, 328] on form "**********" at bounding box center [450, 403] width 538 height 171
click at [828, 42] on button "Fields" at bounding box center [818, 39] width 58 height 15
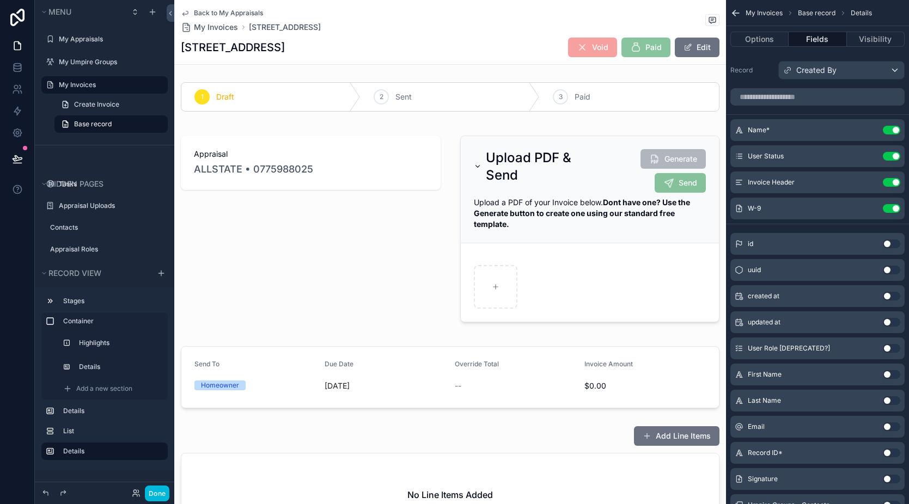
scroll to position [11, 0]
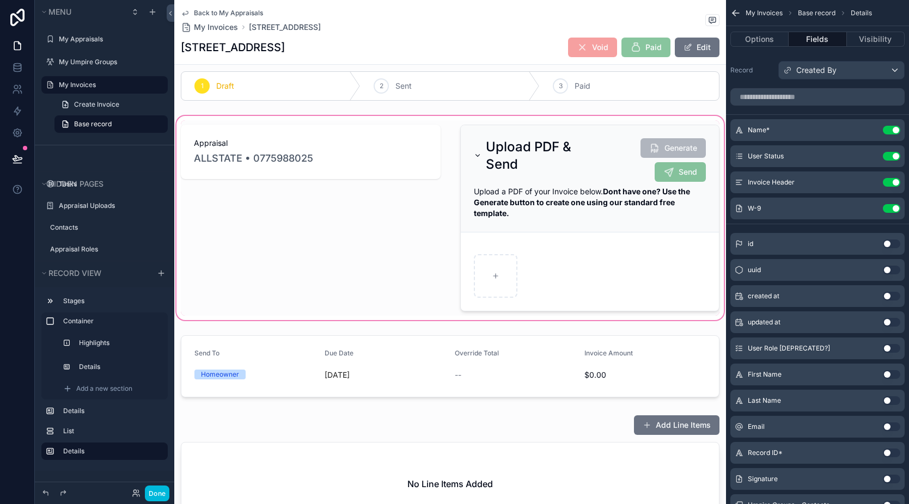
click at [408, 220] on div "scrollable content" at bounding box center [450, 218] width 552 height 209
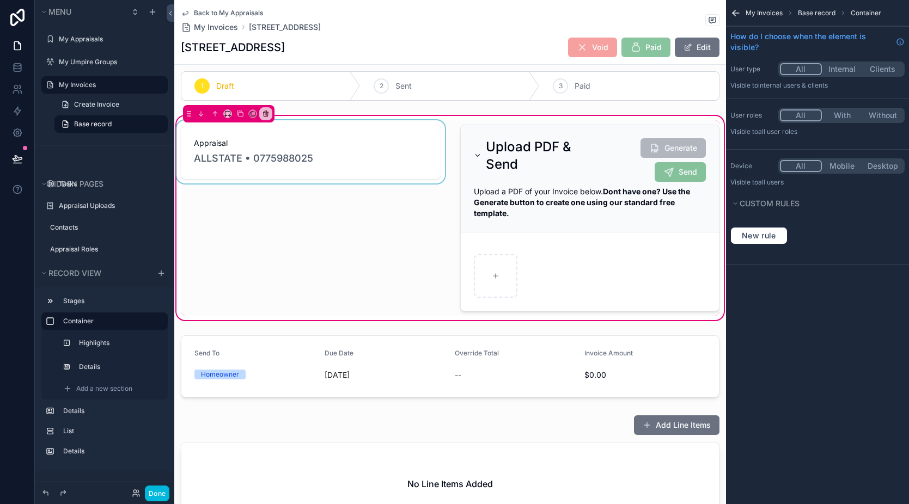
click at [393, 214] on div "scrollable content" at bounding box center [310, 218] width 273 height 196
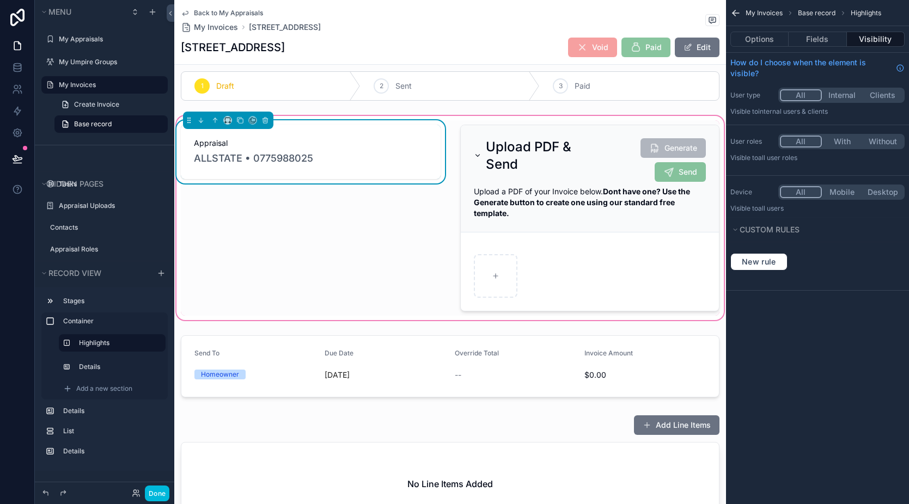
click at [342, 278] on div "Appraisal ALLSTATE • 0775988025" at bounding box center [310, 218] width 273 height 196
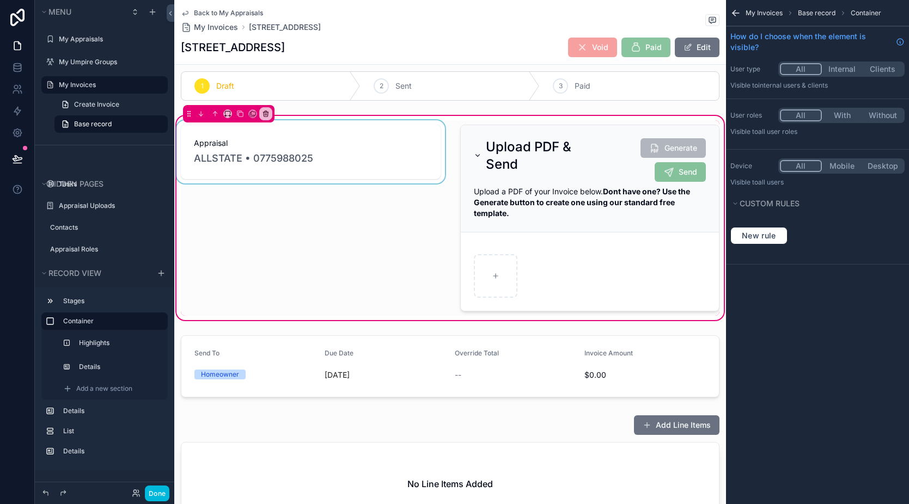
click at [308, 289] on div "scrollable content" at bounding box center [310, 218] width 273 height 196
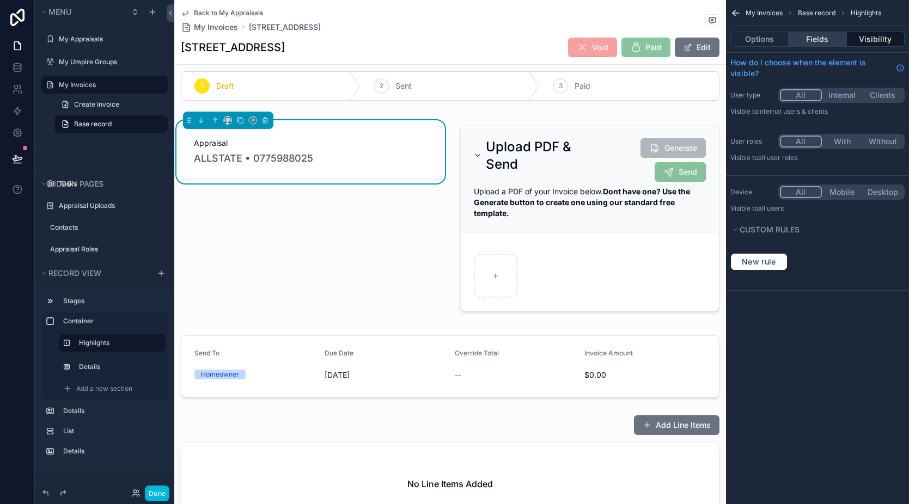
click at [818, 43] on button "Fields" at bounding box center [818, 39] width 58 height 15
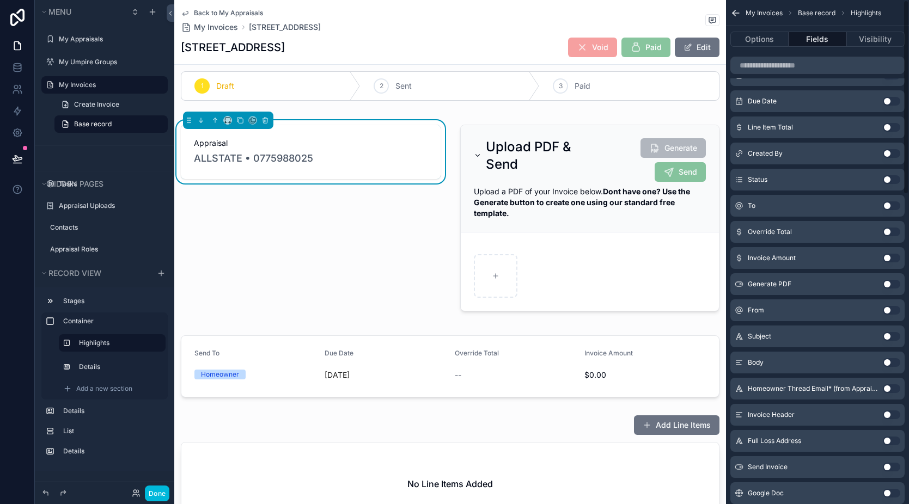
scroll to position [801, 0]
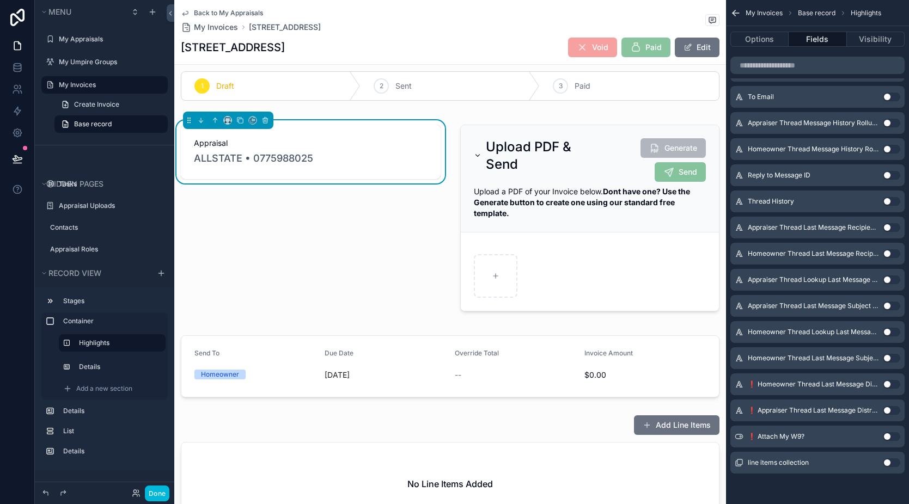
click at [890, 437] on button "Use setting" at bounding box center [891, 436] width 17 height 9
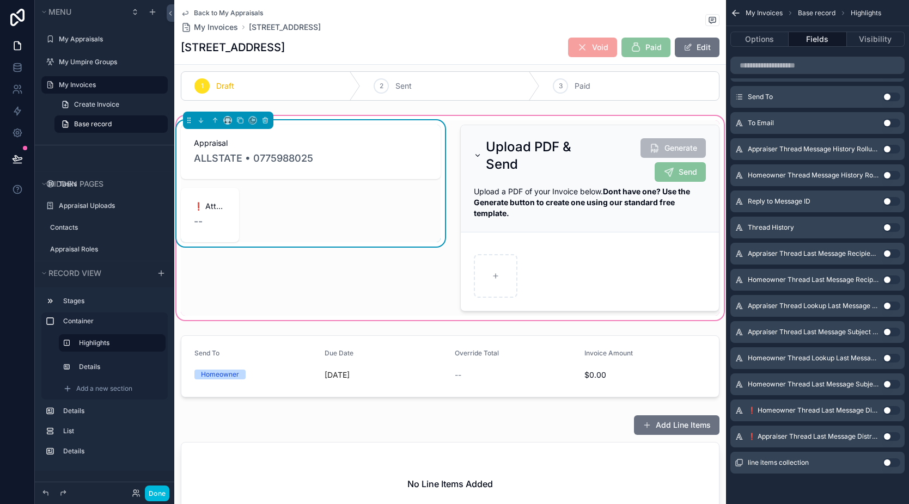
click at [211, 219] on div "--" at bounding box center [210, 221] width 32 height 15
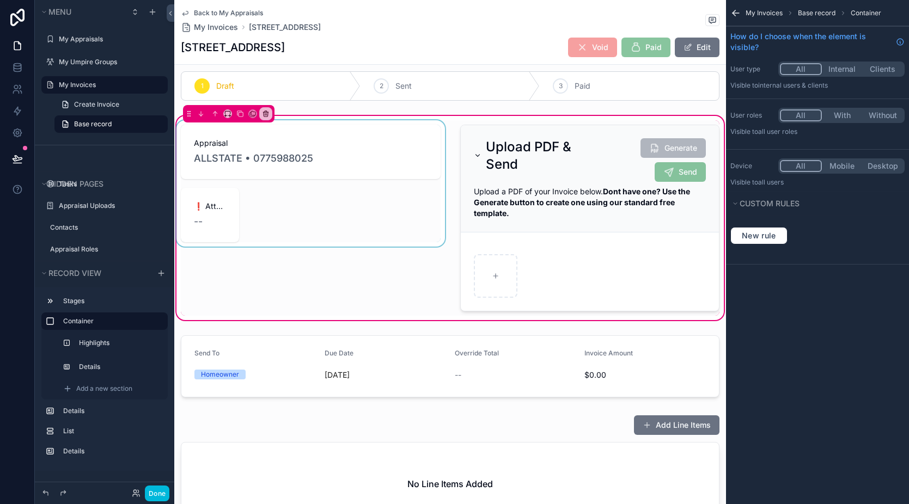
scroll to position [0, 0]
click at [358, 298] on div "scrollable content" at bounding box center [310, 218] width 273 height 196
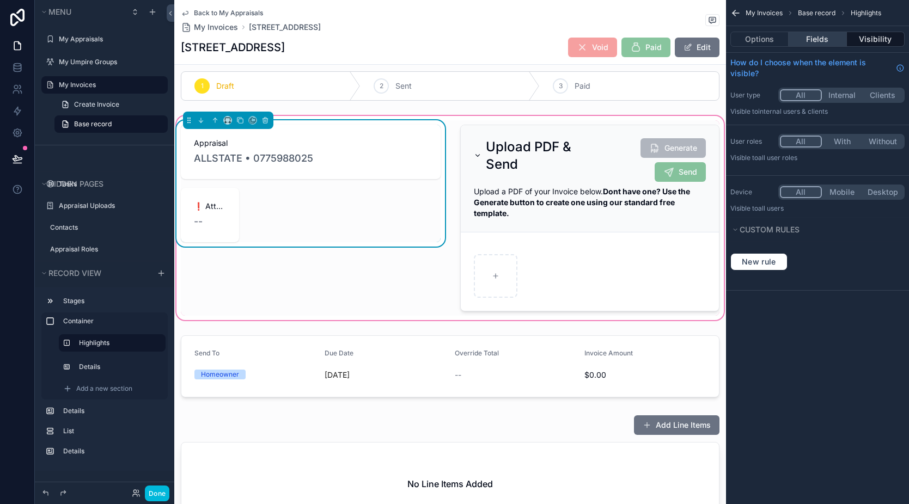
click at [830, 37] on button "Fields" at bounding box center [818, 39] width 58 height 15
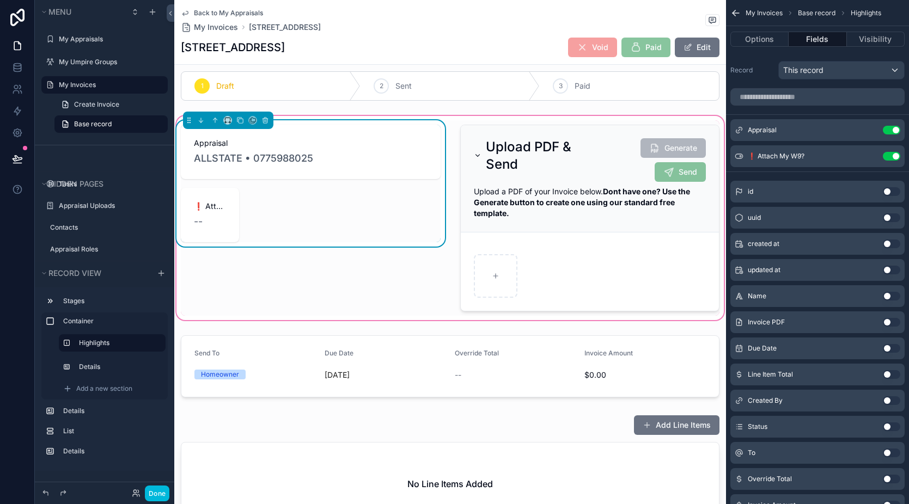
click at [893, 157] on button "Use setting" at bounding box center [891, 156] width 17 height 9
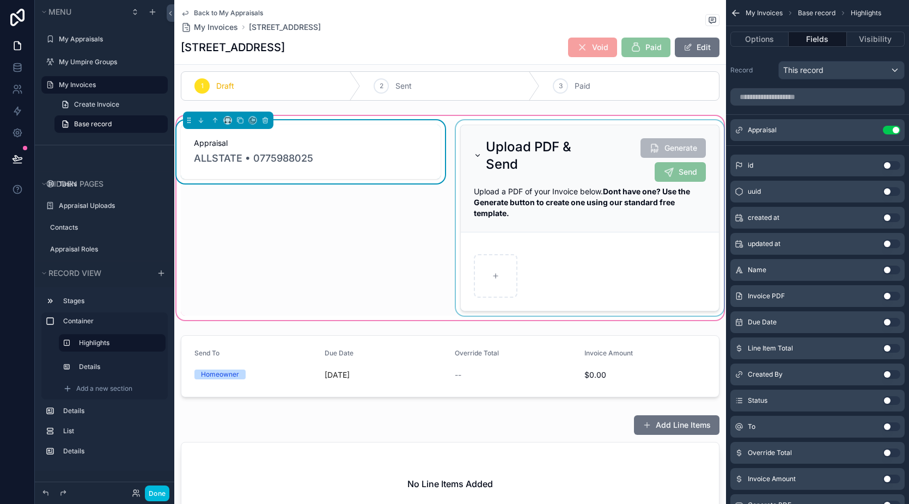
click at [667, 180] on div "scrollable content" at bounding box center [590, 218] width 273 height 196
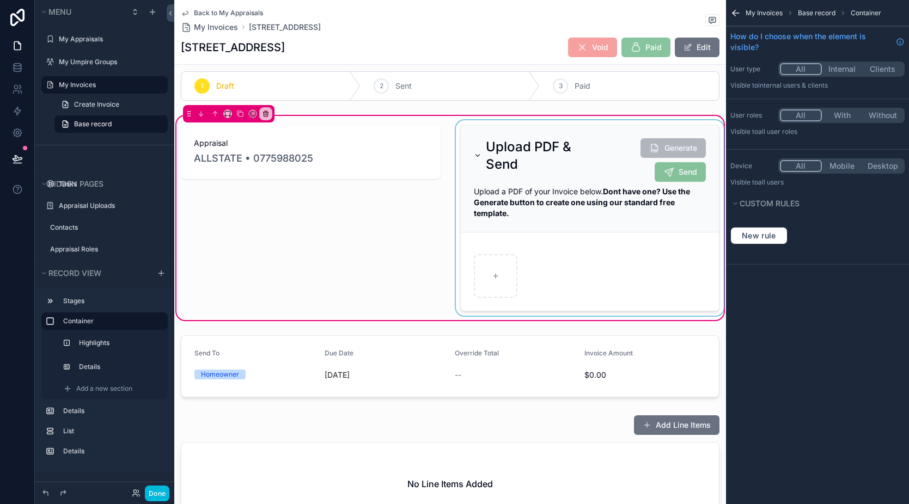
click at [668, 174] on div "scrollable content" at bounding box center [590, 218] width 273 height 196
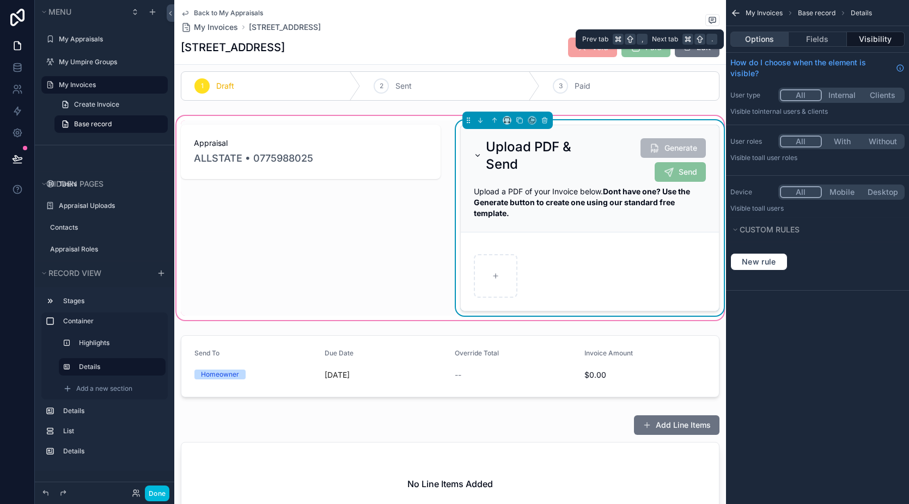
click at [772, 45] on button "Options" at bounding box center [759, 39] width 58 height 15
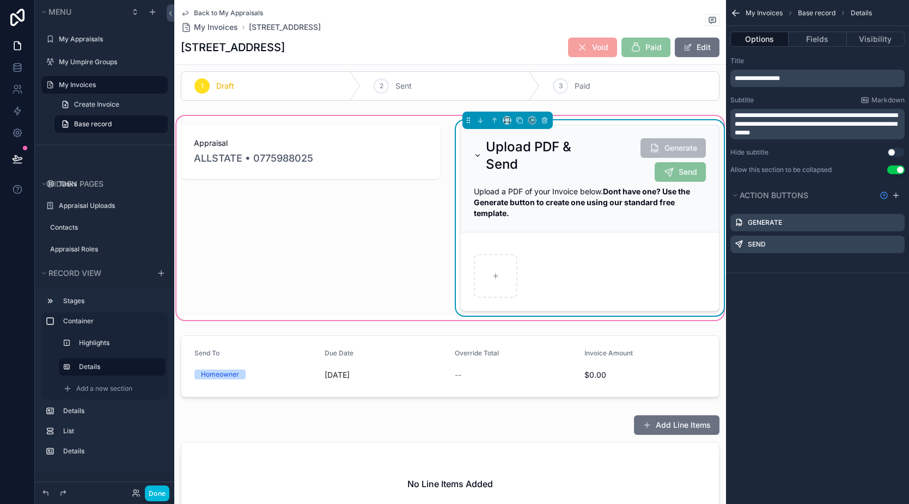
click at [0, 0] on icon "scrollable content" at bounding box center [0, 0] width 0 height 0
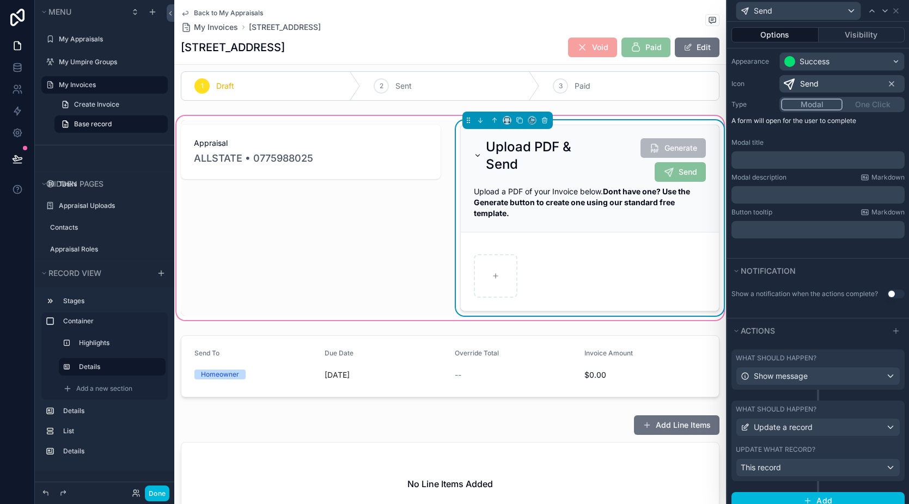
scroll to position [121, 0]
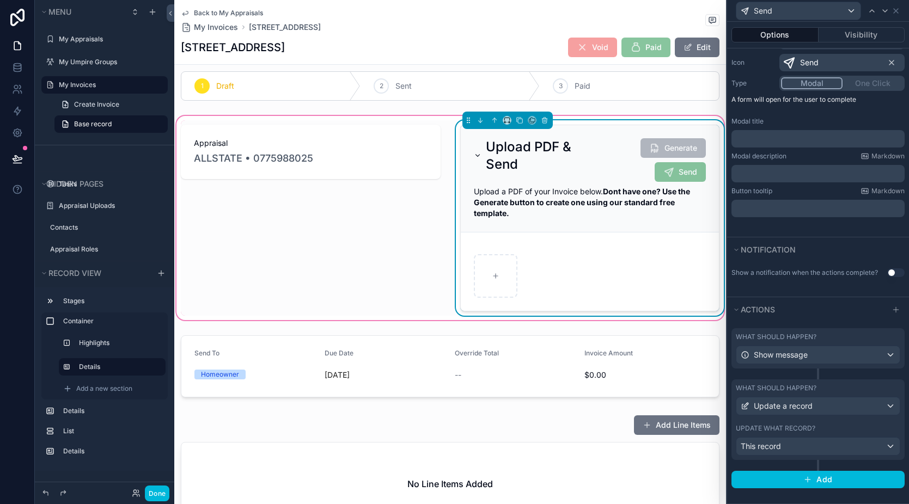
click at [795, 465] on div "What should happen? Update a record Update what record? This record" at bounding box center [818, 426] width 173 height 92
click at [805, 421] on div "What should happen? Update a record Update what record? This record" at bounding box center [818, 420] width 173 height 81
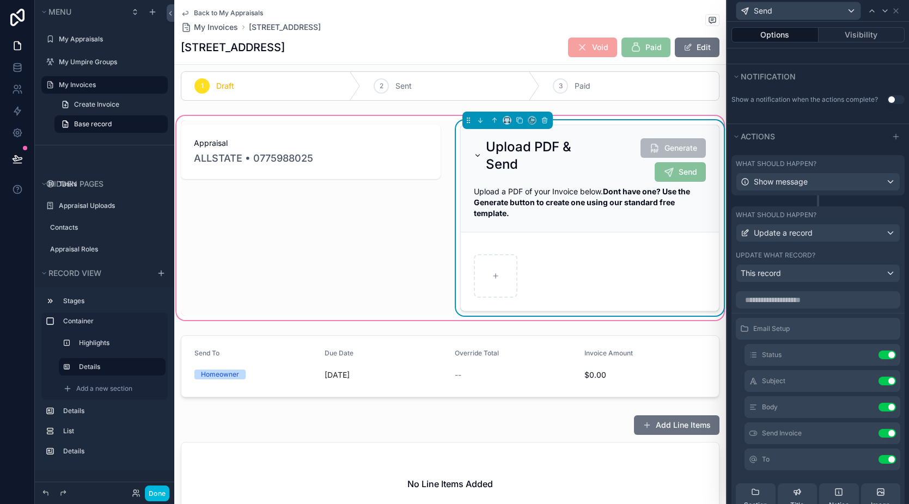
scroll to position [320, 0]
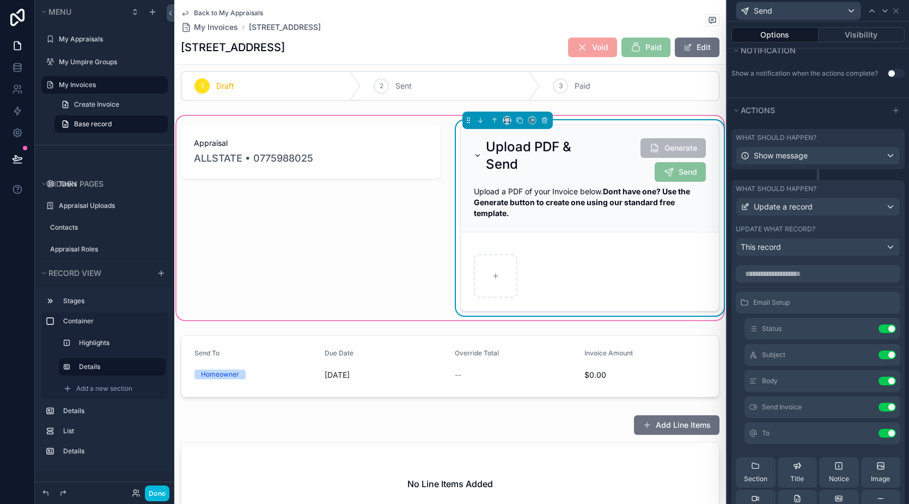
click at [0, 0] on icon at bounding box center [0, 0] width 0 height 0
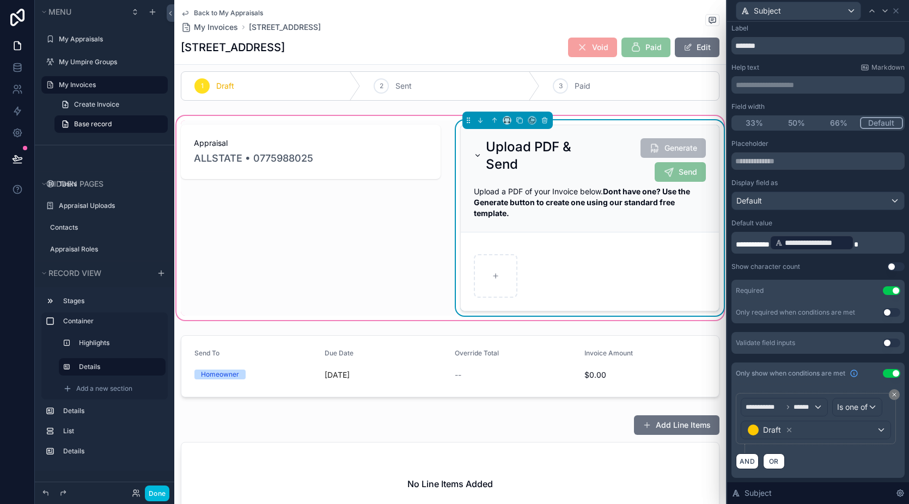
scroll to position [45, 0]
click at [748, 466] on button "AND" at bounding box center [747, 462] width 23 height 16
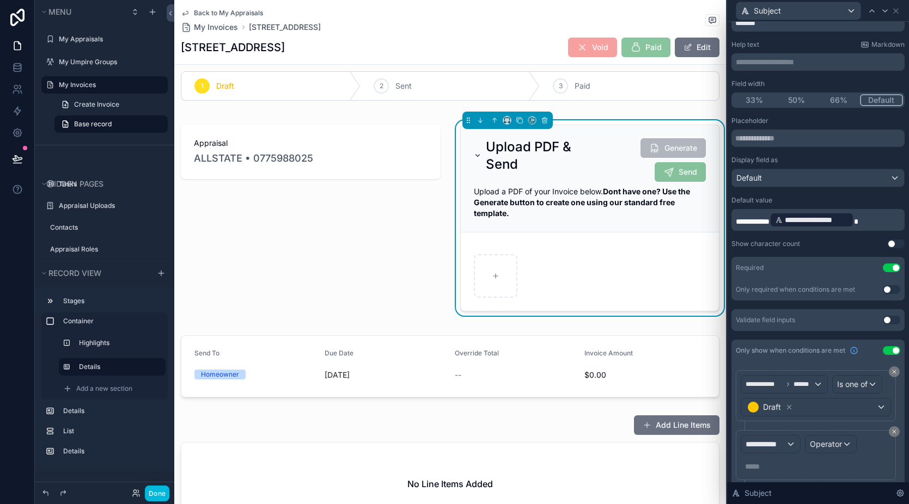
scroll to position [103, 0]
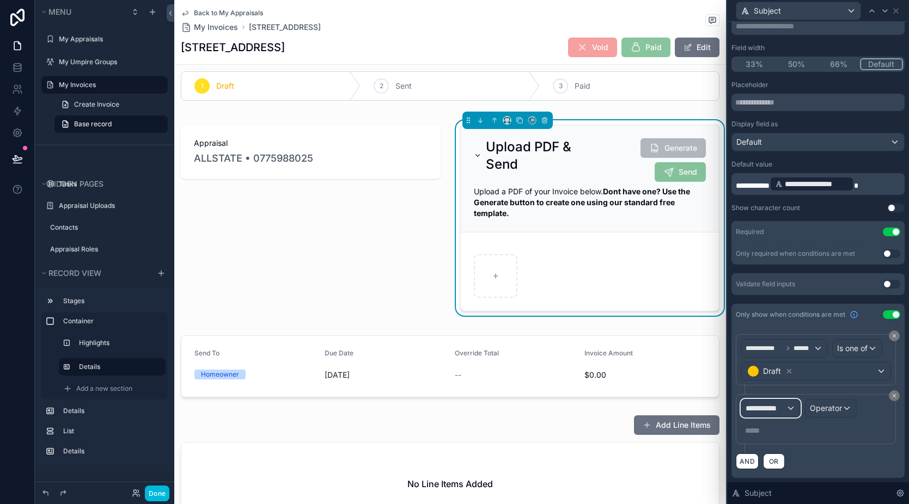
click at [777, 411] on span "**********" at bounding box center [766, 408] width 40 height 11
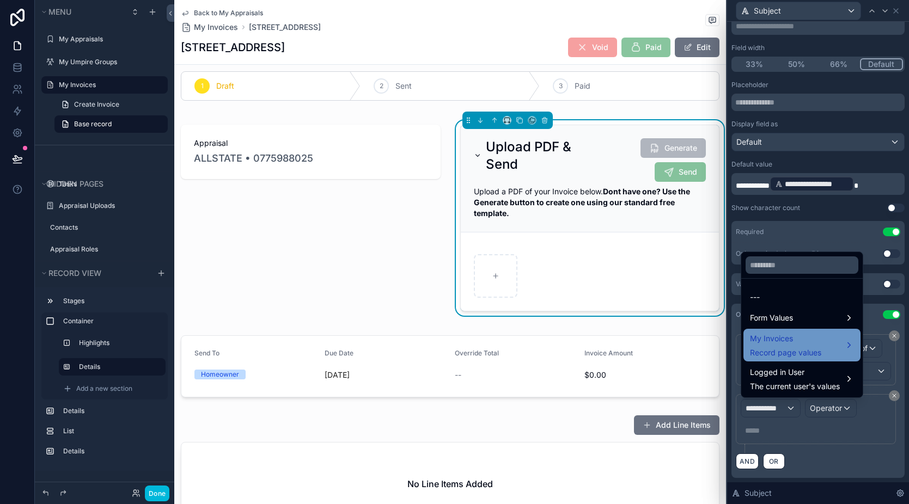
click at [800, 341] on span "My Invoices" at bounding box center [785, 338] width 71 height 13
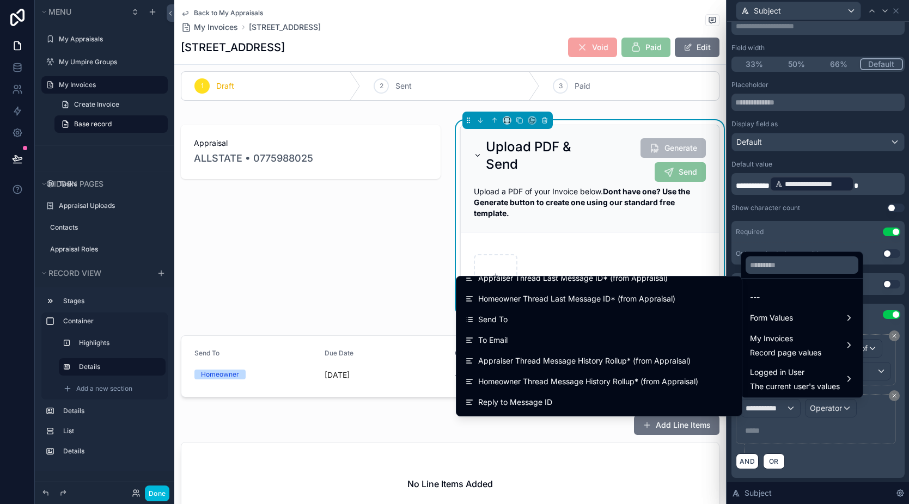
scroll to position [505, 0]
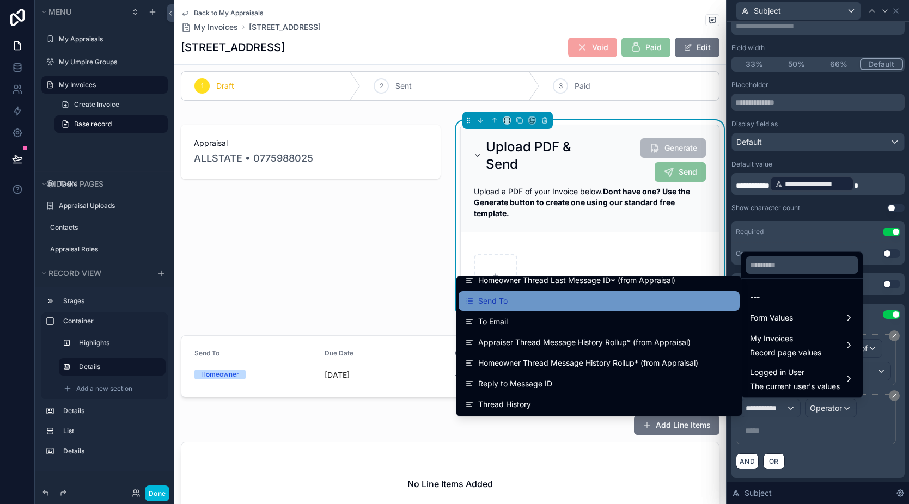
click at [538, 307] on div "Send To" at bounding box center [599, 301] width 268 height 13
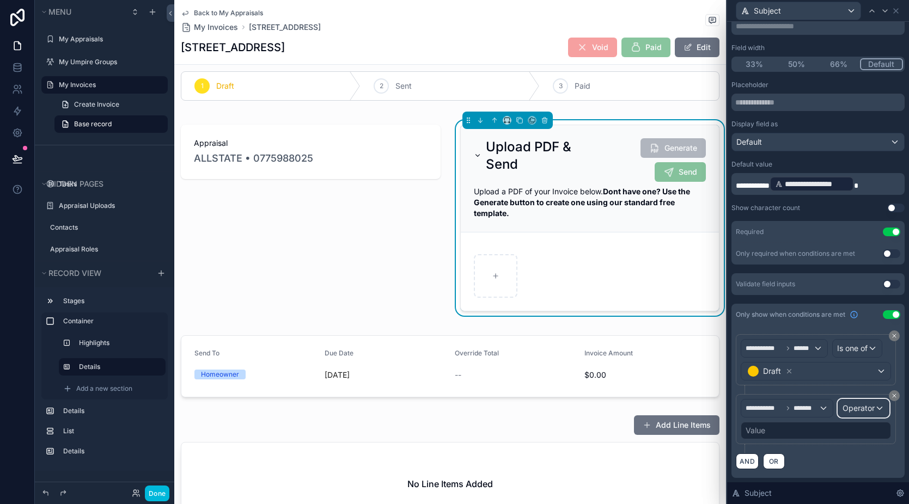
click at [843, 413] on span "Operator" at bounding box center [859, 408] width 32 height 9
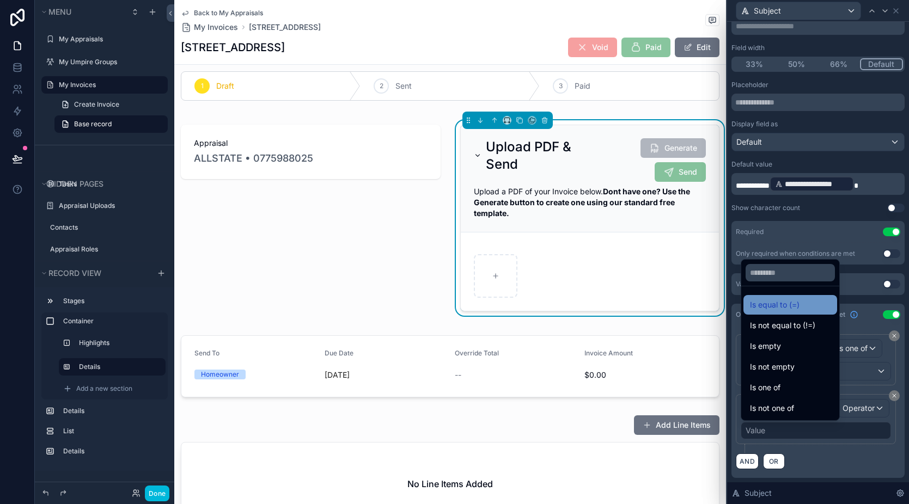
click at [788, 312] on div "Is equal to (=)" at bounding box center [791, 305] width 94 height 20
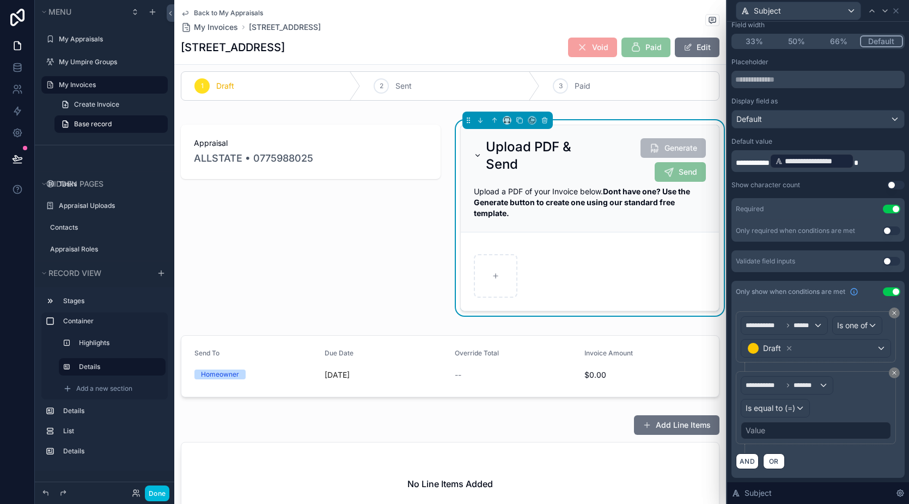
click at [801, 440] on div "Value" at bounding box center [816, 430] width 150 height 17
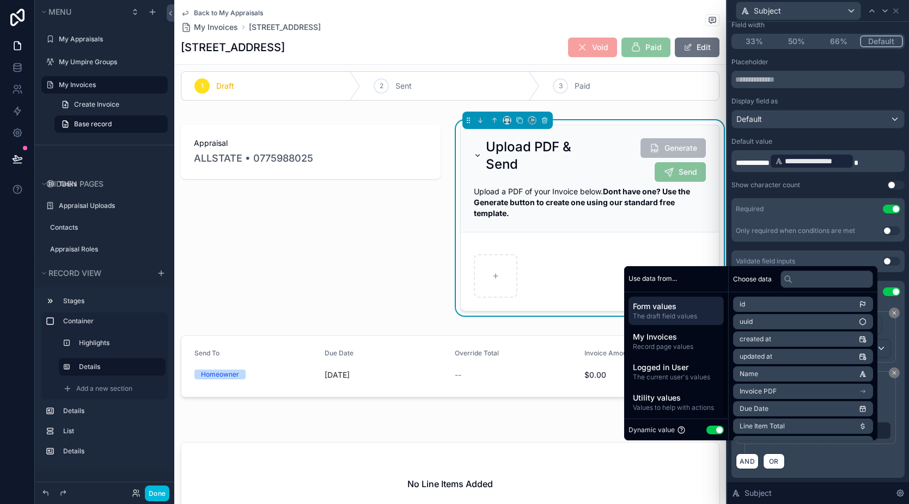
click at [710, 429] on button "Use setting" at bounding box center [714, 430] width 17 height 9
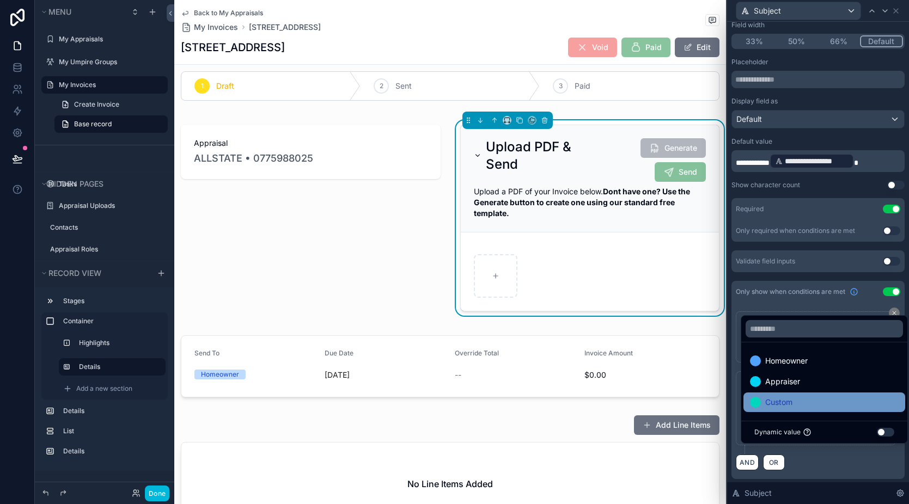
click at [795, 407] on div "Custom" at bounding box center [824, 402] width 149 height 13
click at [834, 471] on div "AND OR" at bounding box center [818, 462] width 164 height 16
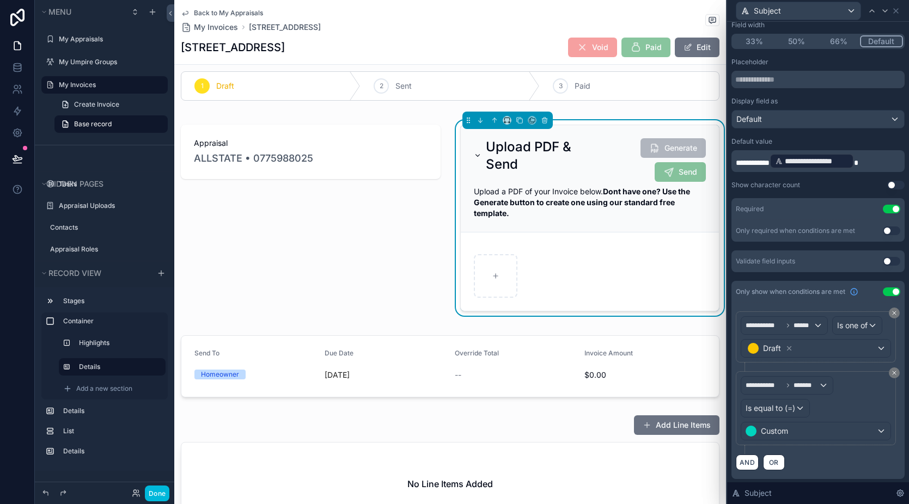
scroll to position [0, 0]
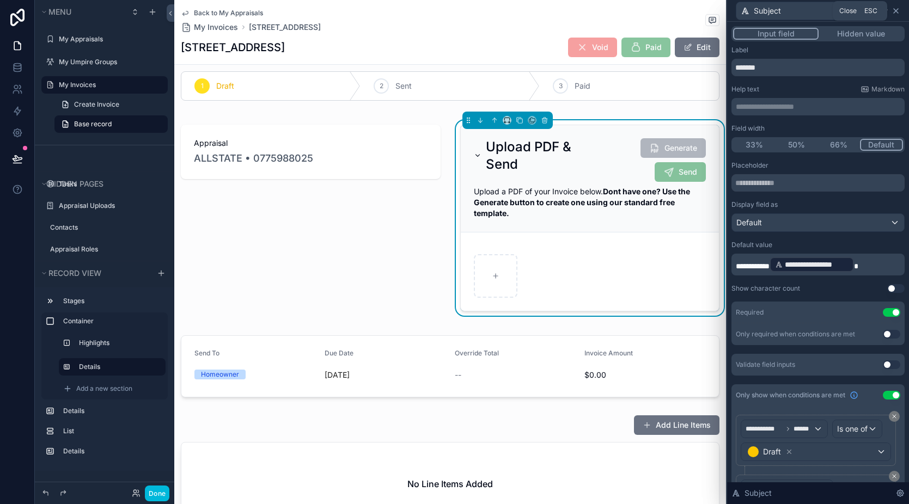
click at [894, 14] on icon at bounding box center [896, 11] width 9 height 9
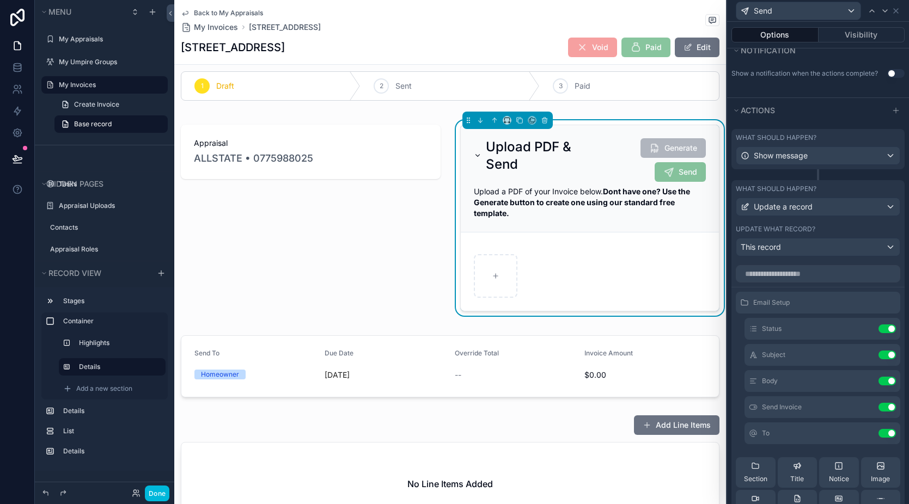
click at [0, 0] on icon at bounding box center [0, 0] width 0 height 0
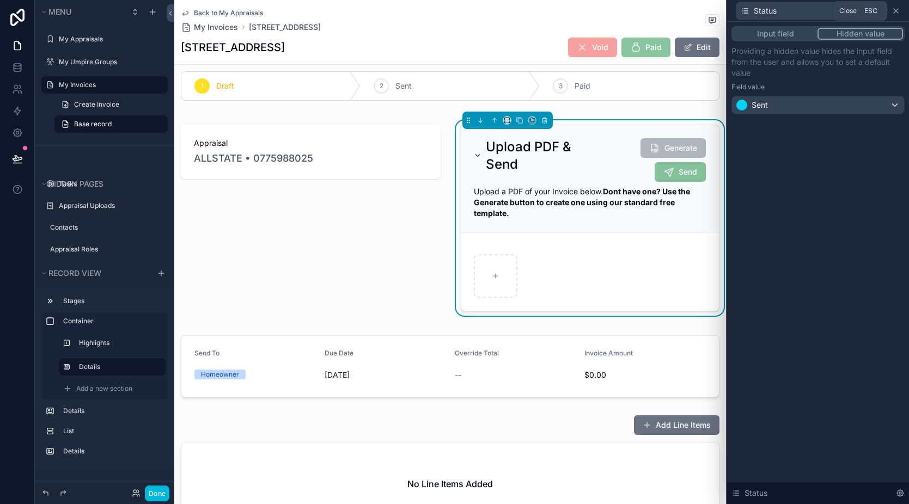
click at [896, 9] on icon at bounding box center [896, 11] width 9 height 9
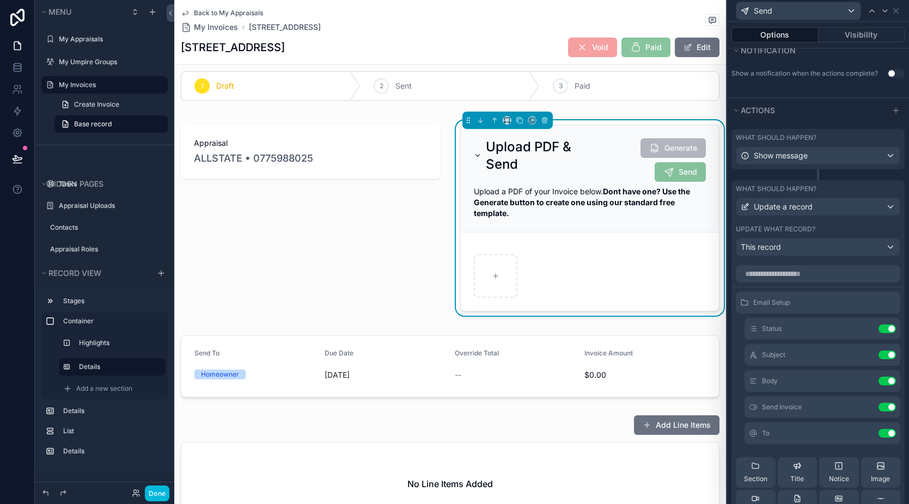
click at [0, 0] on icon at bounding box center [0, 0] width 0 height 0
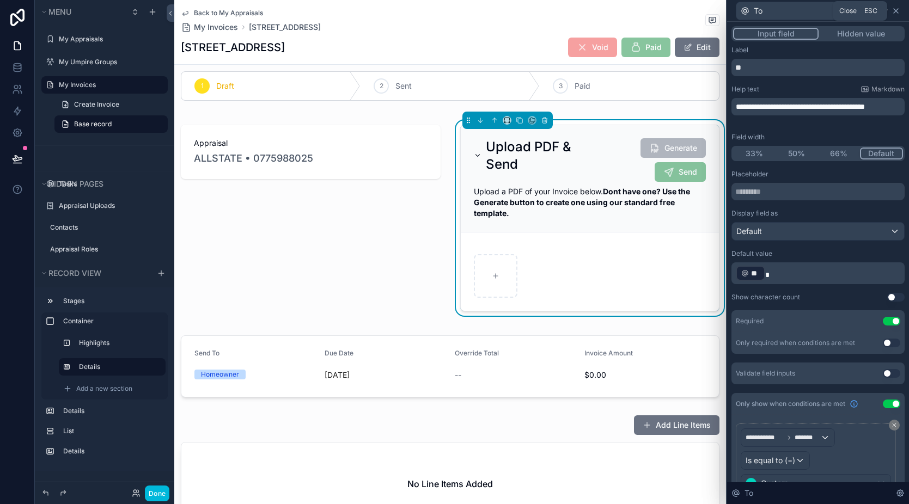
click at [899, 14] on icon at bounding box center [896, 11] width 9 height 9
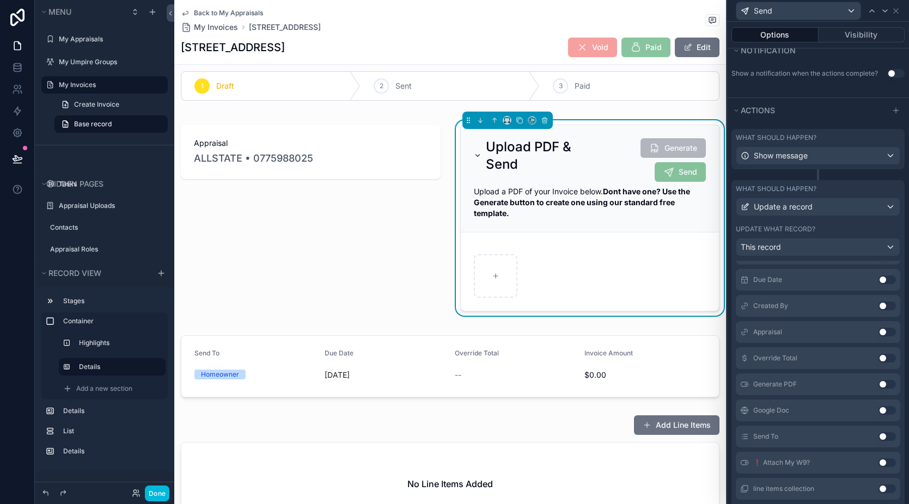
scroll to position [335, 0]
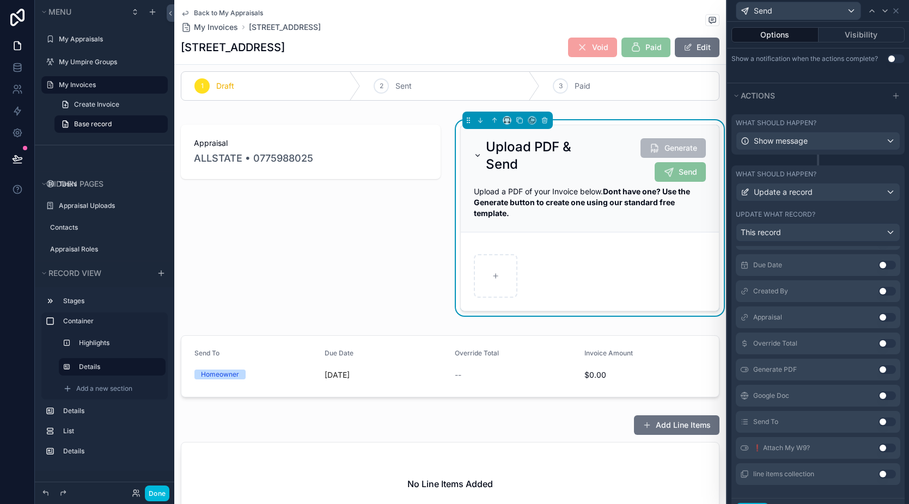
click at [879, 448] on button "Use setting" at bounding box center [887, 448] width 17 height 9
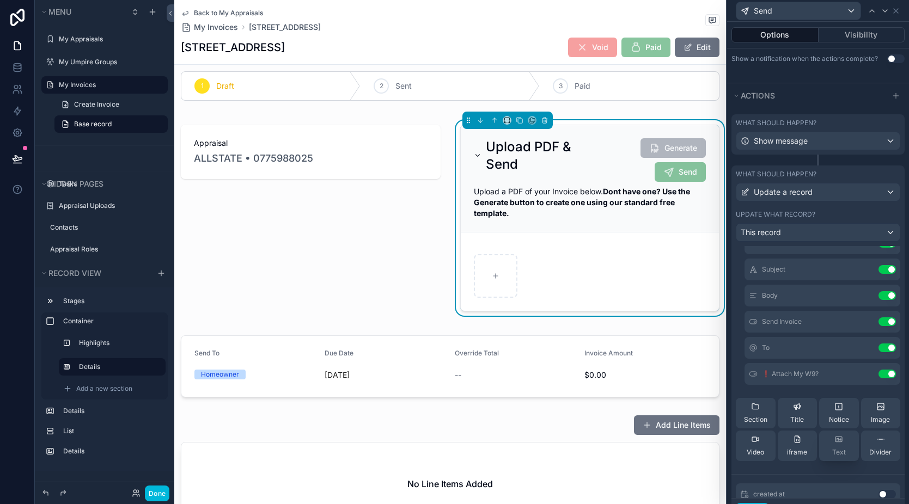
scroll to position [26, 0]
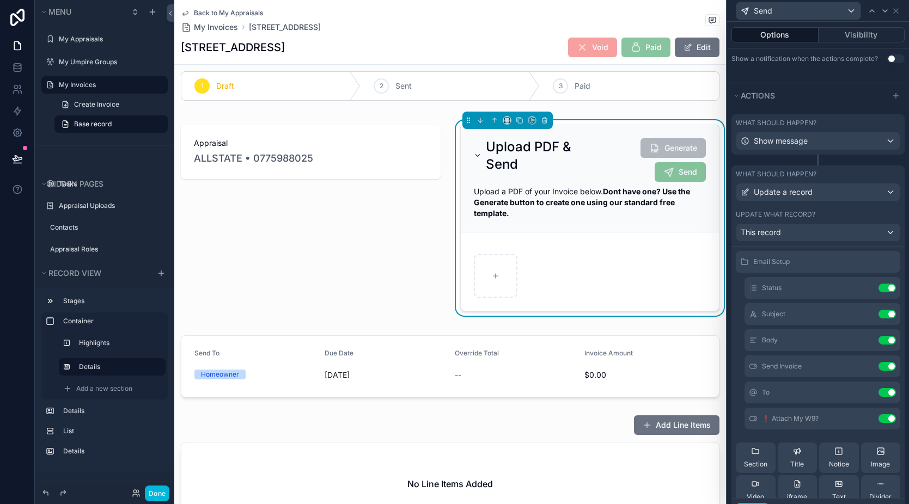
click at [0, 0] on icon at bounding box center [0, 0] width 0 height 0
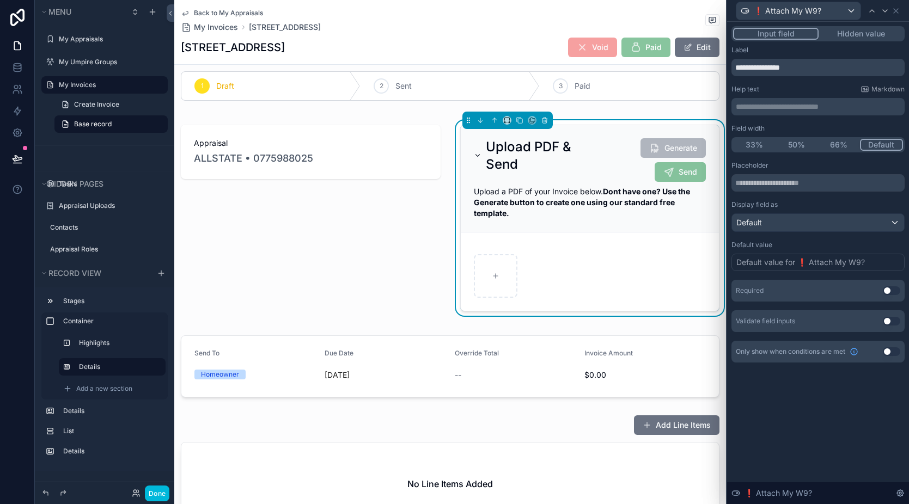
click at [778, 106] on p "**********" at bounding box center [819, 106] width 167 height 11
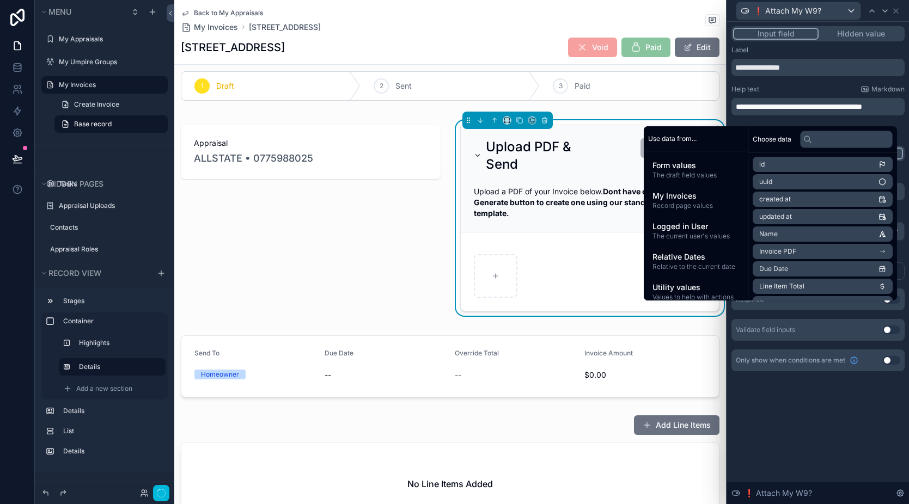
scroll to position [0, 0]
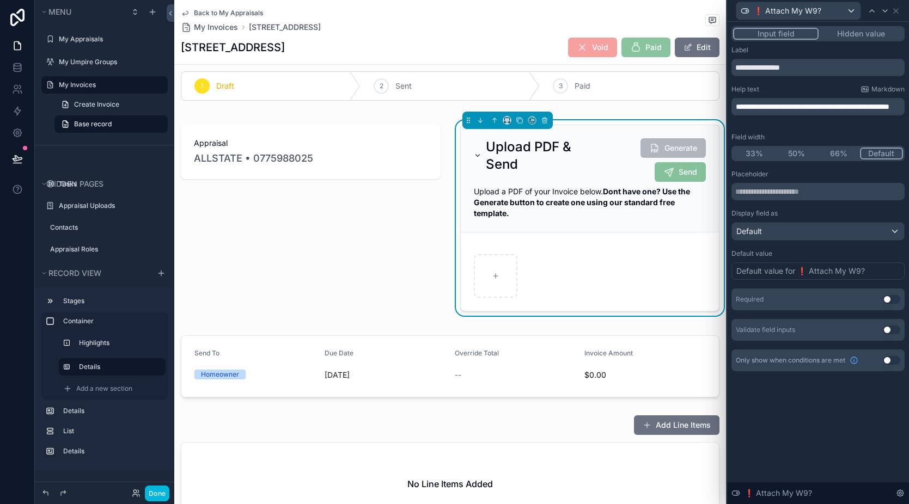
click at [783, 89] on div "Help text Markdown" at bounding box center [818, 89] width 173 height 9
click at [749, 70] on input "**********" at bounding box center [818, 67] width 173 height 17
drag, startPoint x: 749, startPoint y: 69, endPoint x: 736, endPoint y: 69, distance: 13.1
click at [736, 69] on input "**********" at bounding box center [818, 67] width 173 height 17
type input "**********"
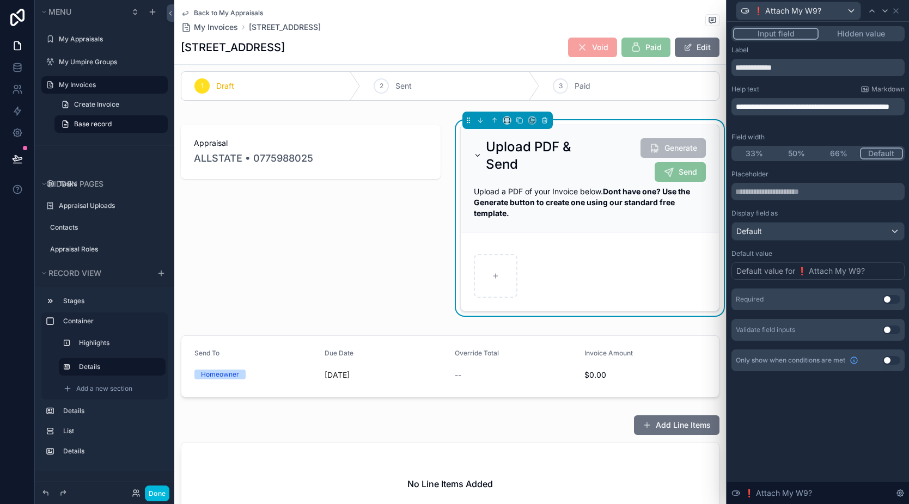
click at [830, 429] on div "**********" at bounding box center [818, 263] width 182 height 483
click at [896, 13] on icon at bounding box center [896, 11] width 9 height 9
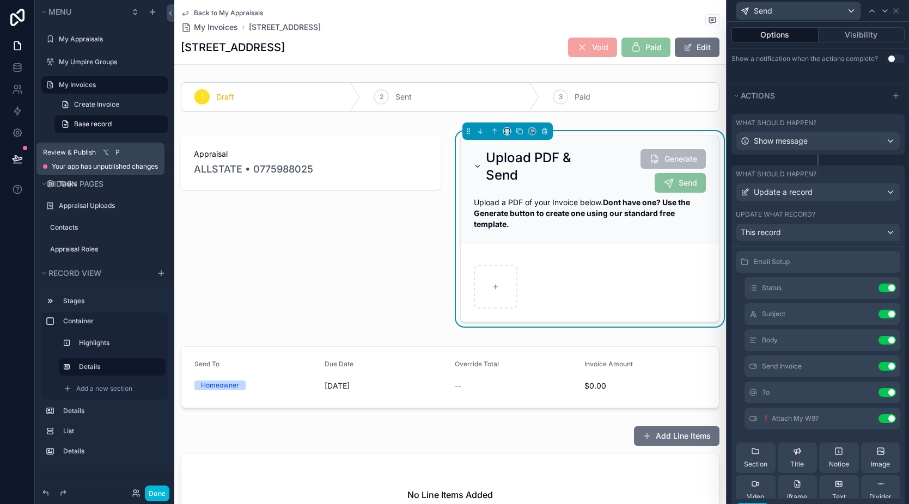
click at [15, 156] on icon at bounding box center [17, 158] width 9 height 5
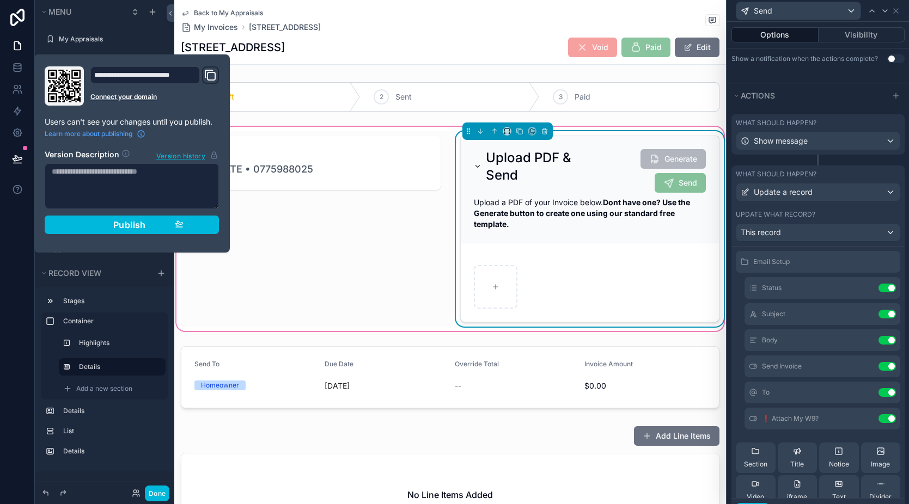
click at [562, 192] on div "Upload PDF & Send Generate Send" at bounding box center [590, 171] width 233 height 44
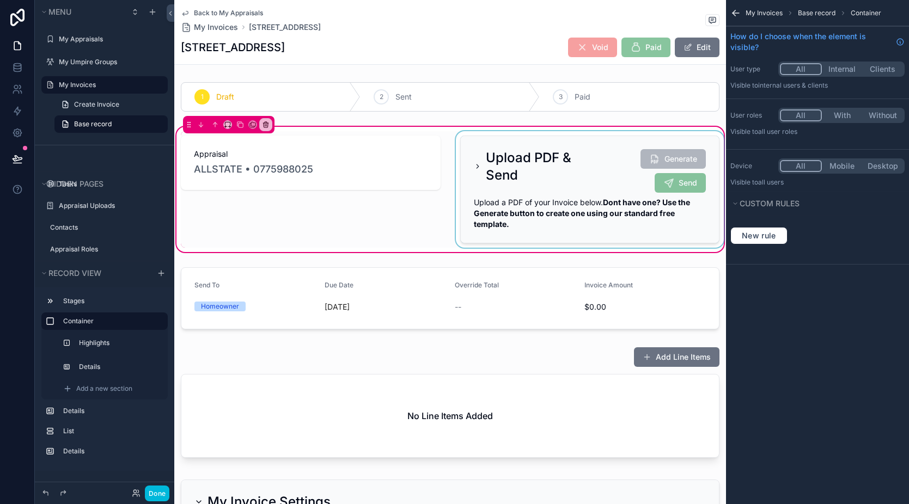
click at [563, 185] on div "scrollable content" at bounding box center [590, 189] width 273 height 117
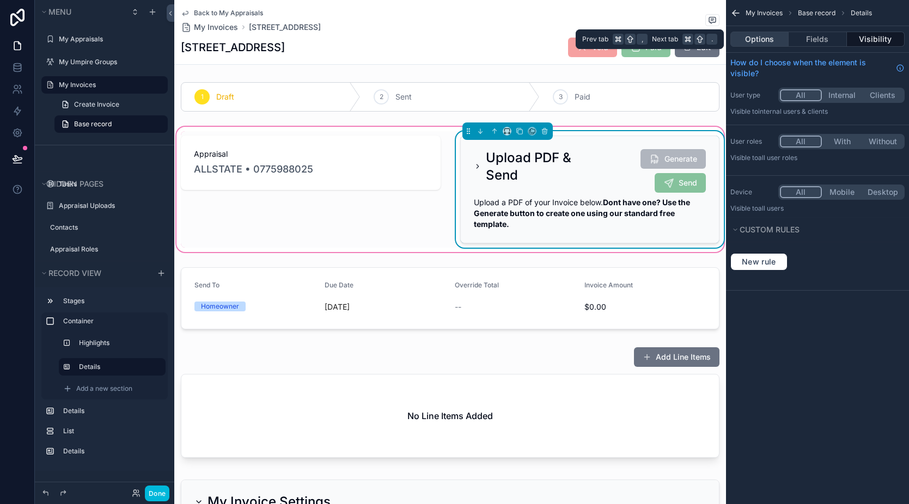
click at [772, 41] on button "Options" at bounding box center [759, 39] width 58 height 15
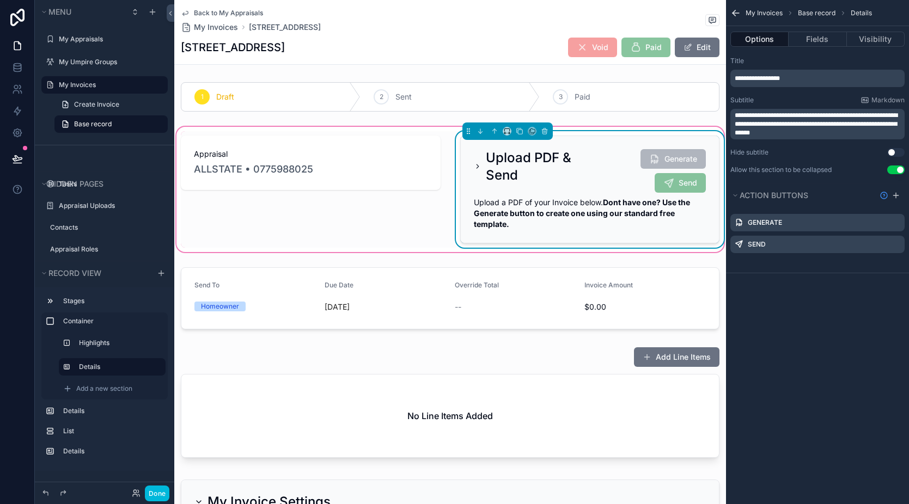
click at [822, 135] on p "**********" at bounding box center [819, 124] width 168 height 26
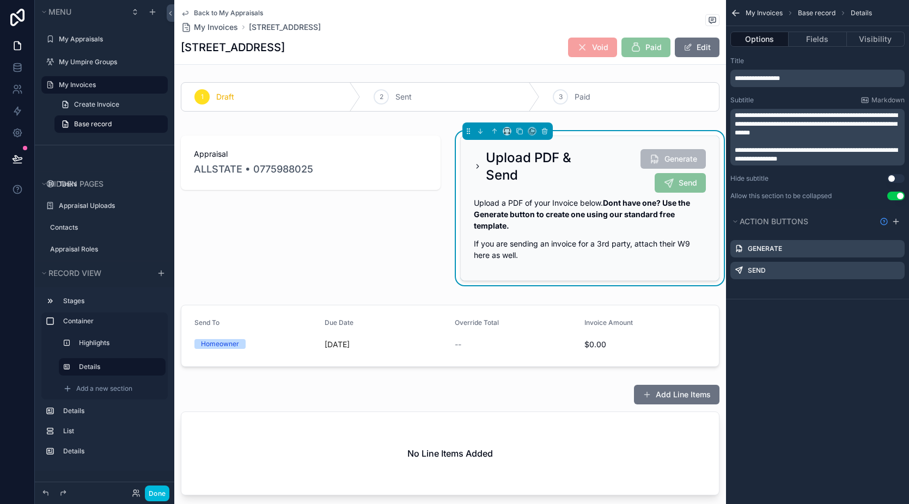
click at [884, 407] on div "**********" at bounding box center [817, 252] width 183 height 504
click at [19, 163] on icon at bounding box center [17, 163] width 8 height 0
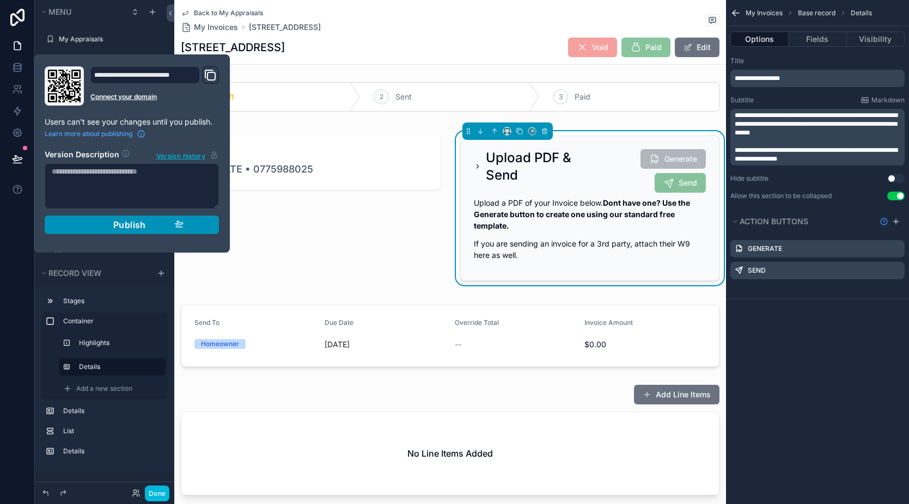
click at [132, 223] on span "Publish" at bounding box center [129, 225] width 33 height 11
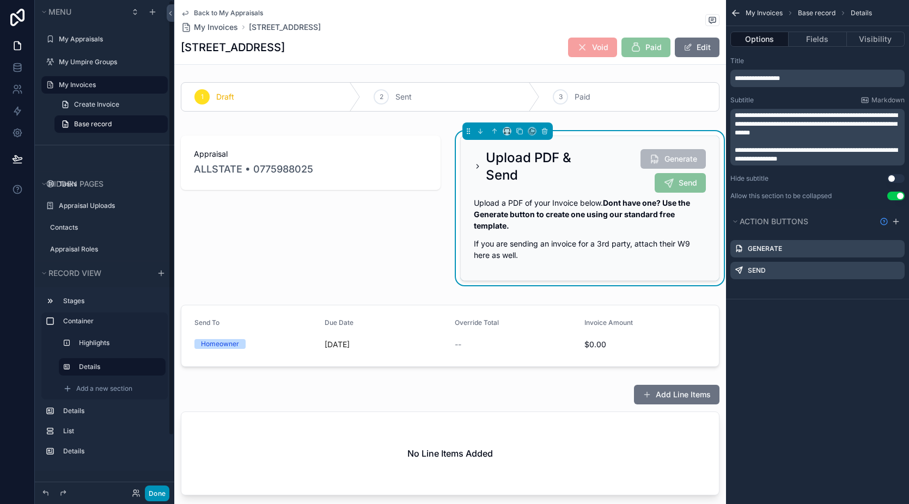
click at [151, 498] on button "Done" at bounding box center [157, 494] width 25 height 16
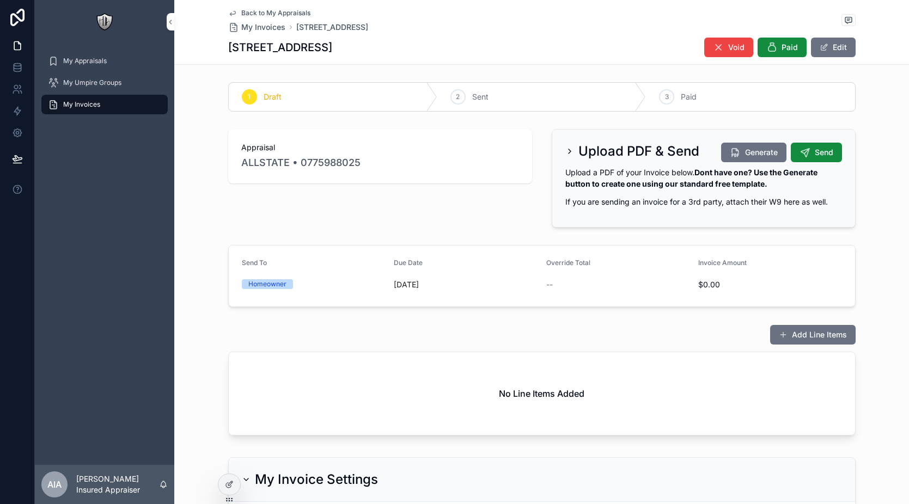
click at [565, 154] on icon "scrollable content" at bounding box center [569, 151] width 9 height 9
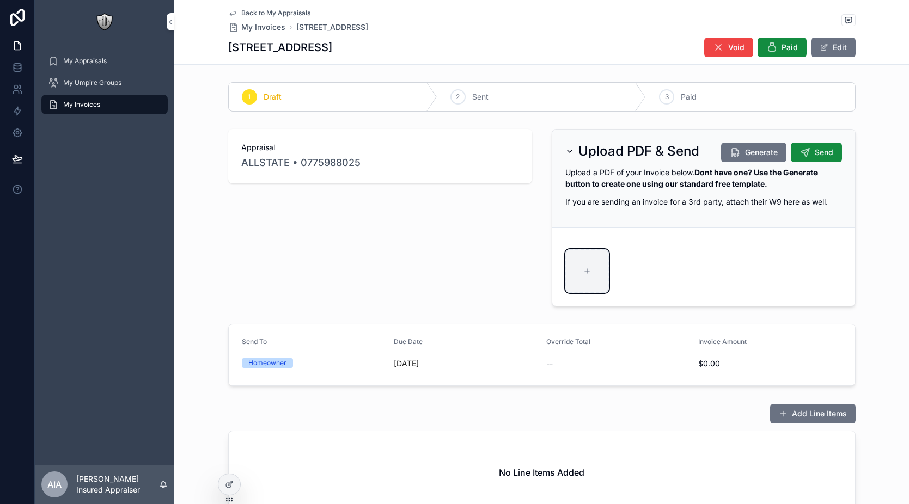
click at [585, 269] on icon "scrollable content" at bounding box center [587, 271] width 8 height 8
type input "**********"
click at [833, 49] on button "Edit" at bounding box center [833, 48] width 45 height 20
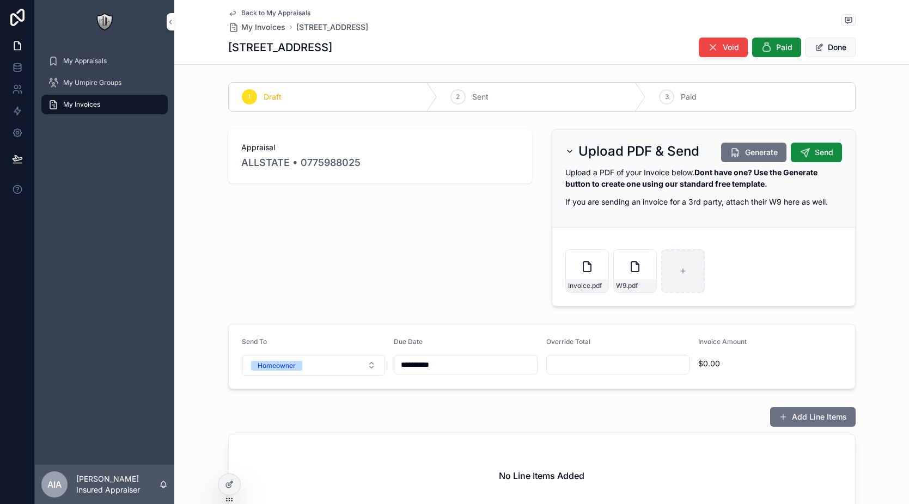
click at [577, 363] on input "scrollable content" at bounding box center [618, 364] width 143 height 15
type input "*******"
click at [864, 305] on div "Appraisal ALLSTATE • 0775988025 Upload PDF & Send Generate Send Upload a PDF of…" at bounding box center [541, 218] width 735 height 186
click at [824, 51] on button "Done" at bounding box center [831, 48] width 50 height 20
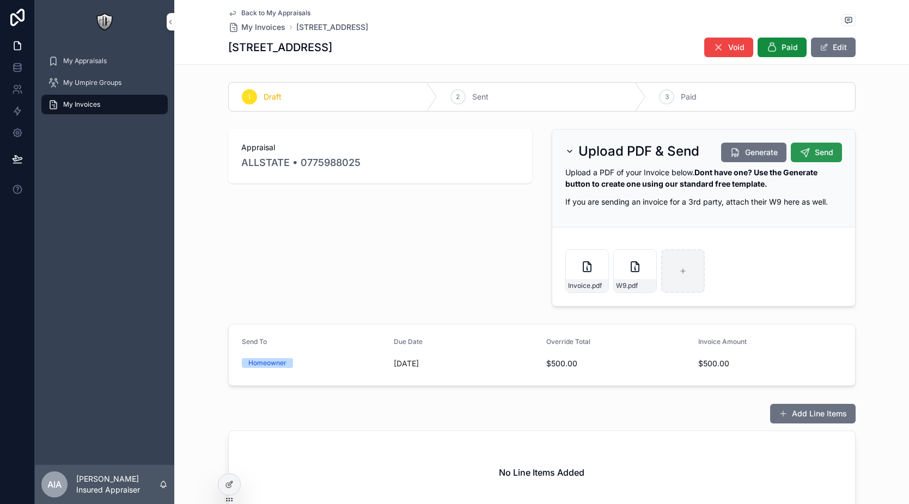
click at [815, 148] on span "Send" at bounding box center [824, 152] width 19 height 11
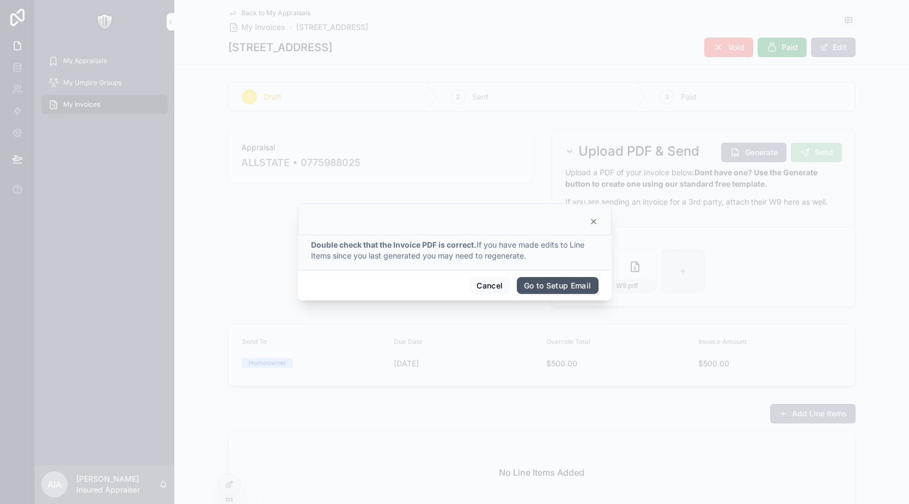
click at [540, 289] on button "Go to Setup Email" at bounding box center [558, 285] width 82 height 17
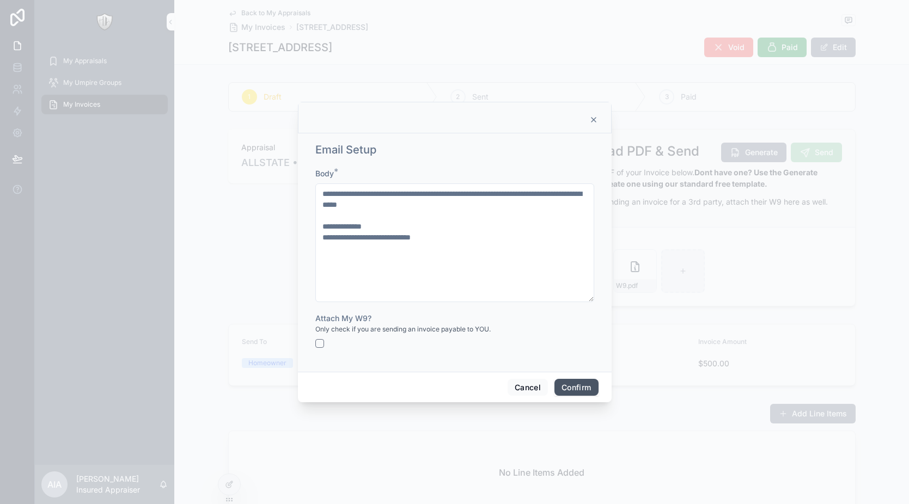
click at [577, 383] on button "Confirm" at bounding box center [576, 387] width 44 height 17
